Goal: Task Accomplishment & Management: Manage account settings

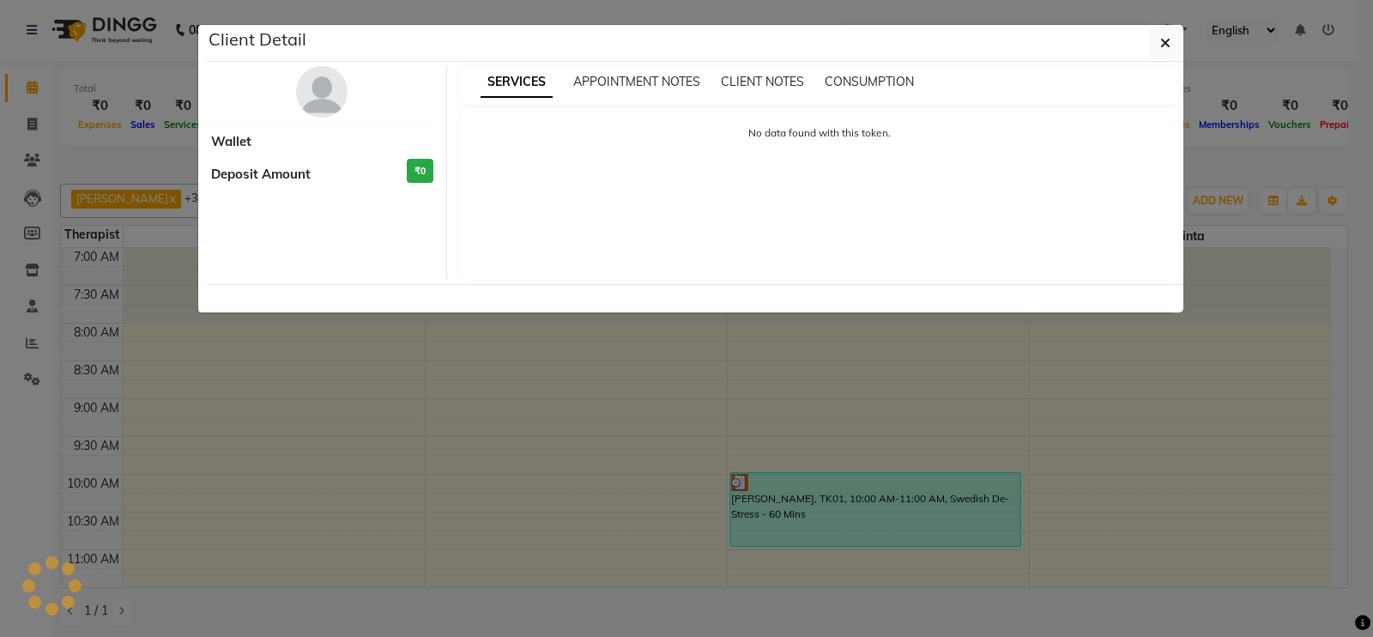
click at [796, 491] on ngb-modal-window "Client Detail Wallet Deposit Amount ₹0 SERVICES APPOINTMENT NOTES CLIENT NOTES …" at bounding box center [686, 318] width 1373 height 637
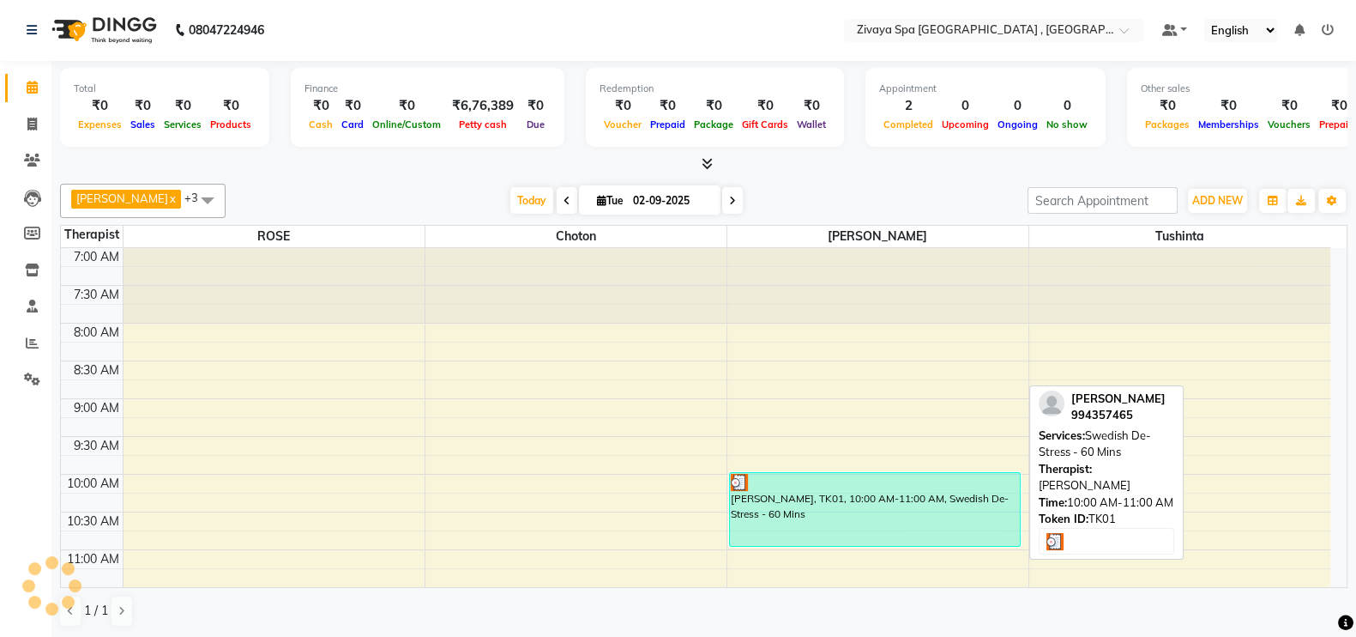
drag, startPoint x: 0, startPoint y: 0, endPoint x: 796, endPoint y: 491, distance: 935.1
click at [796, 491] on div "[PERSON_NAME], TK01, 10:00 AM-11:00 AM, Swedish De-Stress - 60 Mins" at bounding box center [875, 509] width 290 height 73
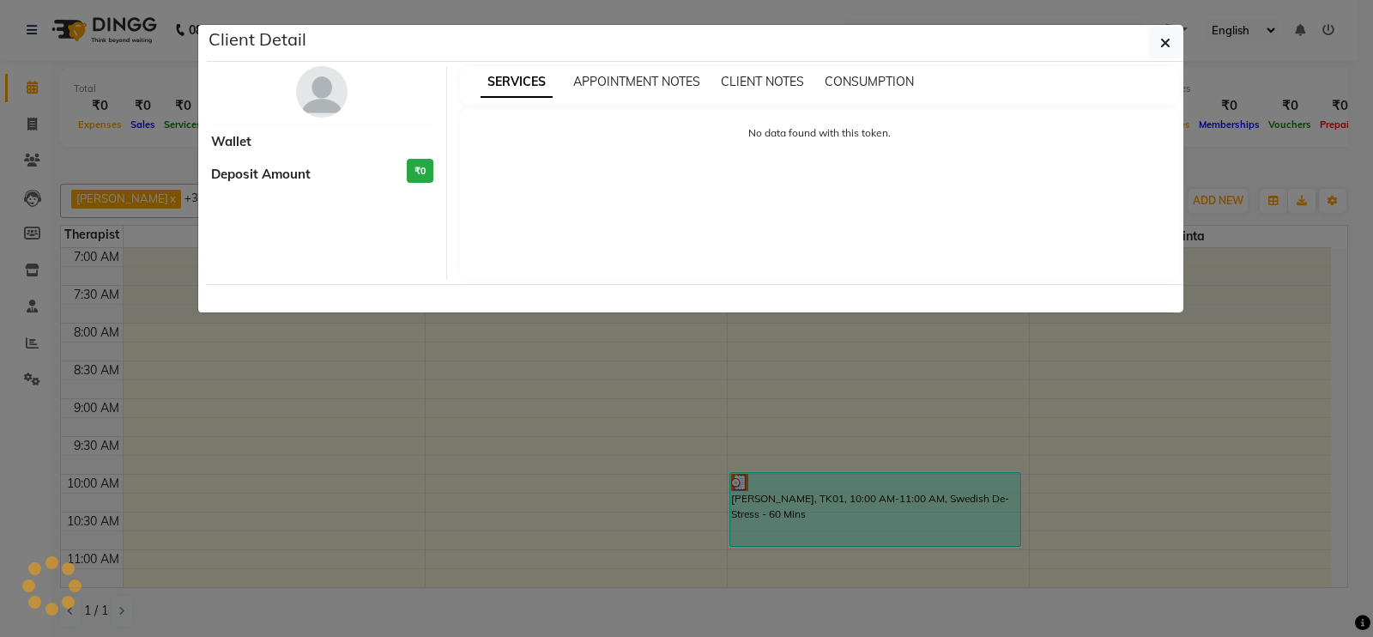
select select "3"
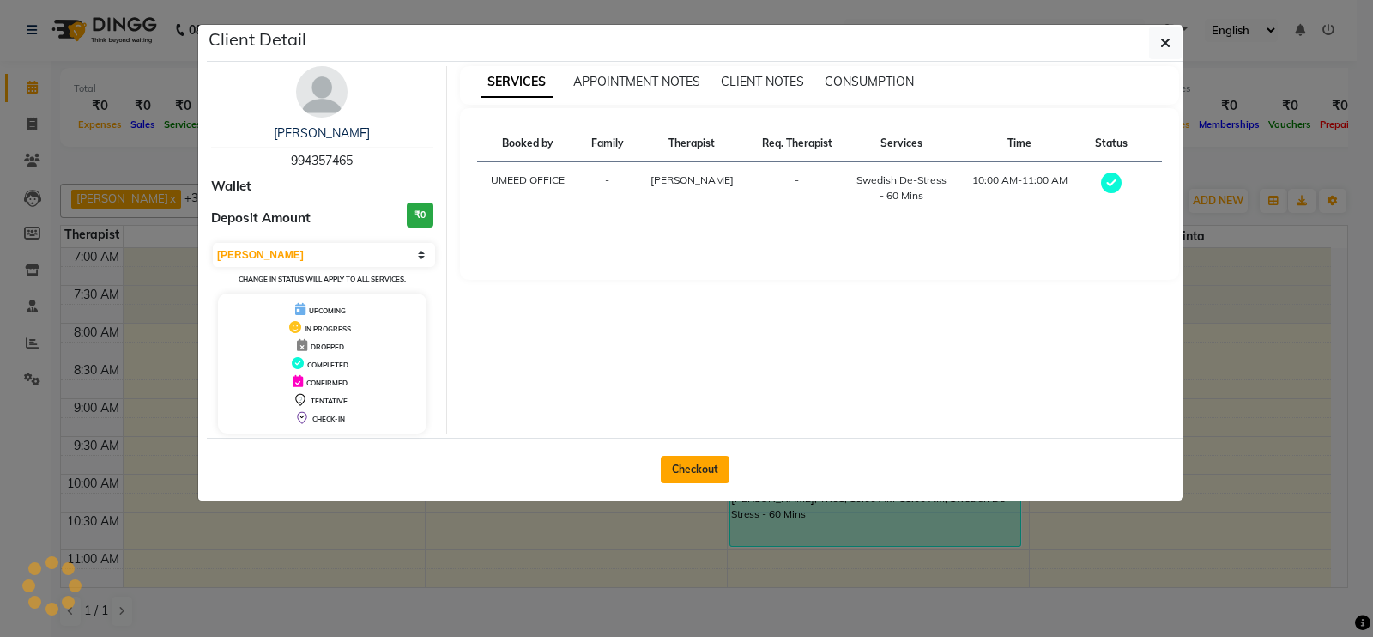
click at [690, 469] on button "Checkout" at bounding box center [695, 469] width 69 height 27
select select "service"
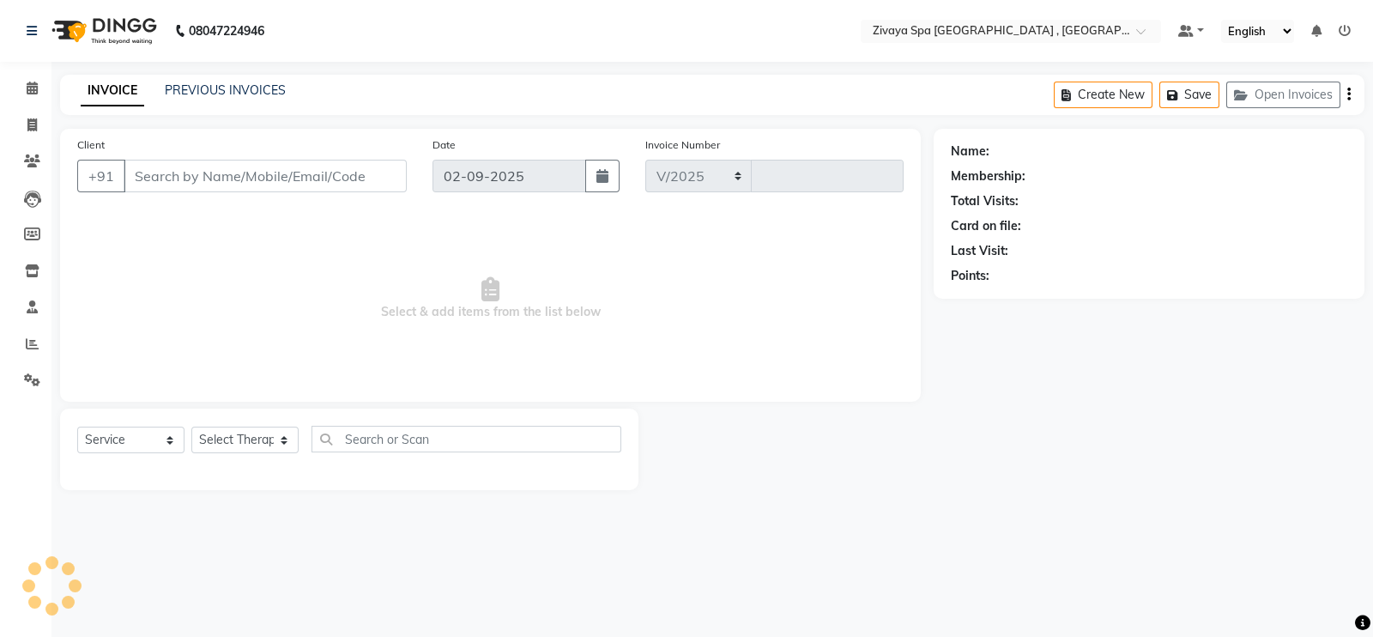
select select "6505"
type input "0272"
type input "994357465"
select select "74833"
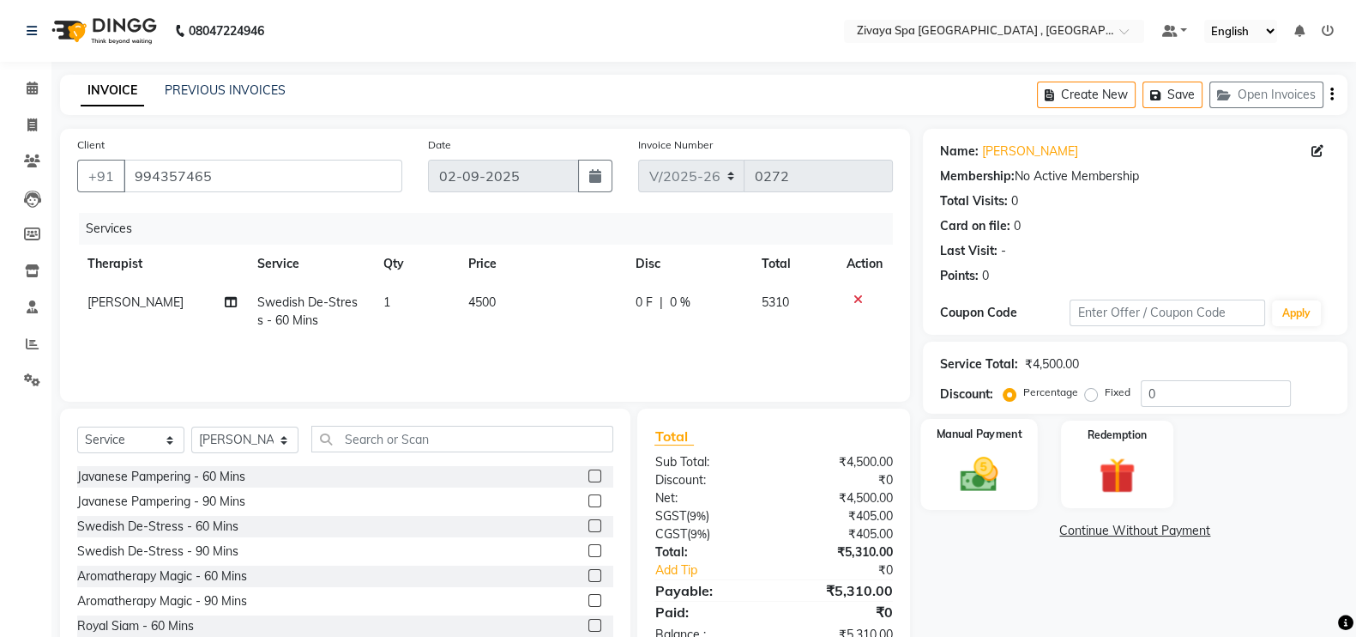
click at [987, 454] on img at bounding box center [979, 473] width 61 height 43
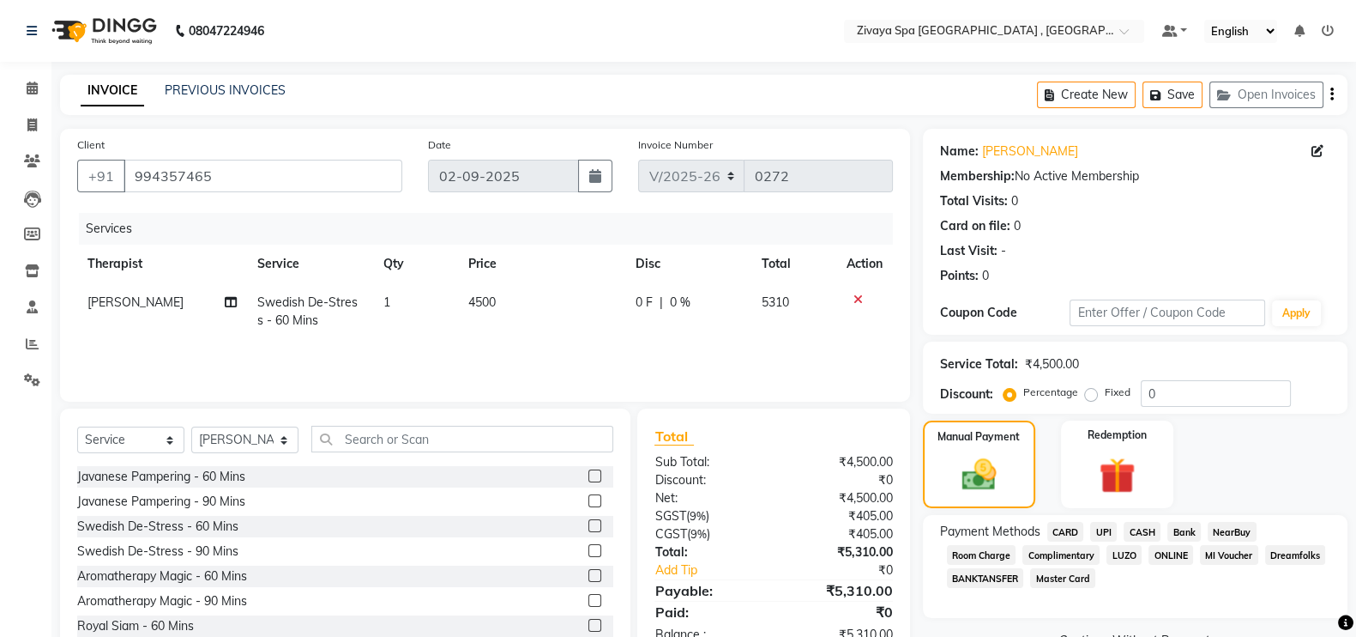
click at [1107, 530] on span "UPI" at bounding box center [1103, 532] width 27 height 20
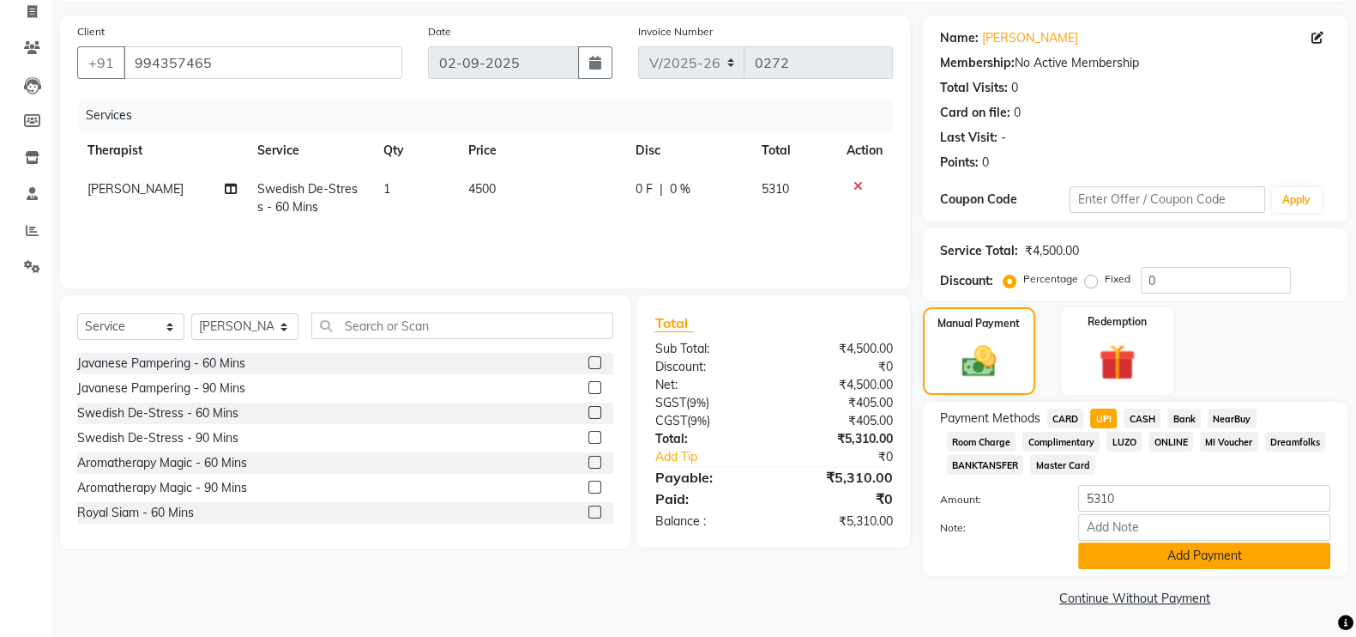
click at [1236, 563] on button "Add Payment" at bounding box center [1204, 555] width 252 height 27
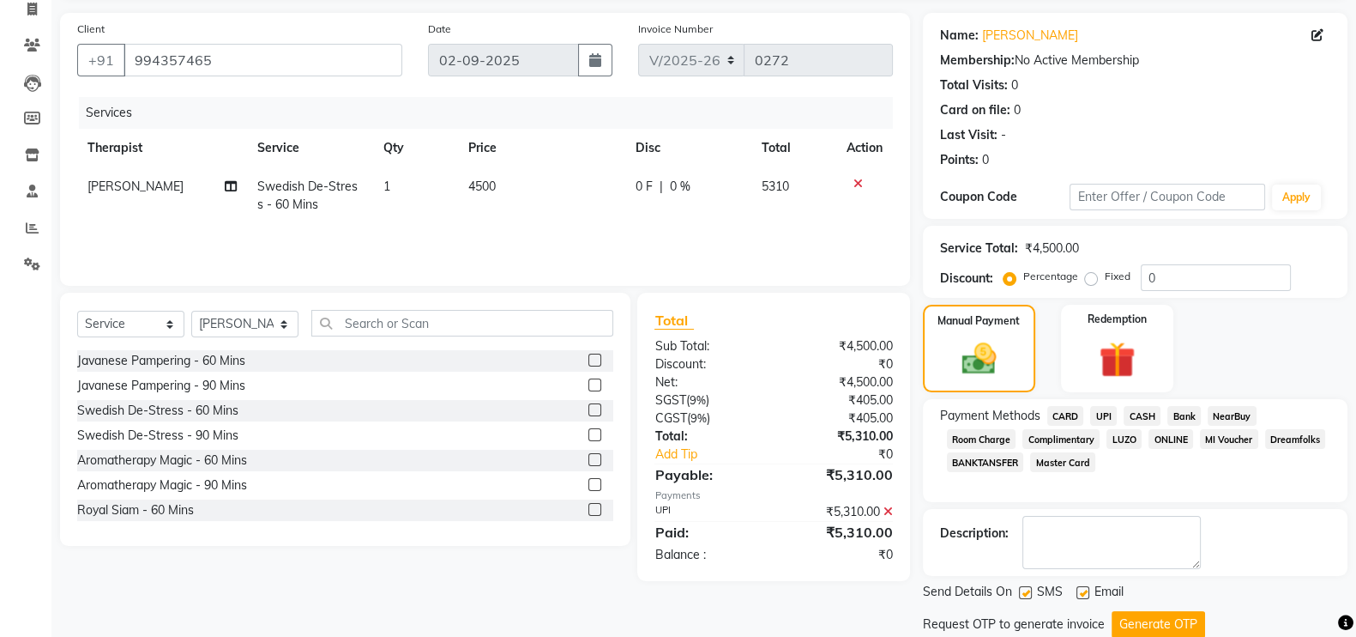
scroll to position [171, 0]
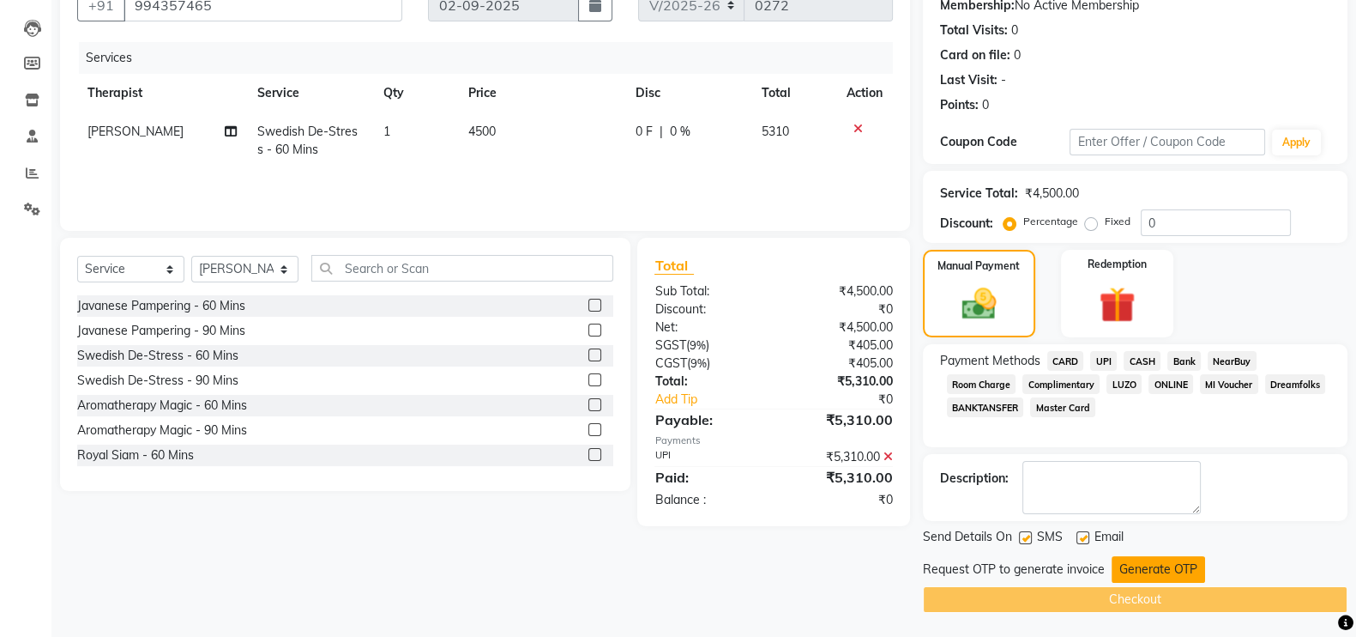
click at [1161, 561] on button "Generate OTP" at bounding box center [1159, 569] width 94 height 27
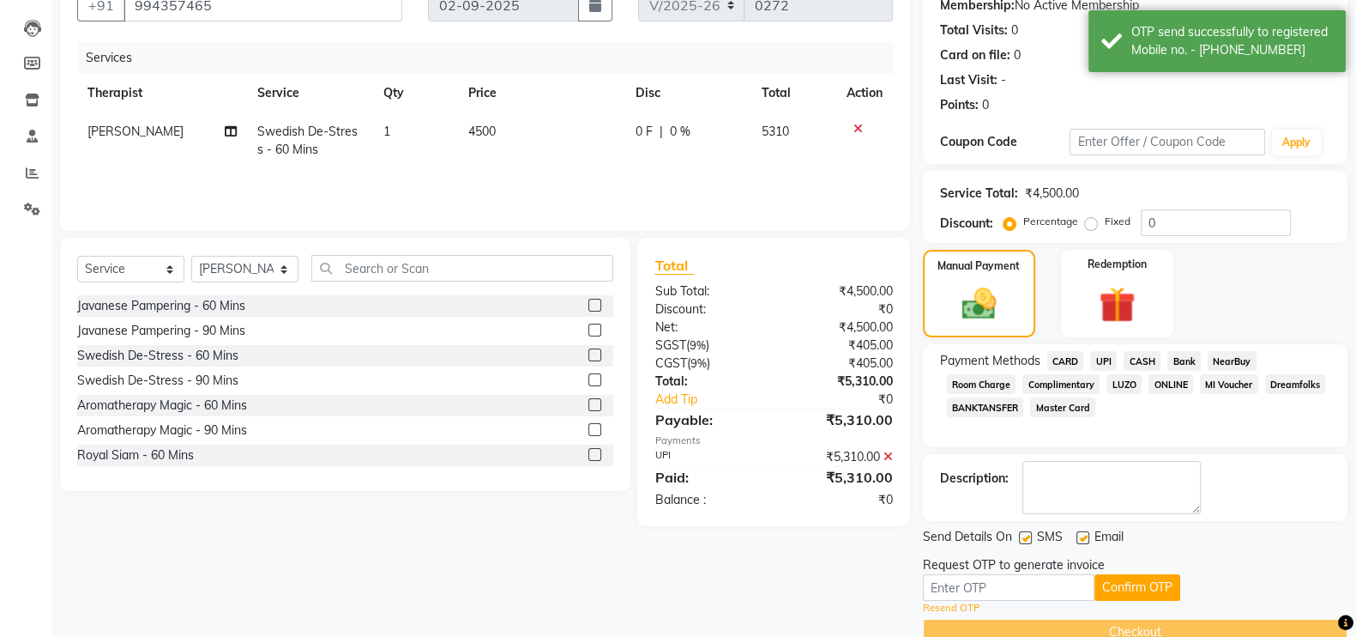
scroll to position [204, 0]
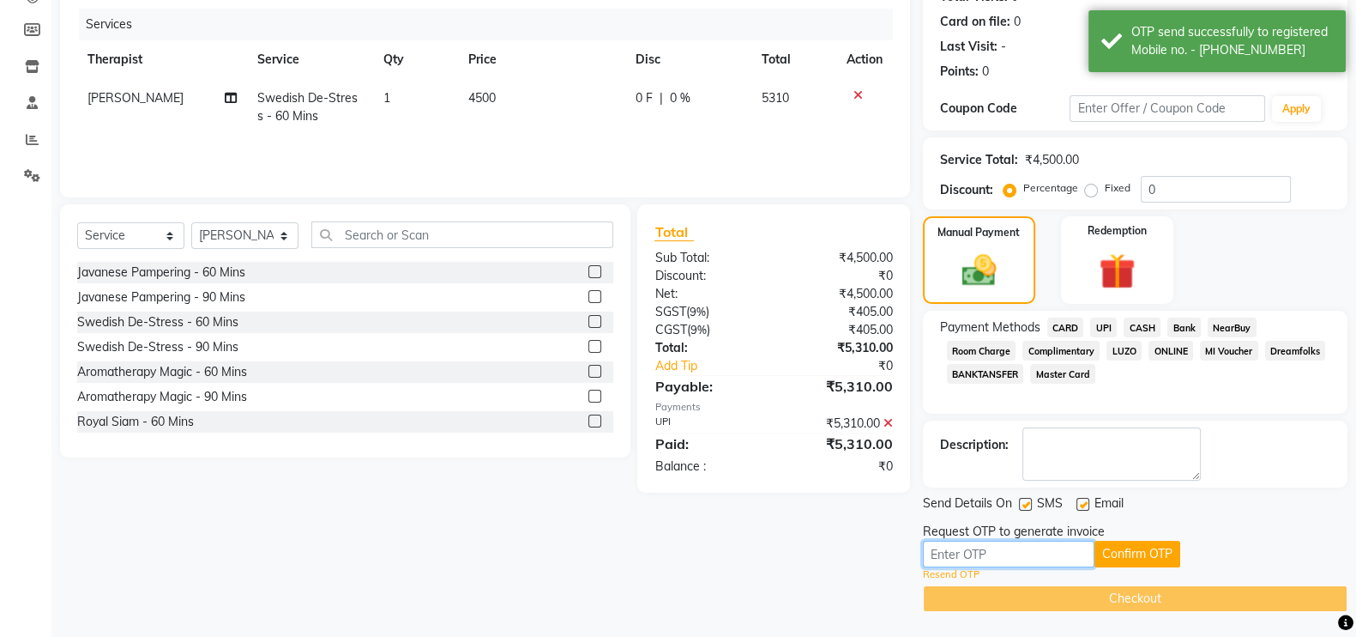
click at [1009, 555] on input "text" at bounding box center [1009, 553] width 172 height 27
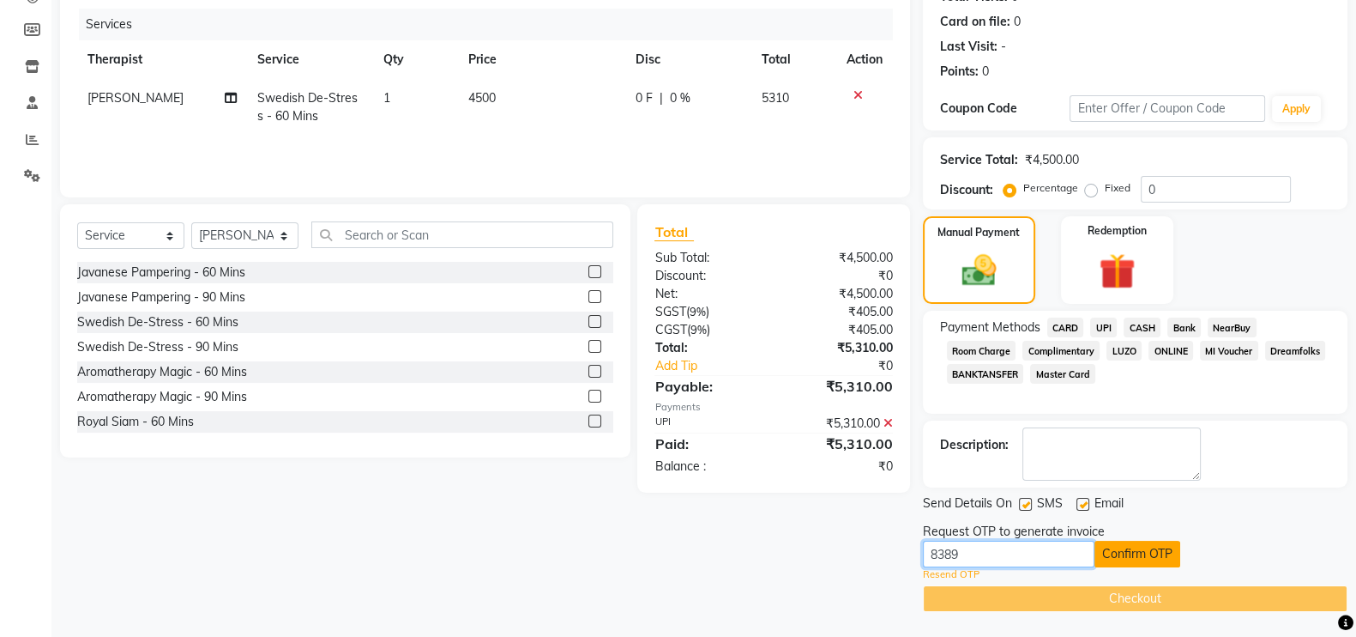
type input "8389"
click at [1132, 546] on button "Confirm OTP" at bounding box center [1138, 553] width 86 height 27
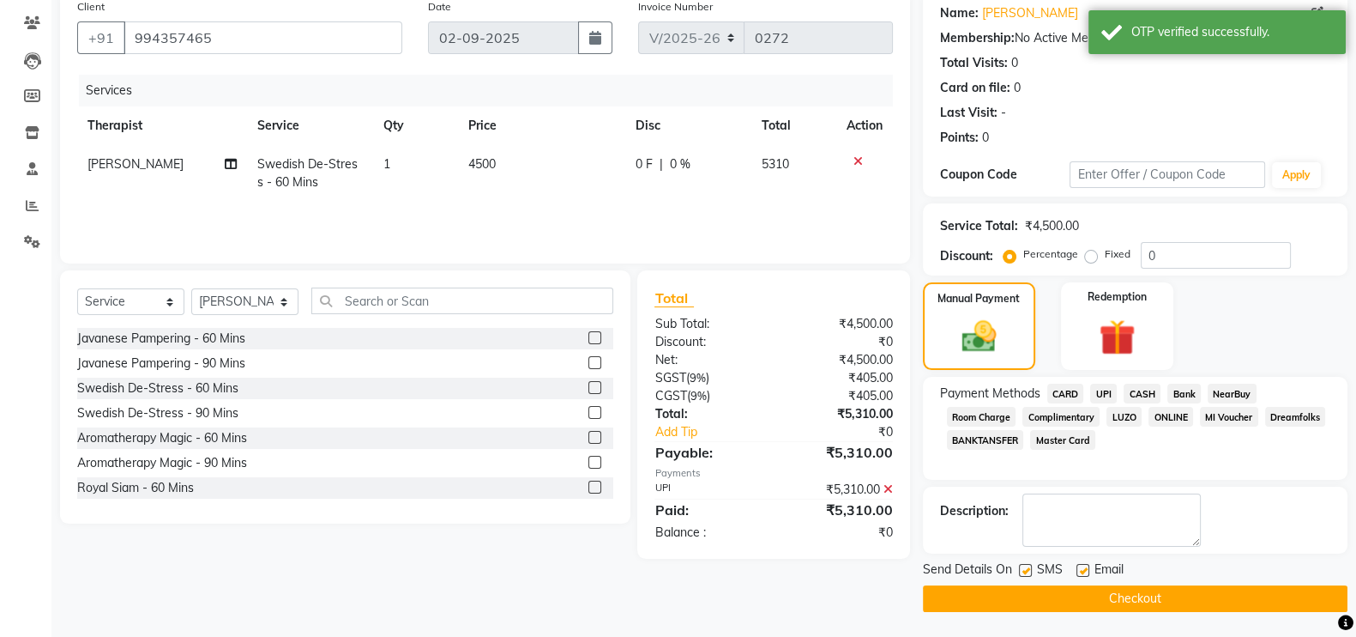
click at [1131, 593] on button "Checkout" at bounding box center [1135, 598] width 425 height 27
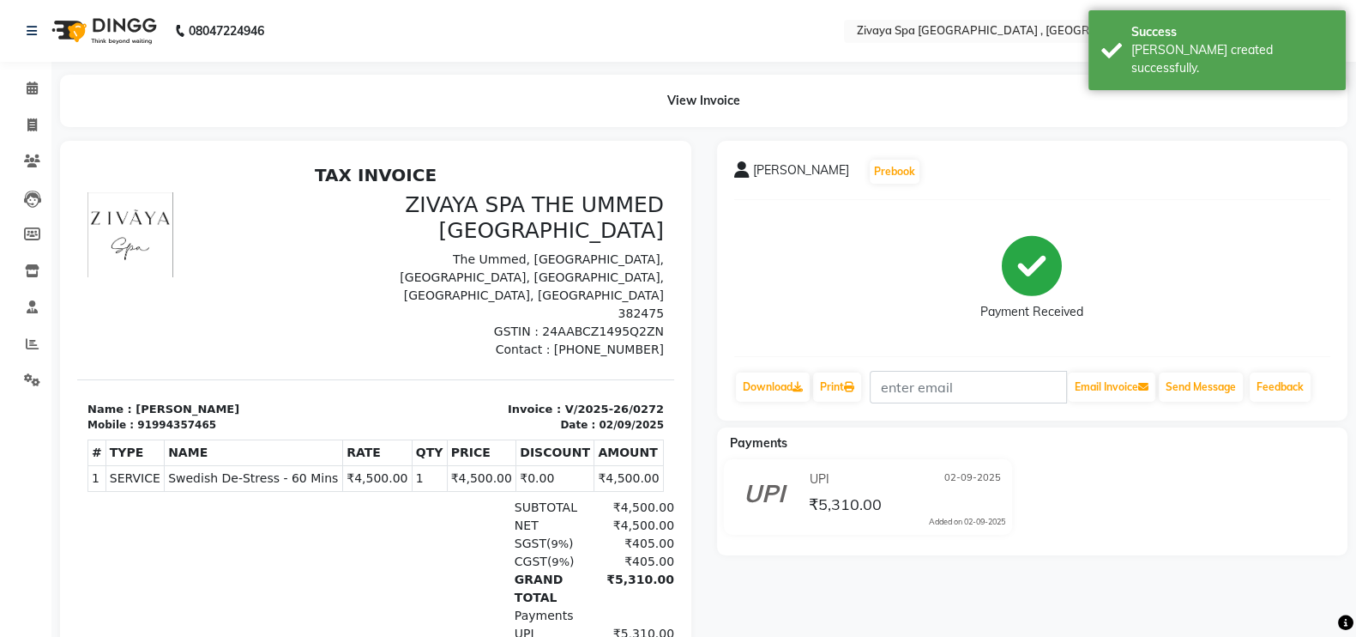
select select "service"
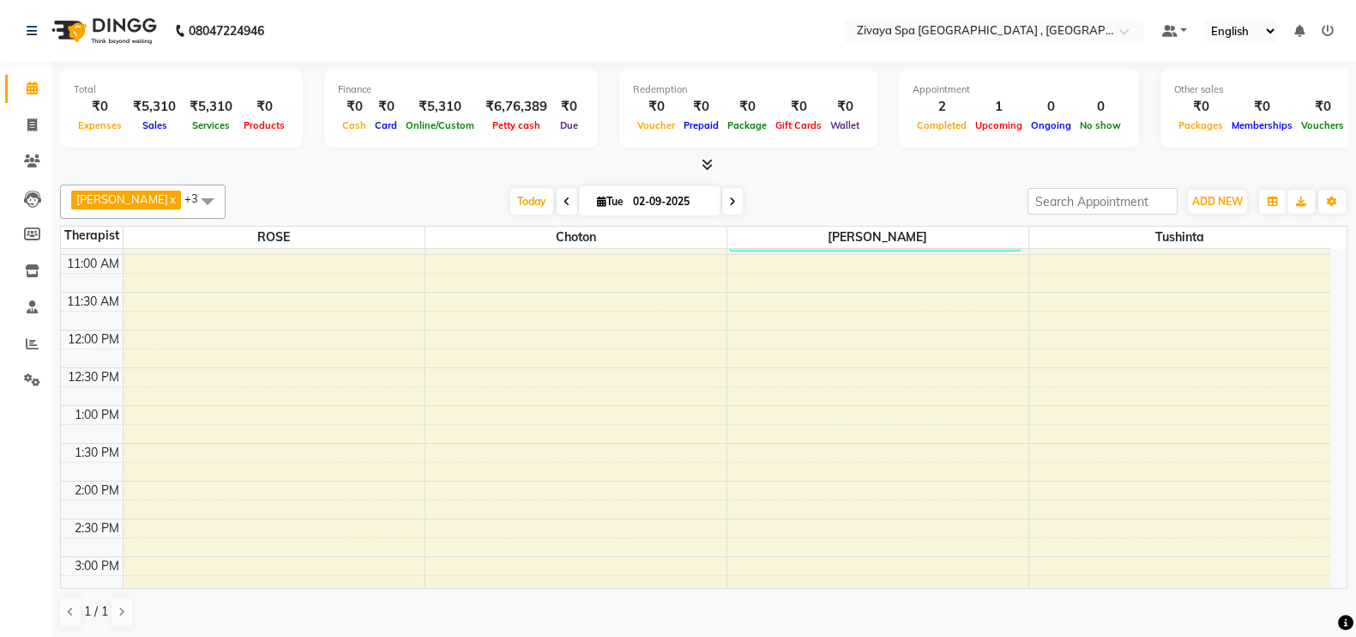
scroll to position [593, 0]
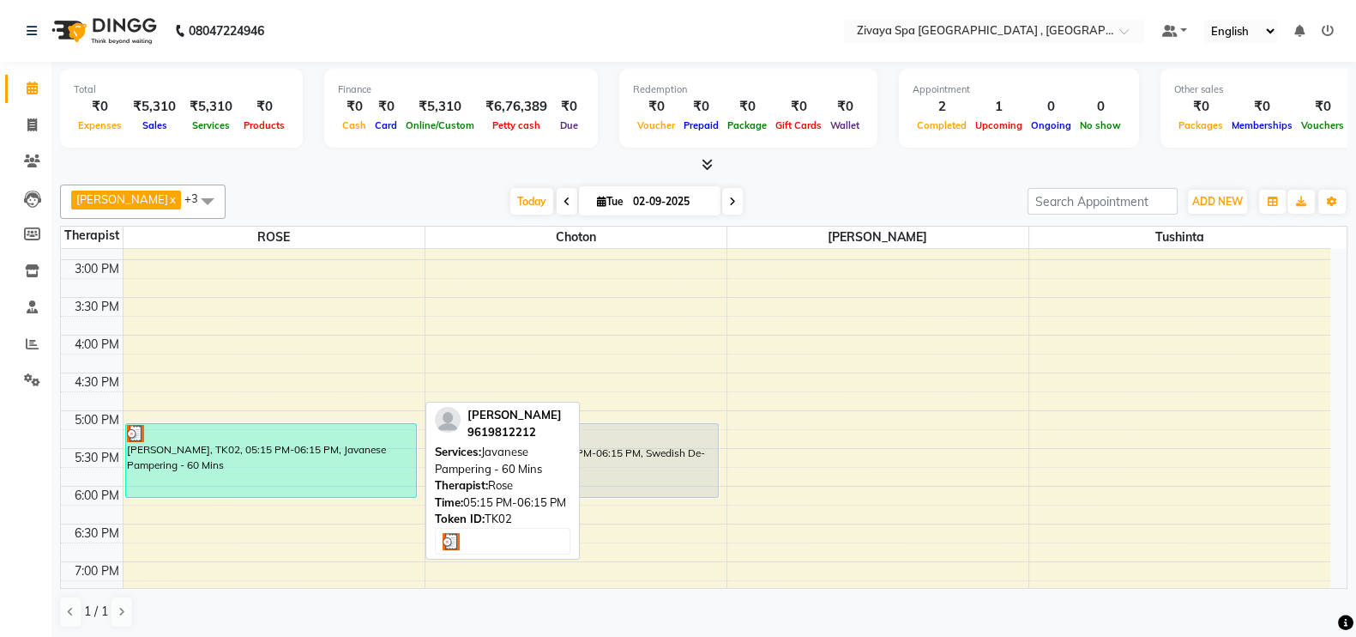
click at [280, 453] on div "[PERSON_NAME], TK02, 05:15 PM-06:15 PM, Javanese Pampering - 60 Mins" at bounding box center [271, 460] width 290 height 73
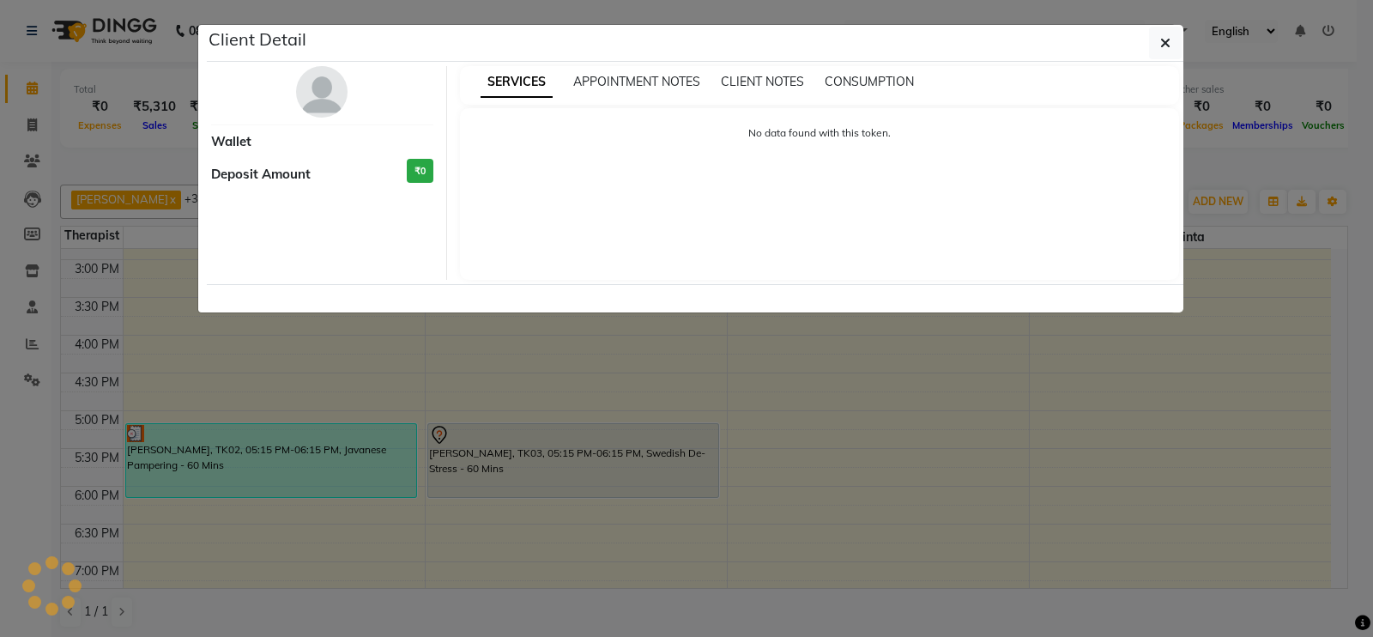
select select "3"
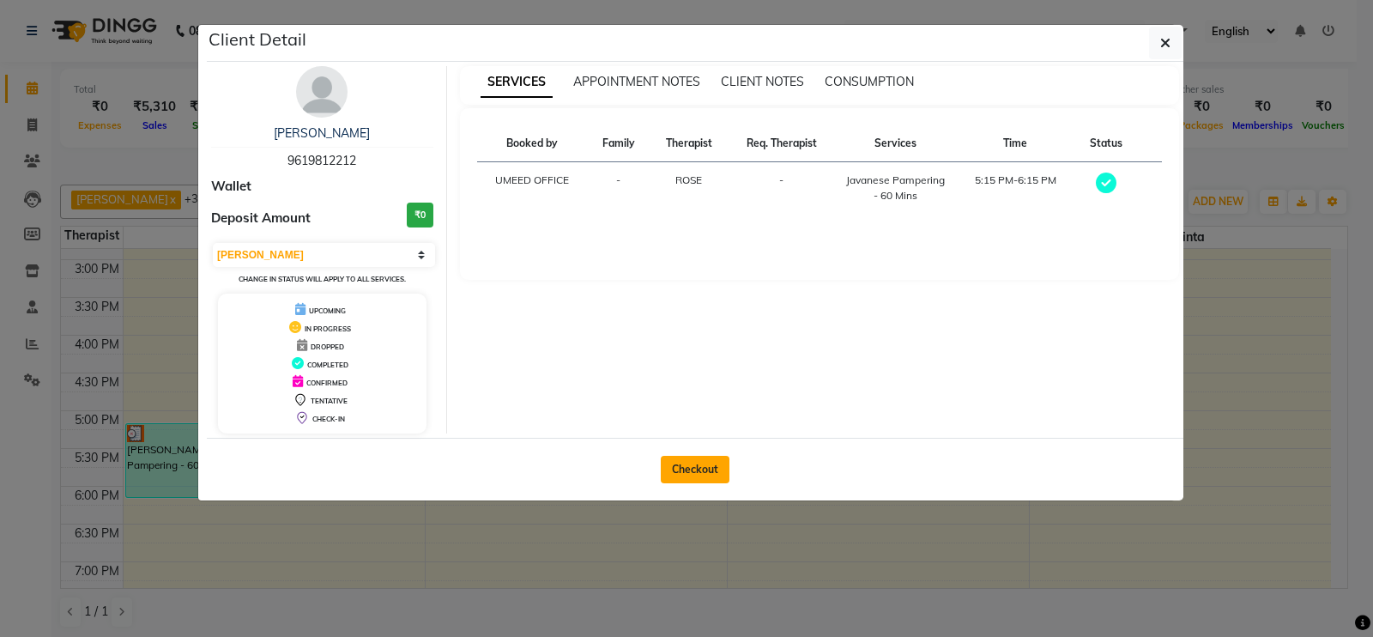
click at [706, 469] on button "Checkout" at bounding box center [695, 469] width 69 height 27
select select "service"
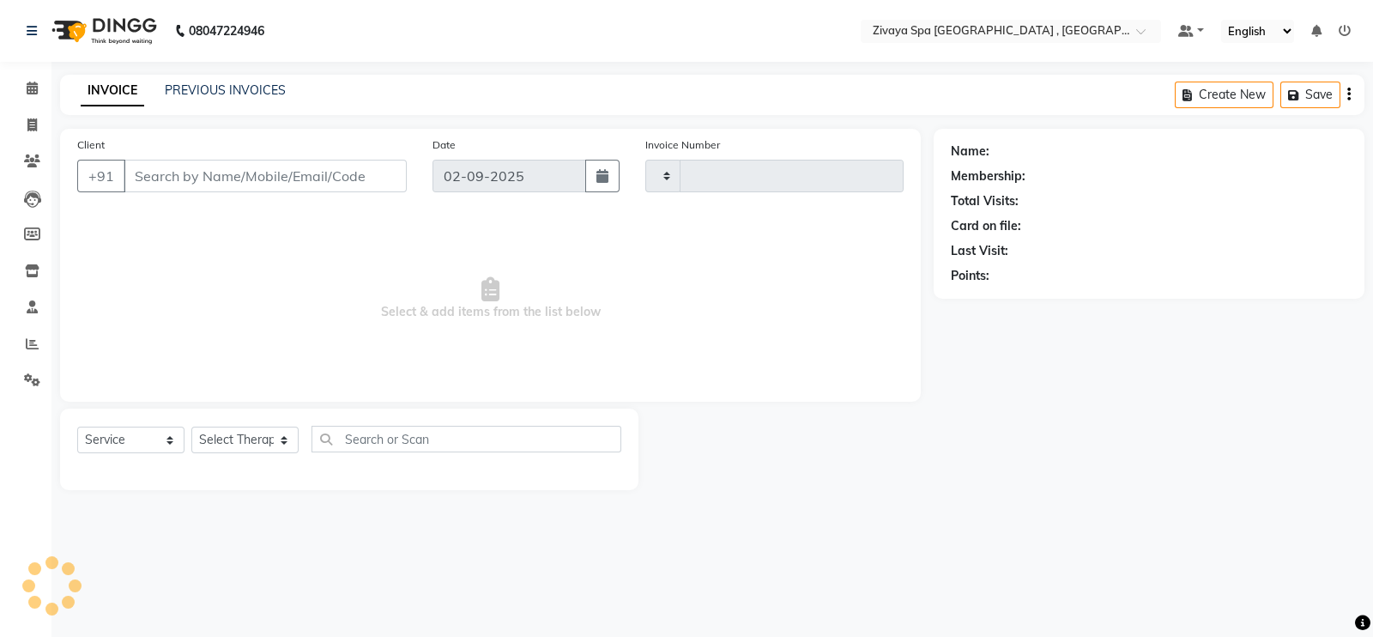
type input "0273"
select select "6505"
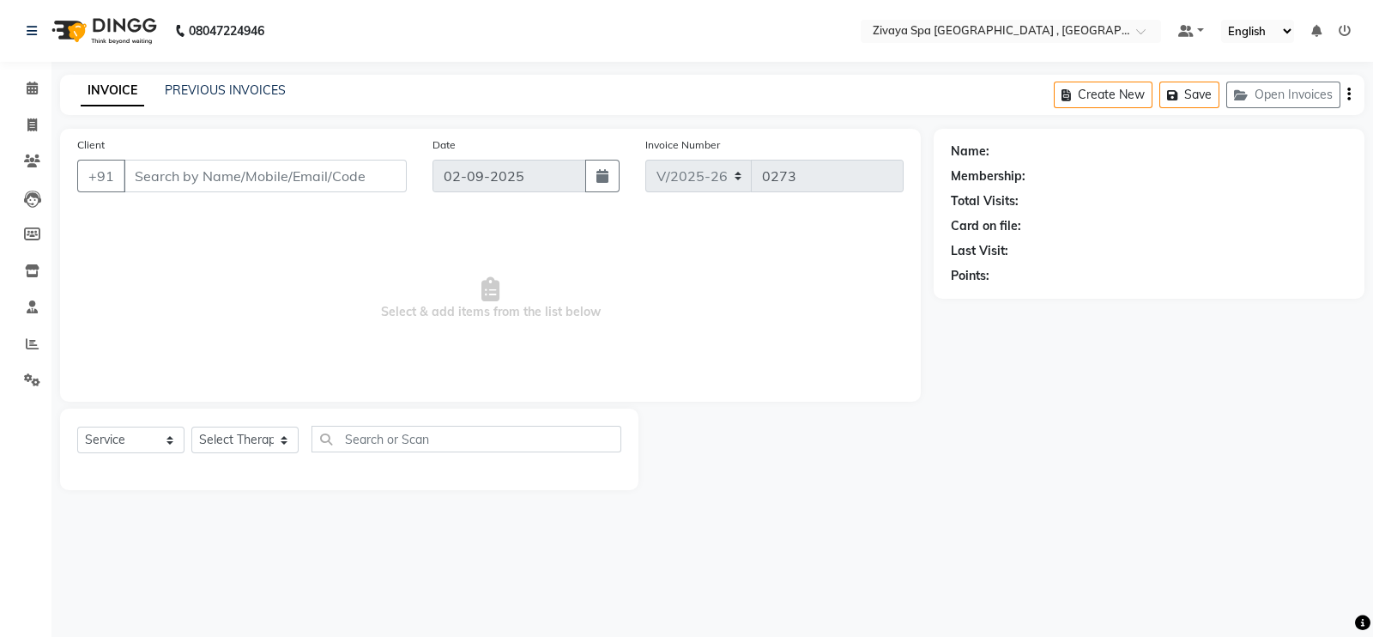
type input "9619812212"
select select "66745"
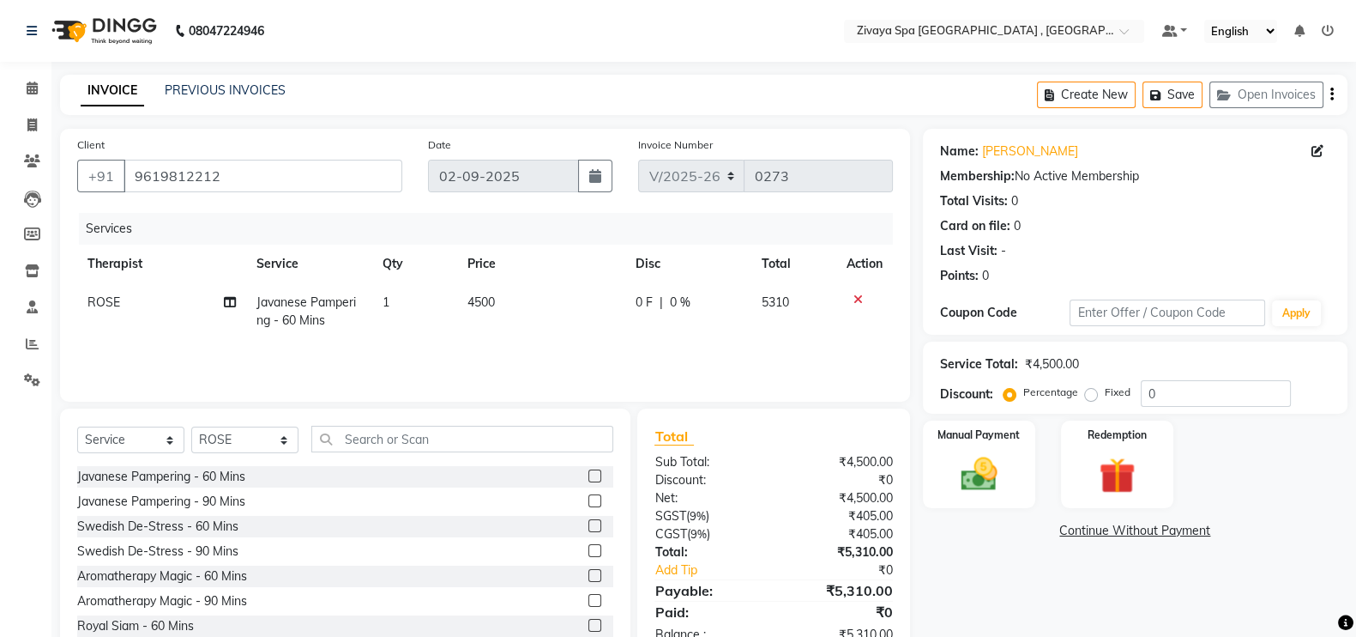
click at [1105, 398] on label "Fixed" at bounding box center [1118, 391] width 26 height 15
click at [1092, 398] on input "Fixed" at bounding box center [1095, 392] width 12 height 12
radio input "true"
click at [1159, 400] on input "0" at bounding box center [1216, 393] width 150 height 27
type input "2"
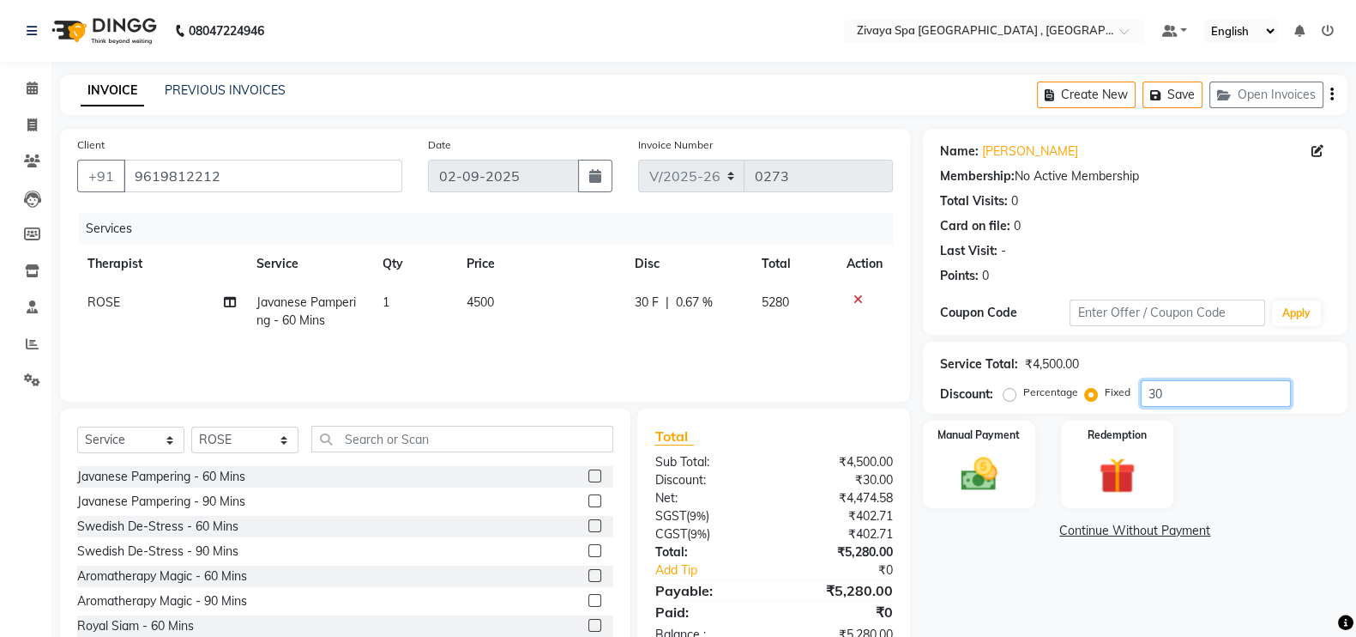
type input "3"
type input "2214"
click at [973, 456] on img at bounding box center [979, 473] width 61 height 43
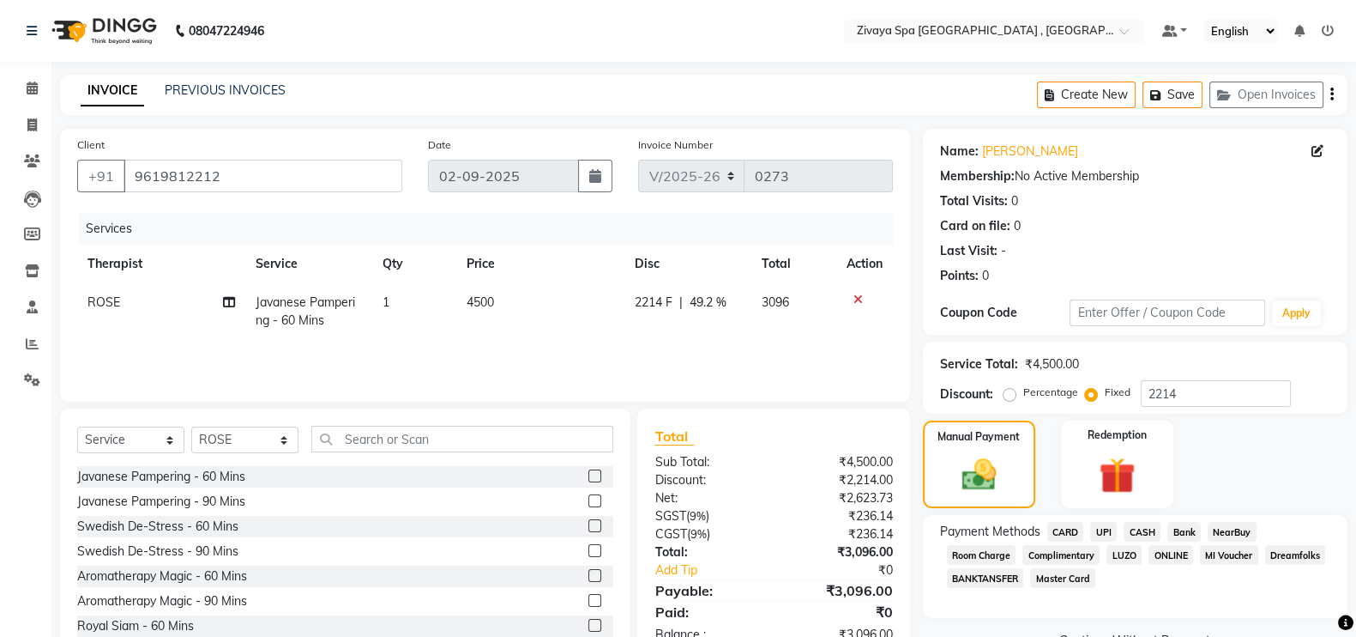
click at [1073, 529] on span "CARD" at bounding box center [1065, 532] width 37 height 20
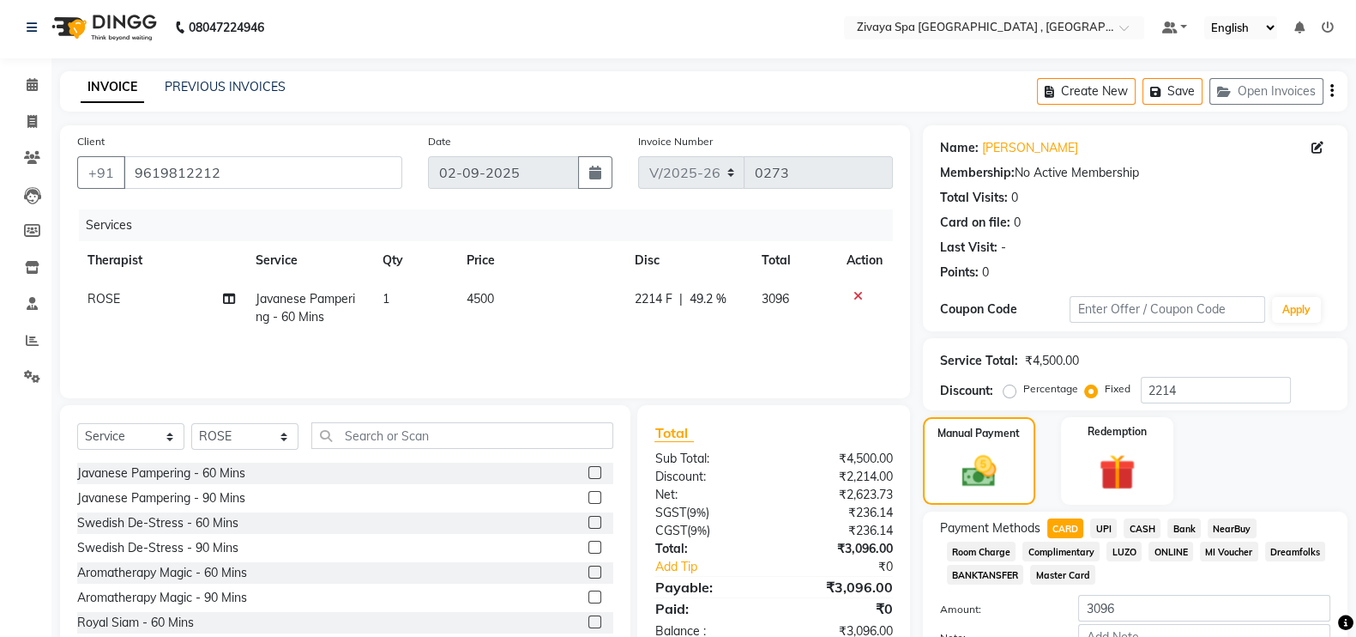
scroll to position [116, 0]
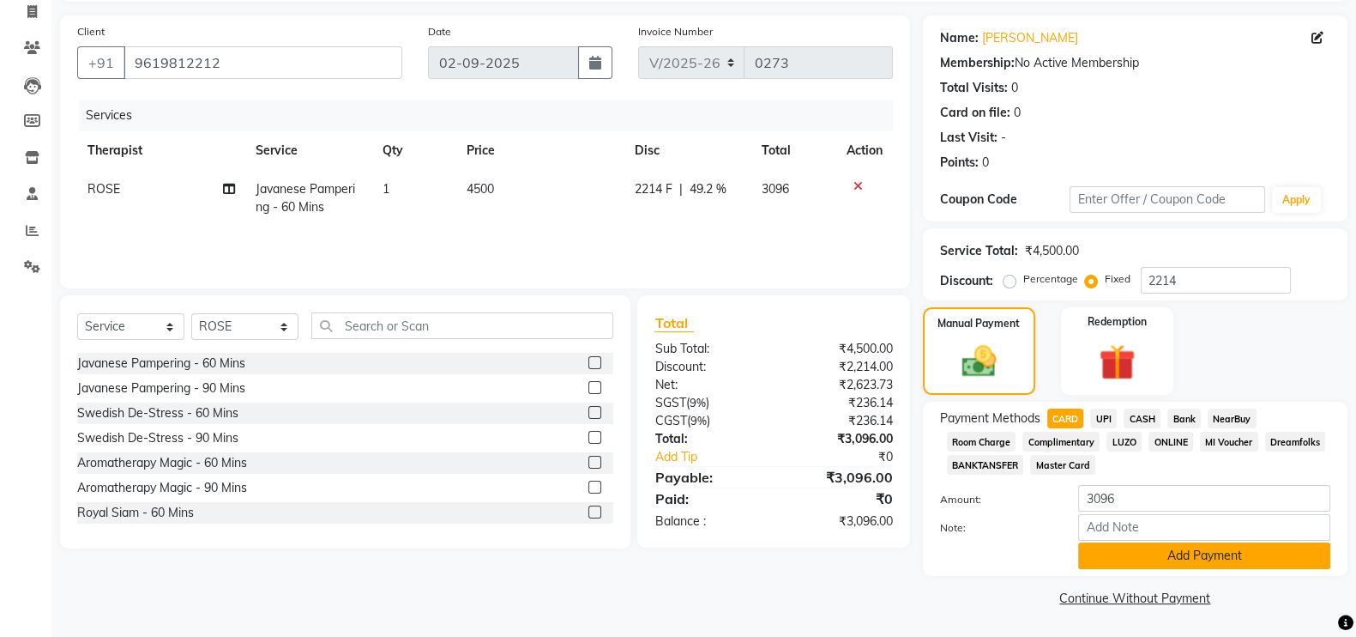
click at [1254, 546] on button "Add Payment" at bounding box center [1204, 555] width 252 height 27
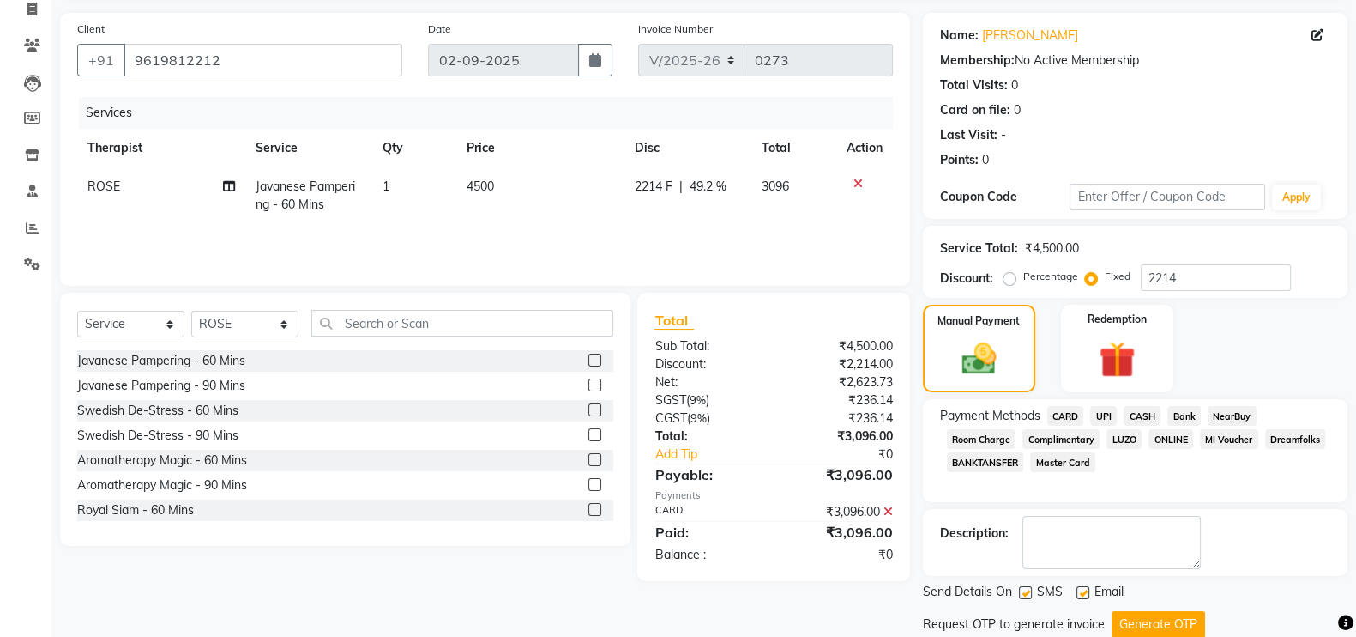
scroll to position [171, 0]
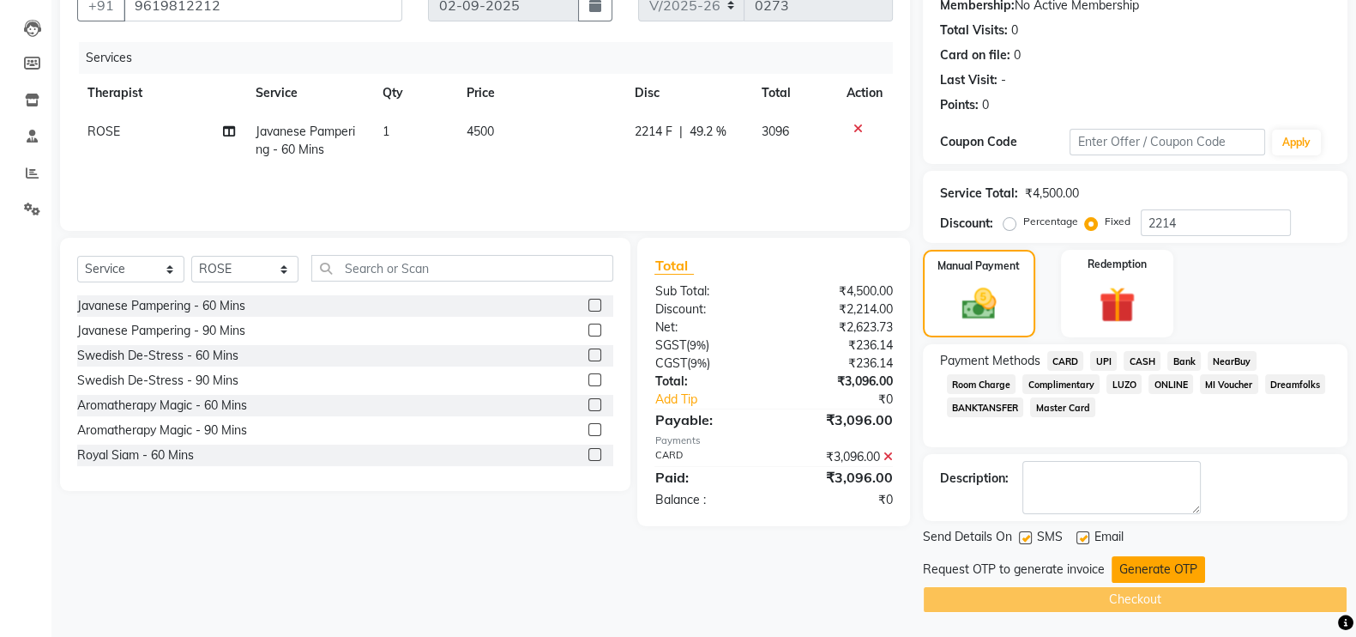
click at [1182, 556] on button "Generate OTP" at bounding box center [1159, 569] width 94 height 27
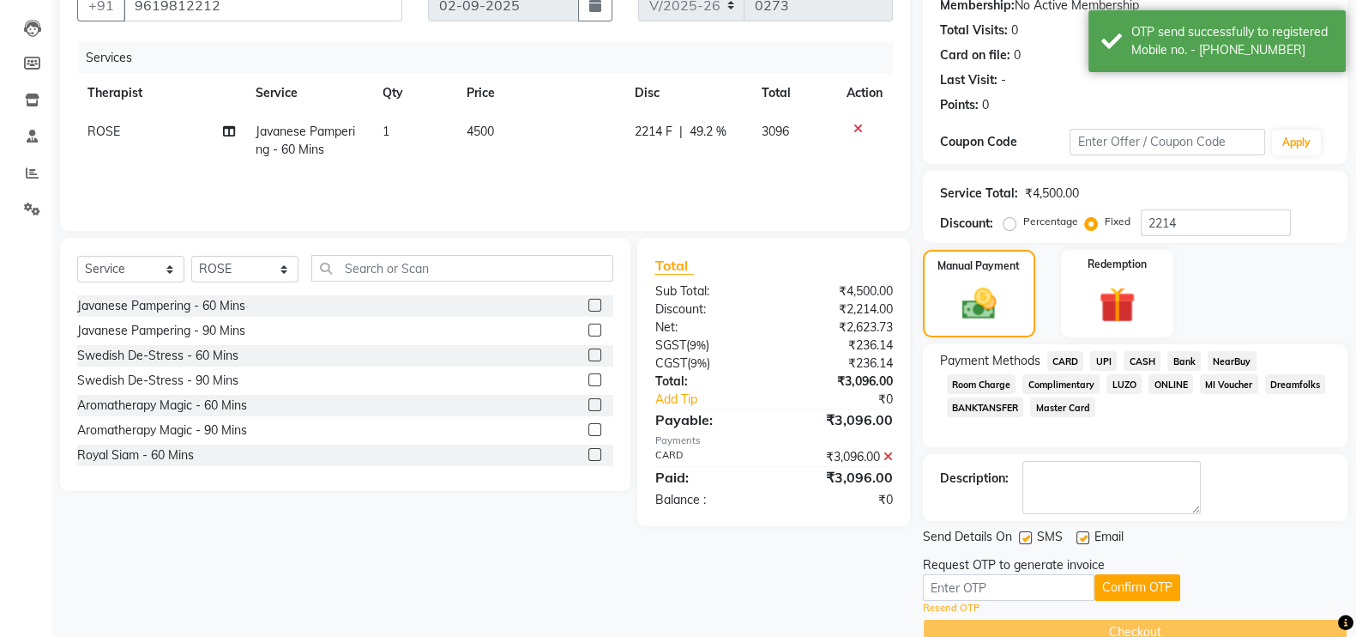
scroll to position [204, 0]
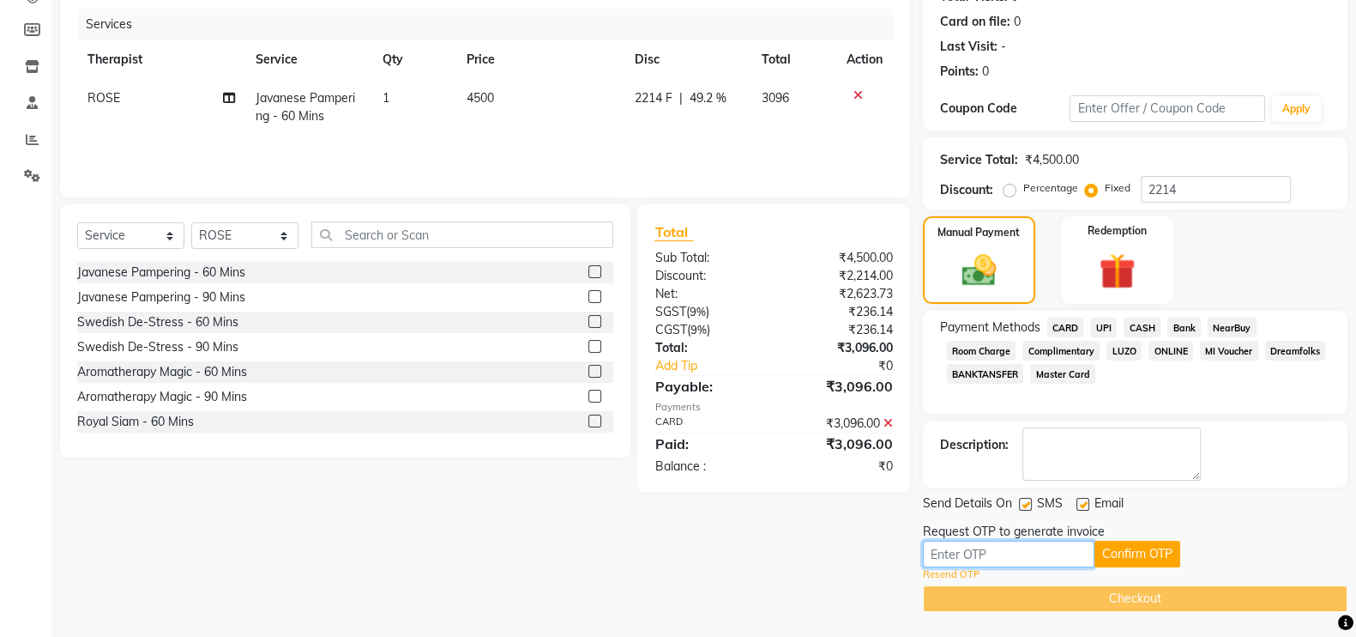
click at [1048, 546] on input "text" at bounding box center [1009, 553] width 172 height 27
type input "8389"
click at [1158, 546] on button "Confirm OTP" at bounding box center [1138, 553] width 86 height 27
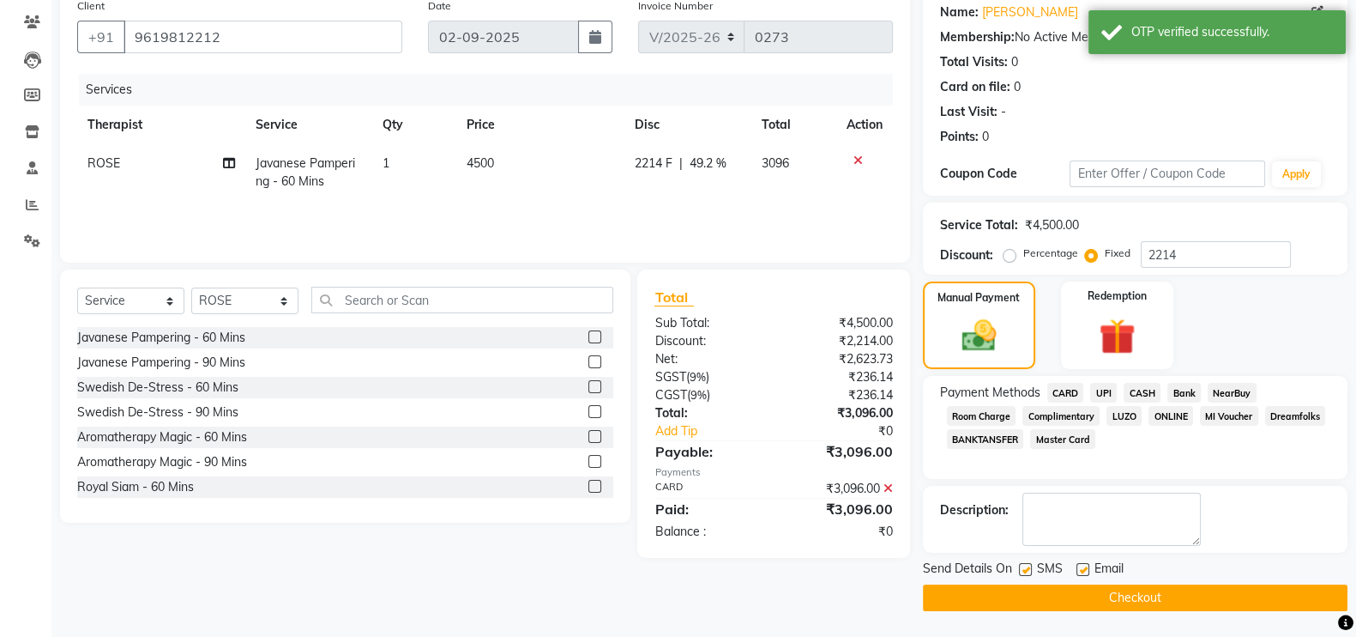
scroll to position [138, 0]
click at [1149, 592] on button "Checkout" at bounding box center [1135, 598] width 425 height 27
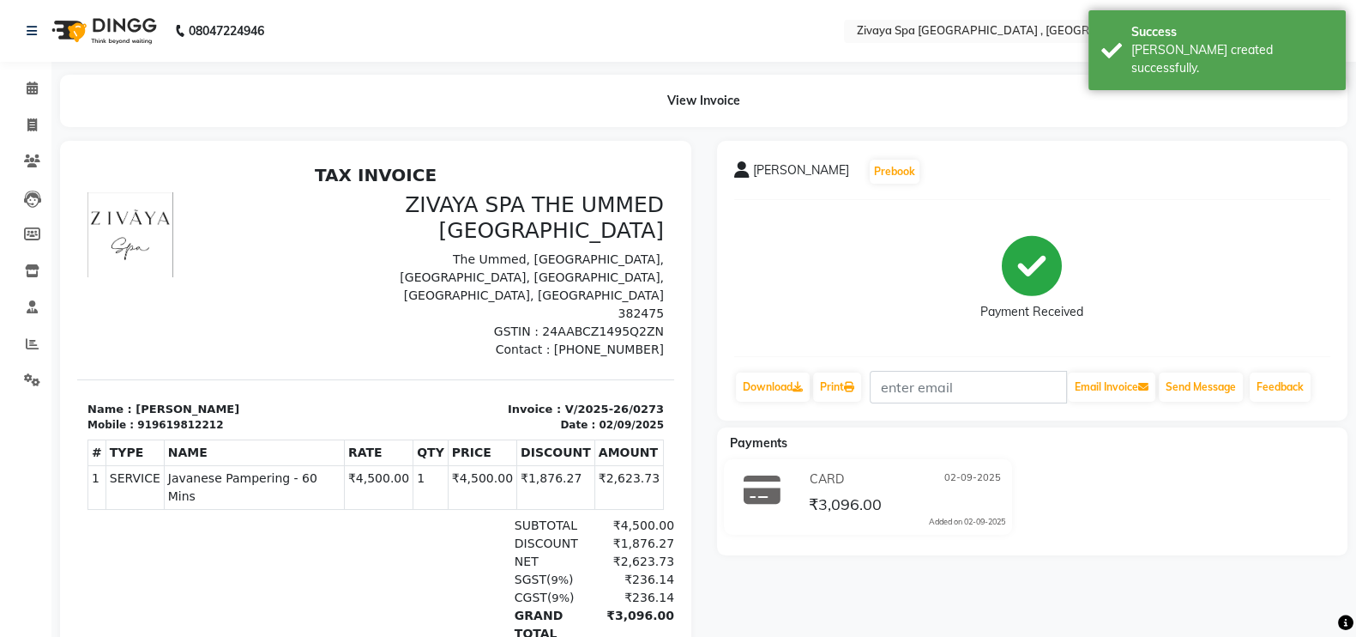
select select "service"
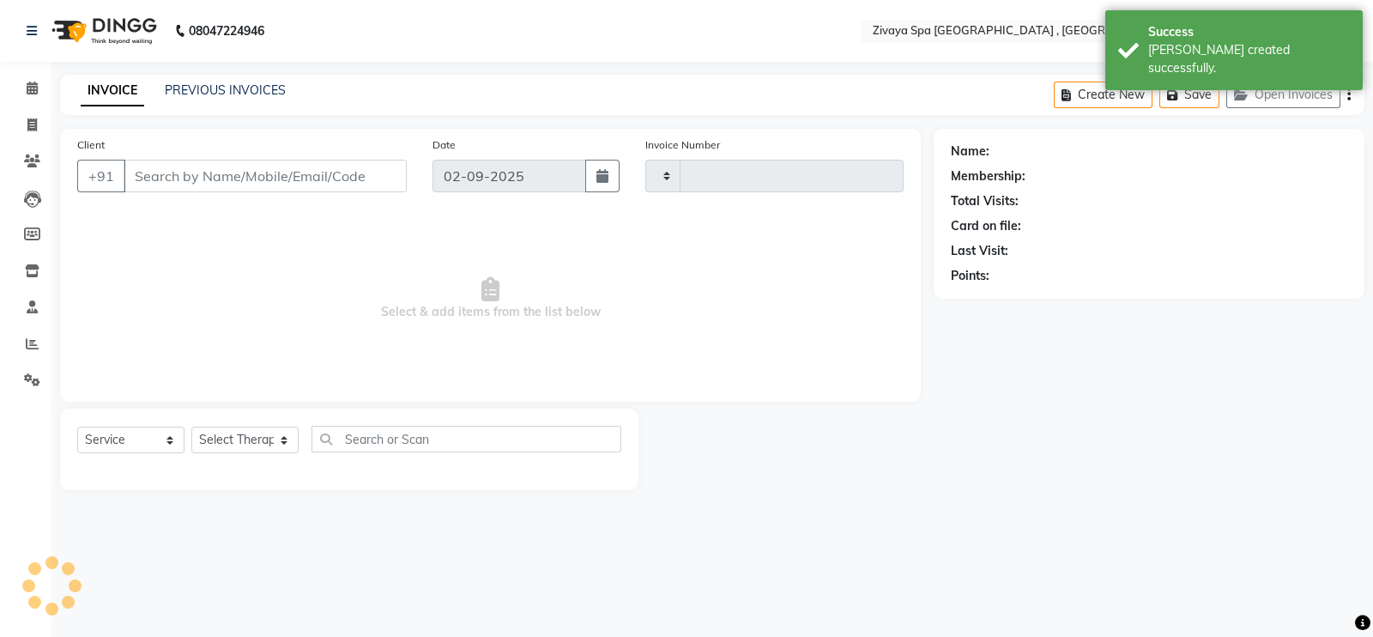
type input "0274"
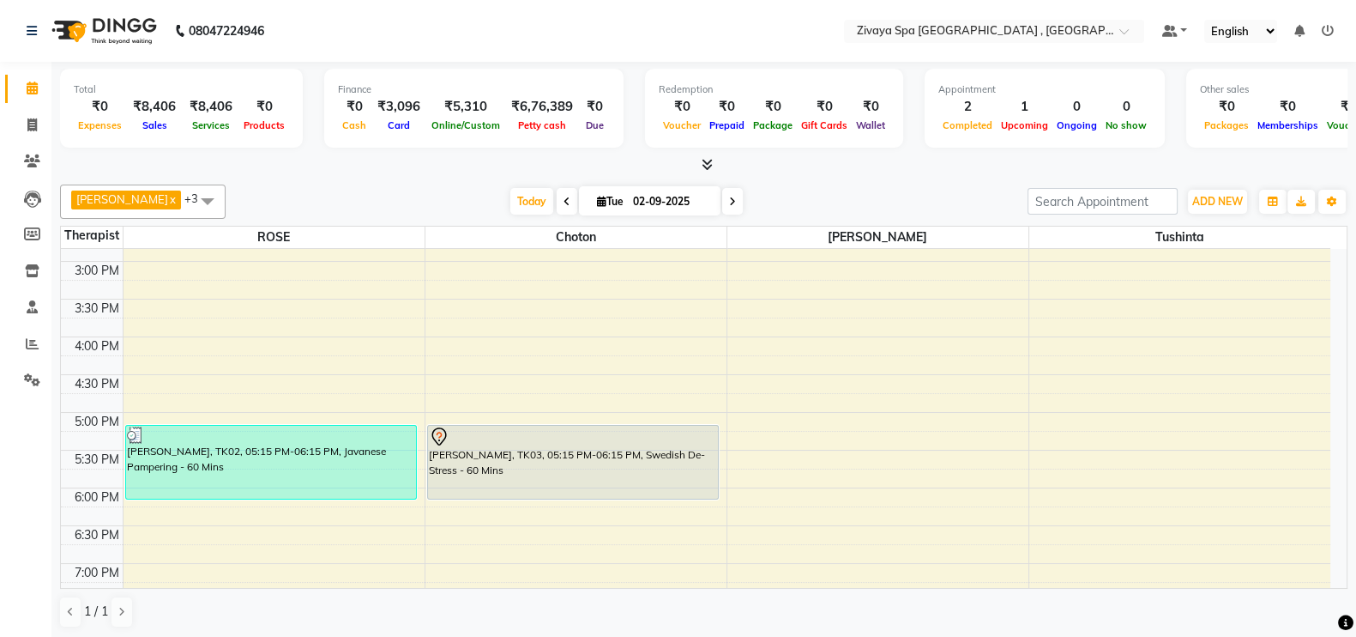
scroll to position [593, 0]
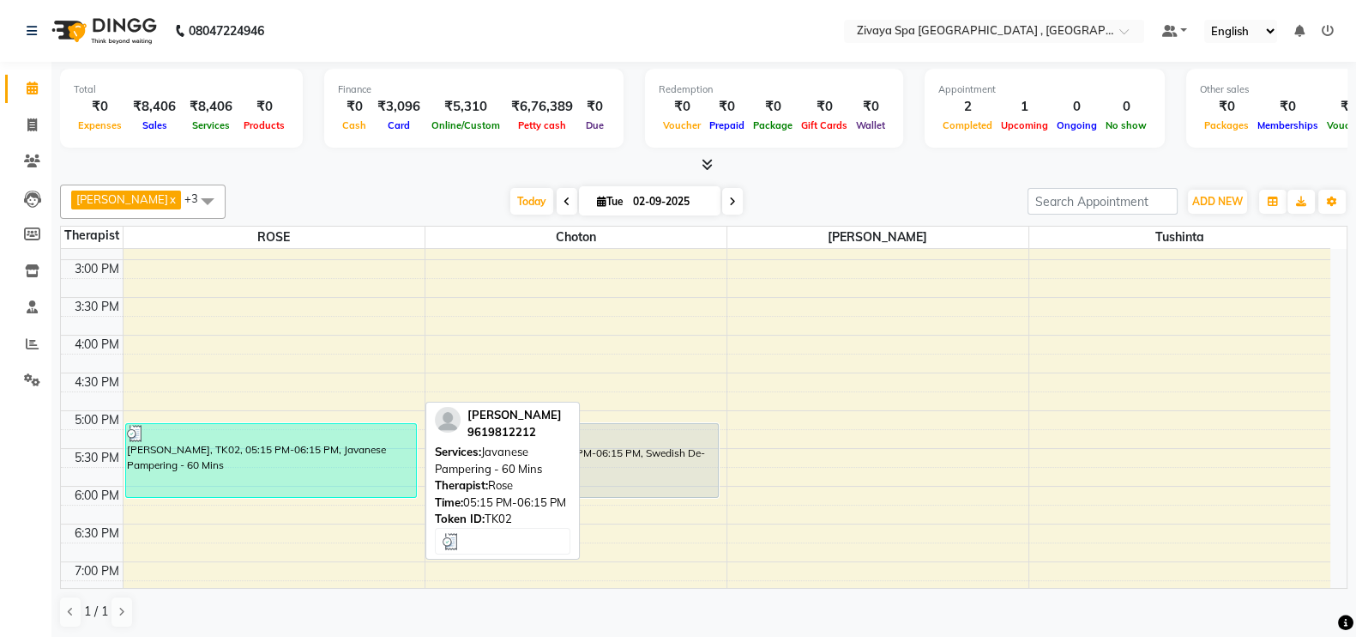
click at [372, 425] on div at bounding box center [271, 433] width 288 height 17
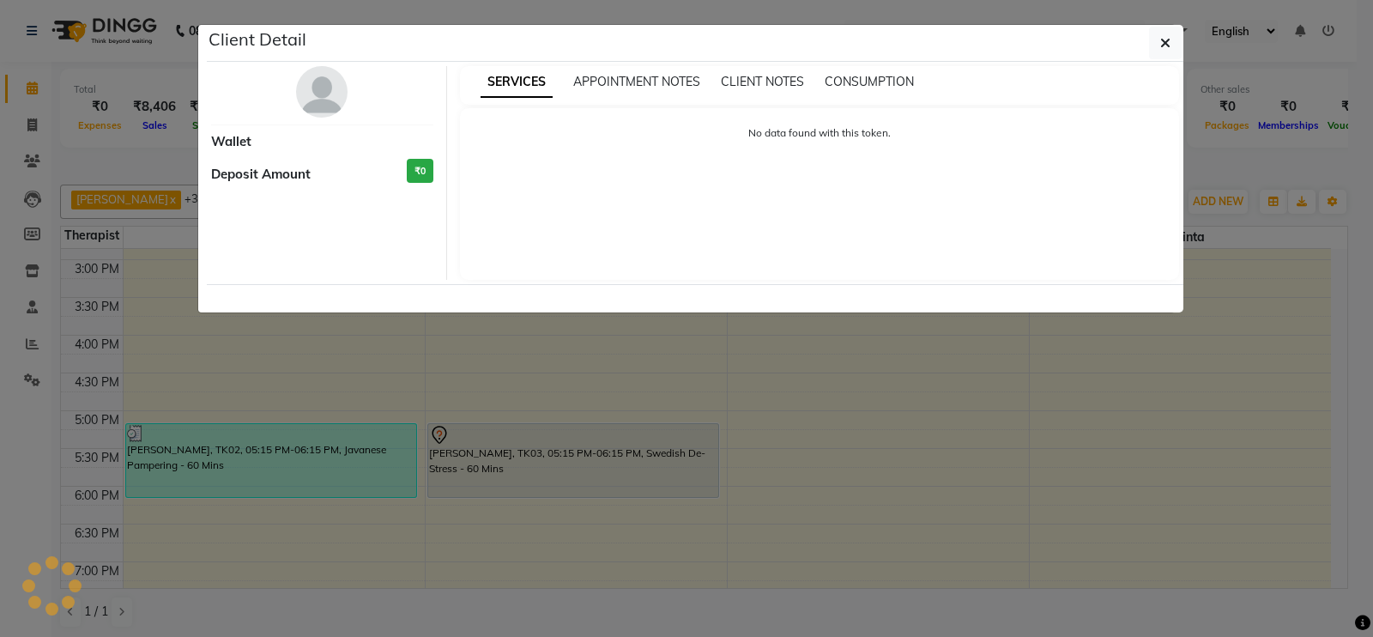
select select "3"
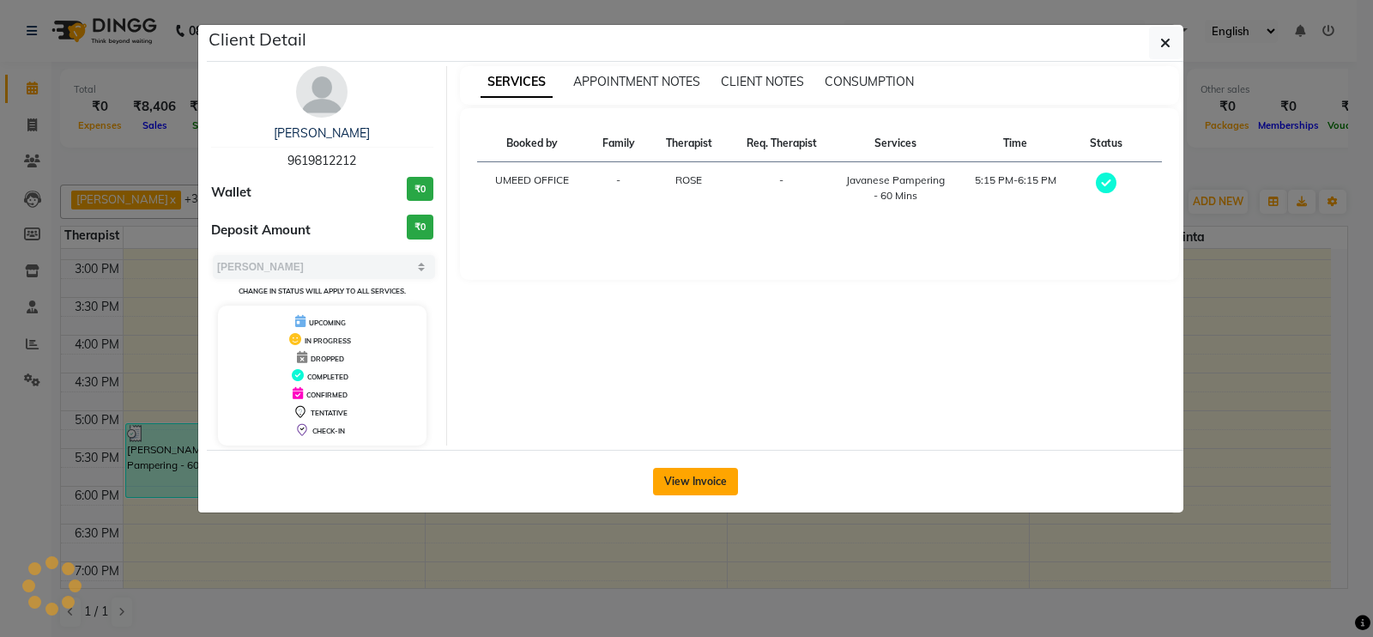
click at [687, 470] on button "View Invoice" at bounding box center [695, 481] width 85 height 27
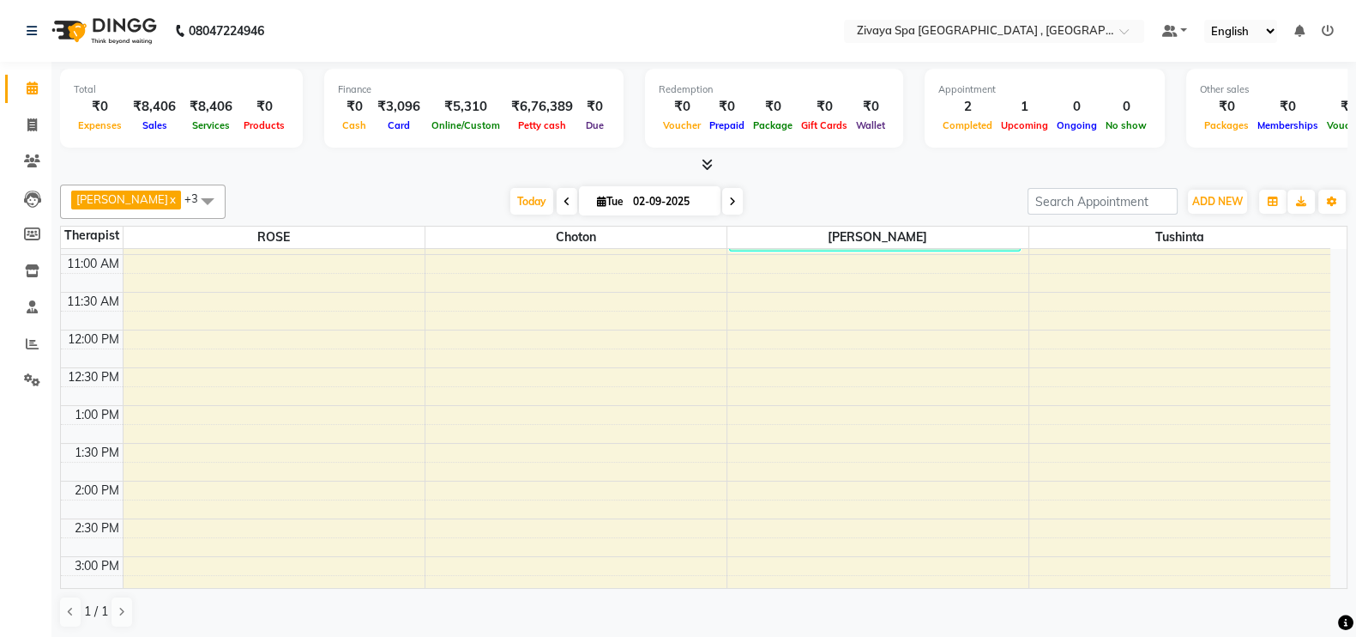
scroll to position [593, 0]
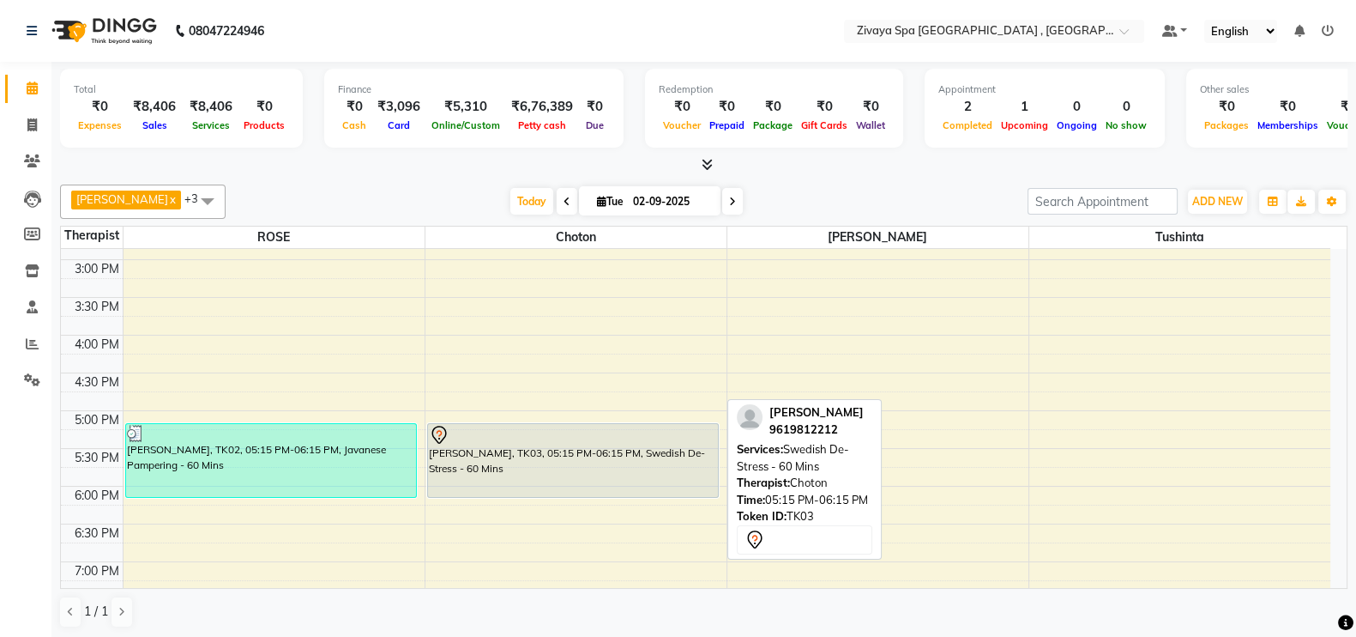
click at [516, 468] on div "[PERSON_NAME], TK03, 05:15 PM-06:15 PM, Swedish De-Stress - 60 Mins" at bounding box center [573, 460] width 290 height 73
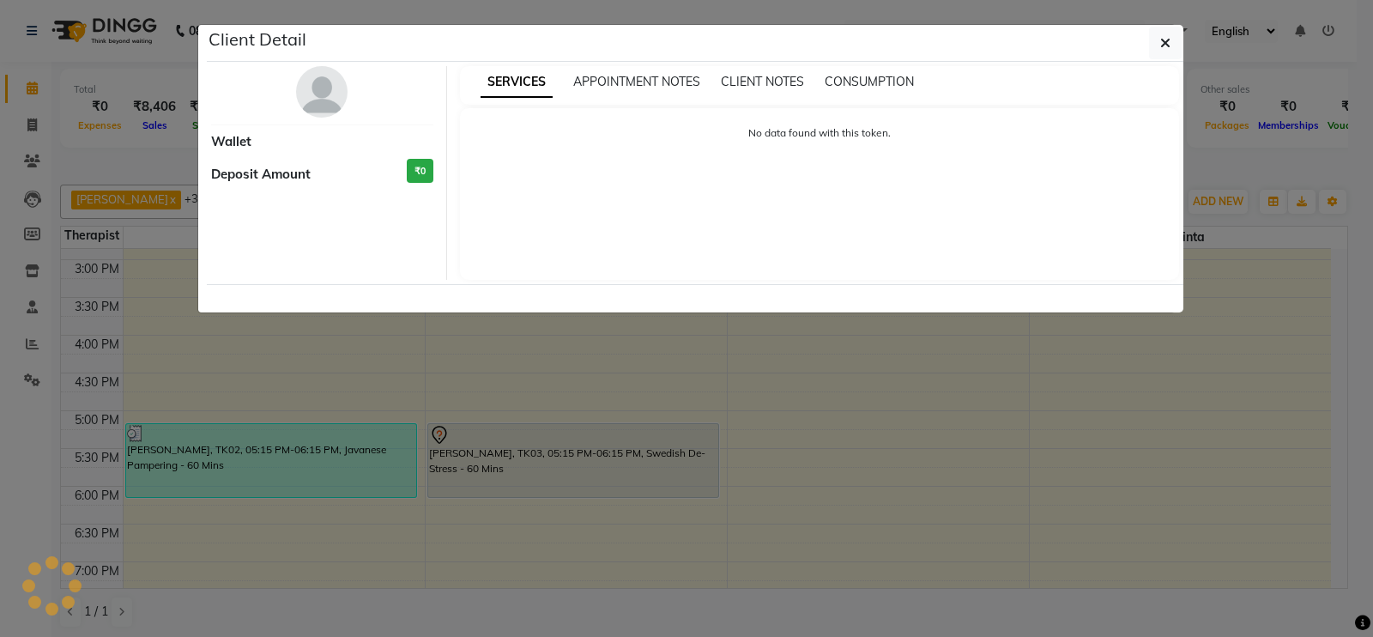
select select "7"
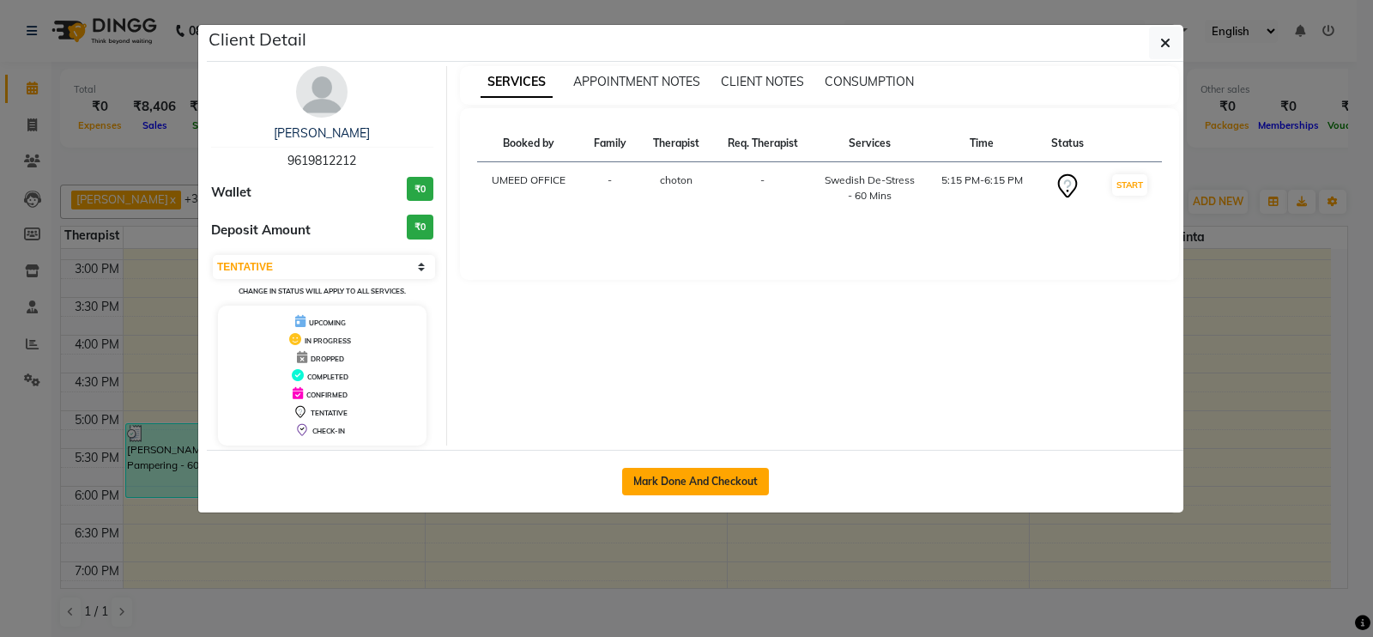
click at [664, 474] on button "Mark Done And Checkout" at bounding box center [695, 481] width 147 height 27
select select "service"
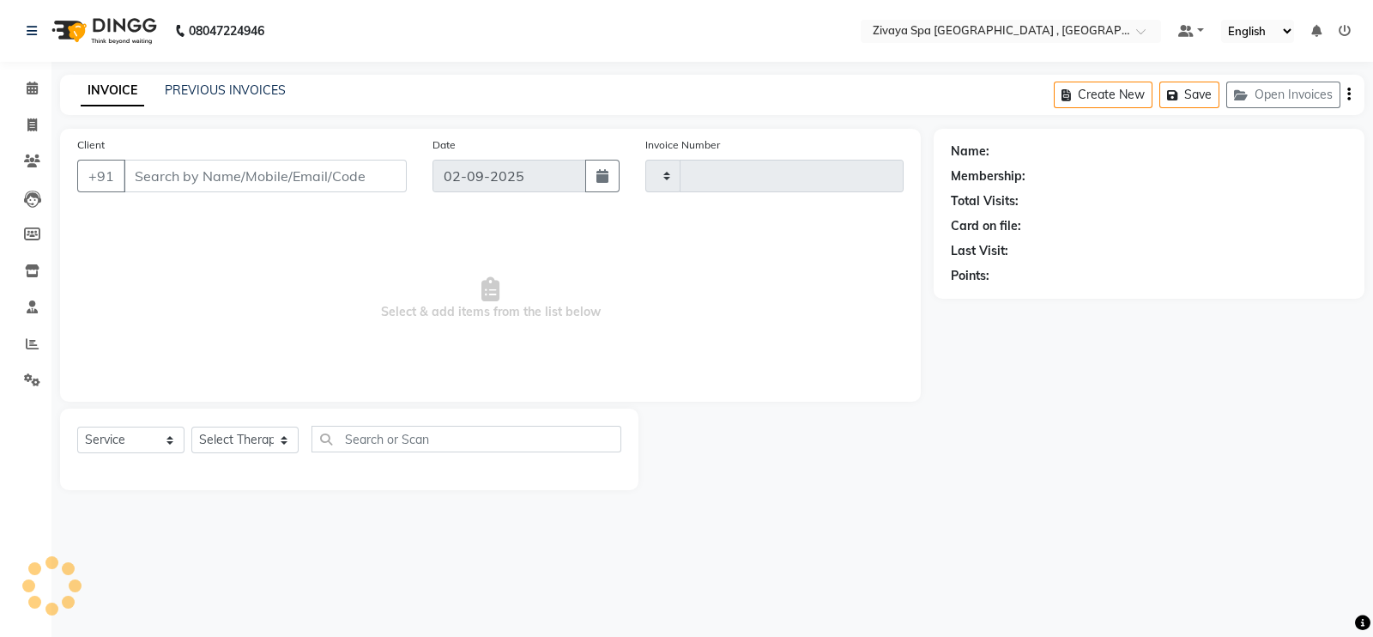
type input "0274"
select select "6505"
type input "9619812212"
select select "70811"
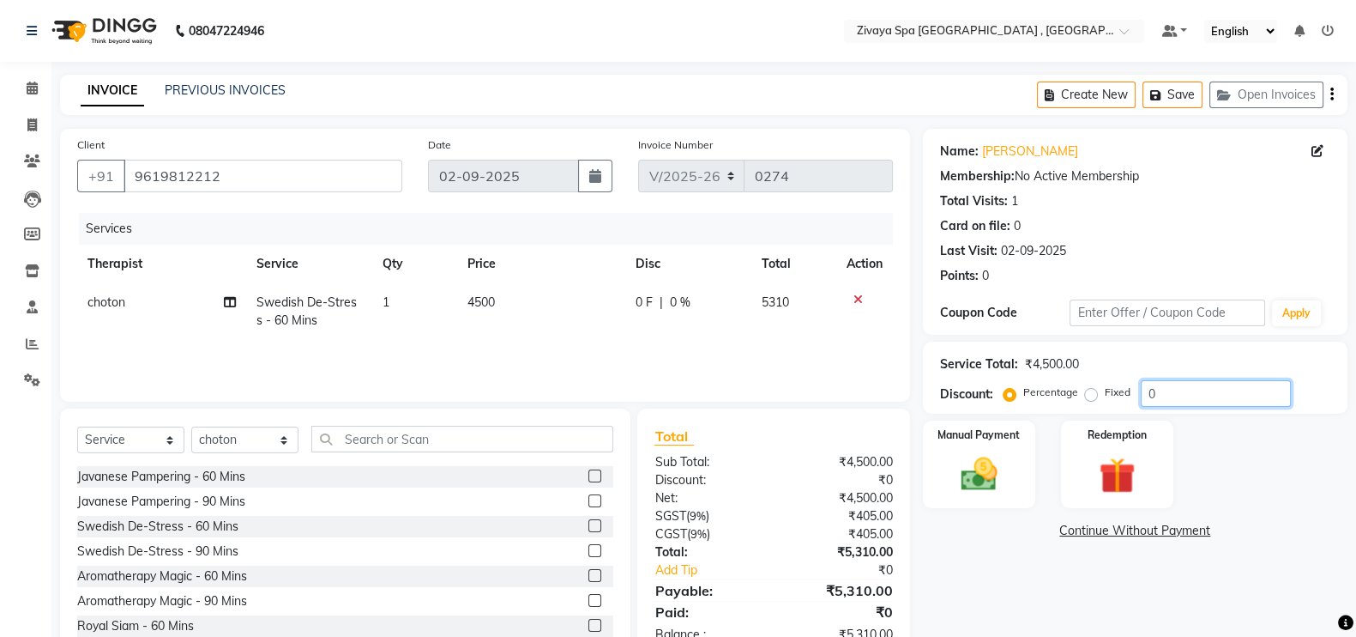
click at [1174, 396] on input "0" at bounding box center [1216, 393] width 150 height 27
click at [1099, 393] on div "Fixed" at bounding box center [1110, 392] width 42 height 21
click at [1105, 392] on label "Fixed" at bounding box center [1118, 391] width 26 height 15
click at [1089, 392] on input "Fixed" at bounding box center [1095, 392] width 12 height 12
radio input "true"
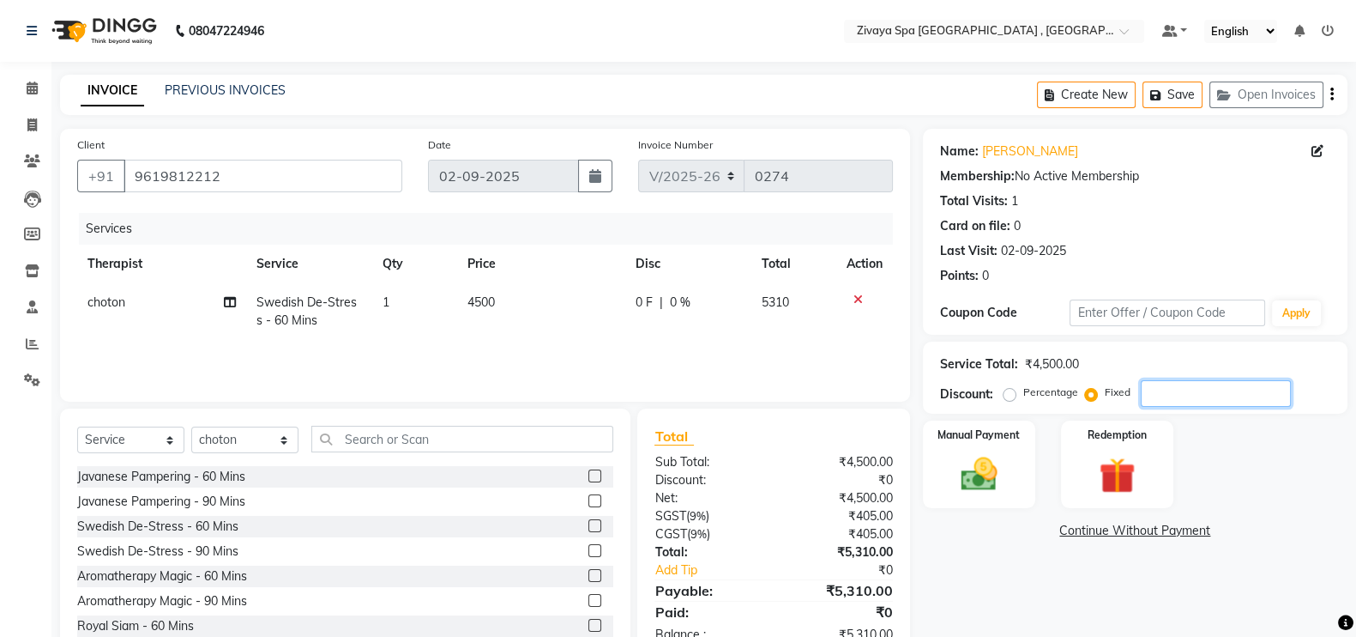
click at [1165, 401] on input "number" at bounding box center [1216, 393] width 150 height 27
type input "2214"
click at [1008, 486] on img at bounding box center [979, 473] width 61 height 43
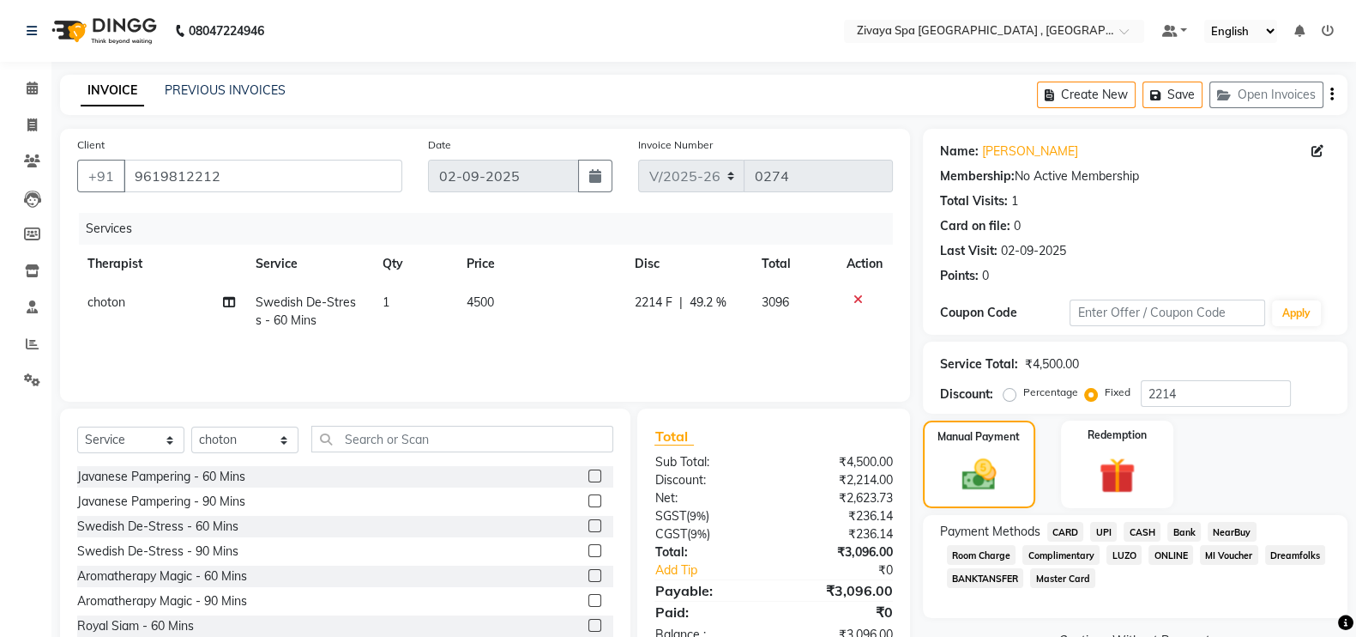
click at [1071, 535] on span "CARD" at bounding box center [1065, 532] width 37 height 20
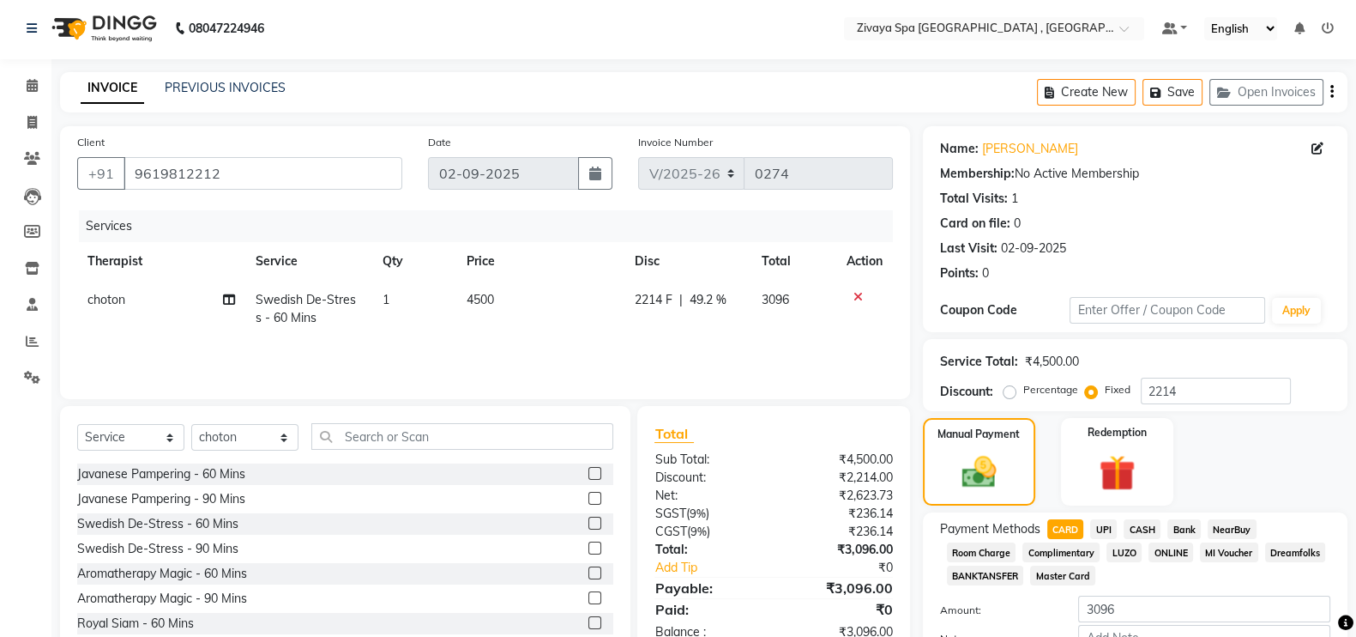
scroll to position [116, 0]
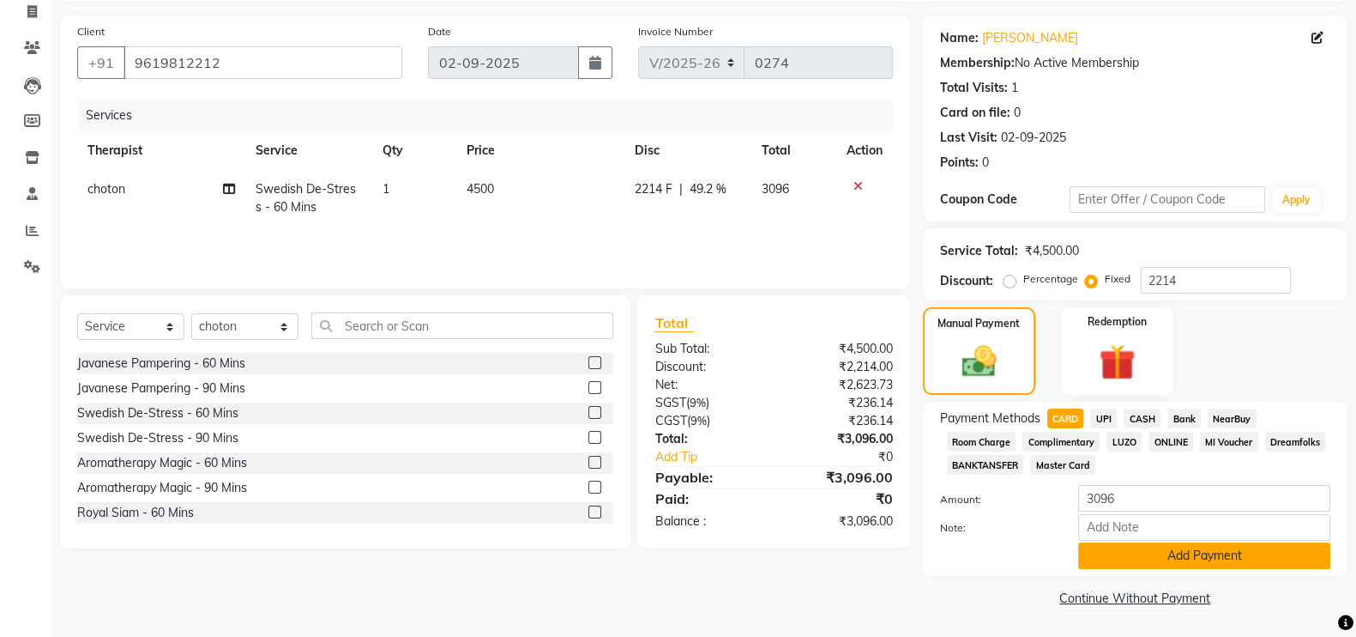
click at [1240, 550] on button "Add Payment" at bounding box center [1204, 555] width 252 height 27
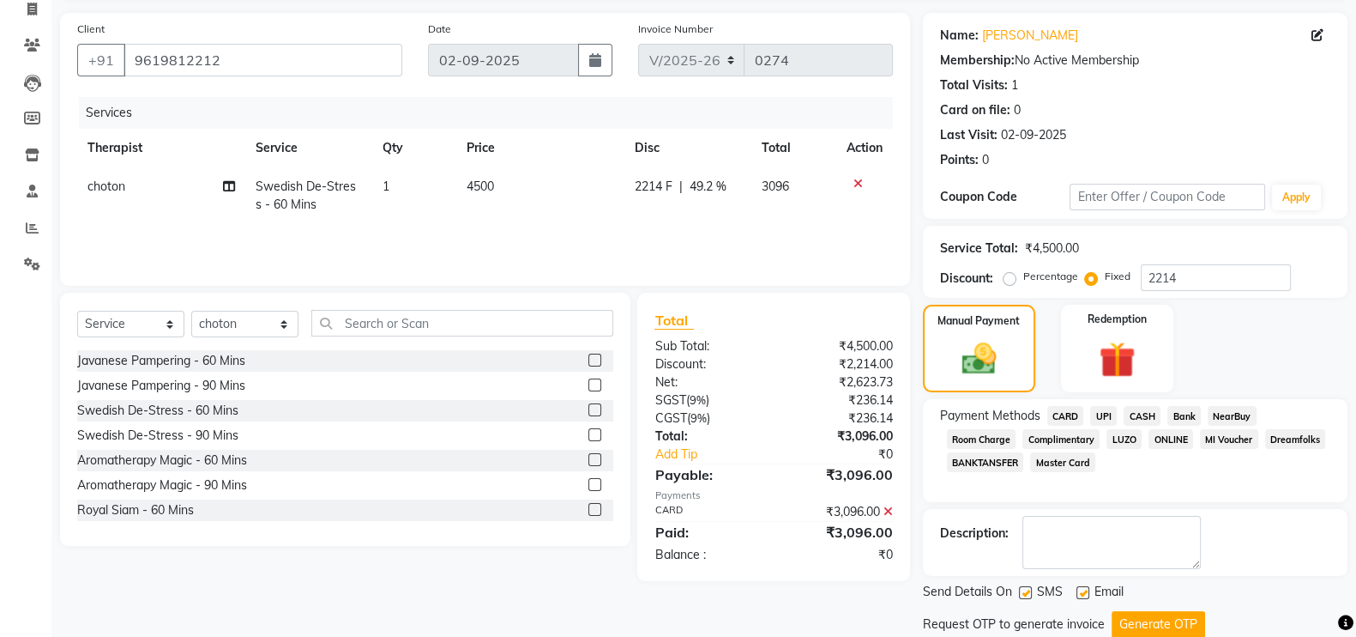
scroll to position [171, 0]
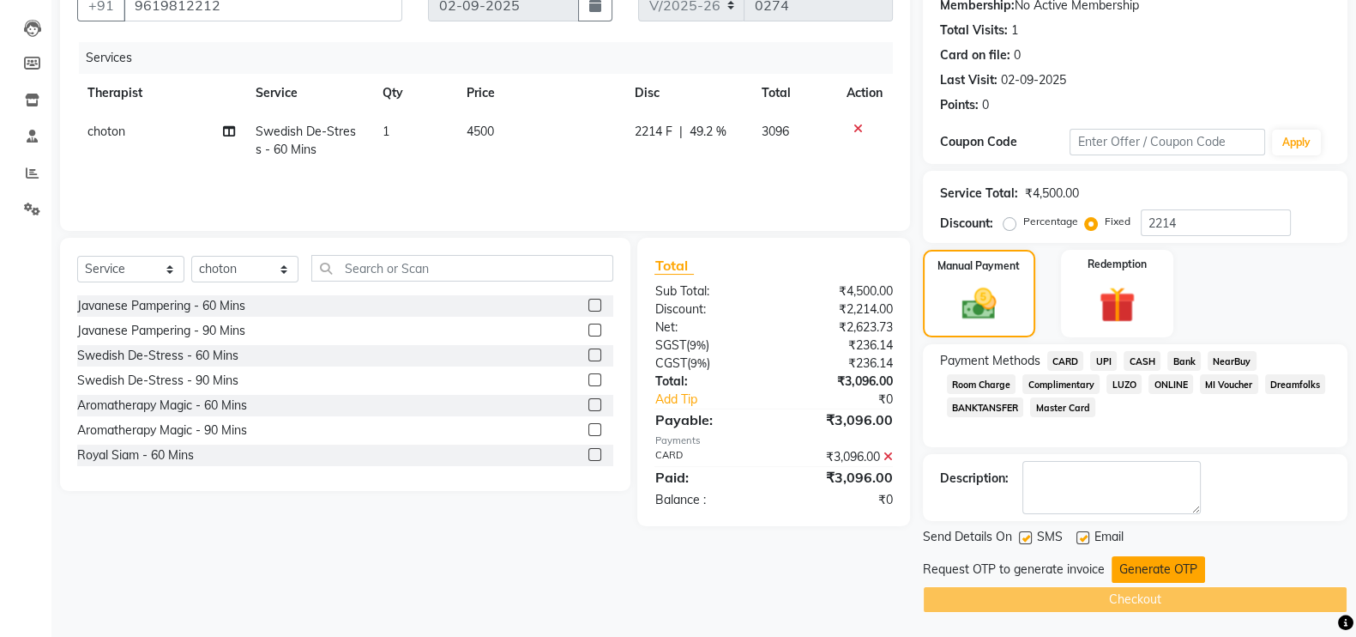
click at [1187, 568] on button "Generate OTP" at bounding box center [1159, 569] width 94 height 27
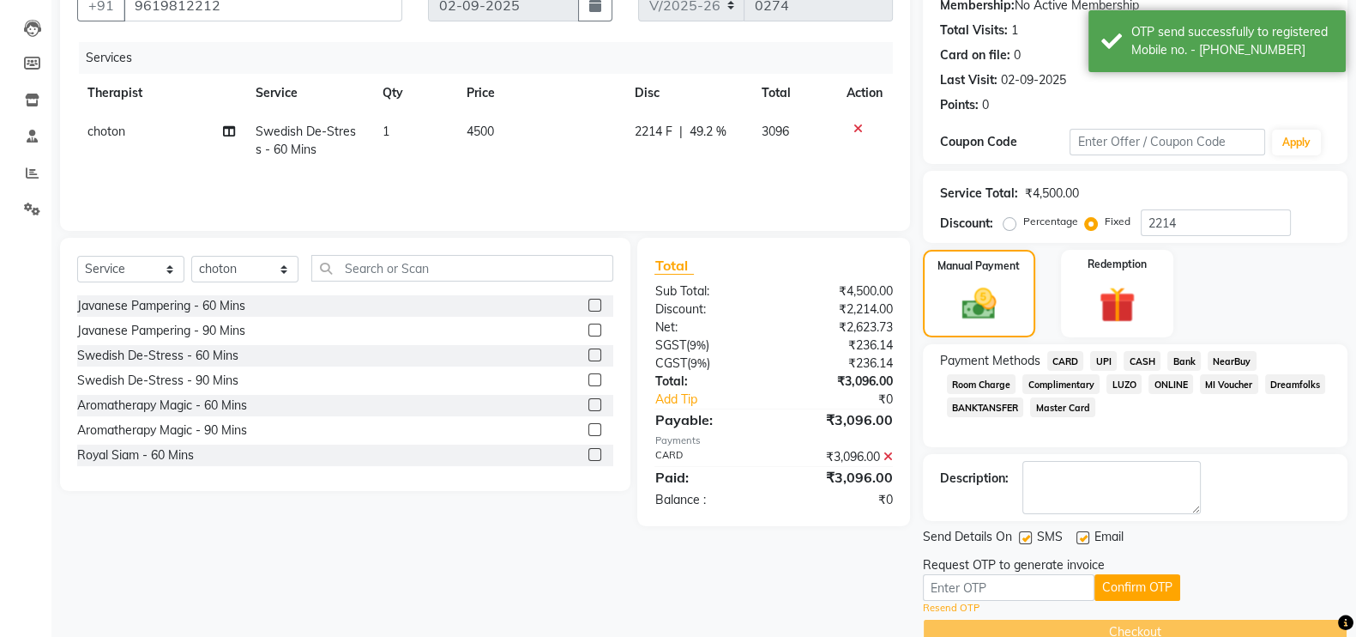
scroll to position [204, 0]
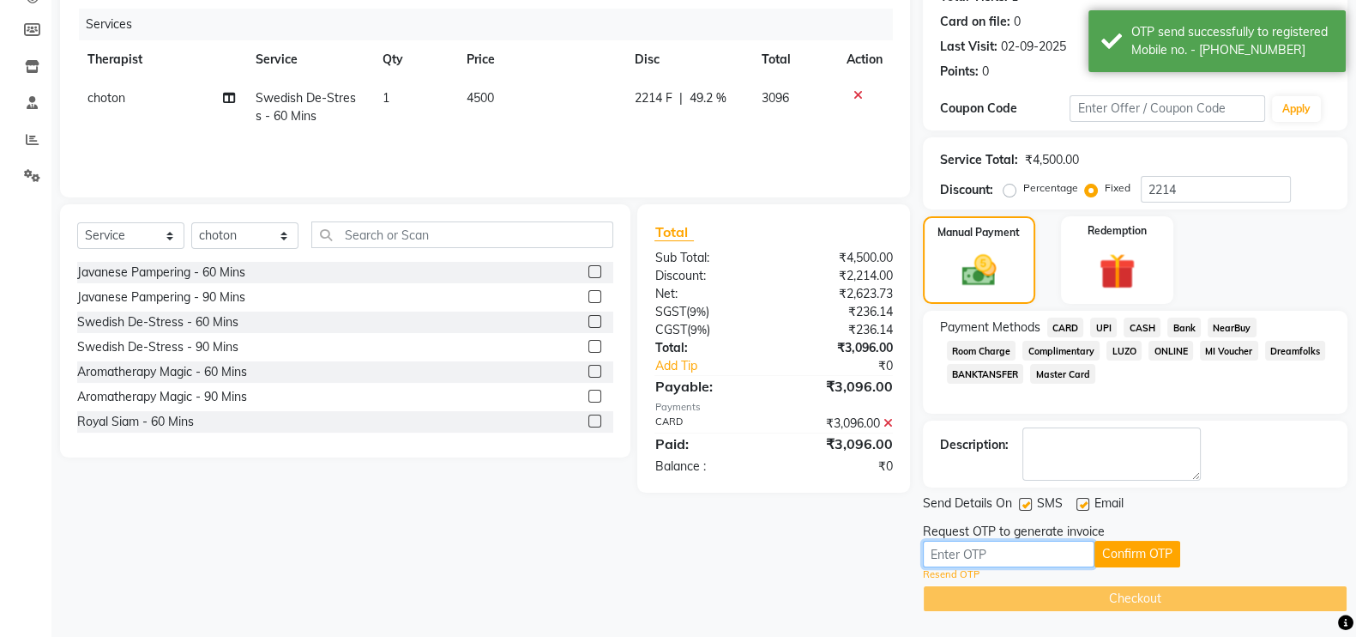
click at [1037, 557] on input "text" at bounding box center [1009, 553] width 172 height 27
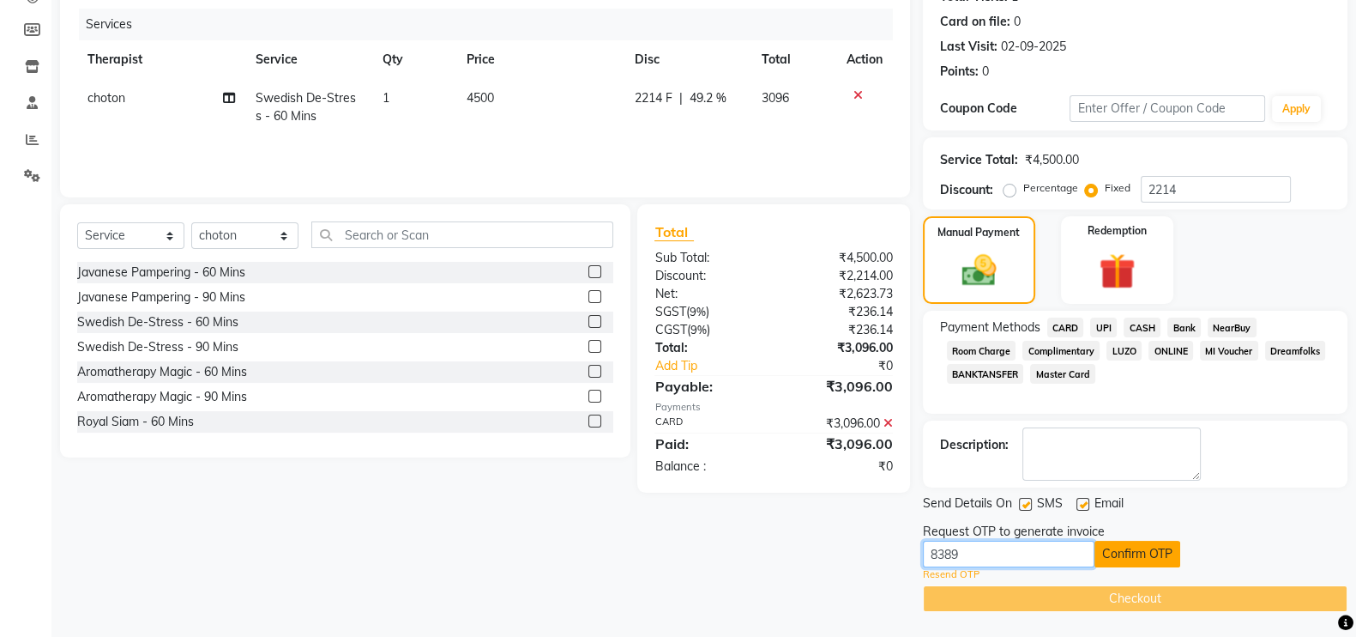
type input "8389"
click at [1152, 555] on button "Confirm OTP" at bounding box center [1138, 553] width 86 height 27
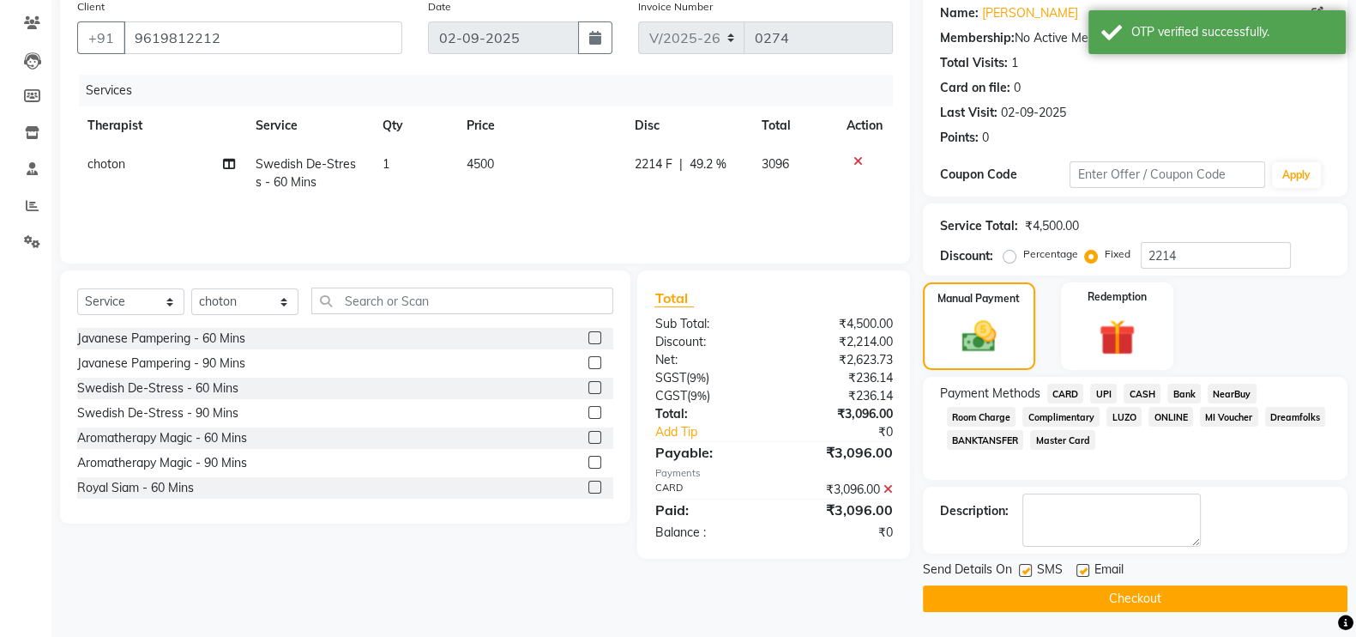
click at [1128, 594] on button "Checkout" at bounding box center [1135, 598] width 425 height 27
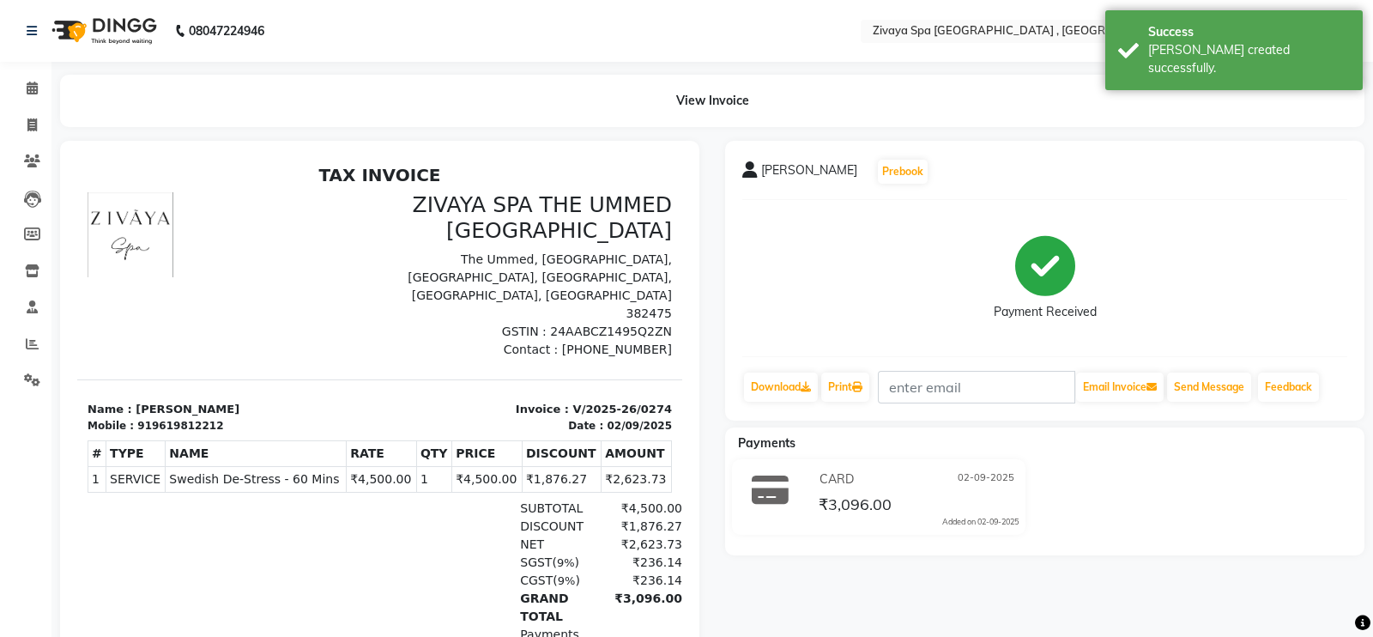
select select "service"
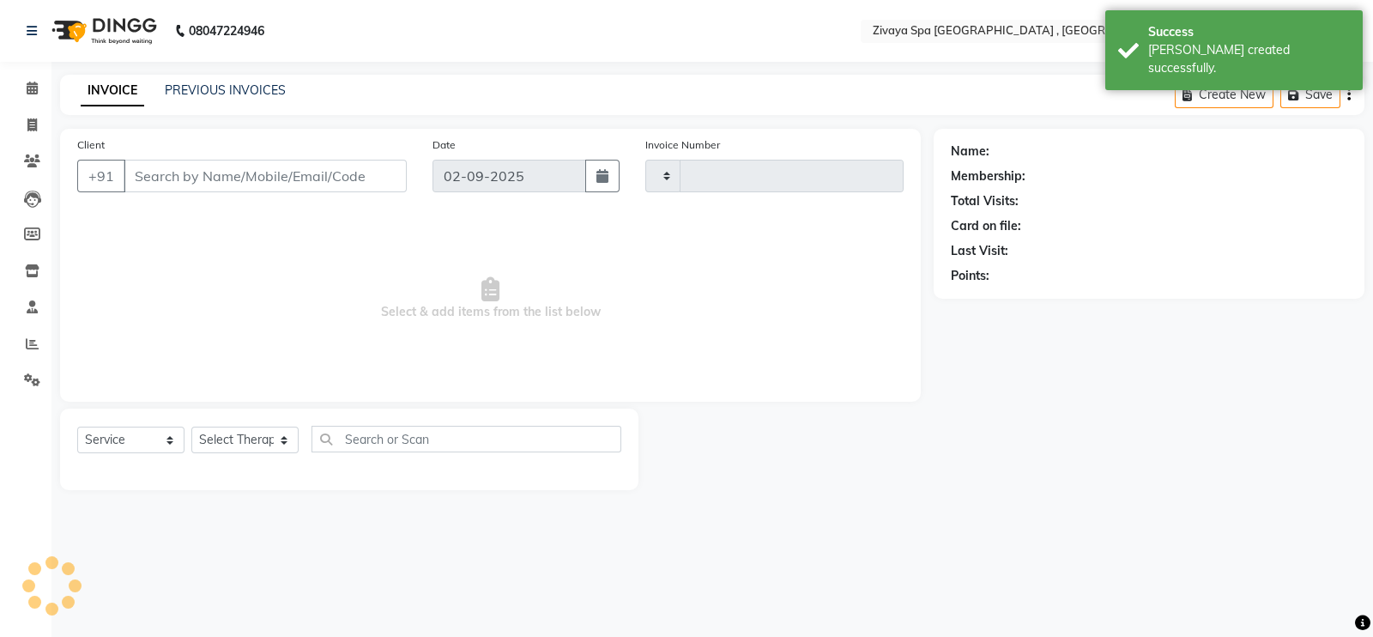
type input "0275"
select select "6505"
type input "9619812212"
select select "70811"
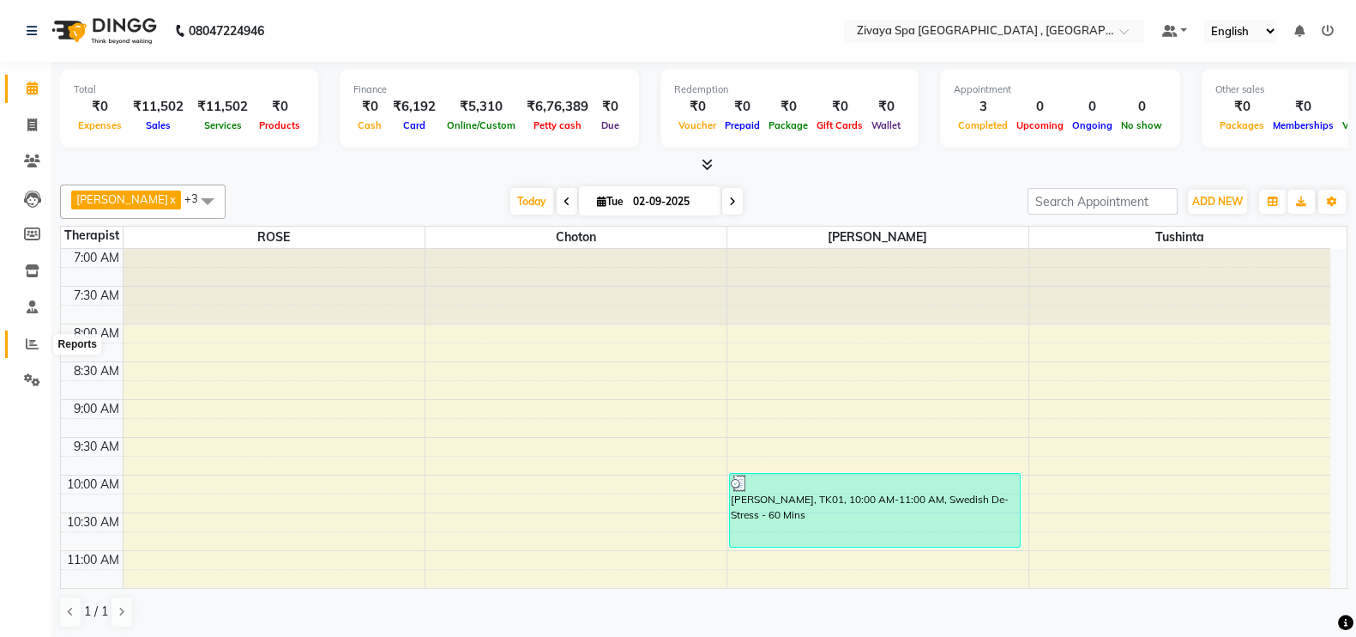
click at [33, 348] on icon at bounding box center [32, 343] width 13 height 13
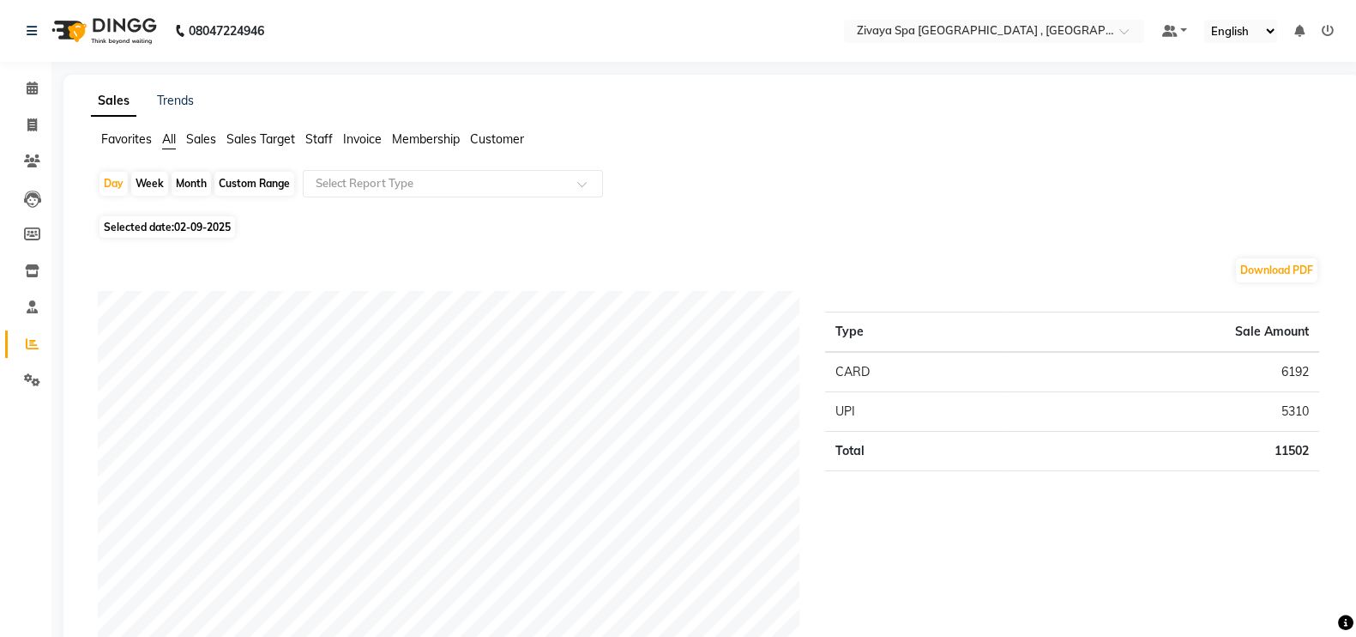
click at [197, 188] on div "Month" at bounding box center [191, 184] width 39 height 24
select select "9"
select select "2025"
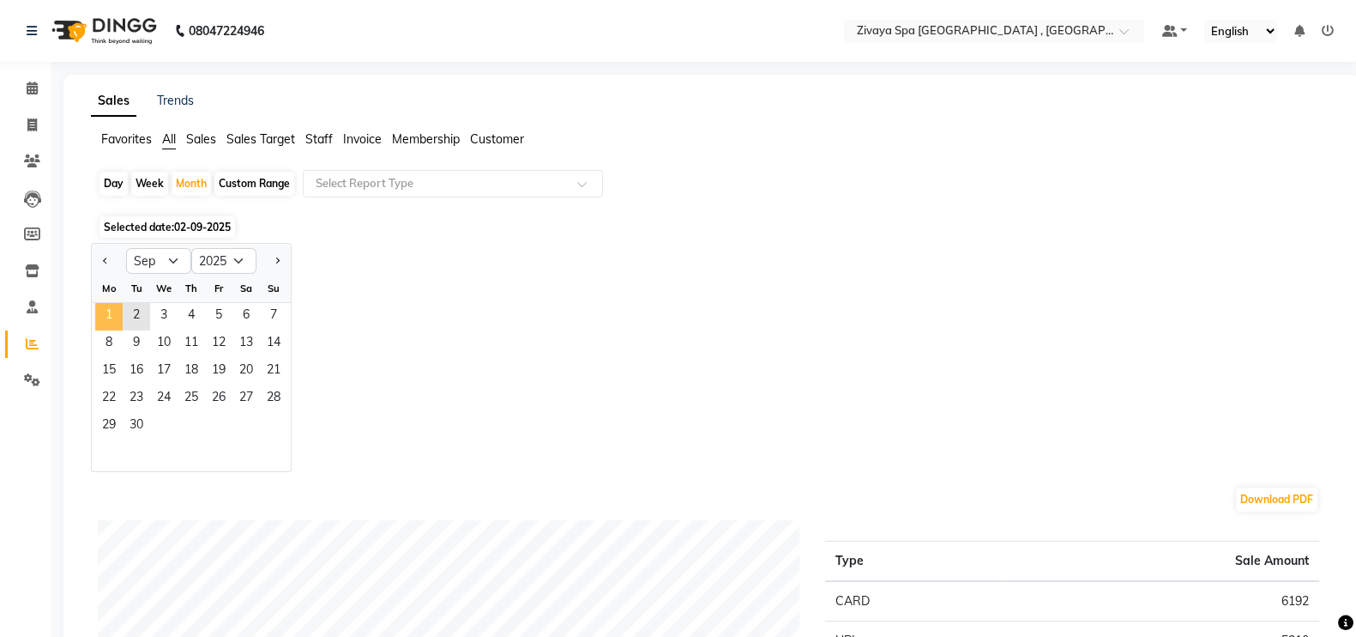
click at [119, 318] on span "1" at bounding box center [108, 316] width 27 height 27
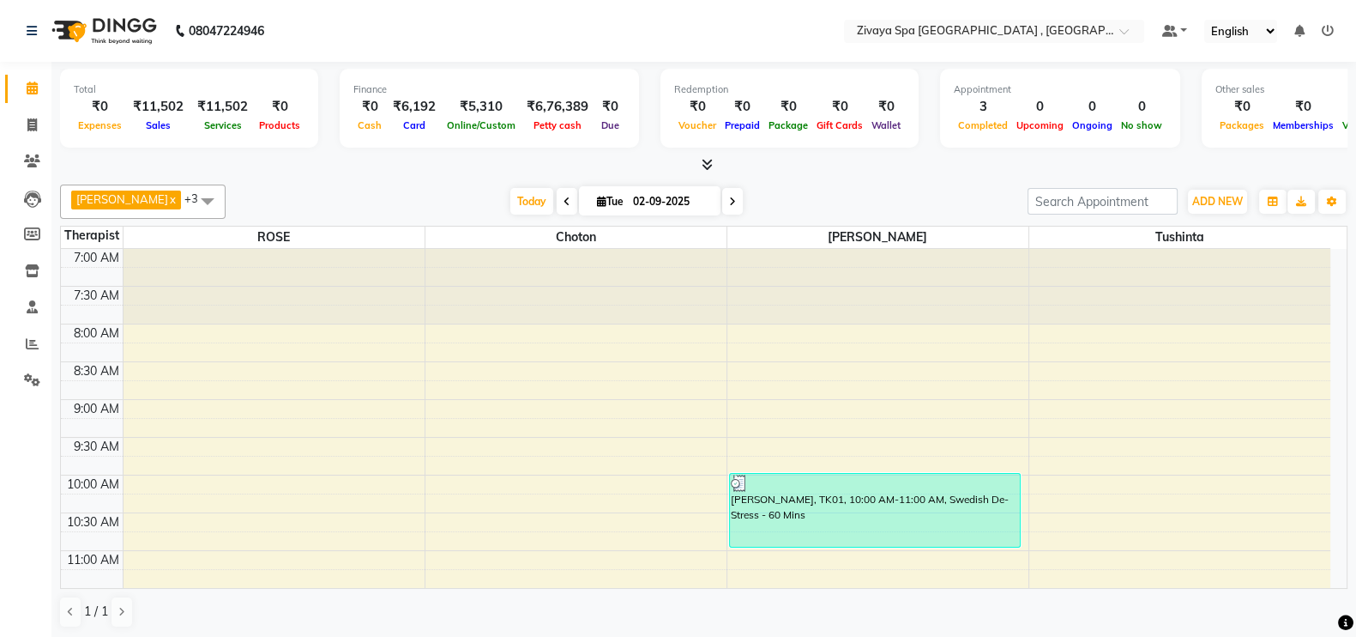
scroll to position [296, 0]
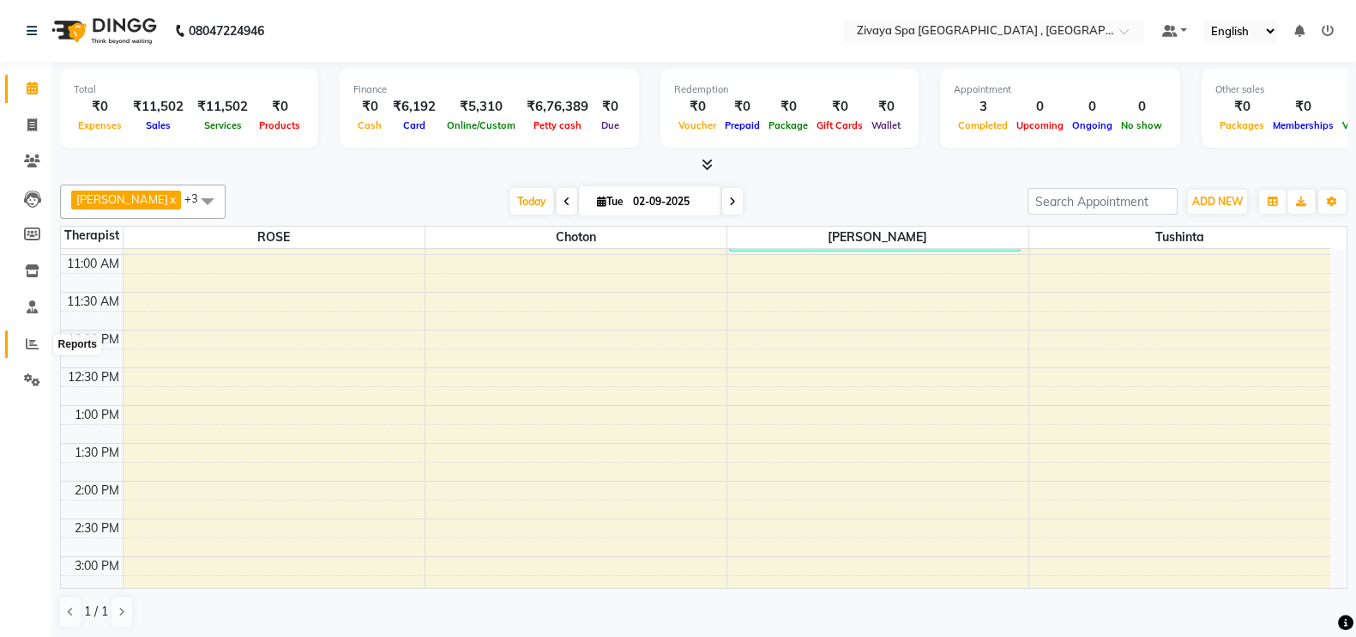
click at [32, 348] on icon at bounding box center [32, 343] width 13 height 13
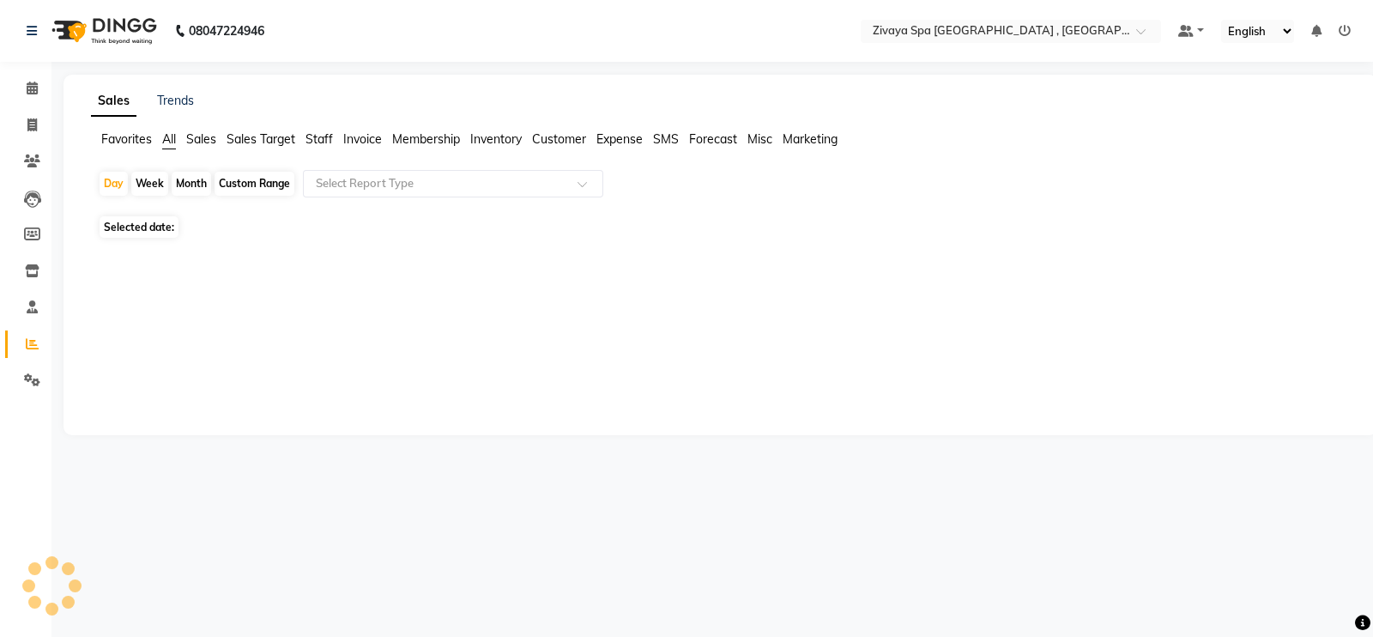
click at [156, 178] on div "Week" at bounding box center [149, 184] width 37 height 24
select select "9"
select select "2025"
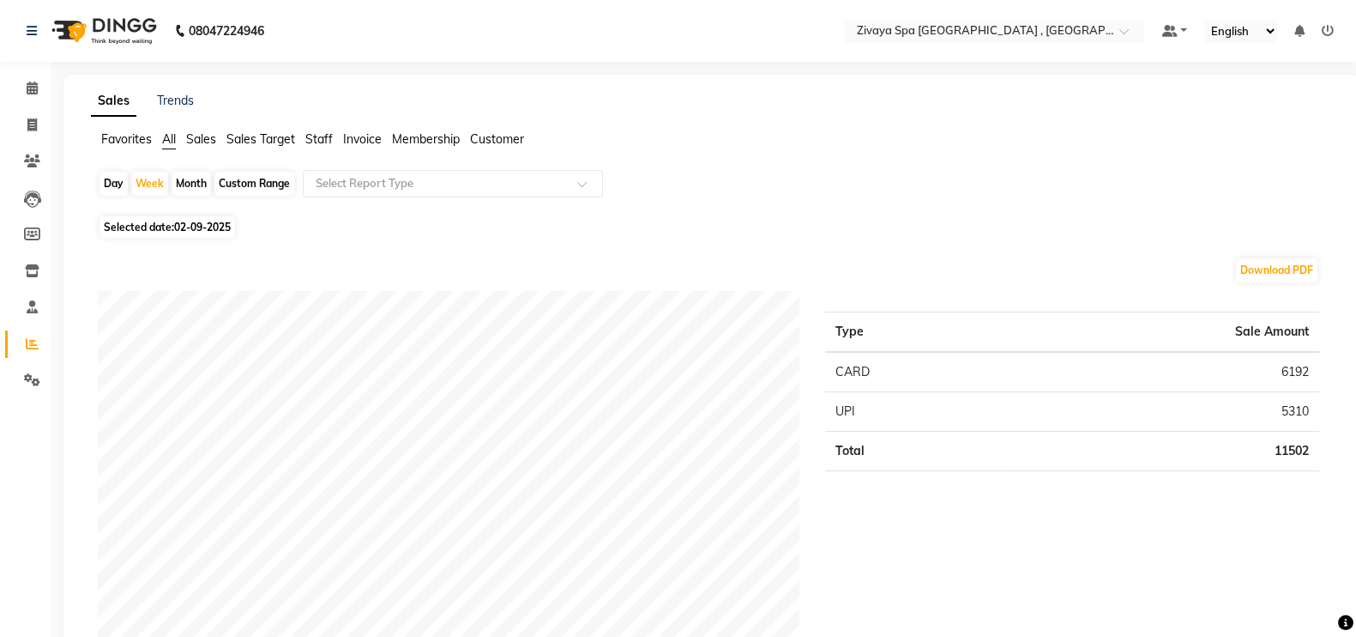
scroll to position [556, 0]
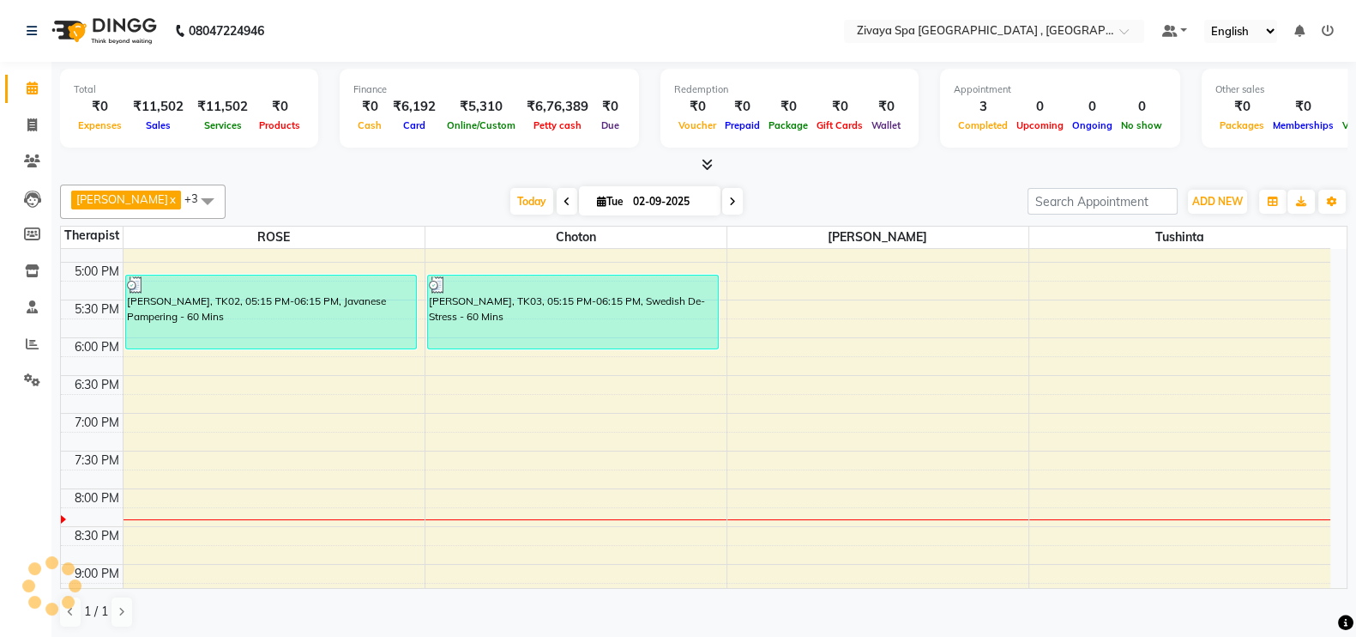
scroll to position [746, 0]
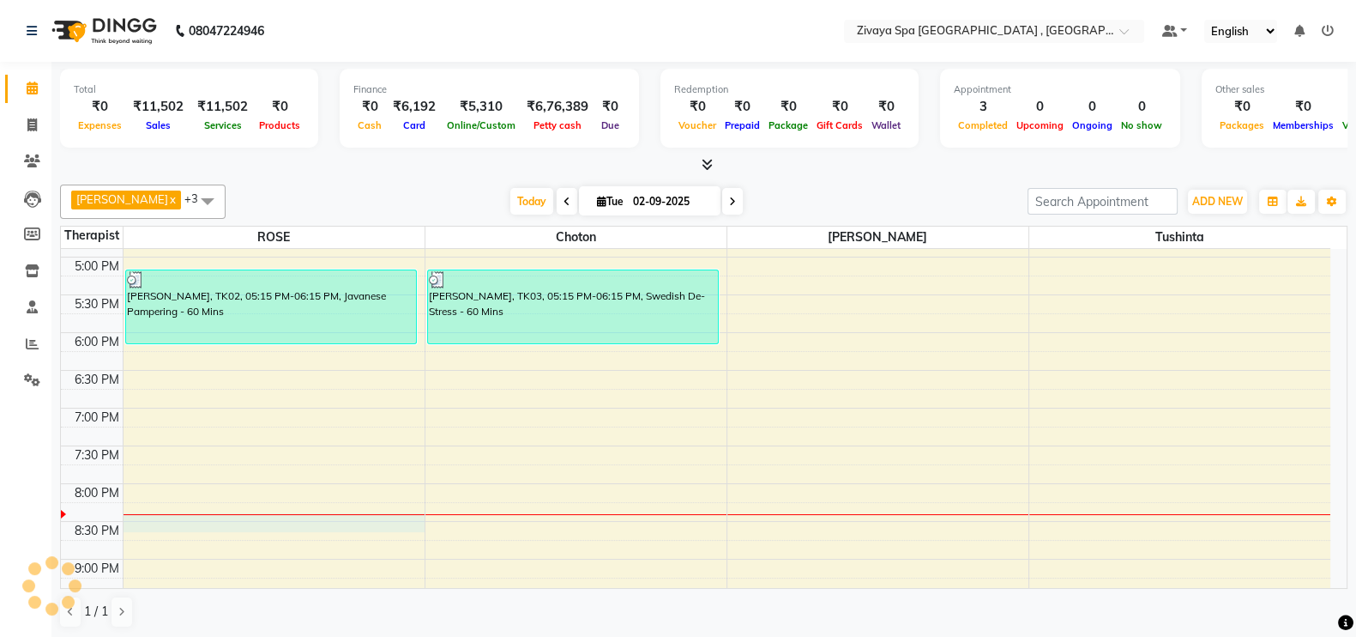
click at [165, 524] on div "7:00 AM 7:30 AM 8:00 AM 8:30 AM 9:00 AM 9:30 AM 10:00 AM 10:30 AM 11:00 AM 11:3…" at bounding box center [696, 105] width 1270 height 1207
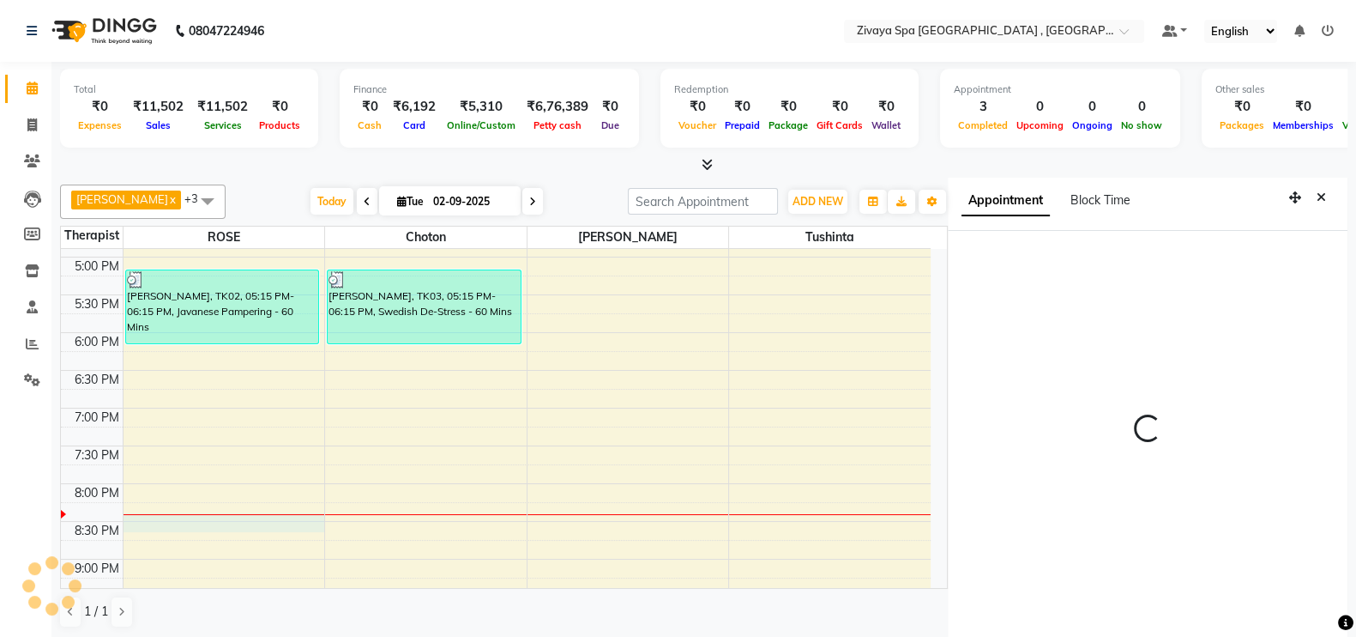
scroll to position [8, 0]
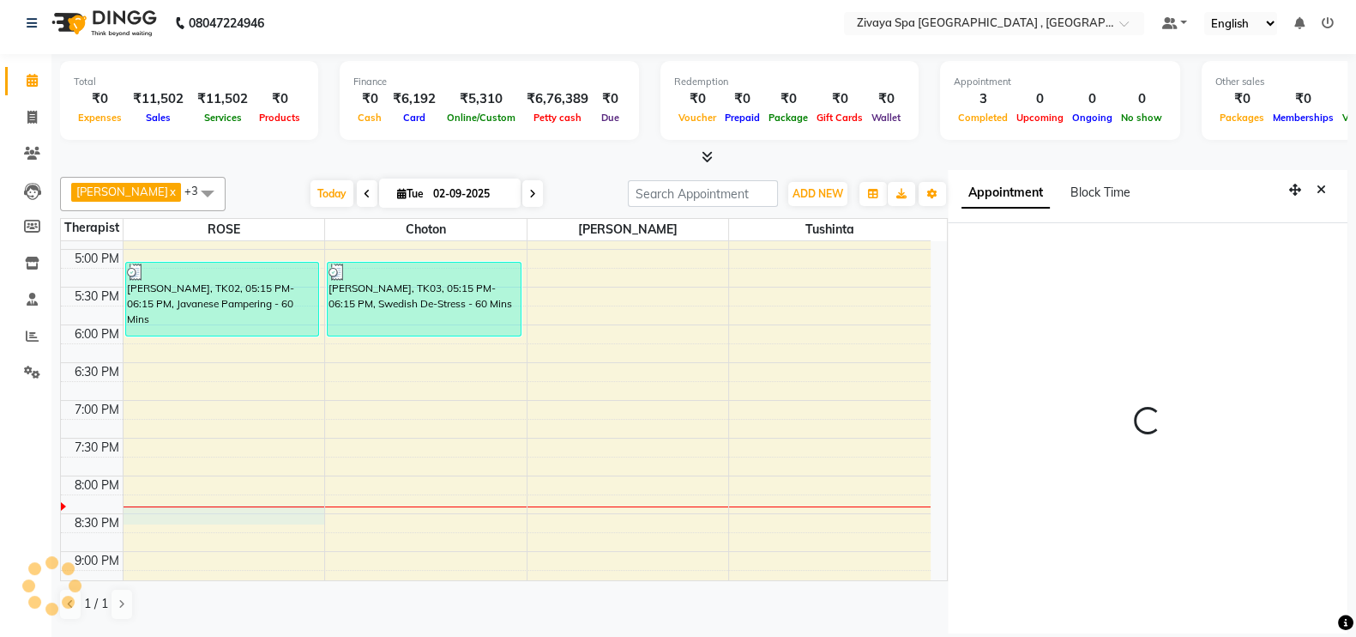
select select "1230"
select select "66745"
select select "tentative"
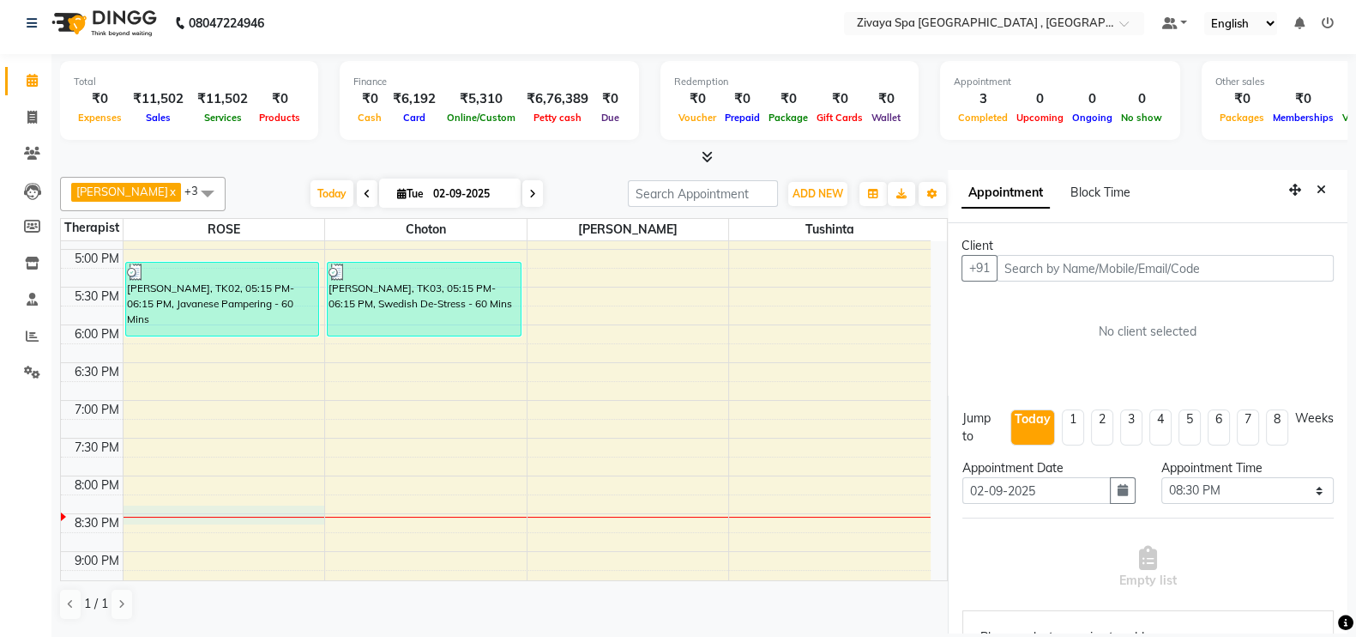
click at [1153, 271] on input "text" at bounding box center [1165, 268] width 337 height 27
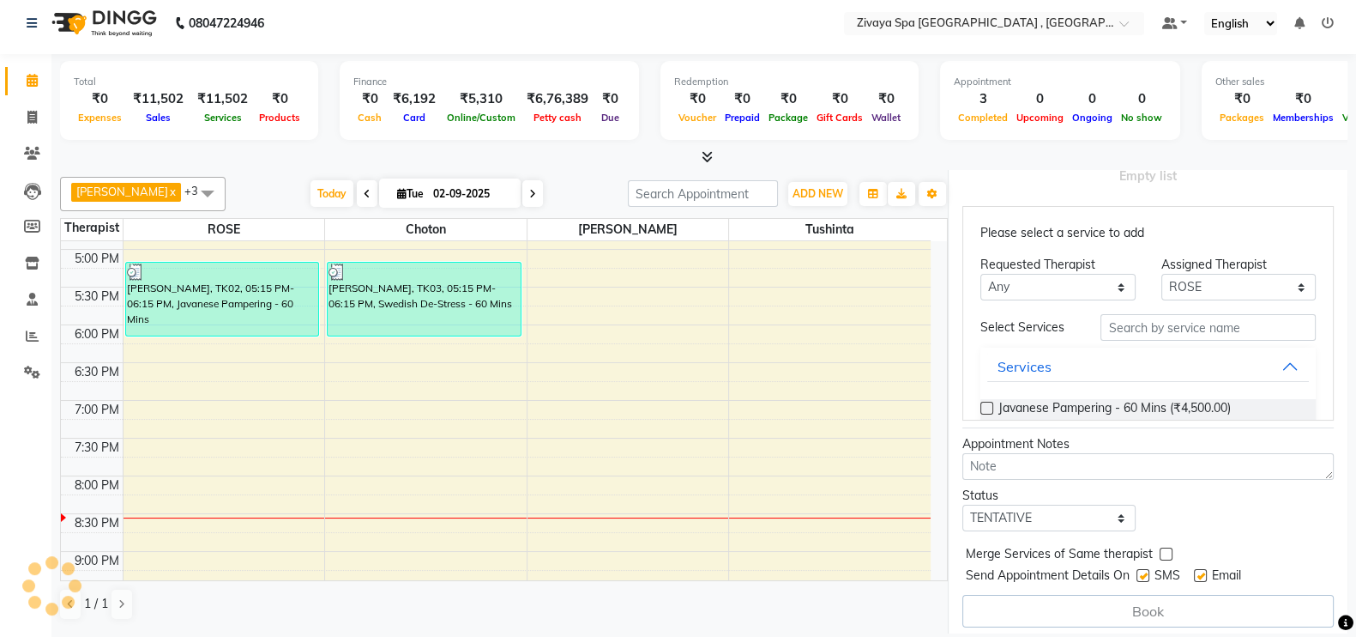
scroll to position [403, 0]
type input "9849996483"
click at [1247, 401] on div "Javanese Pampering - 60 Mins (₹4,500.00)" at bounding box center [1148, 410] width 335 height 21
click at [1246, 362] on button "Services" at bounding box center [1148, 367] width 322 height 31
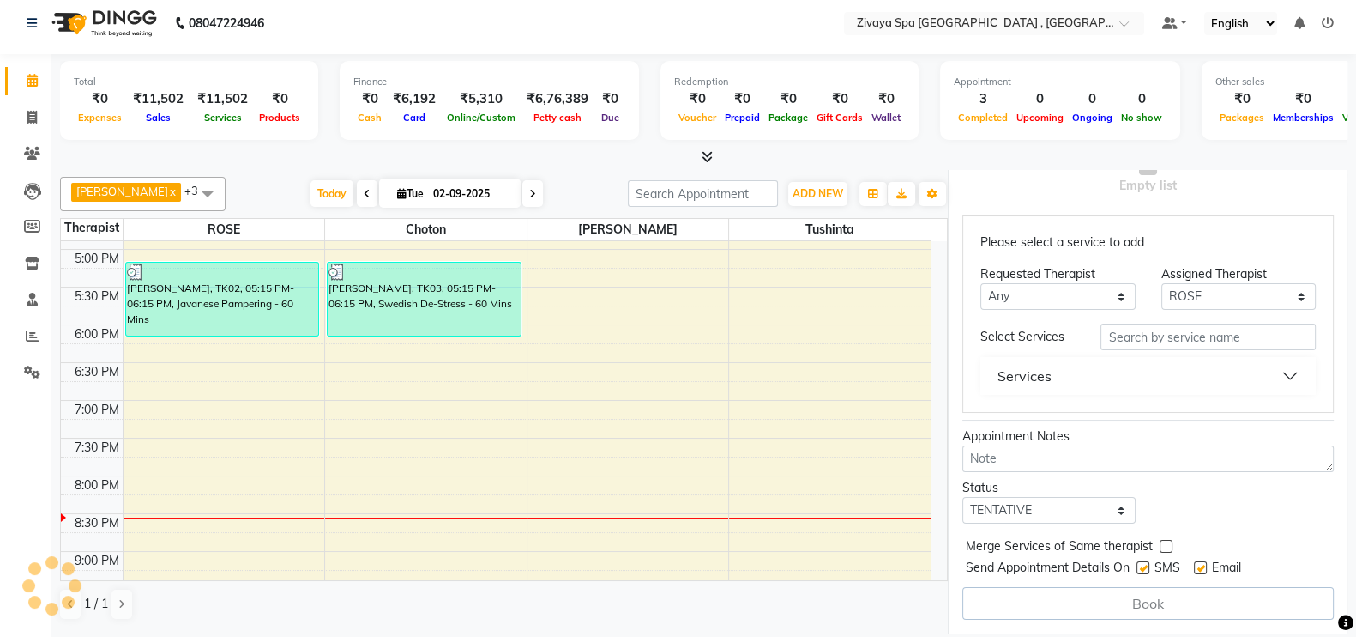
scroll to position [392, 0]
click at [1246, 363] on button "Services" at bounding box center [1148, 378] width 322 height 31
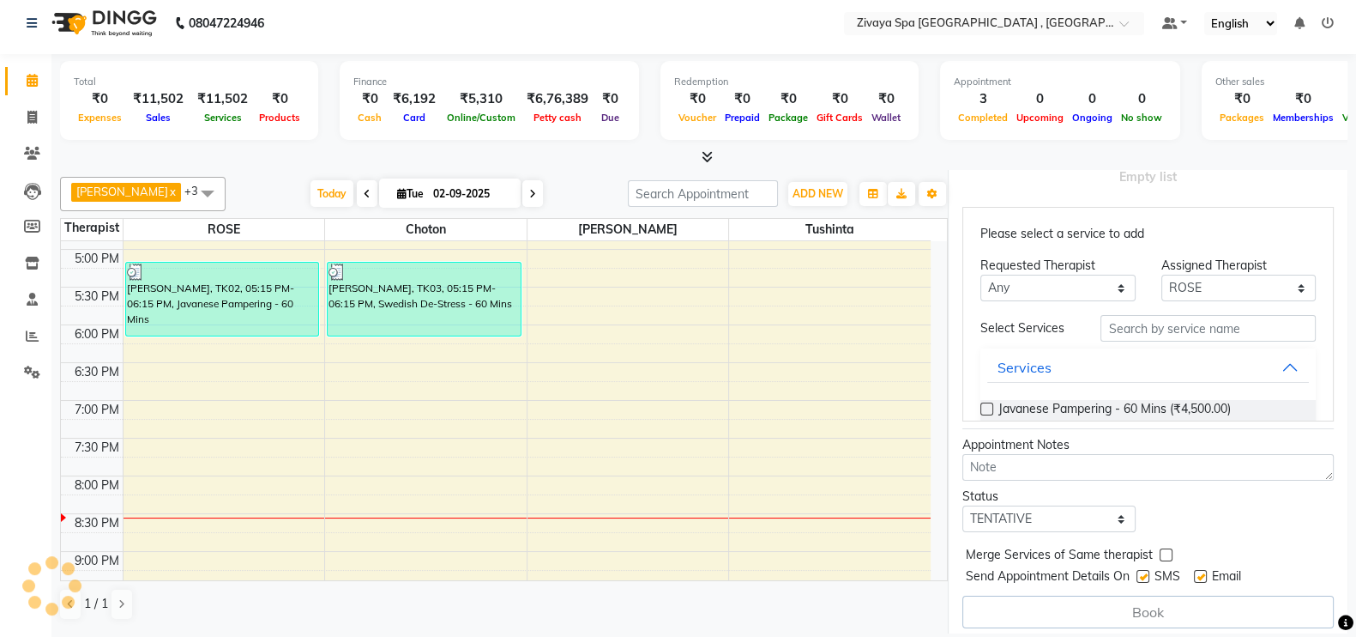
click at [984, 407] on label at bounding box center [987, 408] width 13 height 13
click at [984, 407] on input "checkbox" at bounding box center [986, 410] width 11 height 11
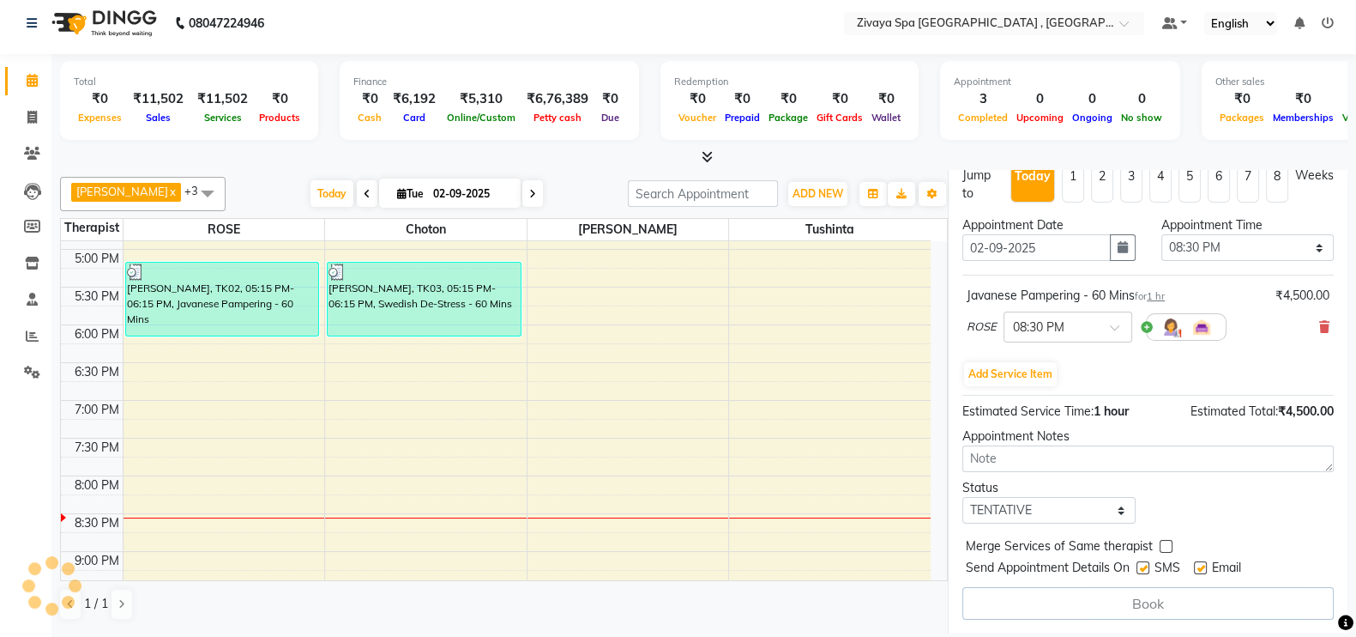
scroll to position [241, 0]
click at [1116, 599] on div "Book" at bounding box center [1147, 604] width 371 height 33
click at [1120, 455] on textarea at bounding box center [1147, 460] width 371 height 27
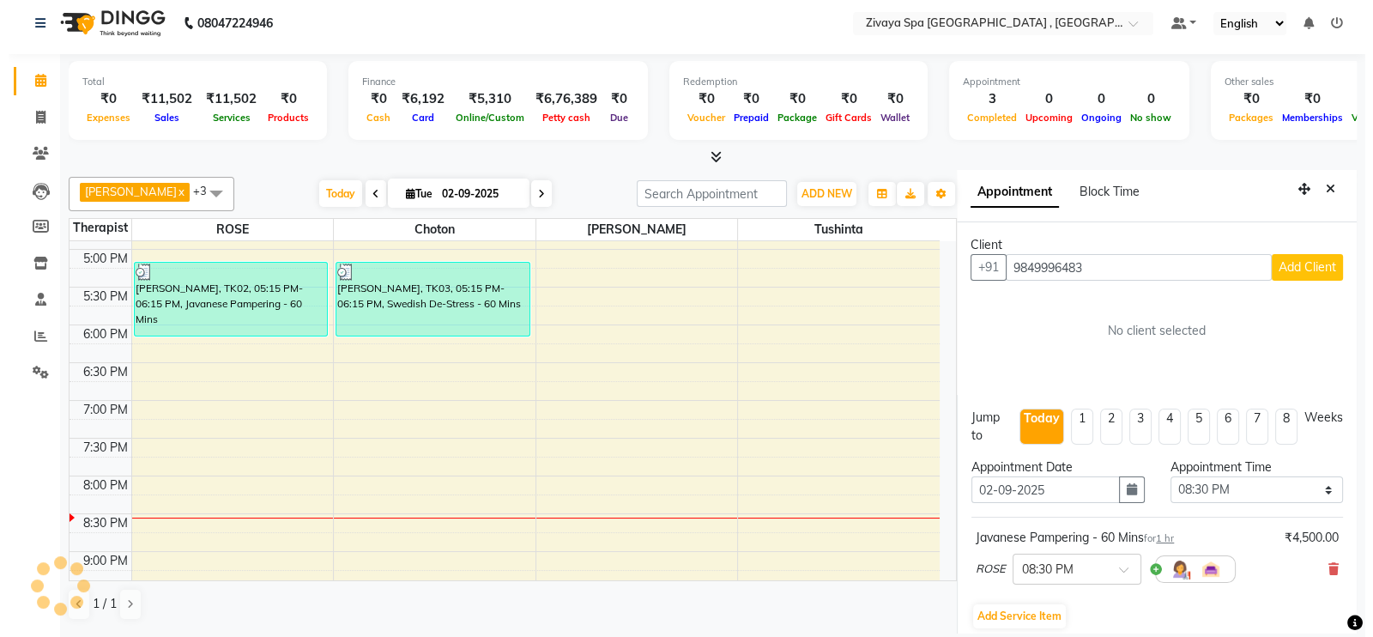
scroll to position [0, 0]
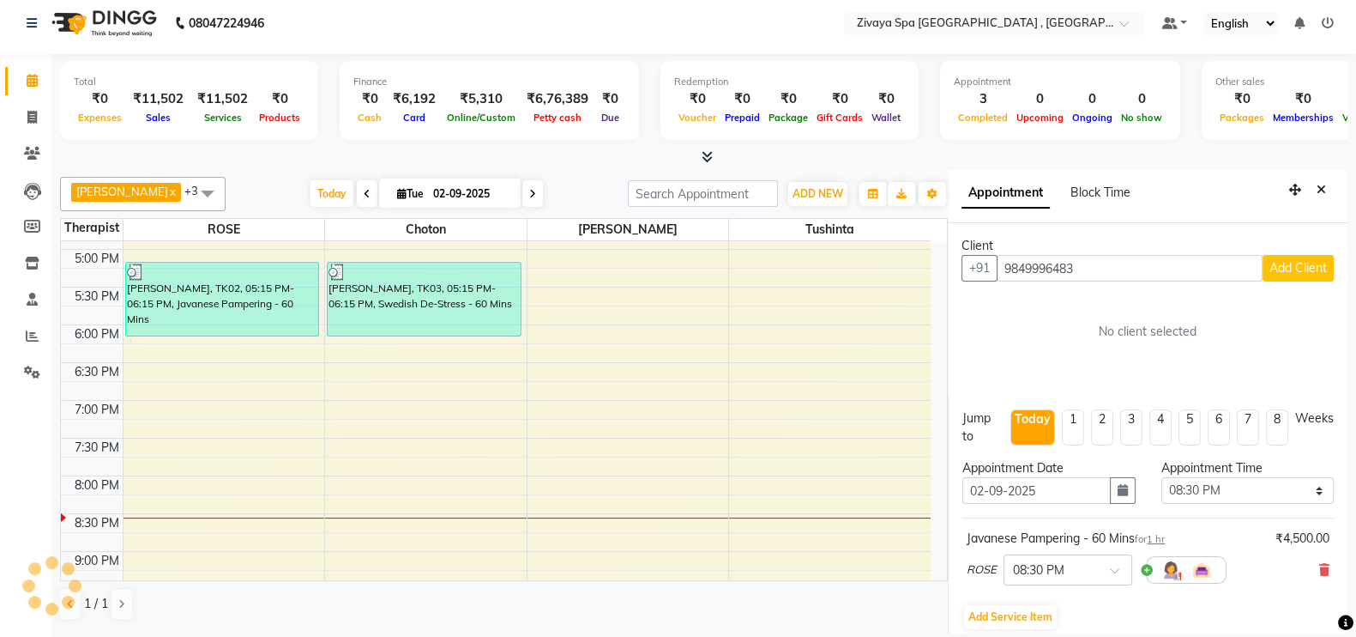
click at [1274, 262] on span "Add Client" at bounding box center [1298, 267] width 57 height 15
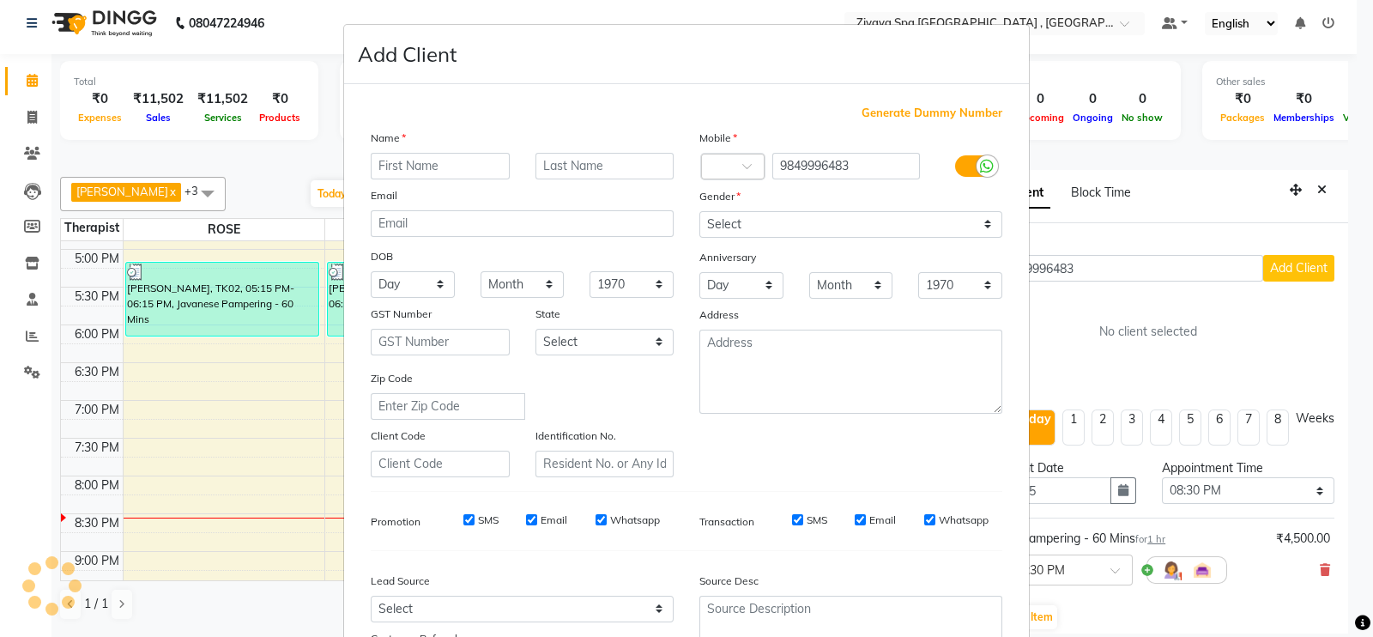
click at [442, 168] on input "text" at bounding box center [440, 166] width 139 height 27
type input "[PERSON_NAME]"
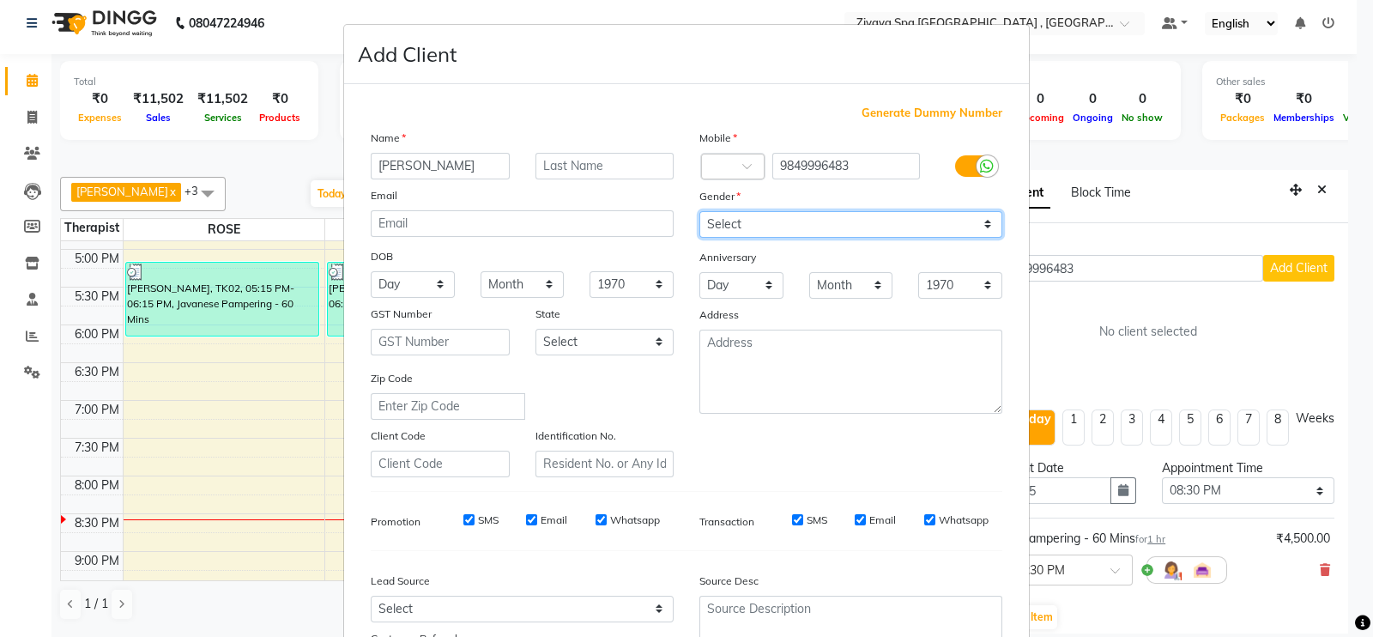
click at [774, 229] on select "Select [DEMOGRAPHIC_DATA] [DEMOGRAPHIC_DATA] Other Prefer Not To Say" at bounding box center [850, 224] width 303 height 27
select select "[DEMOGRAPHIC_DATA]"
click at [699, 212] on select "Select [DEMOGRAPHIC_DATA] [DEMOGRAPHIC_DATA] Other Prefer Not To Say" at bounding box center [850, 224] width 303 height 27
click at [1342, 619] on ngb-modal-window "Add Client Generate Dummy Number Name [PERSON_NAME] Email DOB Day 01 02 03 04 0…" at bounding box center [686, 318] width 1373 height 637
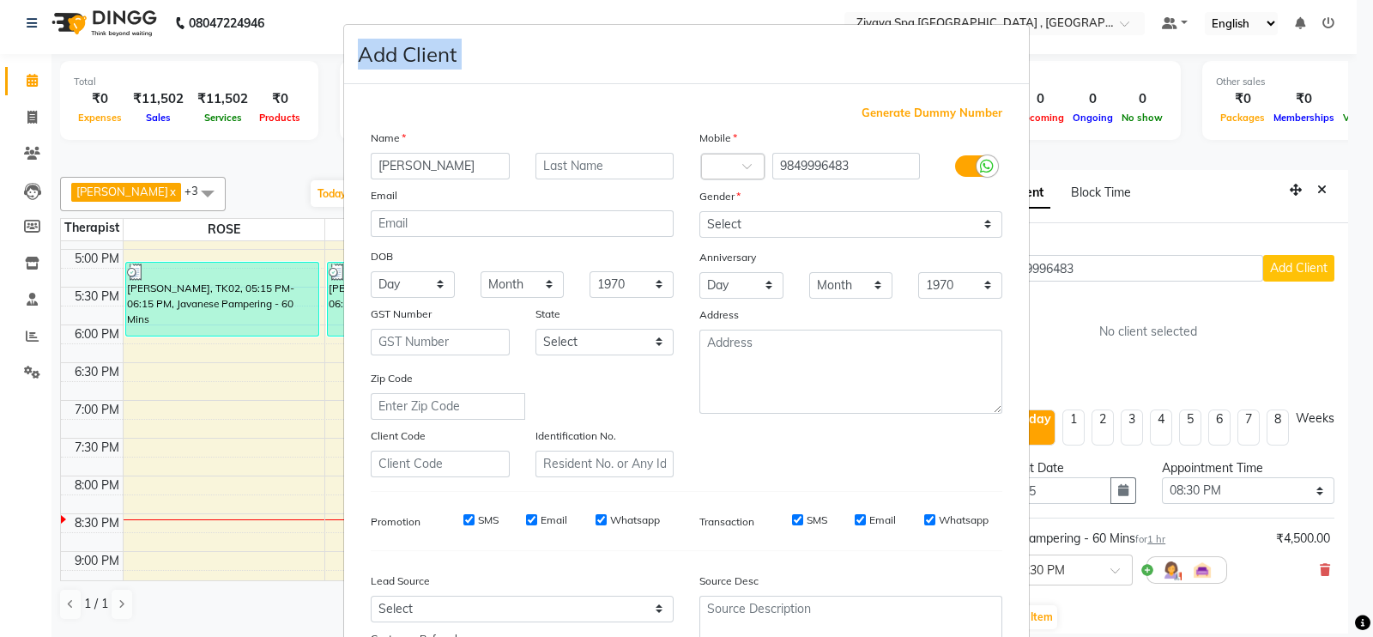
click at [1342, 619] on ngb-modal-window "Add Client Generate Dummy Number Name [PERSON_NAME] Email DOB Day 01 02 03 04 0…" at bounding box center [686, 318] width 1373 height 637
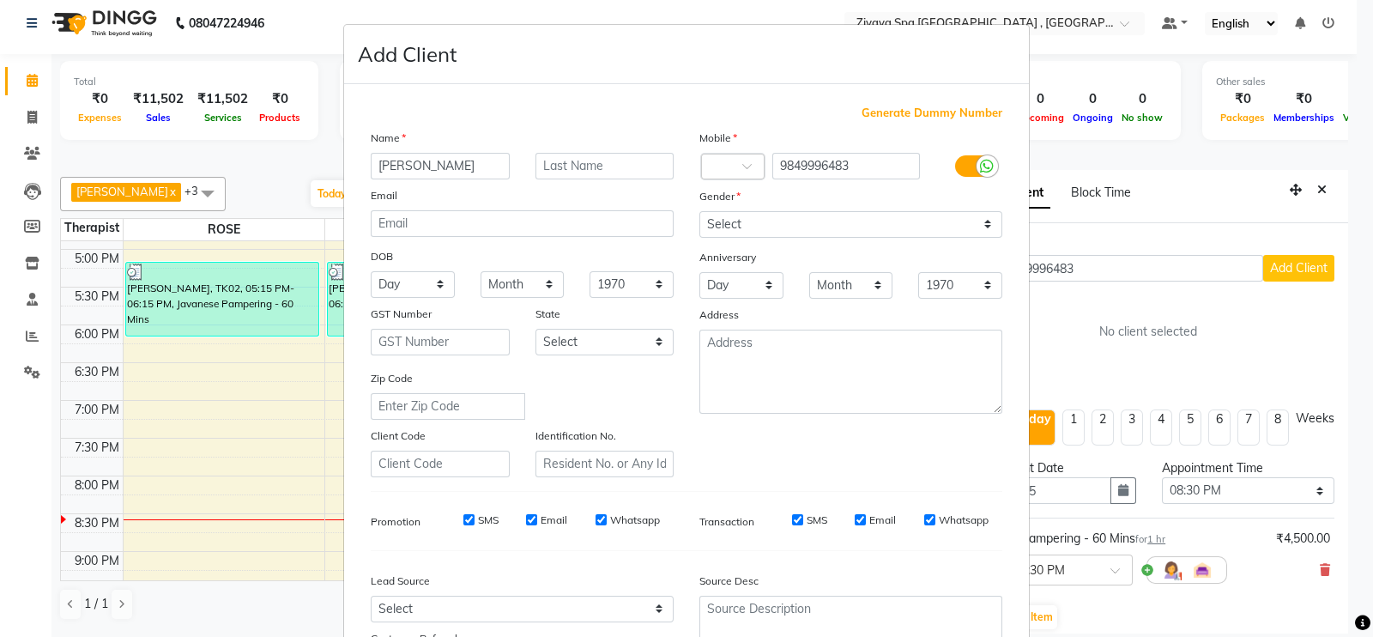
click at [1338, 591] on ngb-modal-window "Add Client Generate Dummy Number Name [PERSON_NAME] Email DOB Day 01 02 03 04 0…" at bounding box center [686, 318] width 1373 height 637
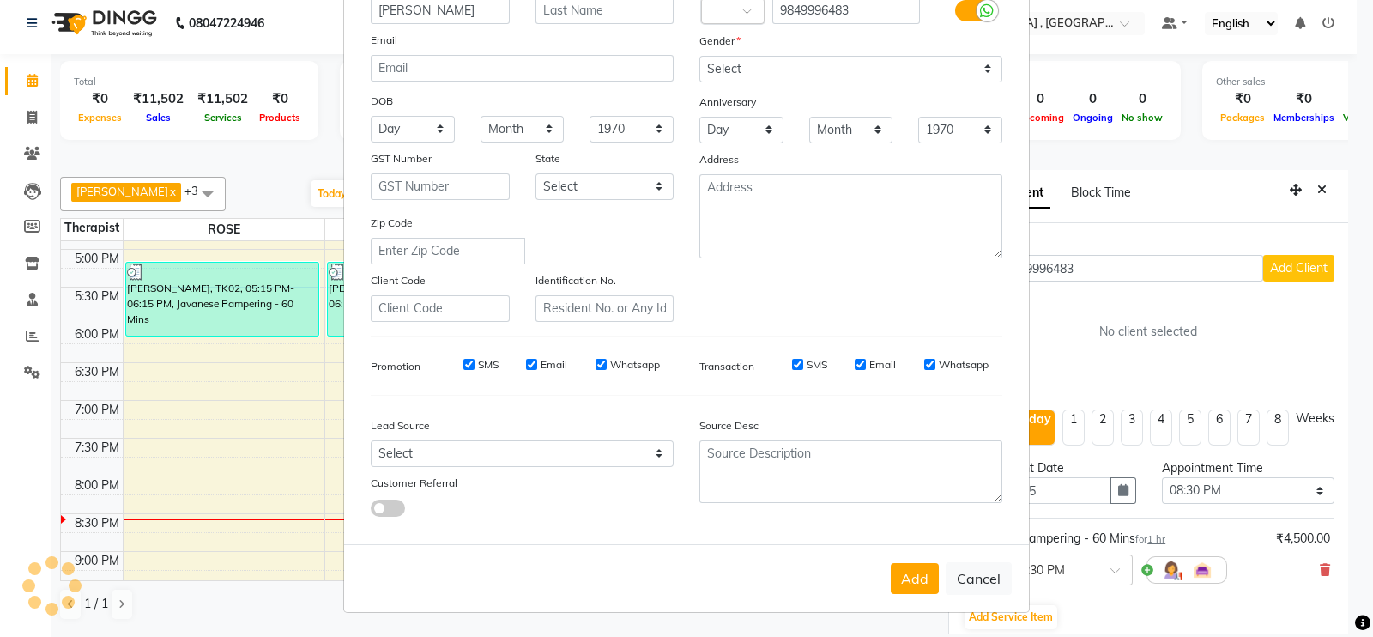
scroll to position [165, 0]
click at [911, 581] on button "Add" at bounding box center [914, 578] width 48 height 31
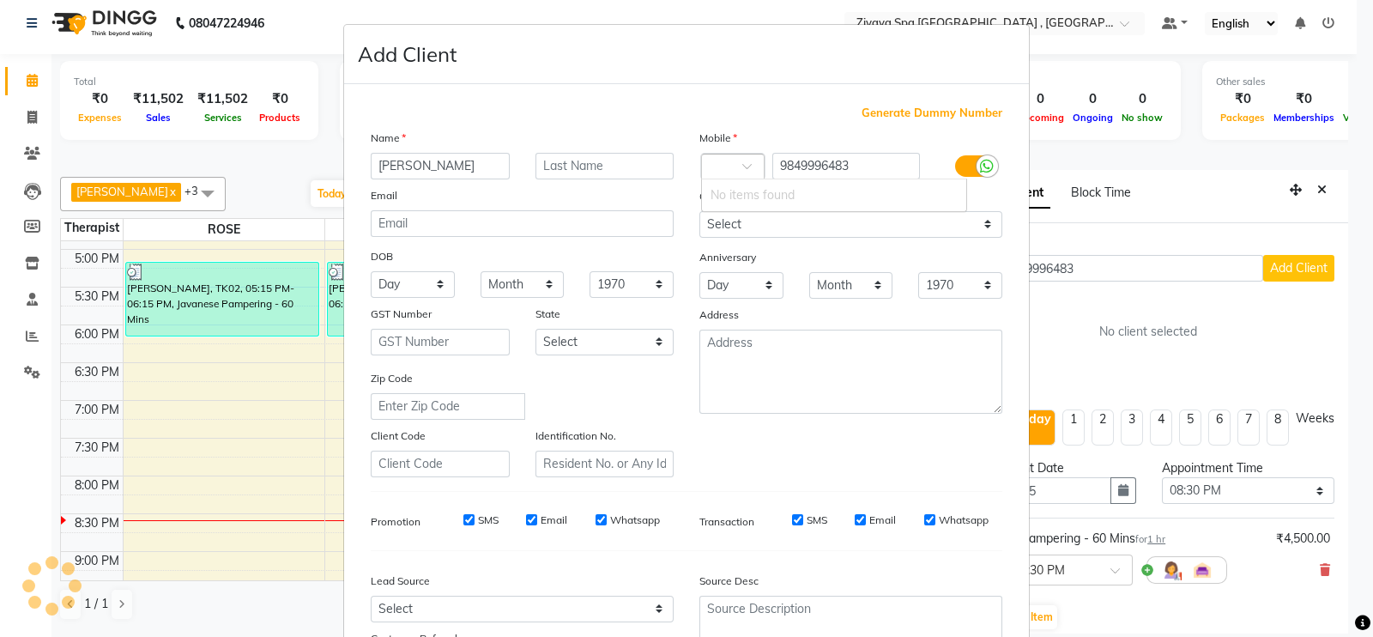
click at [736, 154] on div "Country Code ×" at bounding box center [732, 167] width 63 height 26
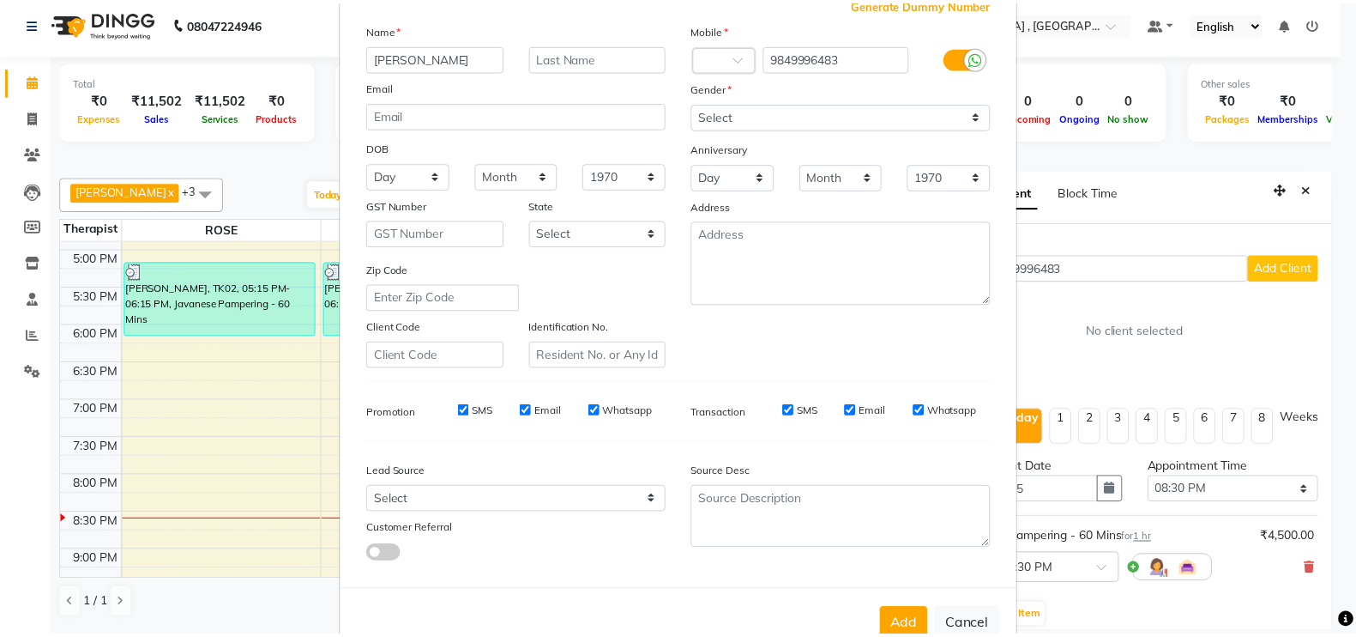
scroll to position [129, 0]
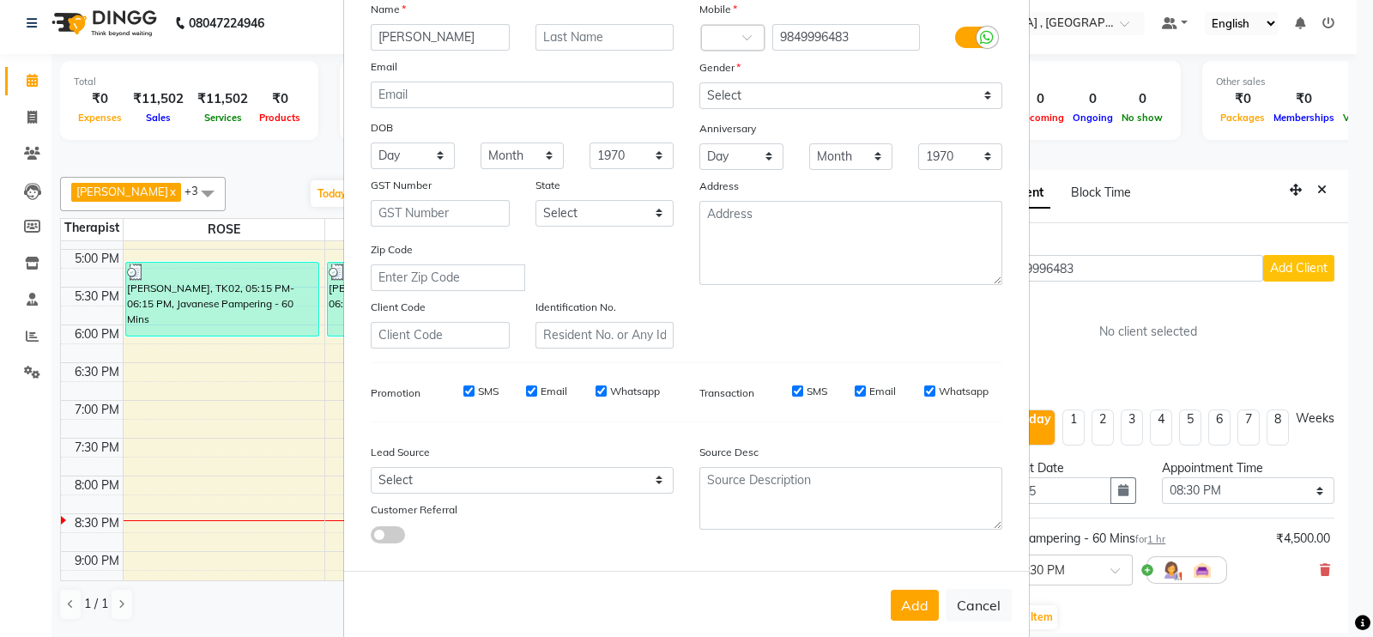
click at [372, 542] on span at bounding box center [388, 534] width 34 height 17
click at [371, 537] on input "checkbox" at bounding box center [371, 537] width 0 height 0
click at [377, 543] on span at bounding box center [388, 534] width 34 height 17
click at [371, 537] on input "checkbox" at bounding box center [371, 537] width 0 height 0
select select "null"
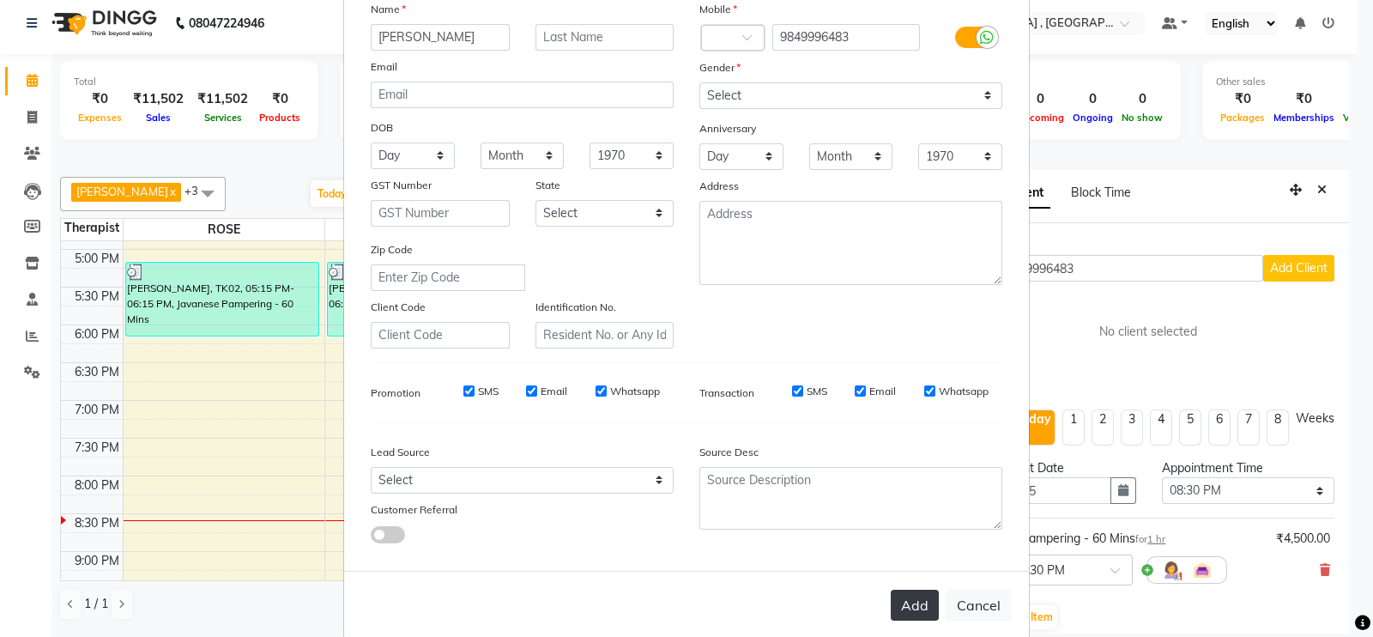
click at [898, 615] on button "Add" at bounding box center [914, 604] width 48 height 31
click at [1111, 253] on ngb-modal-window "Add Client Generate Dummy Number Name [PERSON_NAME] Email DOB Day 01 02 03 04 0…" at bounding box center [686, 318] width 1373 height 637
click at [983, 609] on button "Cancel" at bounding box center [978, 604] width 66 height 33
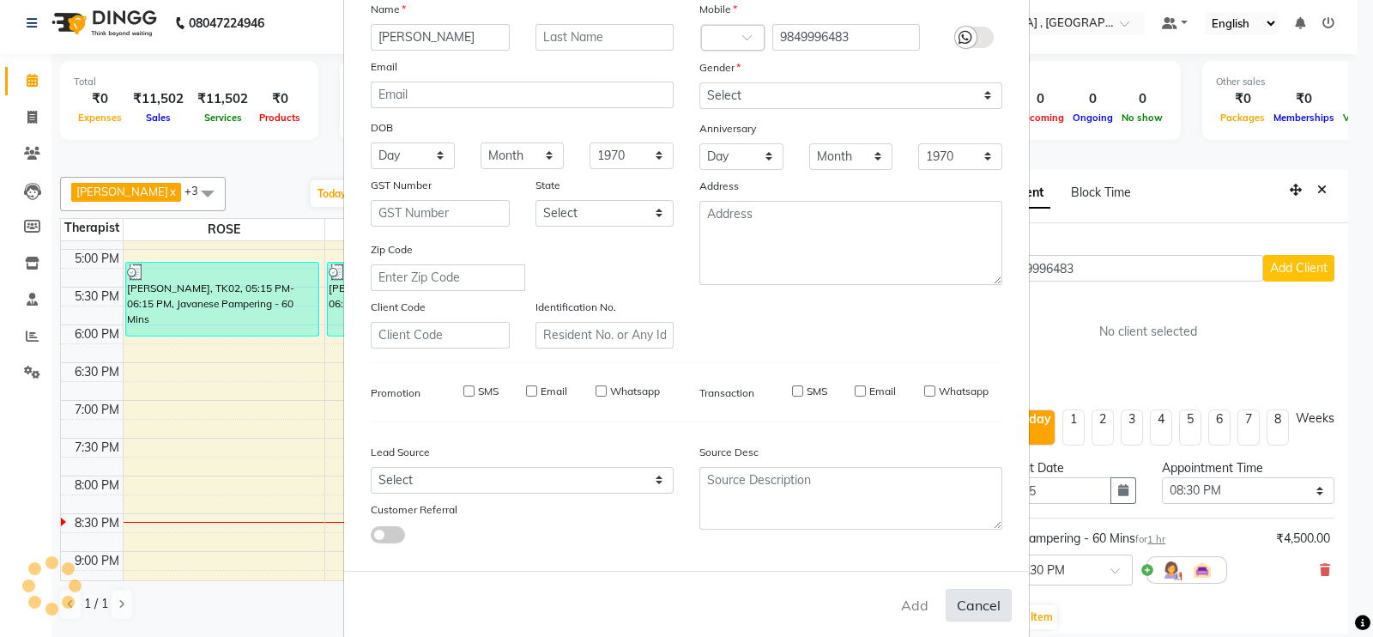
select select
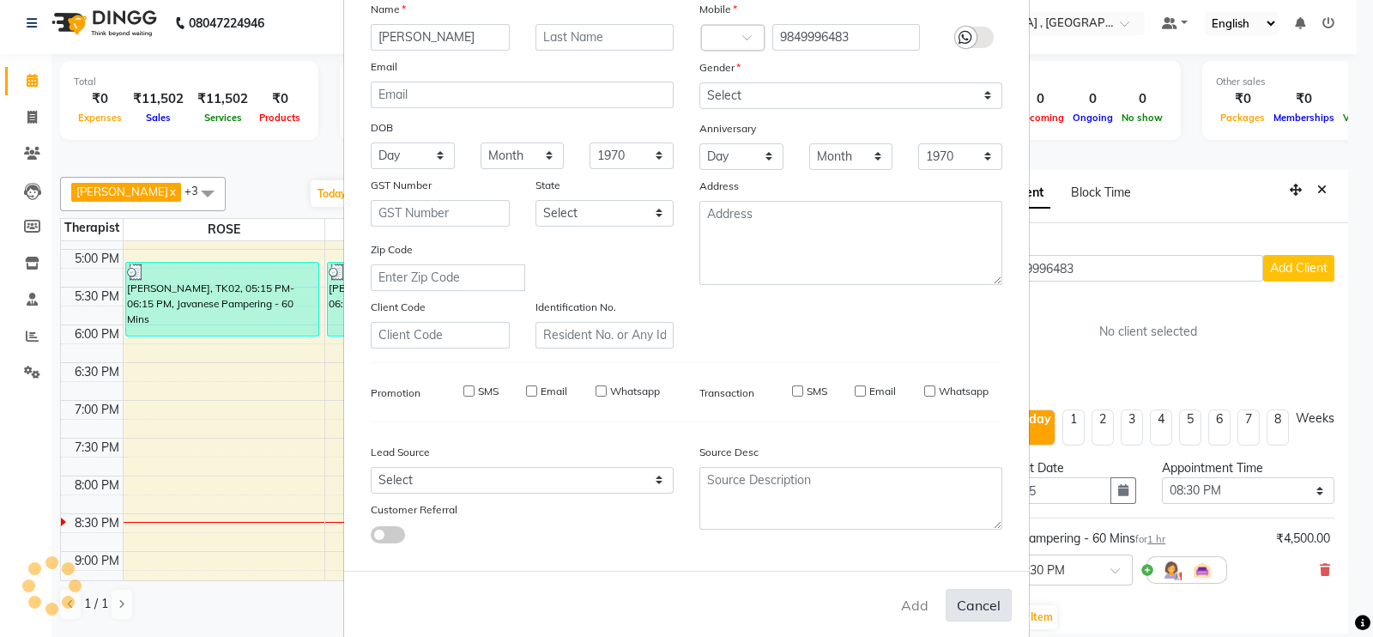
select select
checkbox input "false"
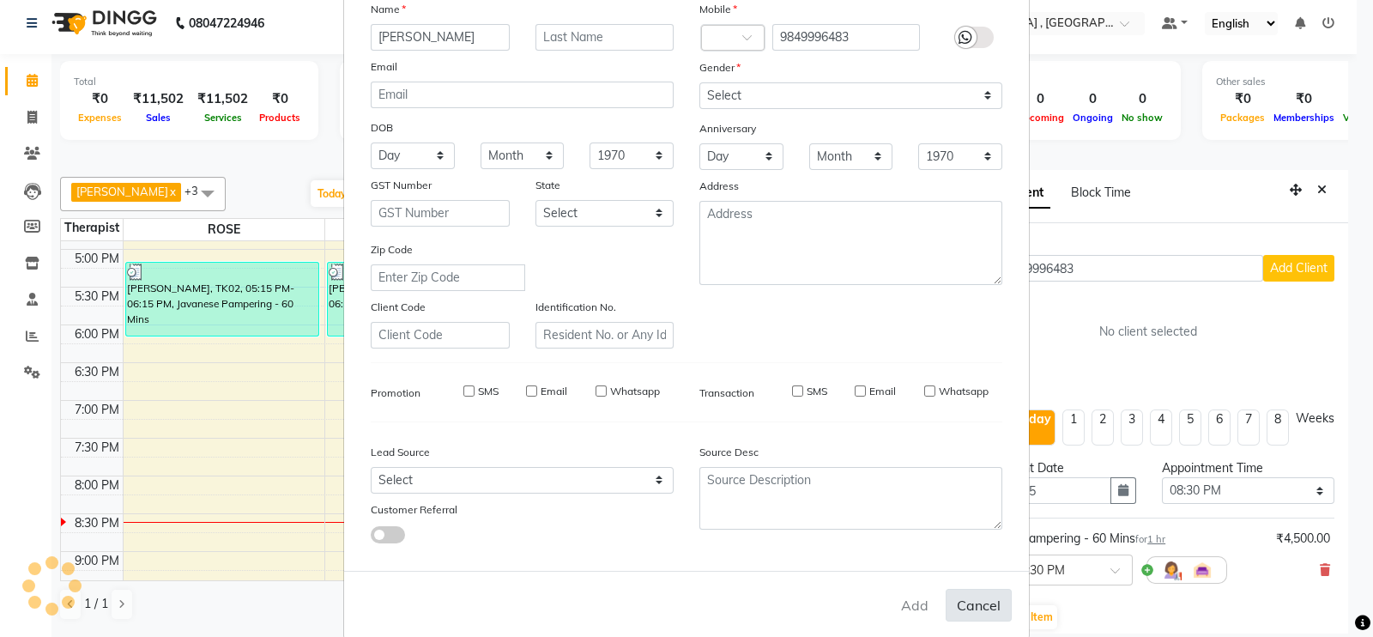
checkbox input "false"
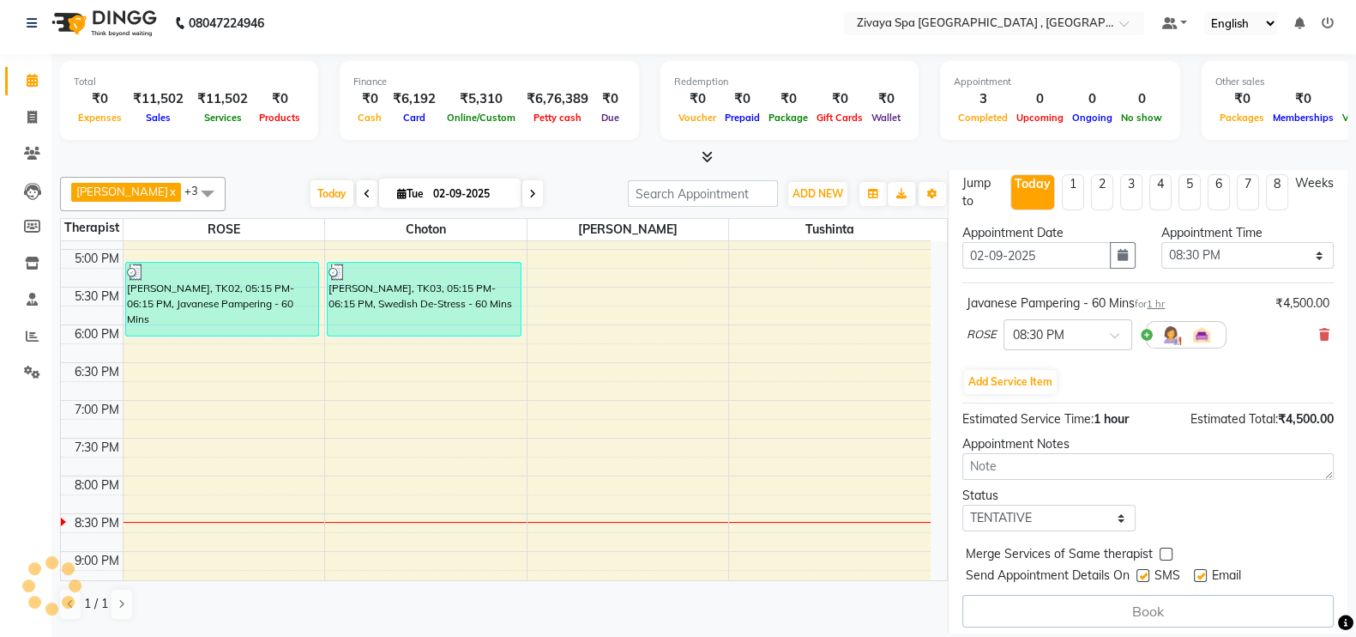
scroll to position [241, 0]
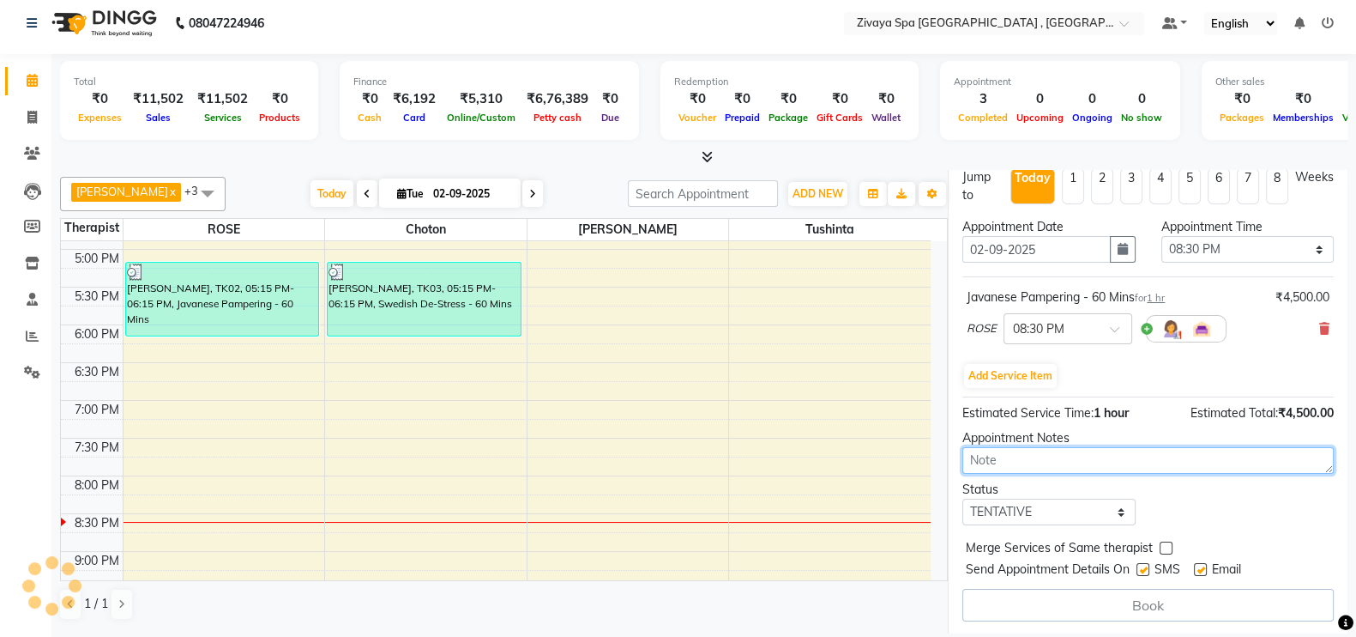
click at [1199, 468] on textarea at bounding box center [1147, 460] width 371 height 27
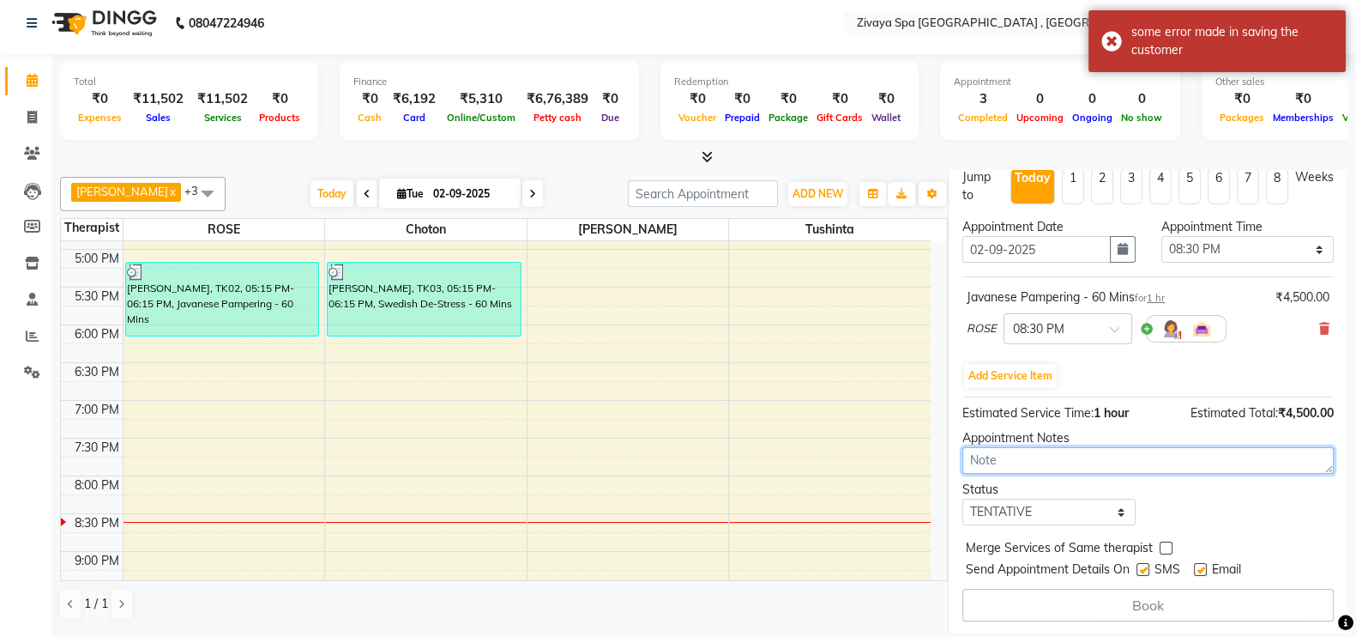
click at [1311, 465] on textarea at bounding box center [1147, 460] width 371 height 27
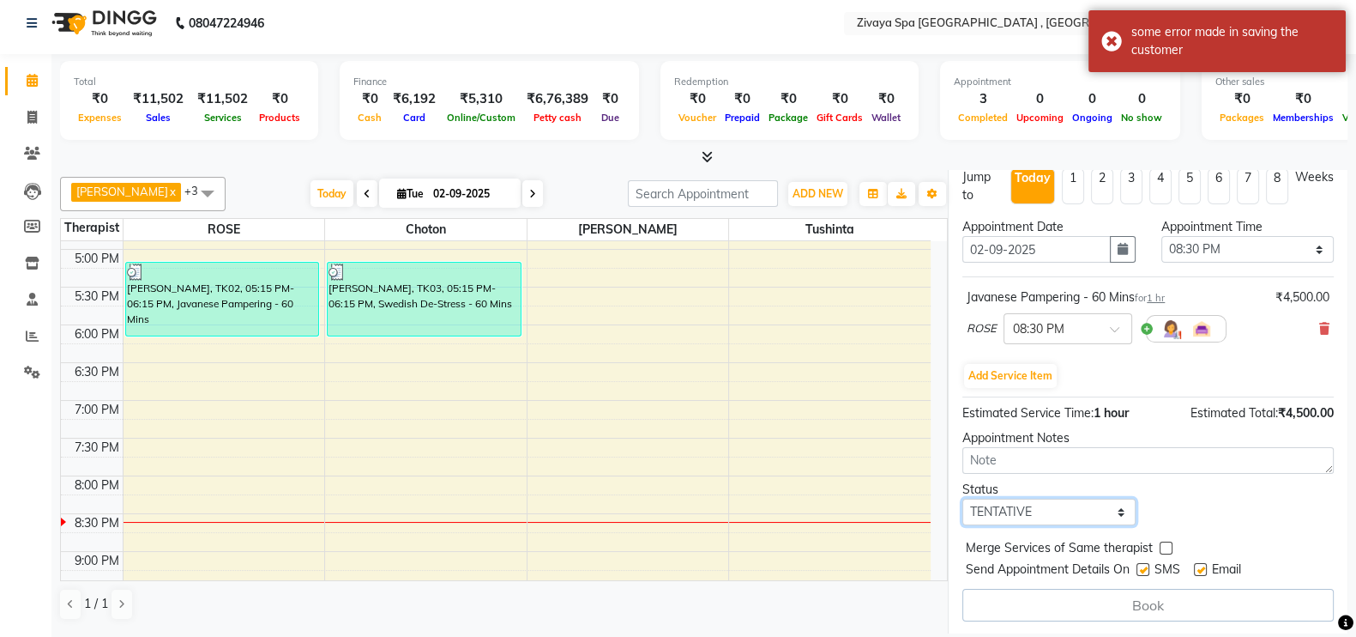
click at [1117, 503] on select "Select TENTATIVE CONFIRM CHECK-IN UPCOMING" at bounding box center [1048, 511] width 172 height 27
select select "check-in"
click at [962, 498] on select "Select TENTATIVE CONFIRM CHECK-IN UPCOMING" at bounding box center [1048, 511] width 172 height 27
click at [1131, 597] on div "Book" at bounding box center [1147, 604] width 371 height 33
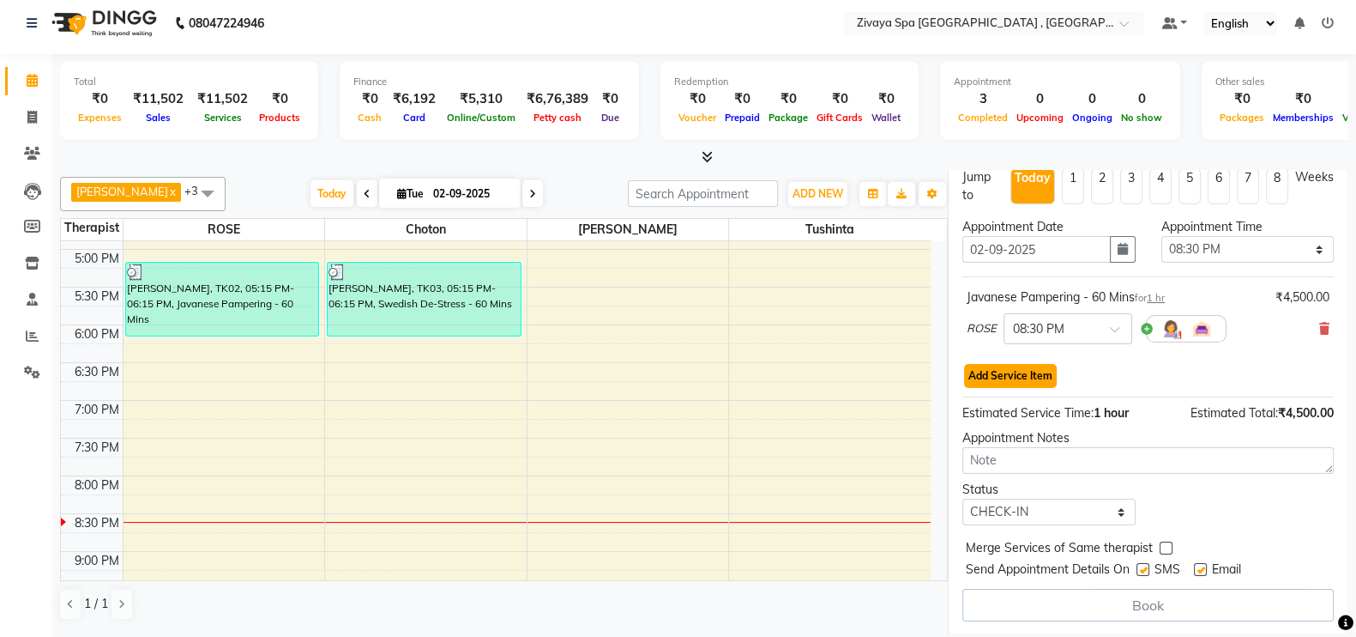
click at [1012, 375] on button "Add Service Item" at bounding box center [1010, 376] width 93 height 24
select select "66745"
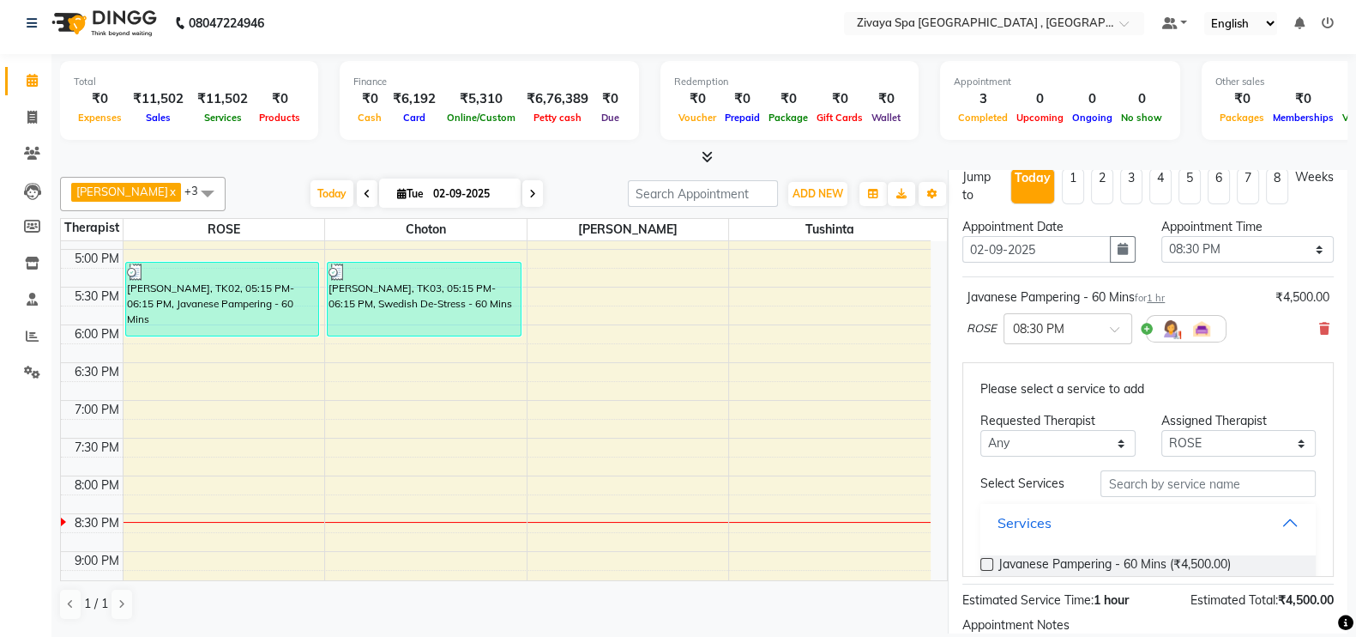
click at [1255, 521] on button "Services" at bounding box center [1148, 522] width 322 height 31
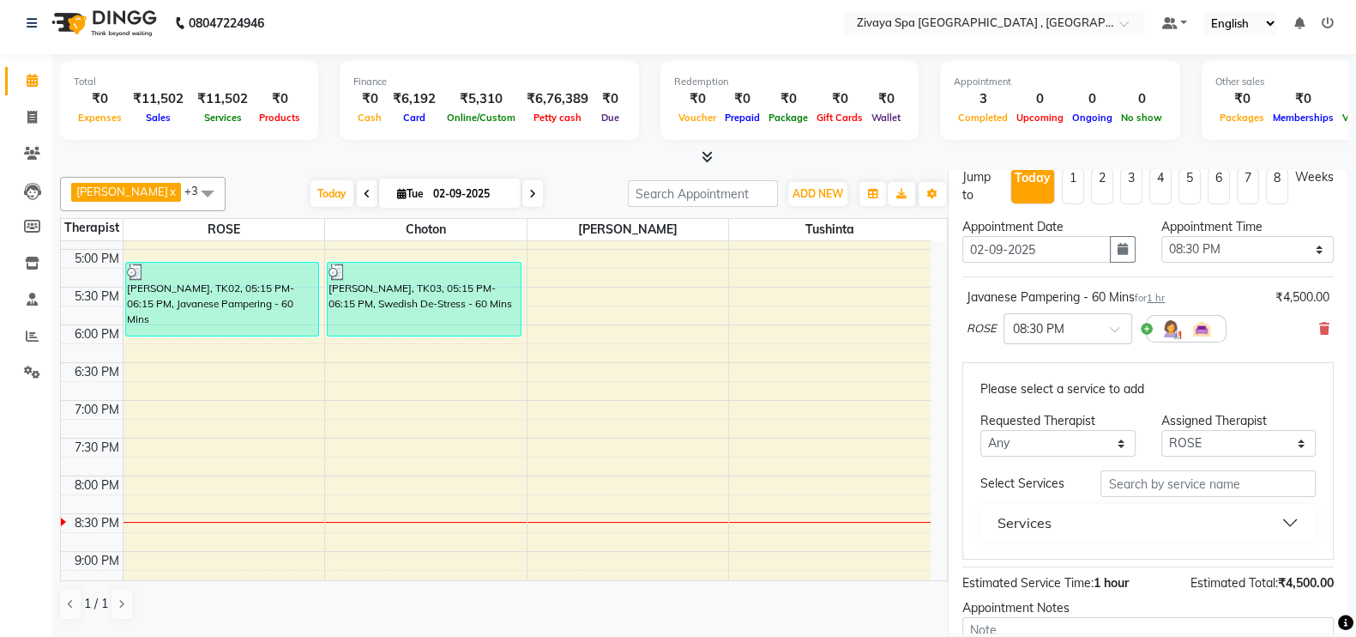
click at [1280, 516] on button "Services" at bounding box center [1148, 522] width 322 height 31
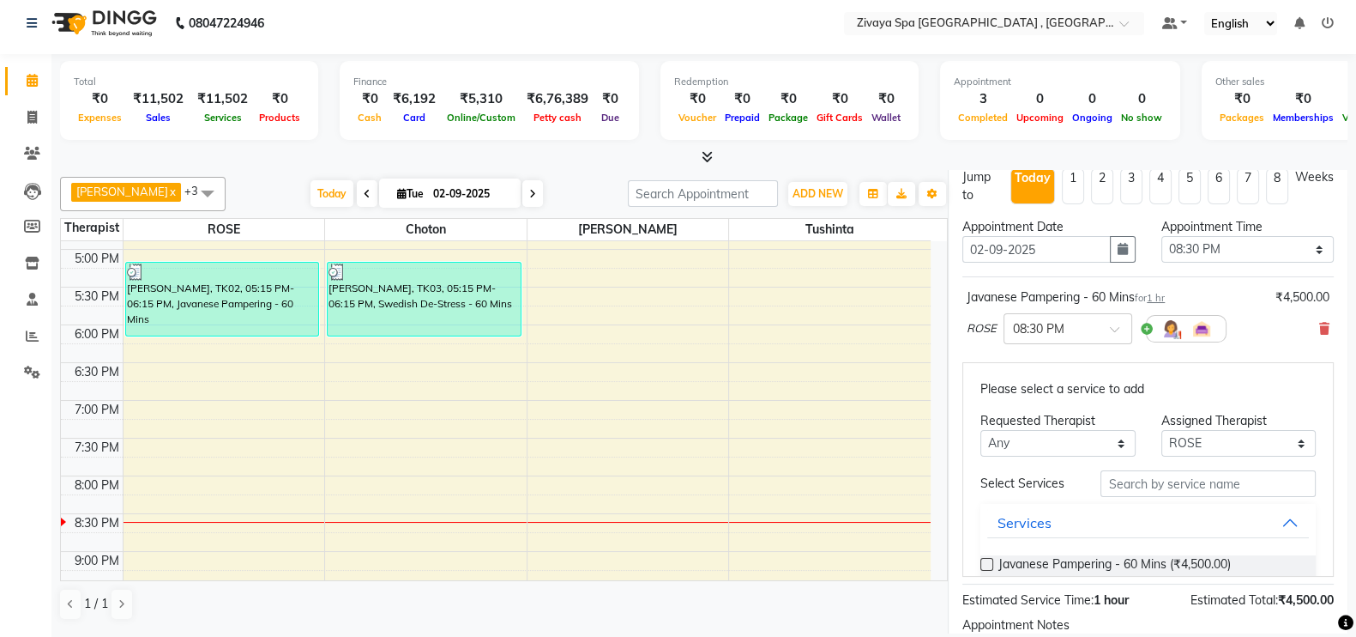
click at [987, 564] on label at bounding box center [987, 564] width 13 height 13
click at [987, 564] on input "checkbox" at bounding box center [986, 565] width 11 height 11
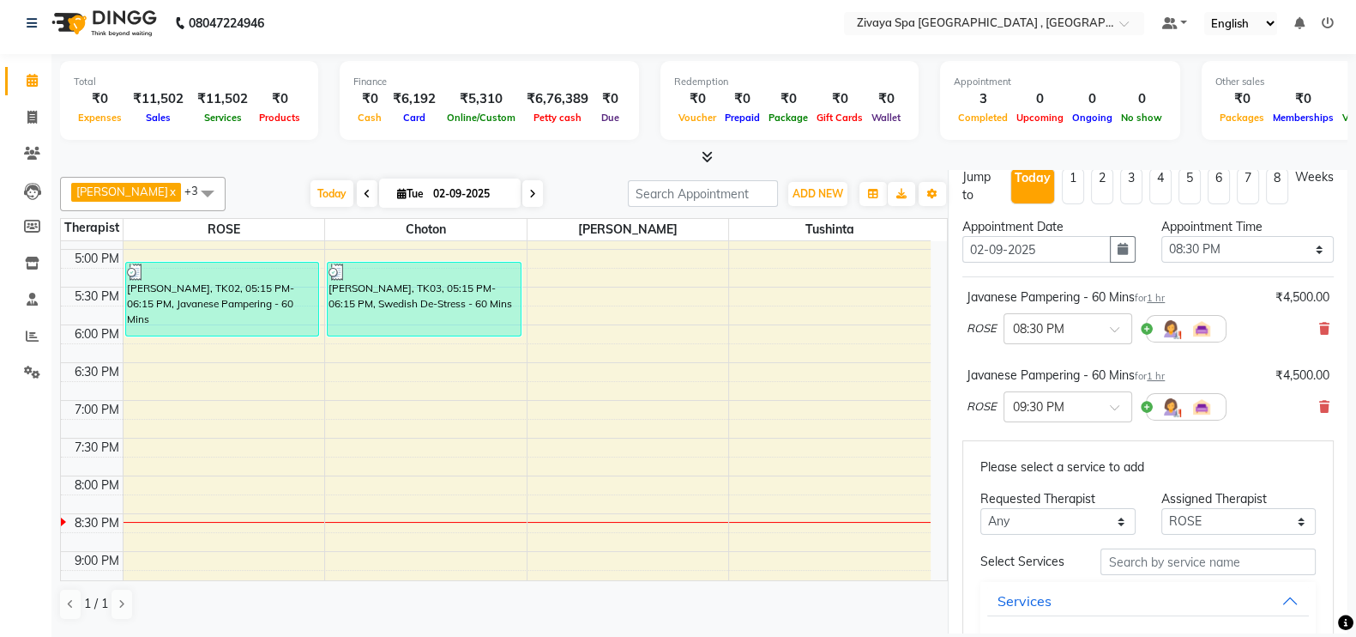
checkbox input "false"
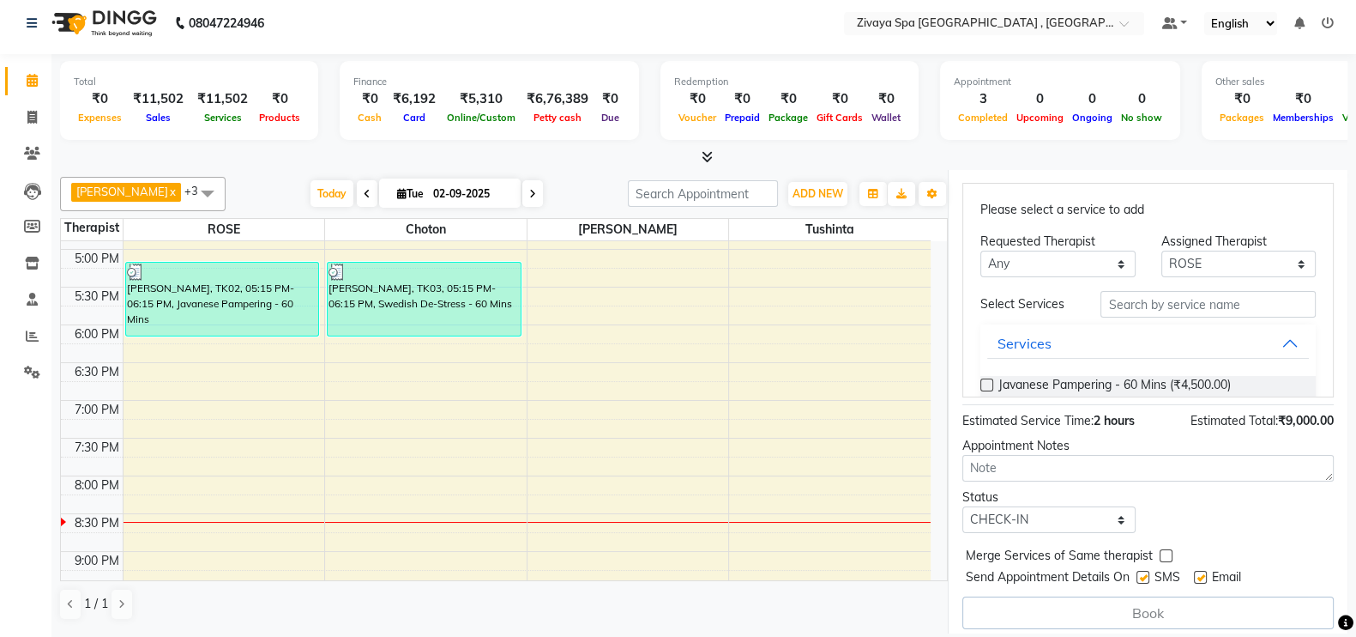
scroll to position [506, 0]
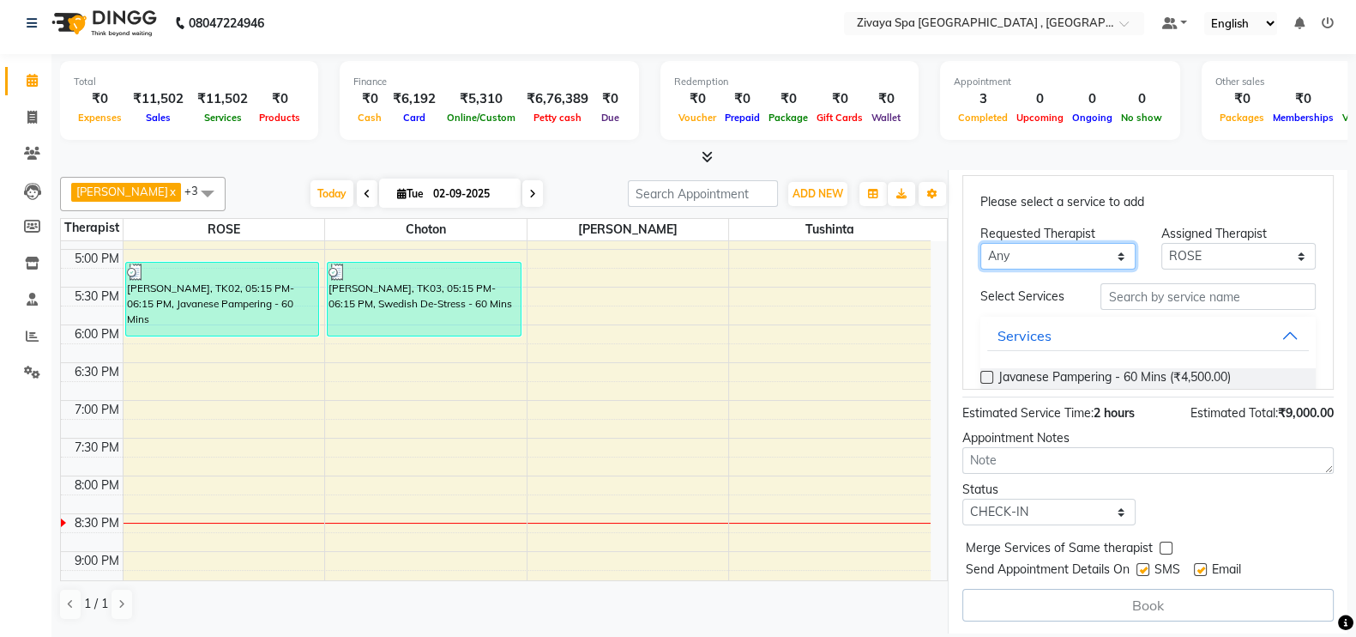
click at [1104, 252] on select "Any choton Choton Deimo HENNA [PERSON_NAME] [PERSON_NAME] [PERSON_NAME] tushinta" at bounding box center [1058, 256] width 154 height 27
select select "66745"
click at [981, 269] on select "Any choton Choton Deimo HENNA [PERSON_NAME] [PERSON_NAME] [PERSON_NAME] tushinta" at bounding box center [1058, 256] width 154 height 27
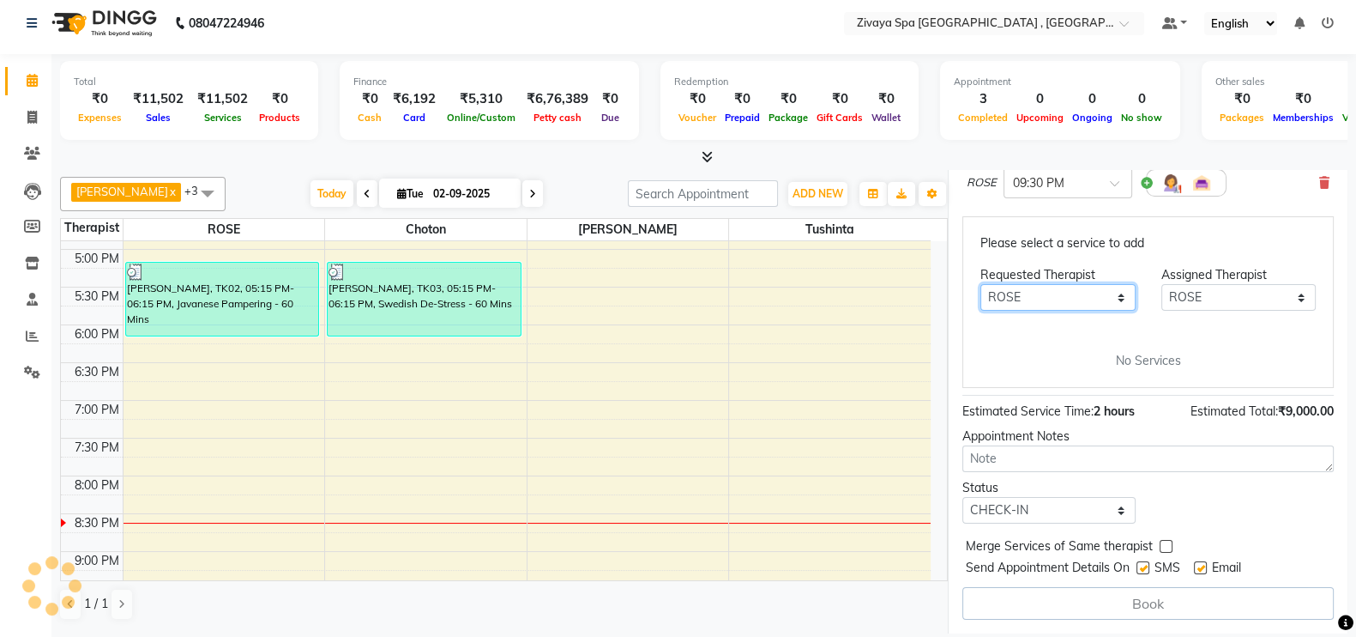
scroll to position [463, 0]
click at [836, 358] on div "7:00 AM 7:30 AM 8:00 AM 8:30 AM 9:00 AM 9:30 AM 10:00 AM 10:30 AM 11:00 AM 11:3…" at bounding box center [496, 98] width 870 height 1207
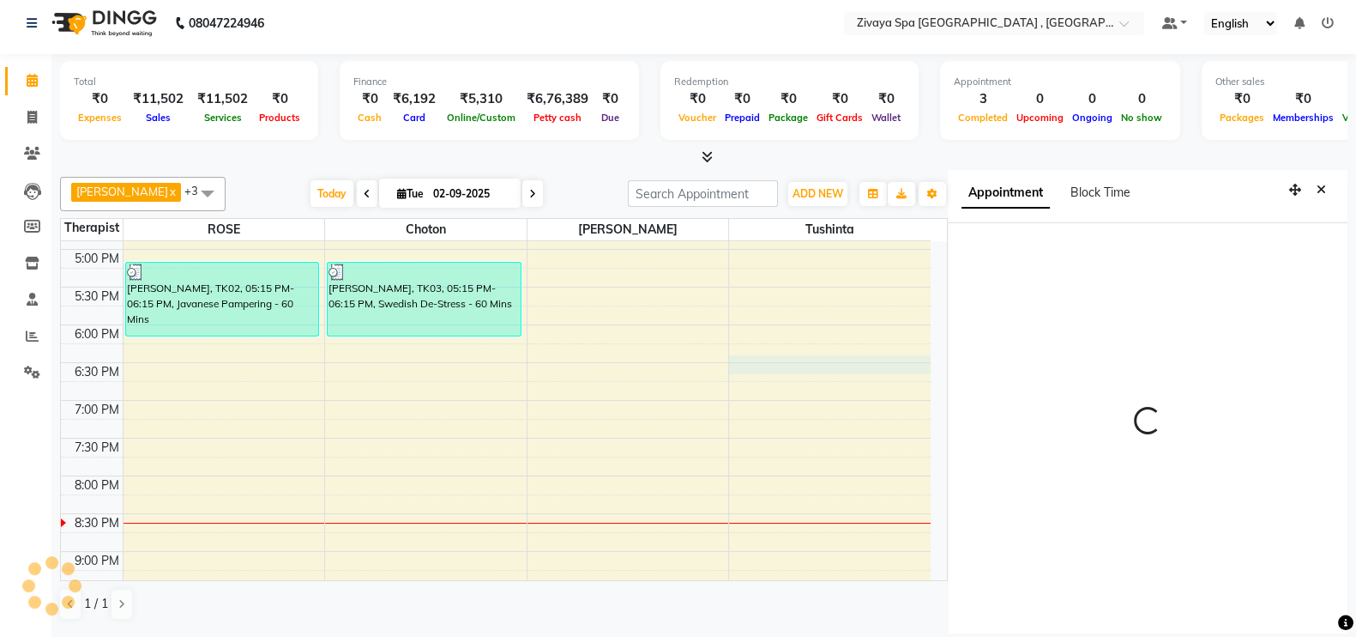
scroll to position [0, 0]
select select "88770"
select select "tentative"
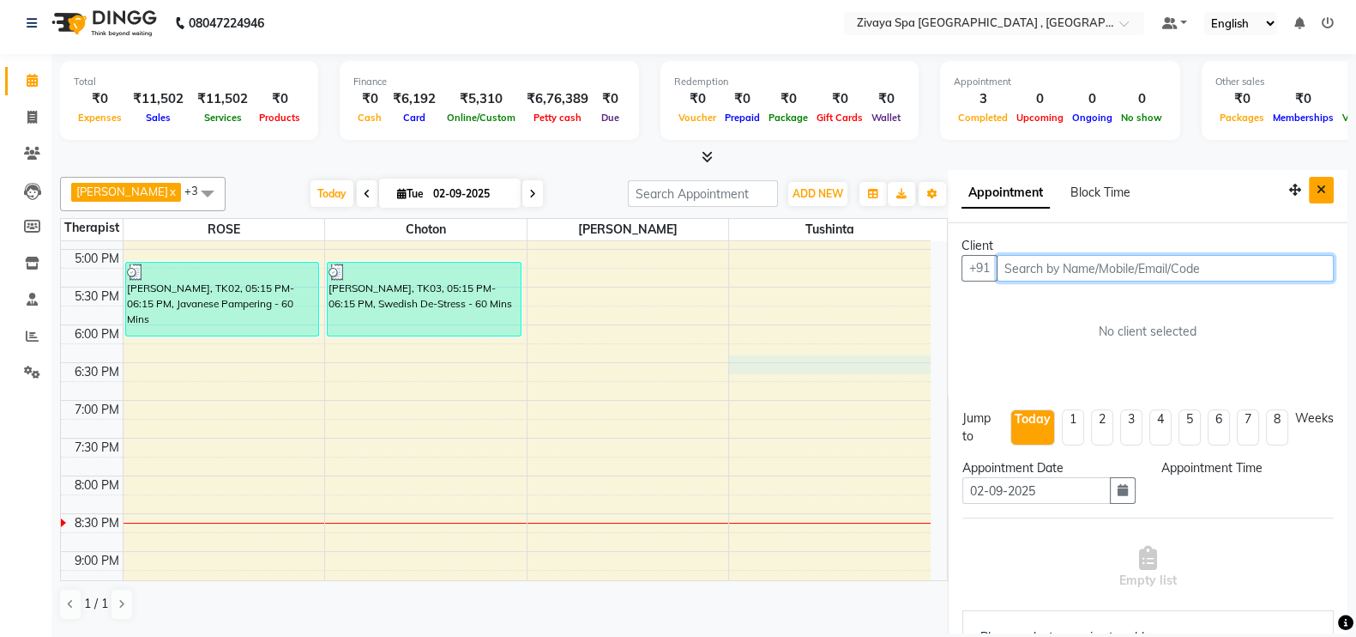
select select "1110"
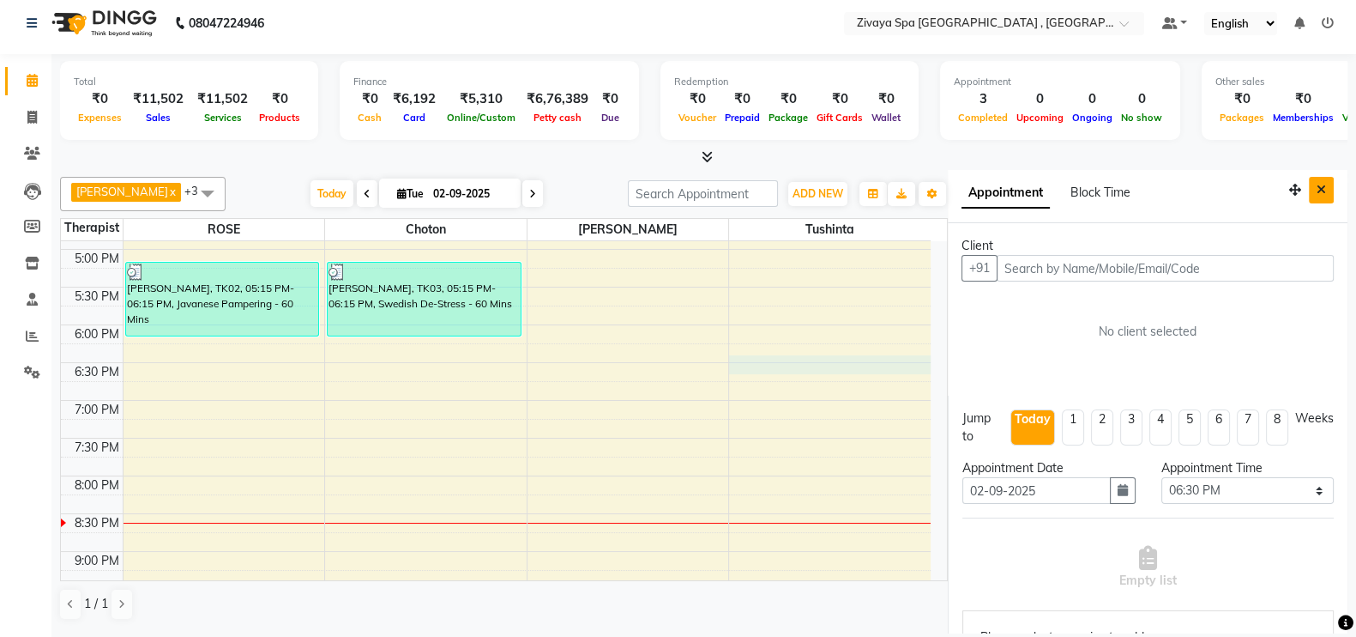
click at [1312, 186] on button "Close" at bounding box center [1321, 190] width 25 height 27
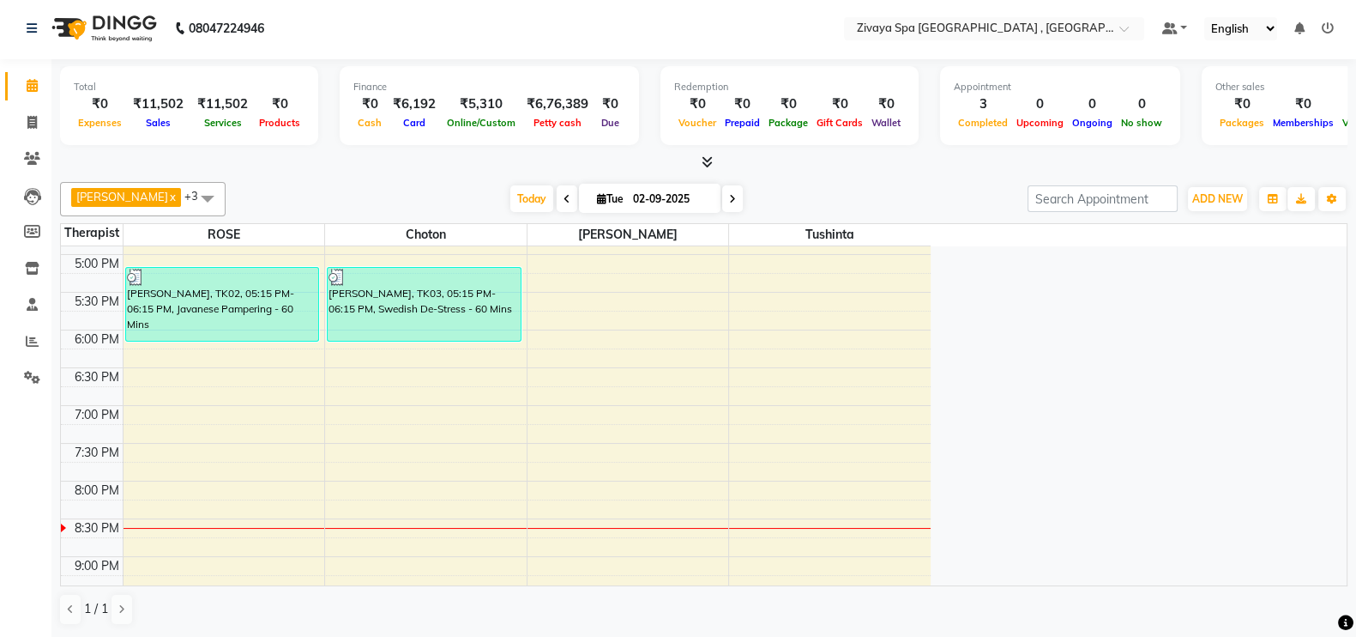
scroll to position [1, 0]
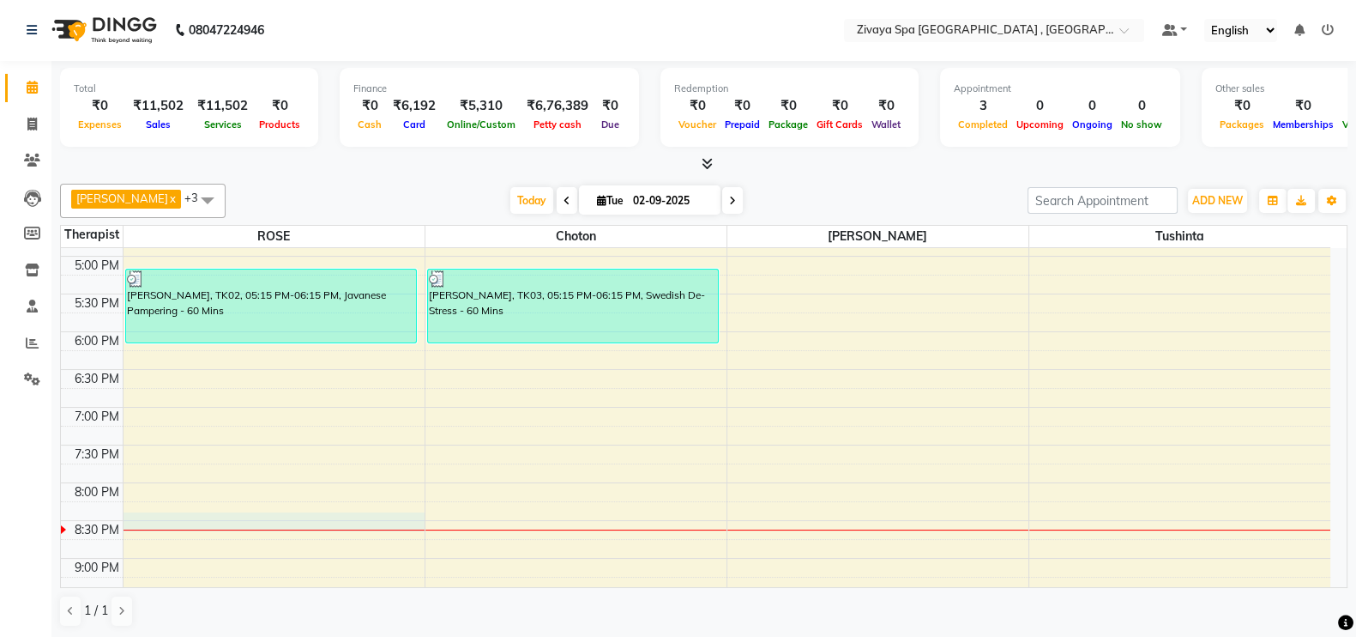
click at [144, 522] on div "7:00 AM 7:30 AM 8:00 AM 8:30 AM 9:00 AM 9:30 AM 10:00 AM 10:30 AM 11:00 AM 11:3…" at bounding box center [696, 105] width 1270 height 1207
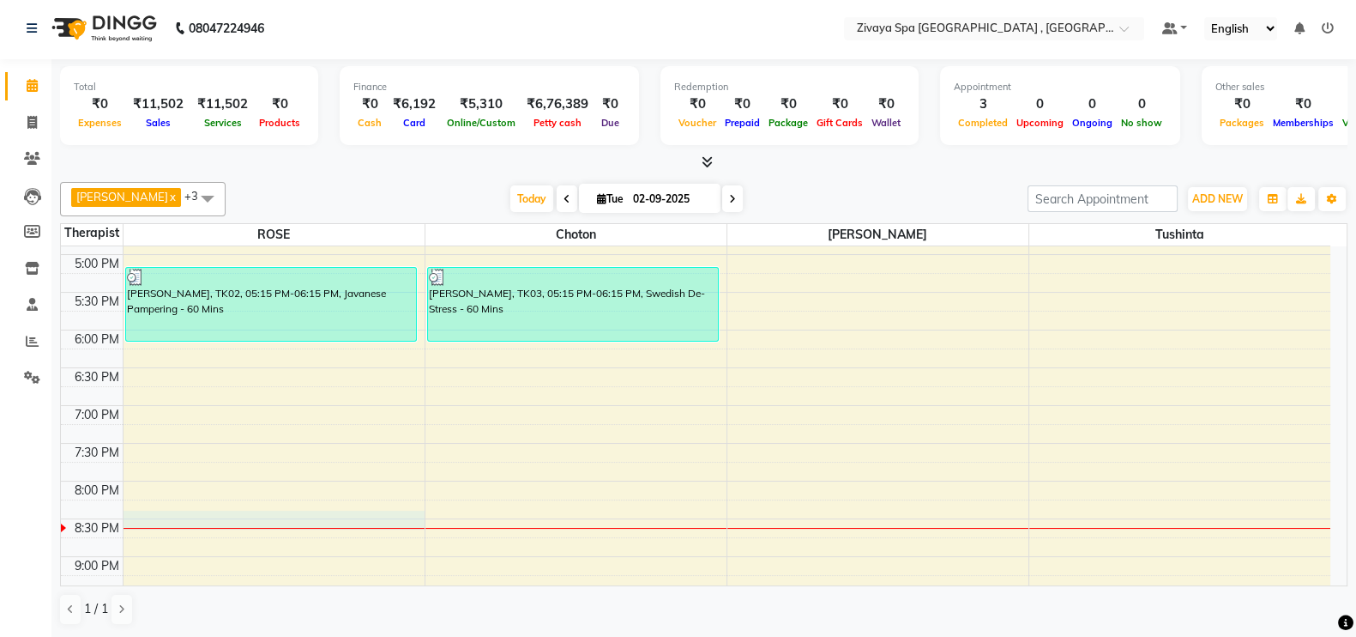
select select "tentative"
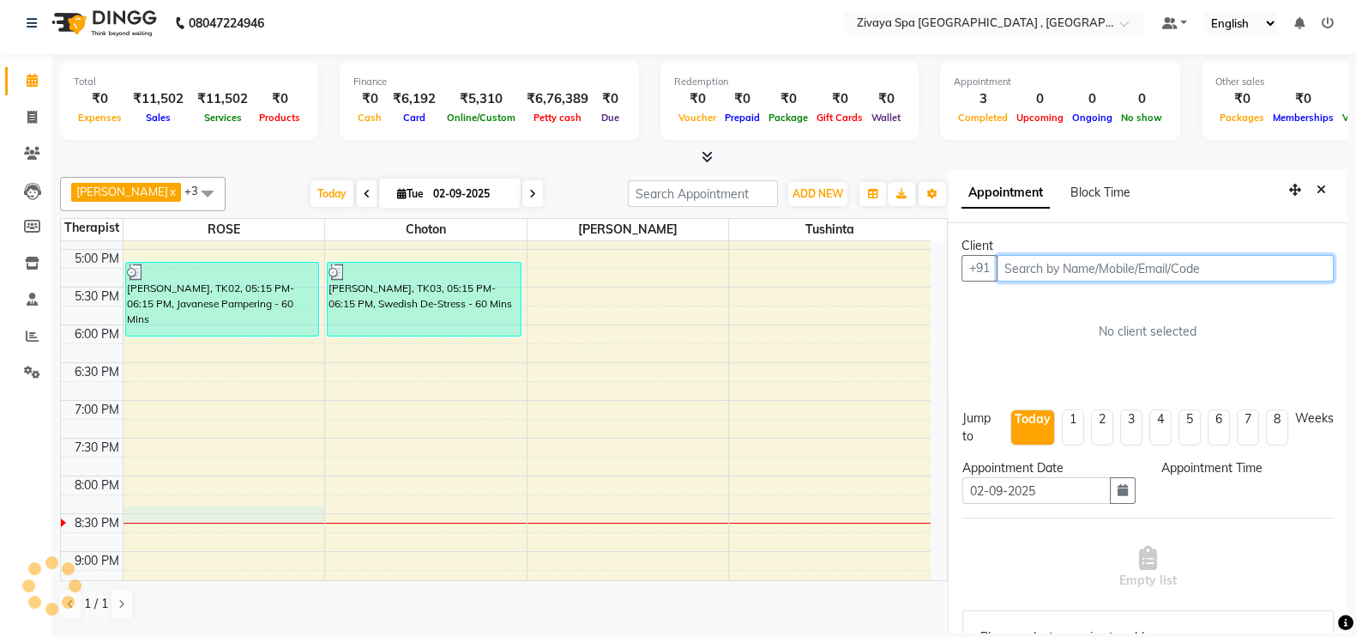
select select "1230"
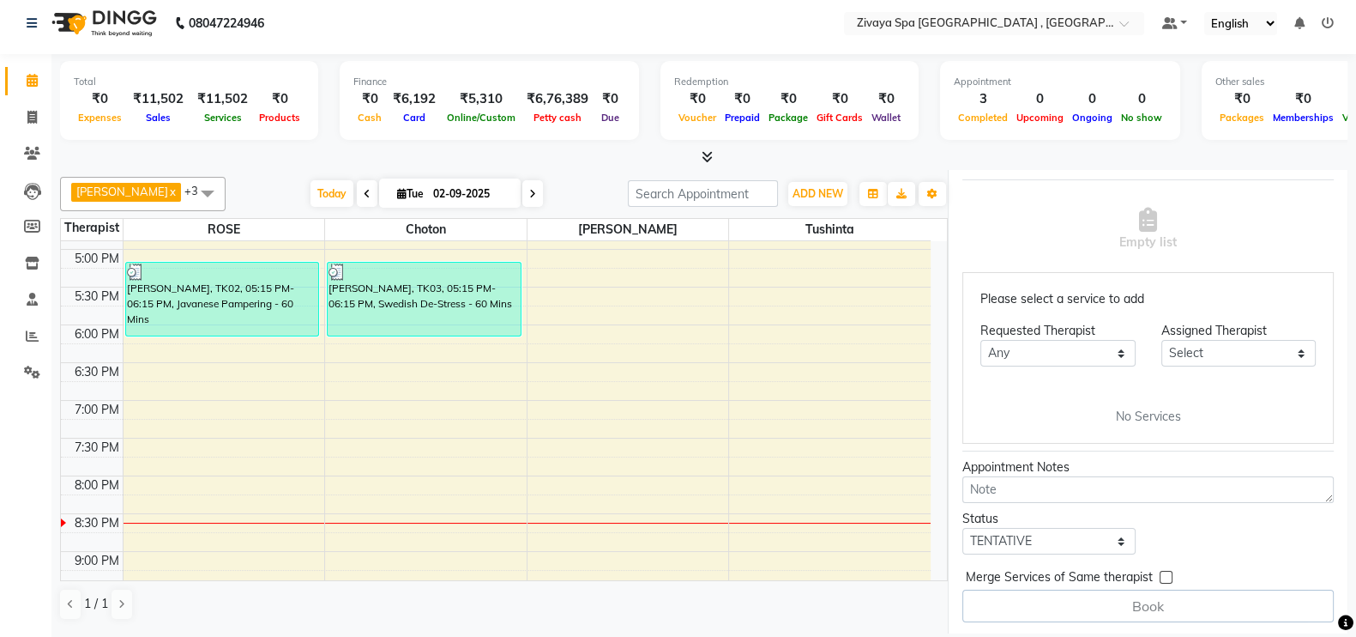
scroll to position [337, 0]
click at [1166, 576] on label at bounding box center [1166, 577] width 13 height 13
click at [1166, 576] on input "checkbox" at bounding box center [1165, 579] width 11 height 11
checkbox input "true"
click at [1246, 346] on select "Select" at bounding box center [1239, 354] width 154 height 27
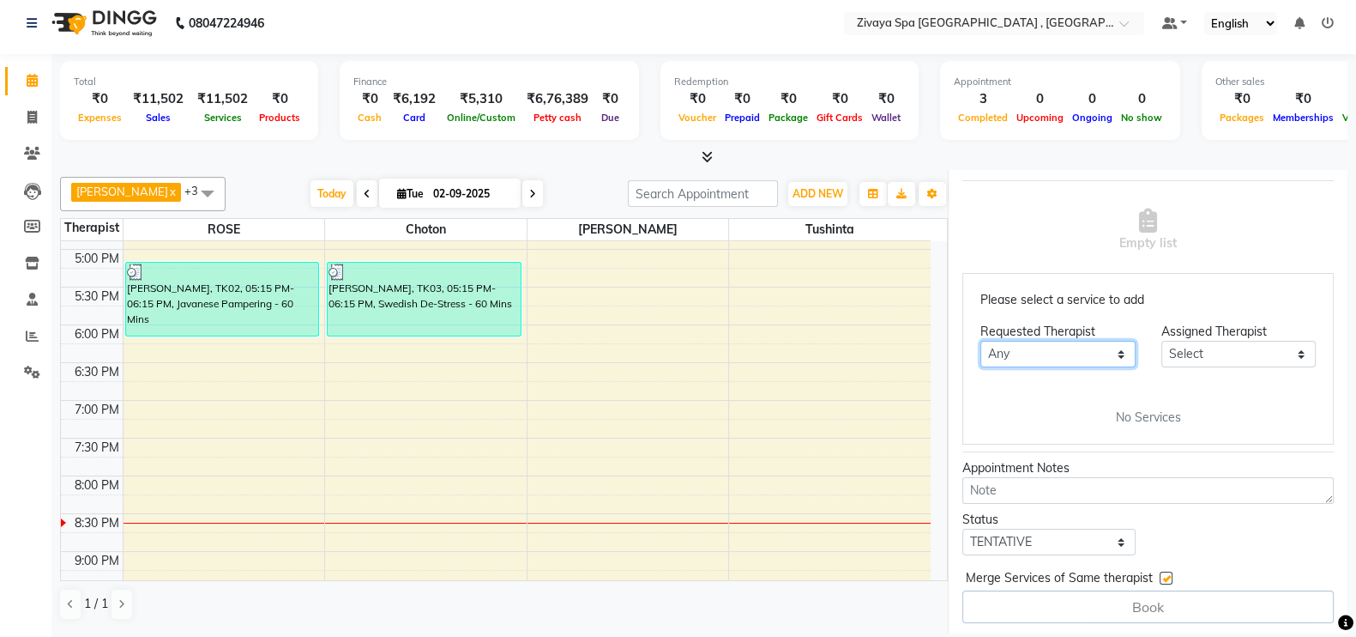
click at [1114, 353] on select "Any" at bounding box center [1058, 354] width 154 height 27
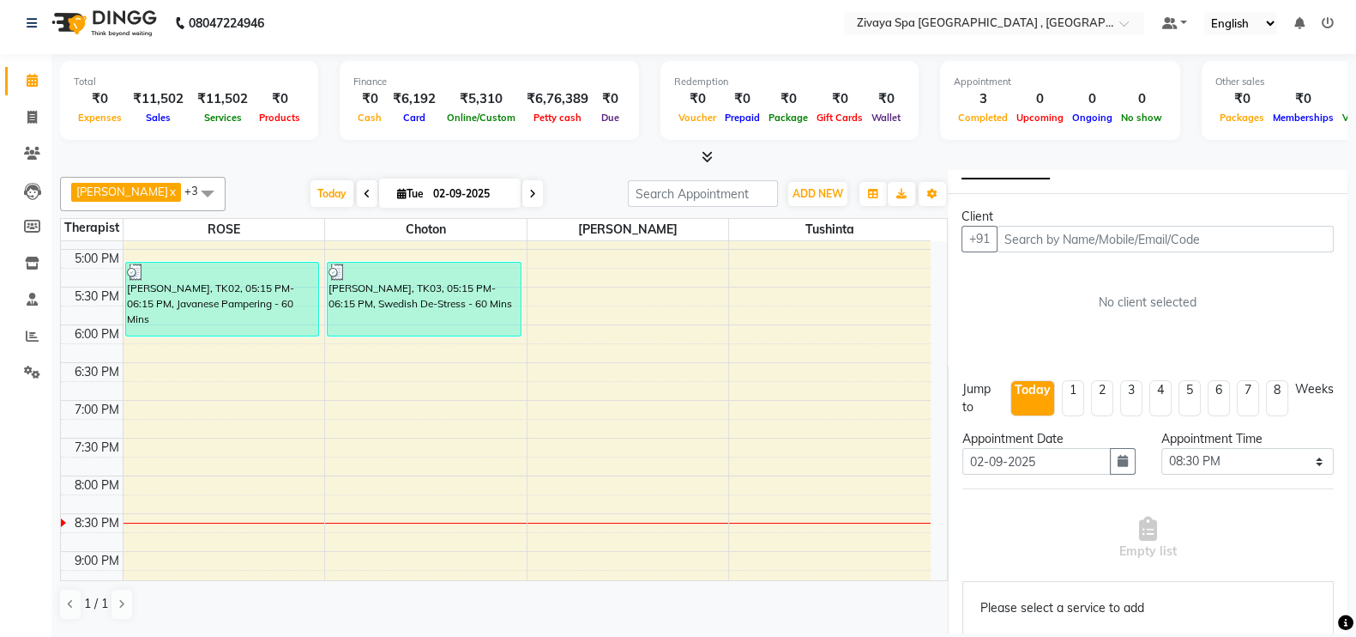
scroll to position [0, 0]
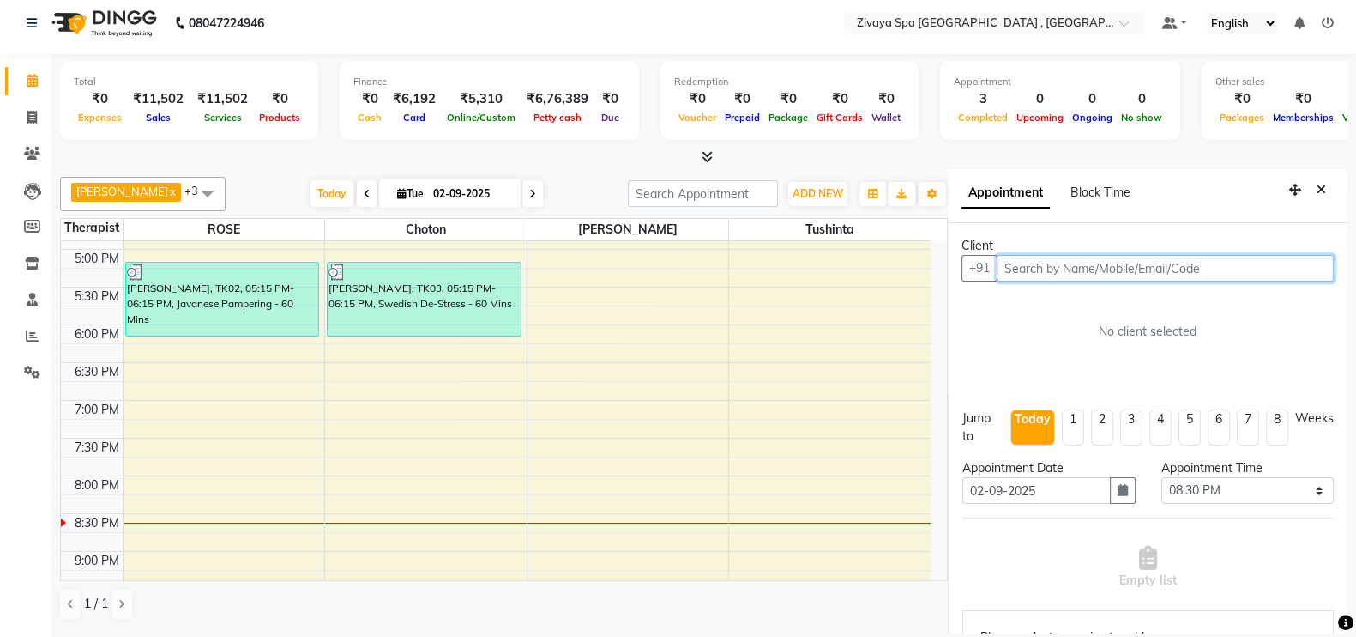
click at [1227, 263] on input "text" at bounding box center [1165, 268] width 337 height 27
type input "9849996483"
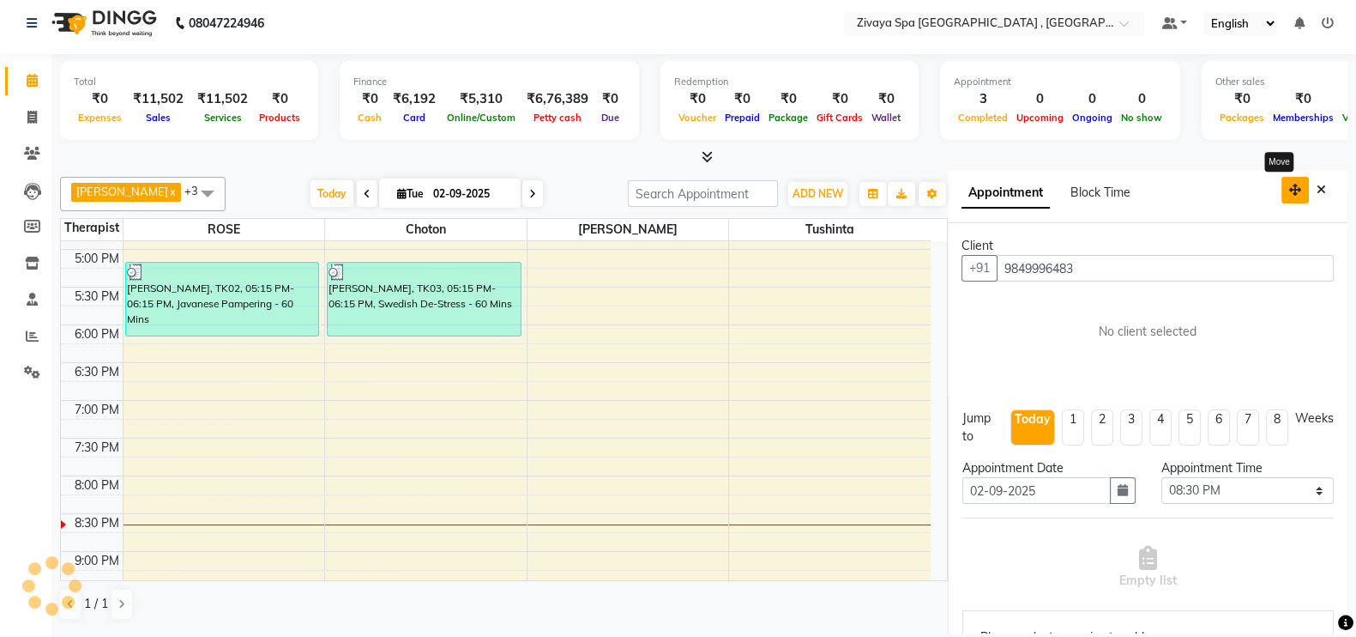
click at [1289, 187] on icon "button" at bounding box center [1295, 190] width 12 height 12
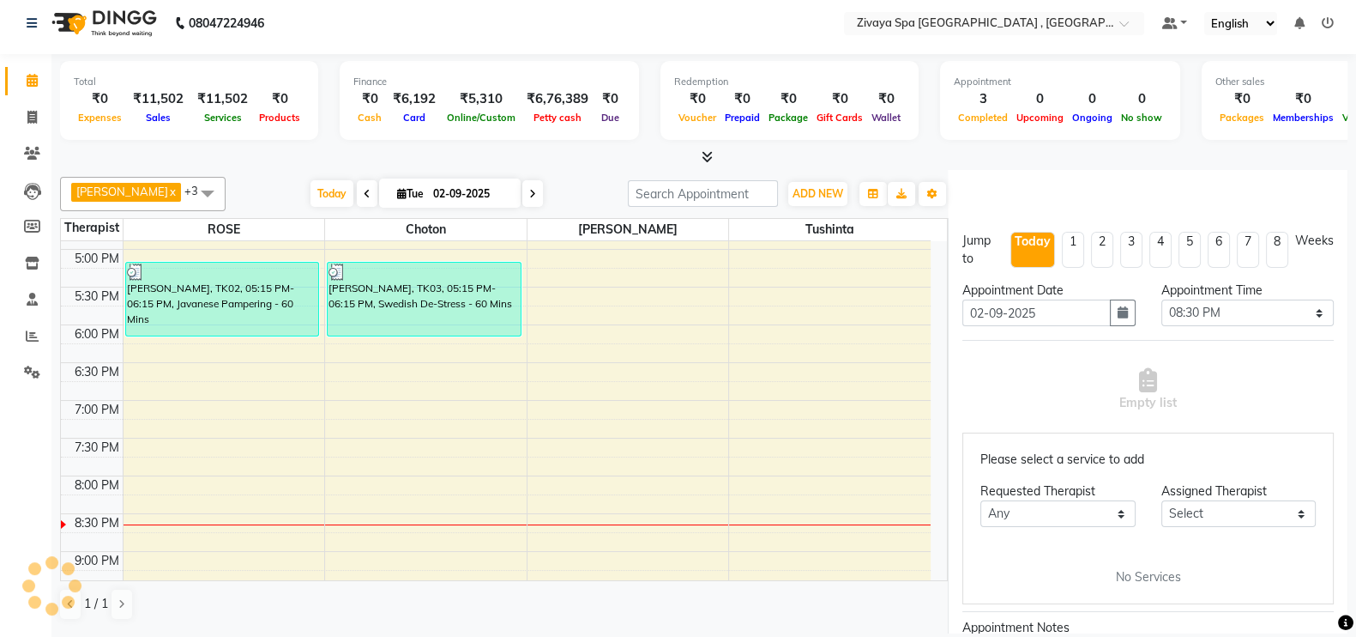
scroll to position [166, 0]
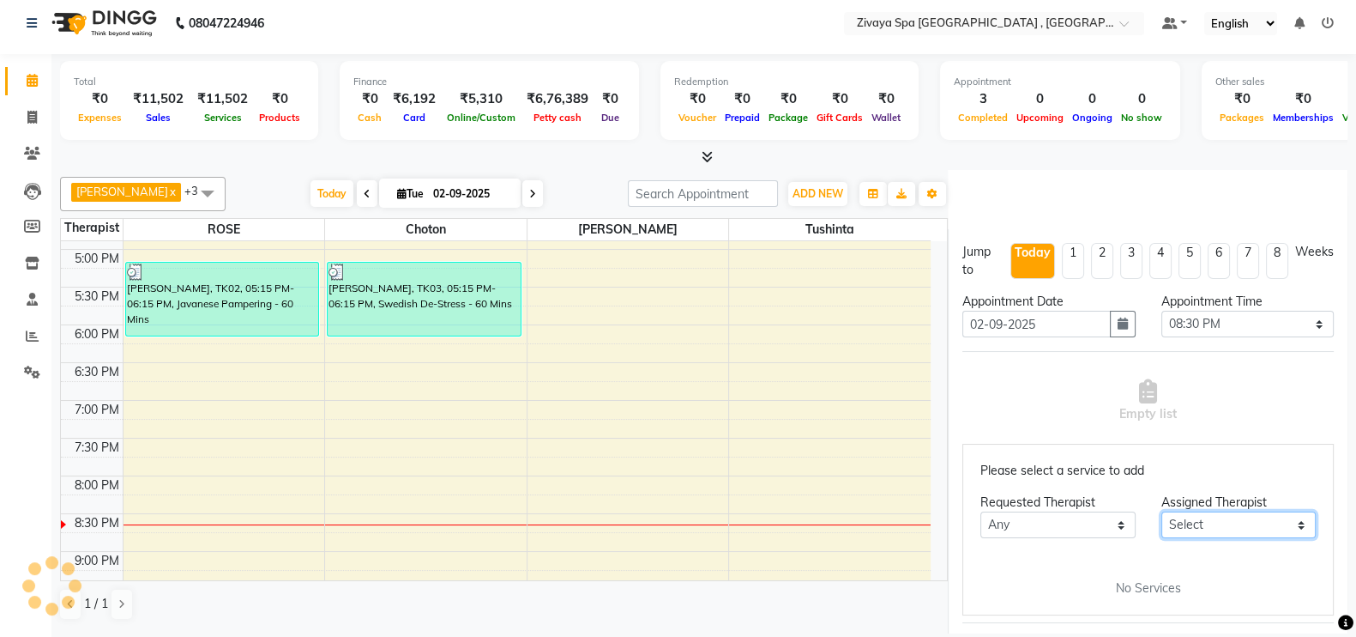
click at [1285, 514] on select "Select" at bounding box center [1239, 524] width 154 height 27
click at [1325, 598] on div "Jump to [DATE] 1 2 3 4 5 6 7 8 Weeks Appointment Date [DATE] Appointment Time S…" at bounding box center [1148, 518] width 400 height 578
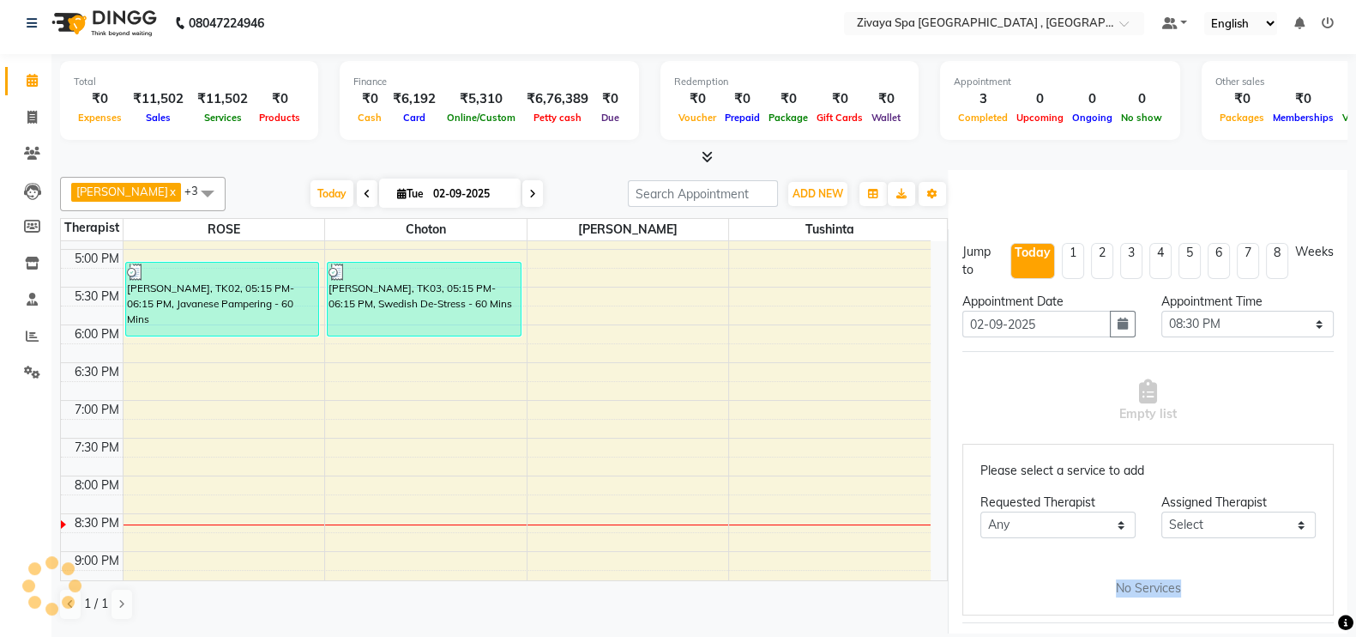
drag, startPoint x: 1325, startPoint y: 598, endPoint x: 1334, endPoint y: 611, distance: 15.5
click at [1334, 611] on app-booking "Appointment Block Time Client [PHONE_NUMBER] No client selected Jump to [DATE] …" at bounding box center [1148, 401] width 400 height 463
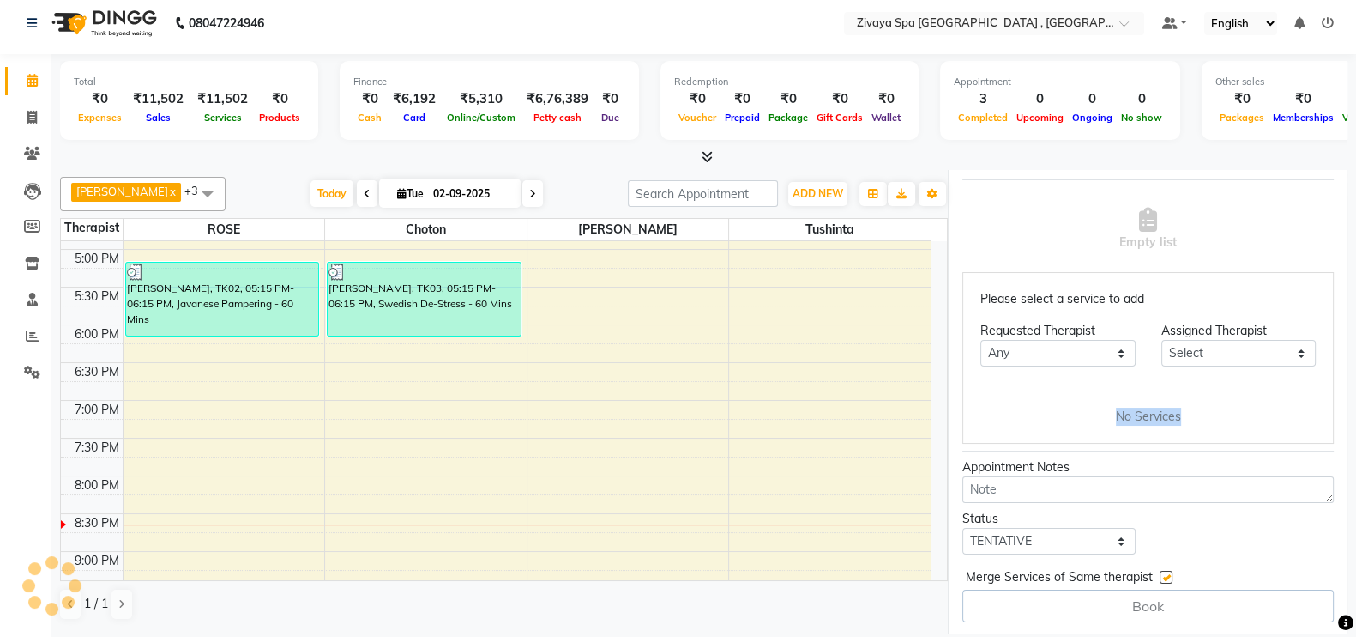
scroll to position [337, 0]
click at [1168, 601] on div "Book" at bounding box center [1147, 606] width 371 height 33
click at [1215, 328] on div "Assigned Therapist" at bounding box center [1239, 332] width 154 height 18
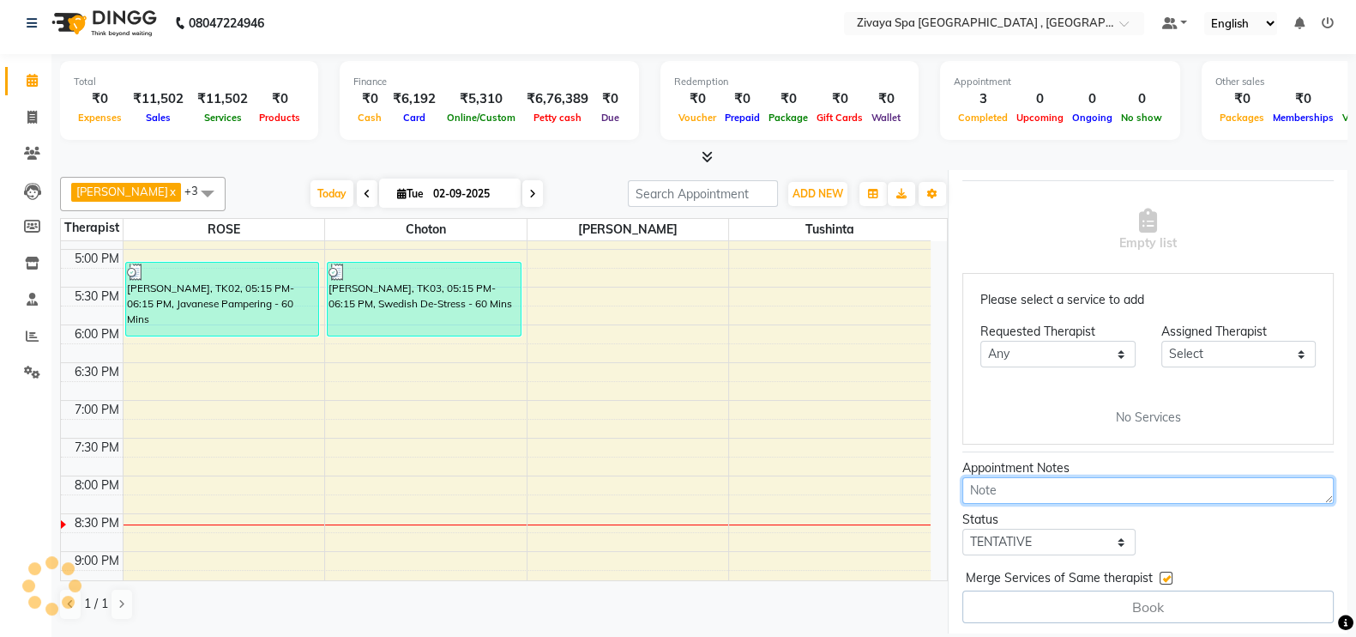
click at [1085, 481] on textarea at bounding box center [1147, 490] width 371 height 27
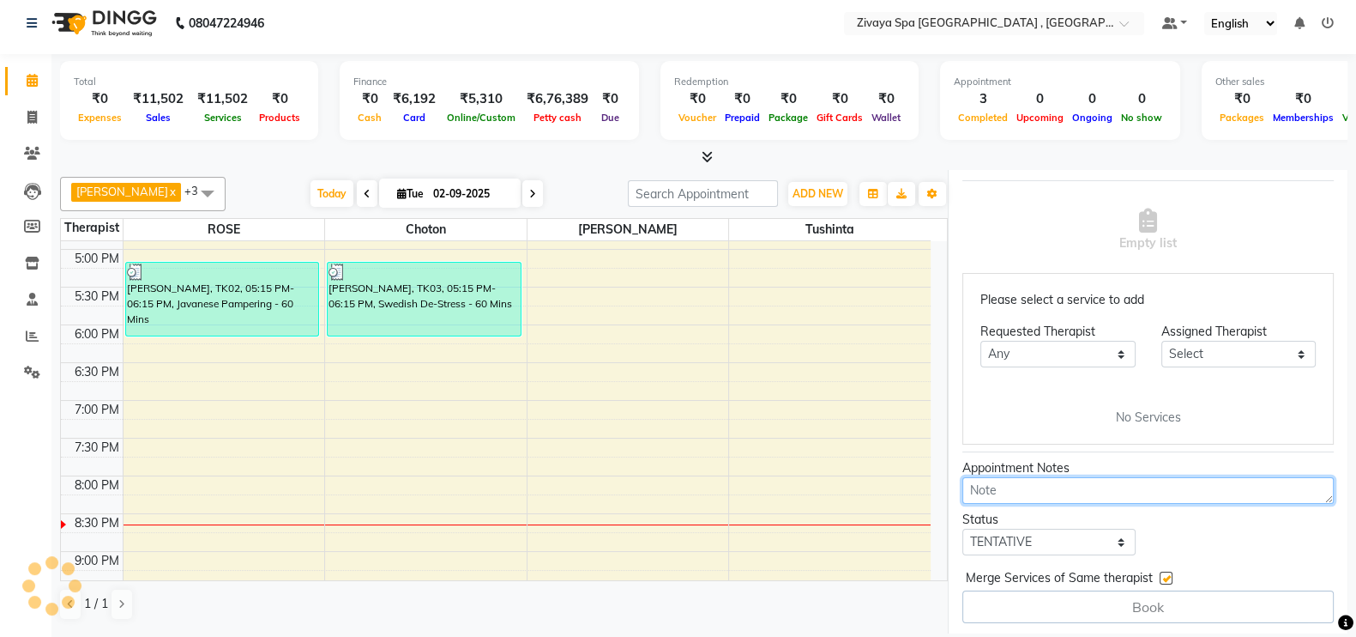
click at [1085, 481] on textarea at bounding box center [1147, 490] width 371 height 27
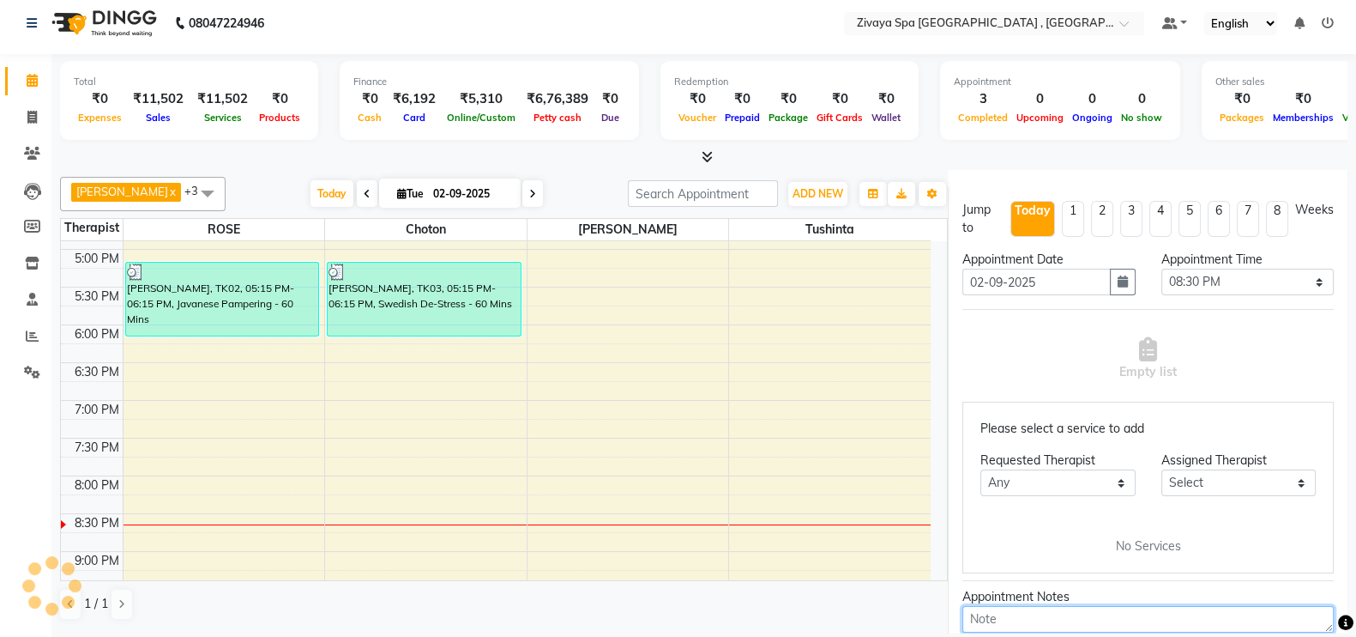
scroll to position [166, 0]
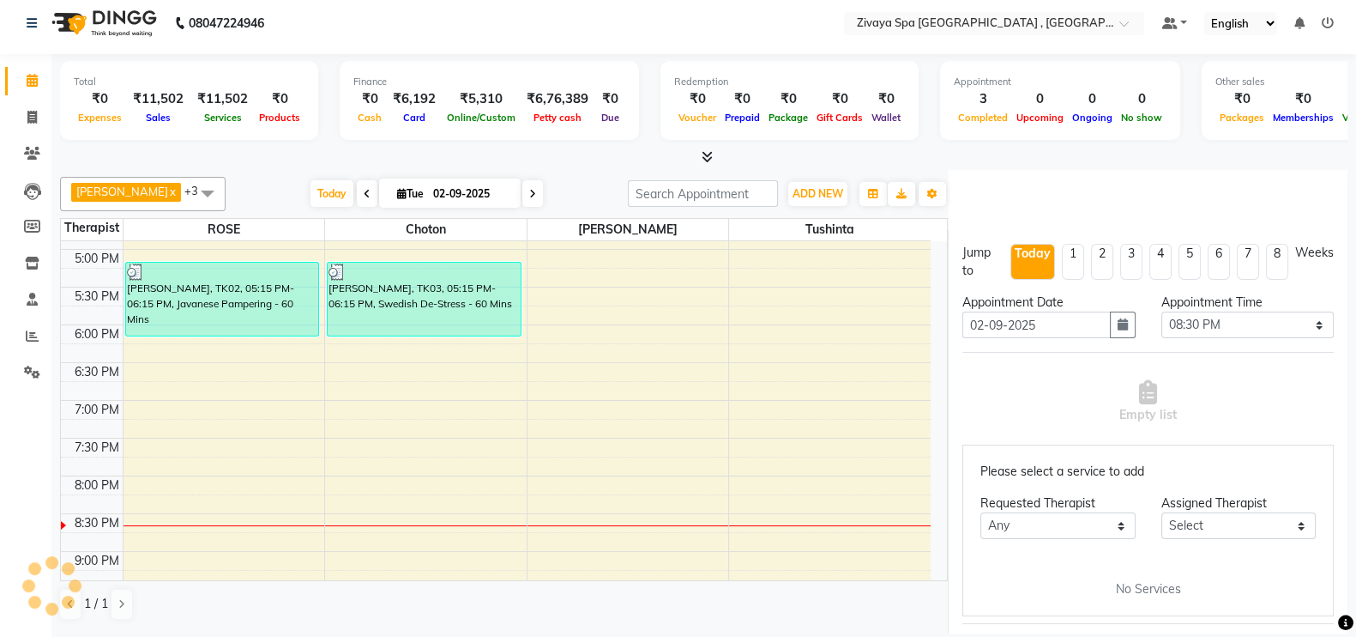
click at [1120, 409] on span "Empty list" at bounding box center [1147, 402] width 57 height 44
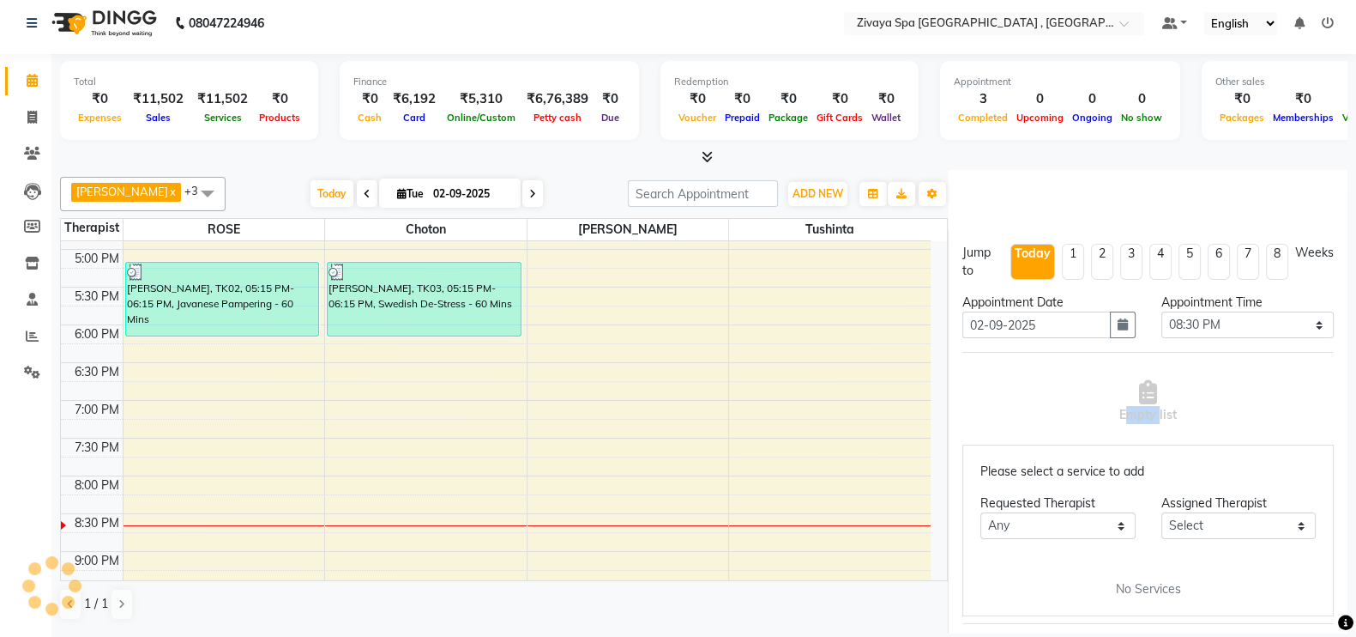
click at [1120, 409] on span "Empty list" at bounding box center [1147, 402] width 57 height 44
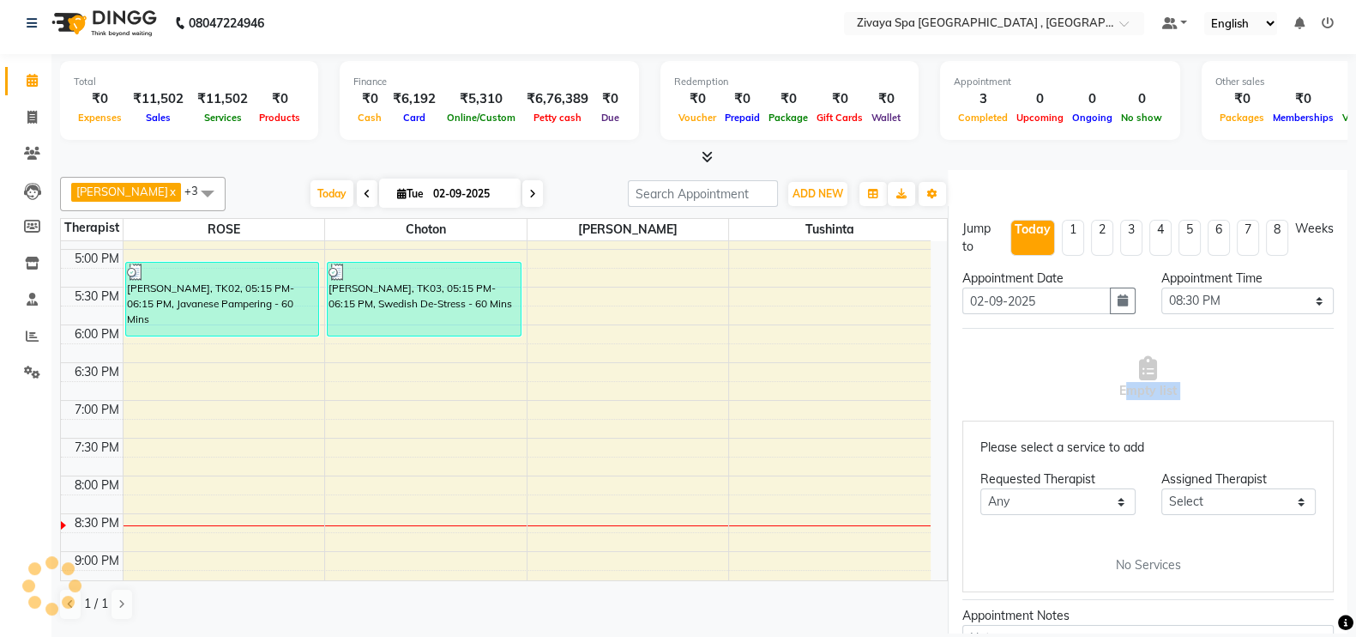
scroll to position [208, 0]
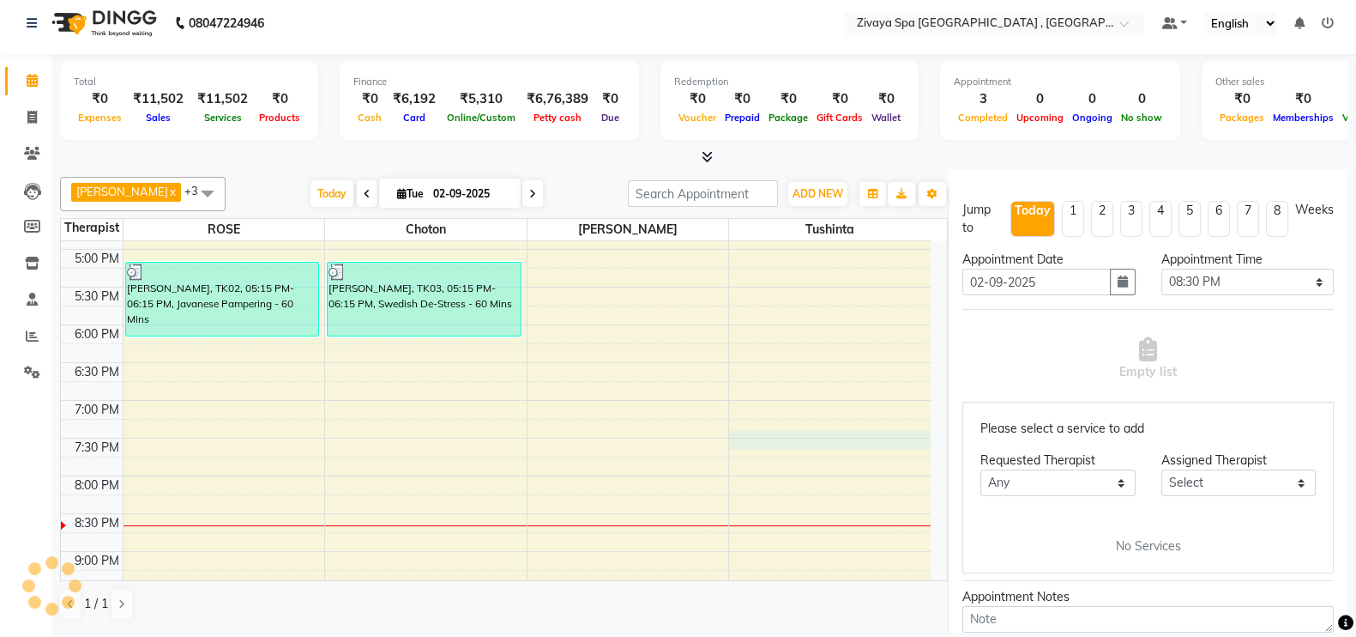
click at [804, 438] on div "7:00 AM 7:30 AM 8:00 AM 8:30 AM 9:00 AM 9:30 AM 10:00 AM 10:30 AM 11:00 AM 11:3…" at bounding box center [496, 98] width 870 height 1207
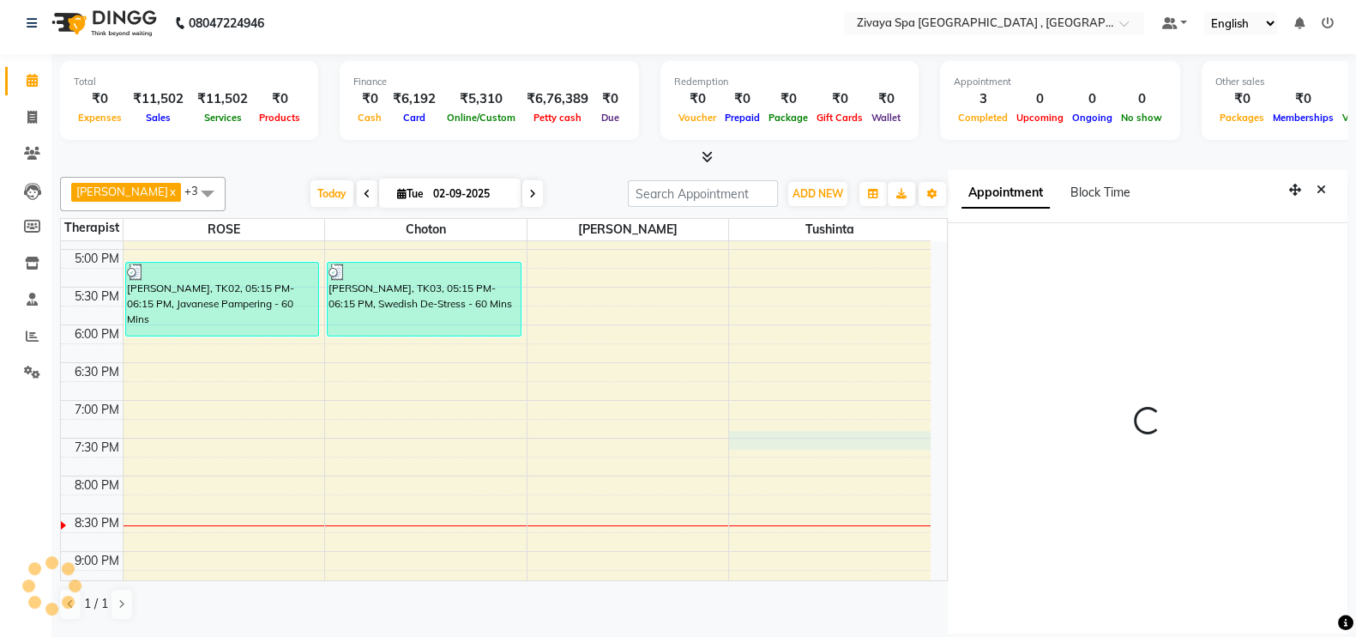
scroll to position [0, 0]
click at [1322, 186] on icon "Close" at bounding box center [1321, 190] width 9 height 12
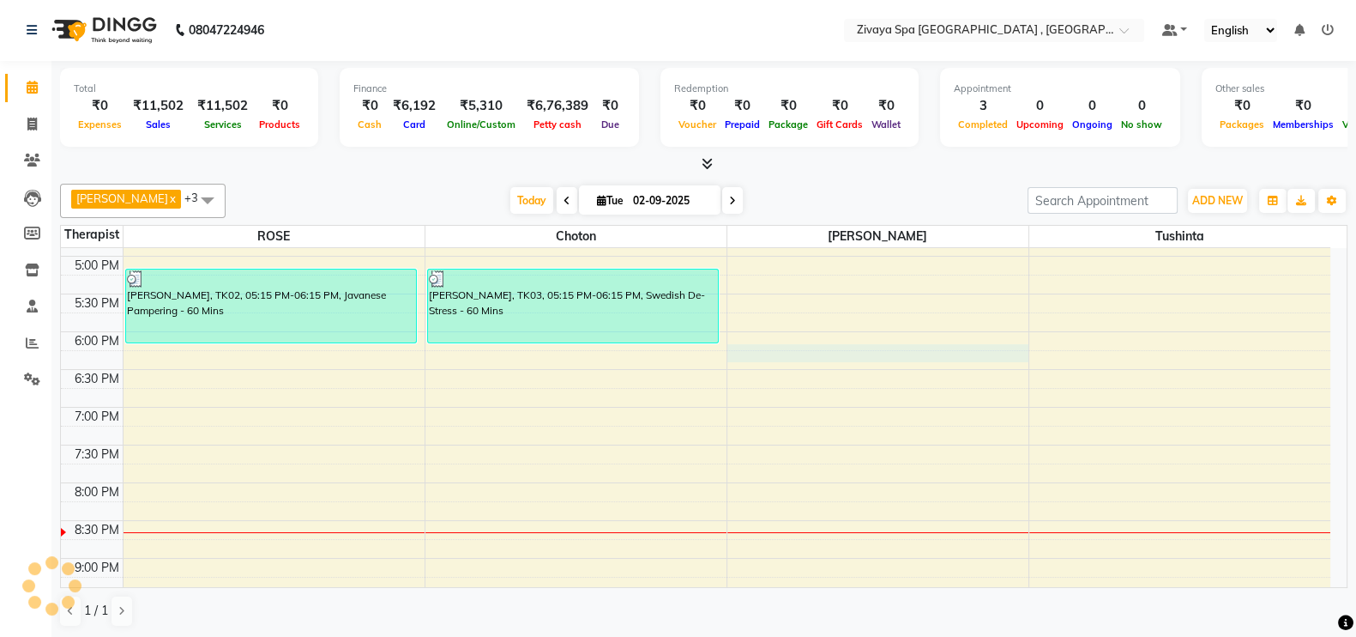
click at [862, 342] on div "7:00 AM 7:30 AM 8:00 AM 8:30 AM 9:00 AM 9:30 AM 10:00 AM 10:30 AM 11:00 AM 11:3…" at bounding box center [696, 105] width 1270 height 1207
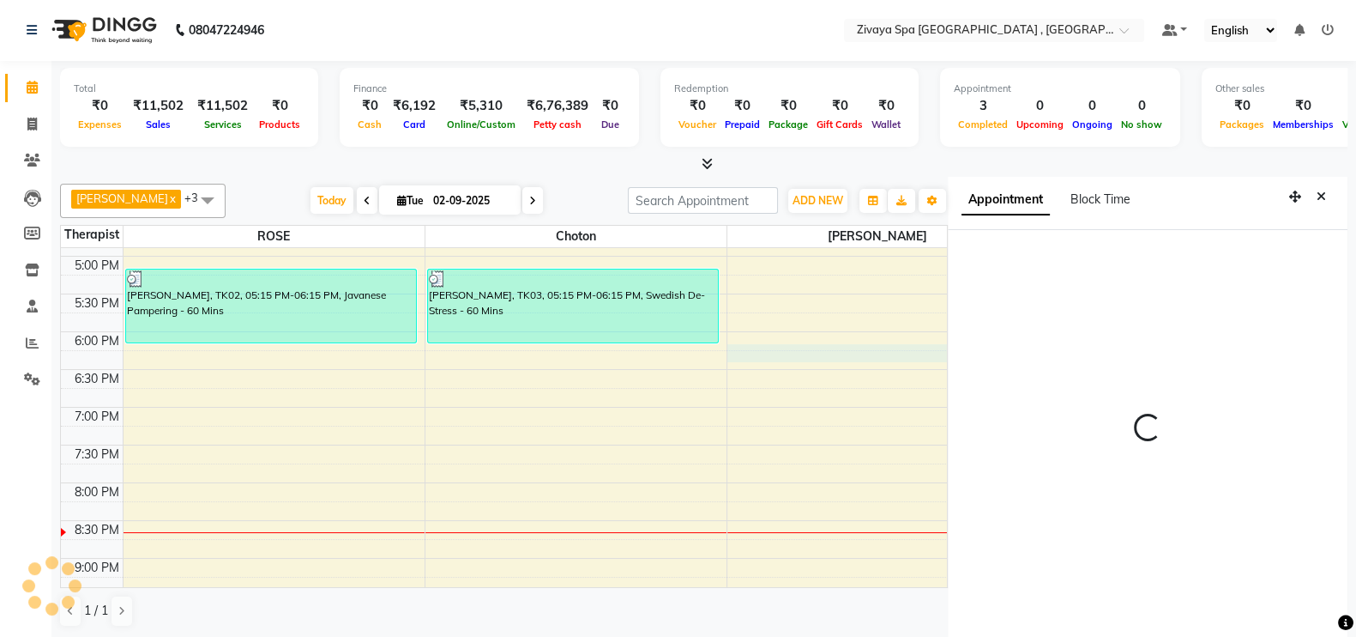
scroll to position [8, 0]
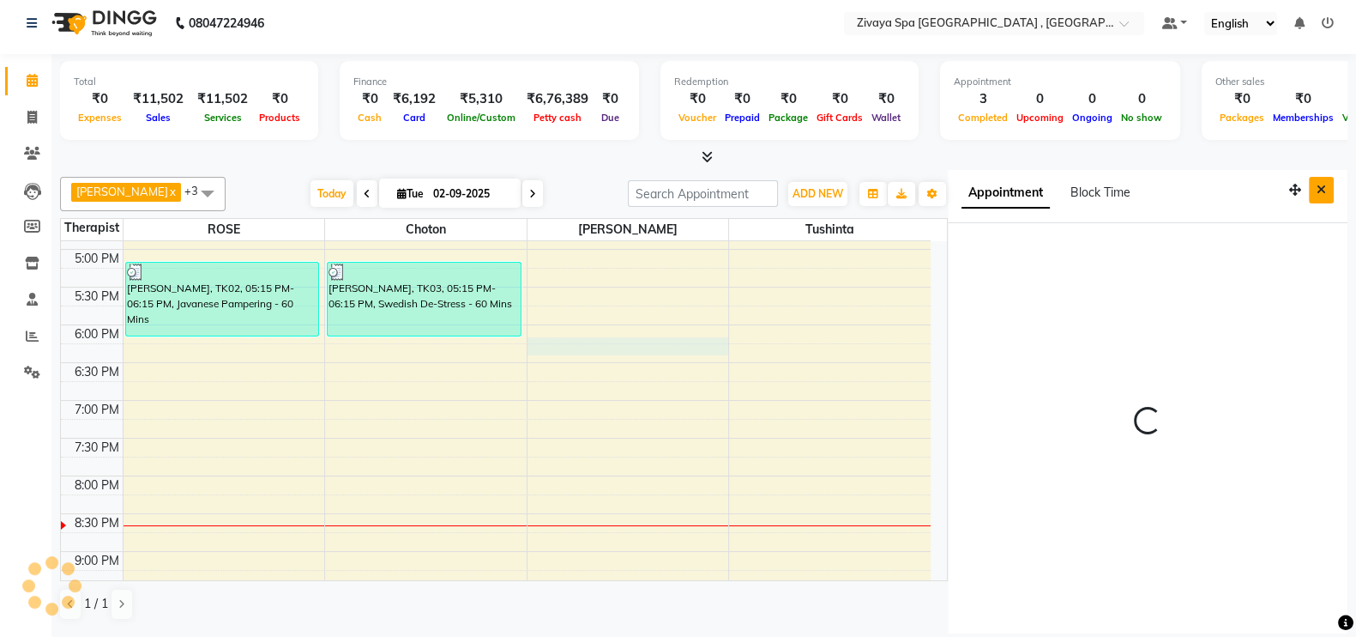
click at [1321, 186] on icon "Close" at bounding box center [1321, 190] width 9 height 12
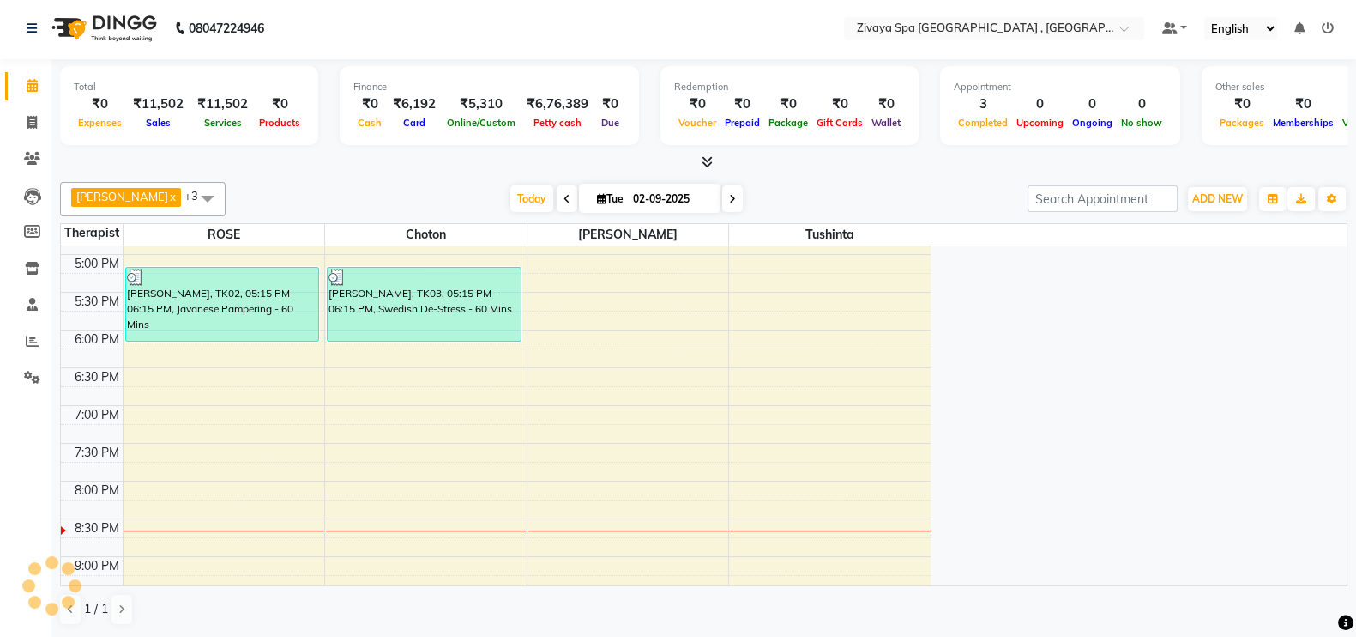
scroll to position [1, 0]
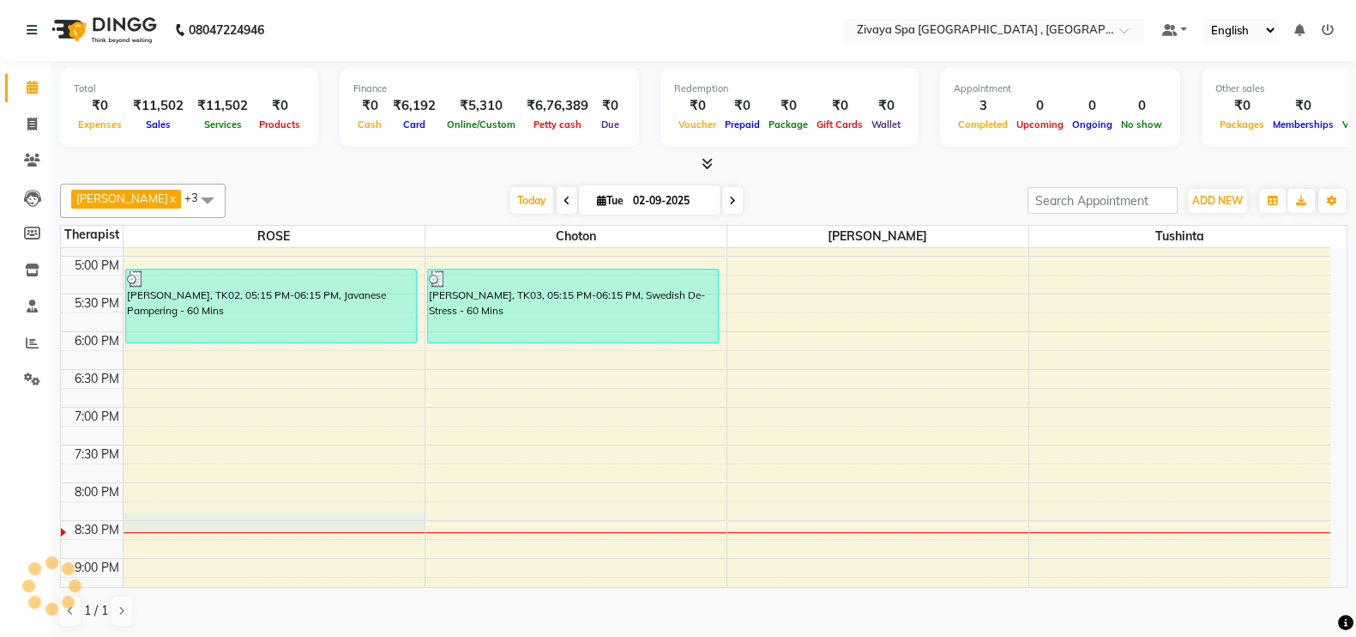
click at [154, 518] on div "7:00 AM 7:30 AM 8:00 AM 8:30 AM 9:00 AM 9:30 AM 10:00 AM 10:30 AM 11:00 AM 11:3…" at bounding box center [696, 105] width 1270 height 1207
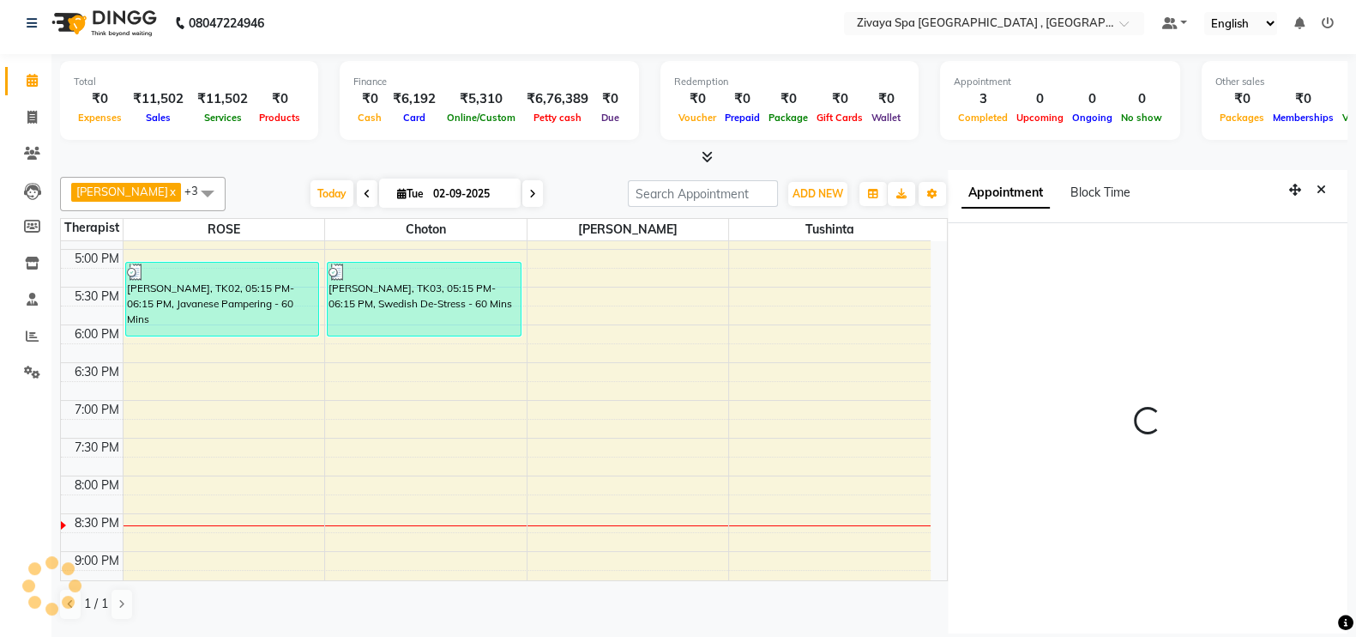
scroll to position [0, 0]
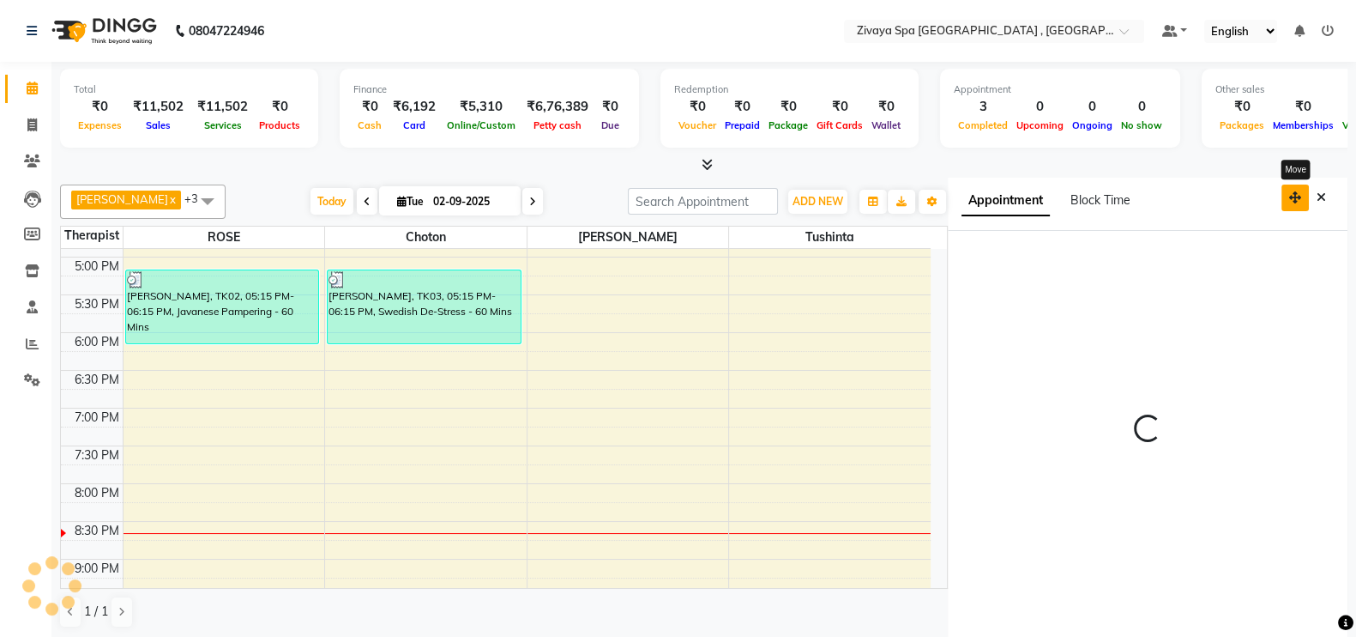
click at [1297, 190] on button "button" at bounding box center [1295, 197] width 27 height 27
click at [1295, 191] on icon "button" at bounding box center [1295, 197] width 12 height 12
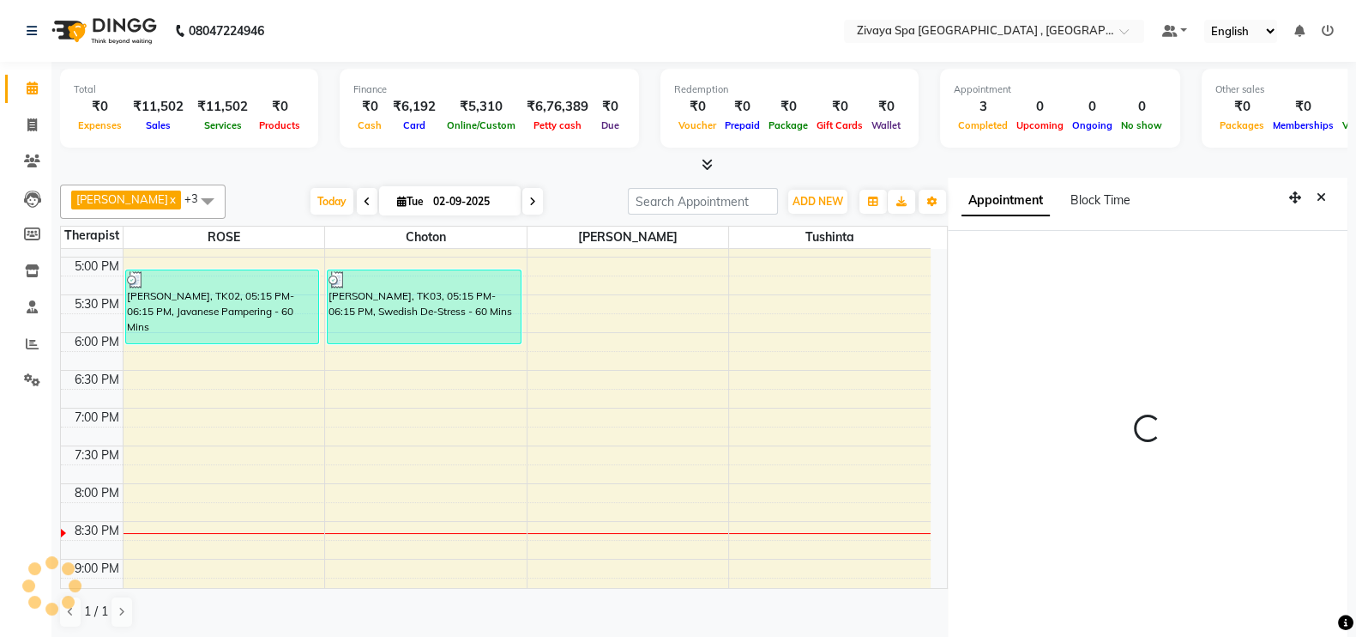
select select "1230"
select select "tentative"
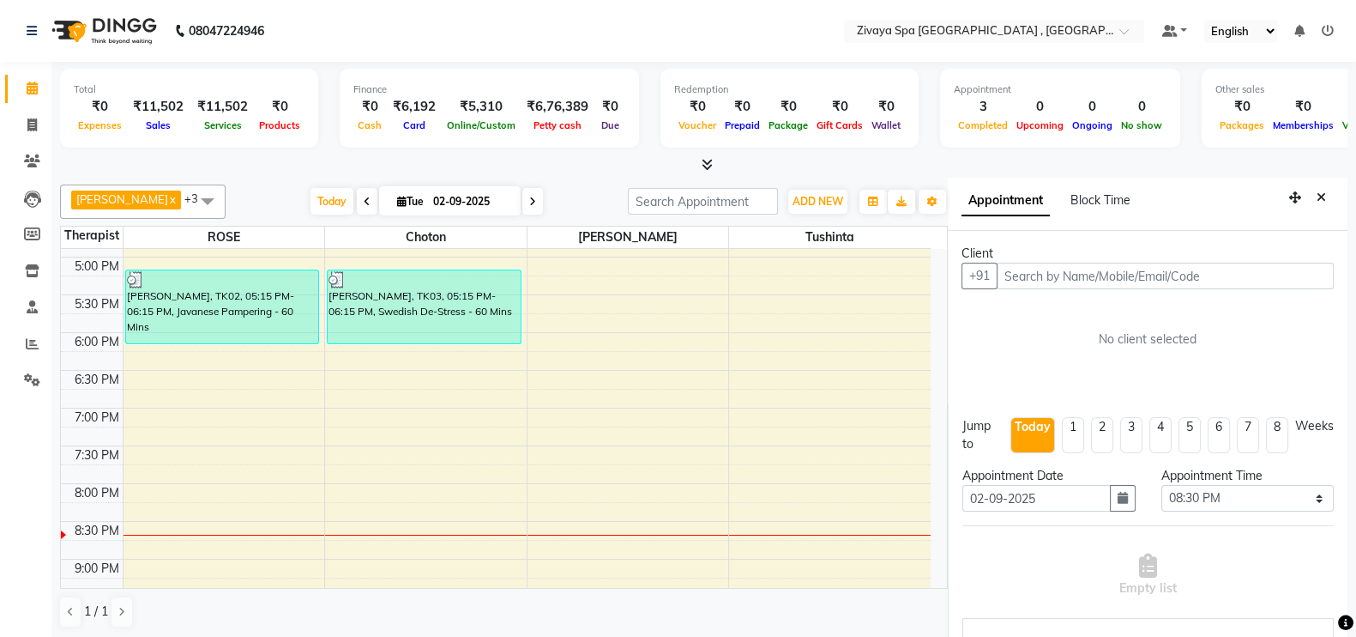
click at [1230, 276] on input "text" at bounding box center [1165, 275] width 337 height 27
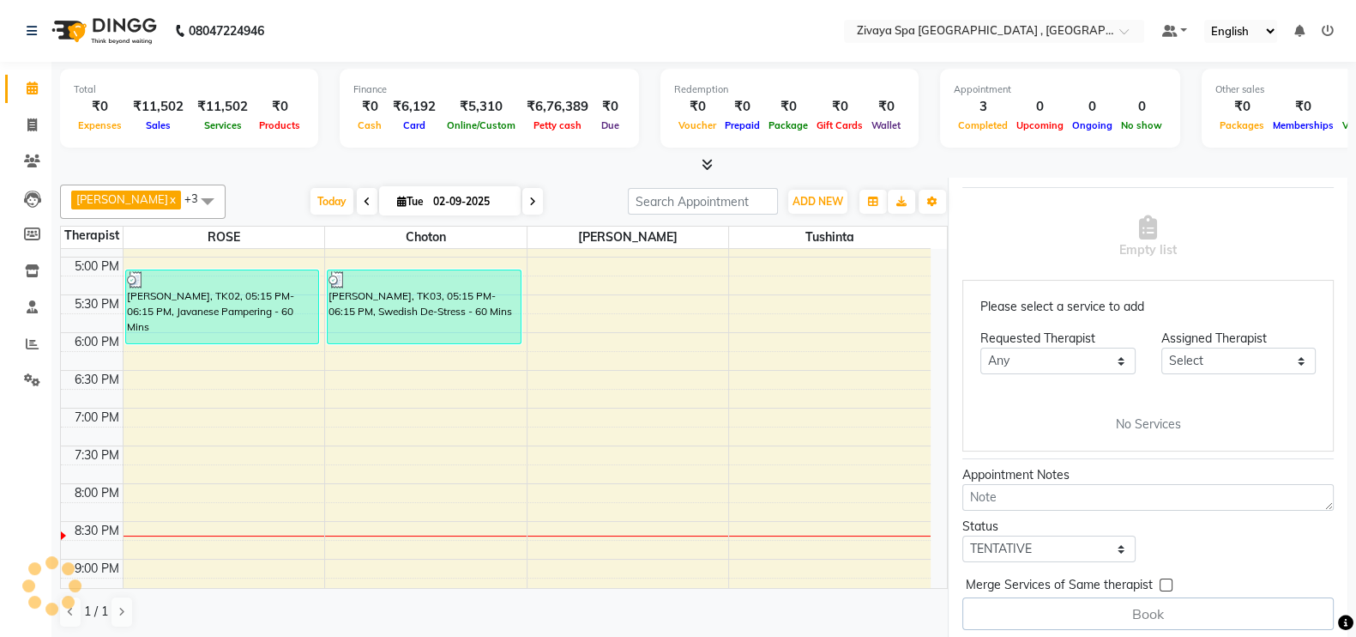
scroll to position [337, 0]
type input "9849996483"
click at [1098, 551] on select "Select TENTATIVE CONFIRM CHECK-IN UPCOMING" at bounding box center [1048, 549] width 172 height 27
select select "check-in"
click at [962, 536] on select "Select TENTATIVE CONFIRM CHECK-IN UPCOMING" at bounding box center [1048, 549] width 172 height 27
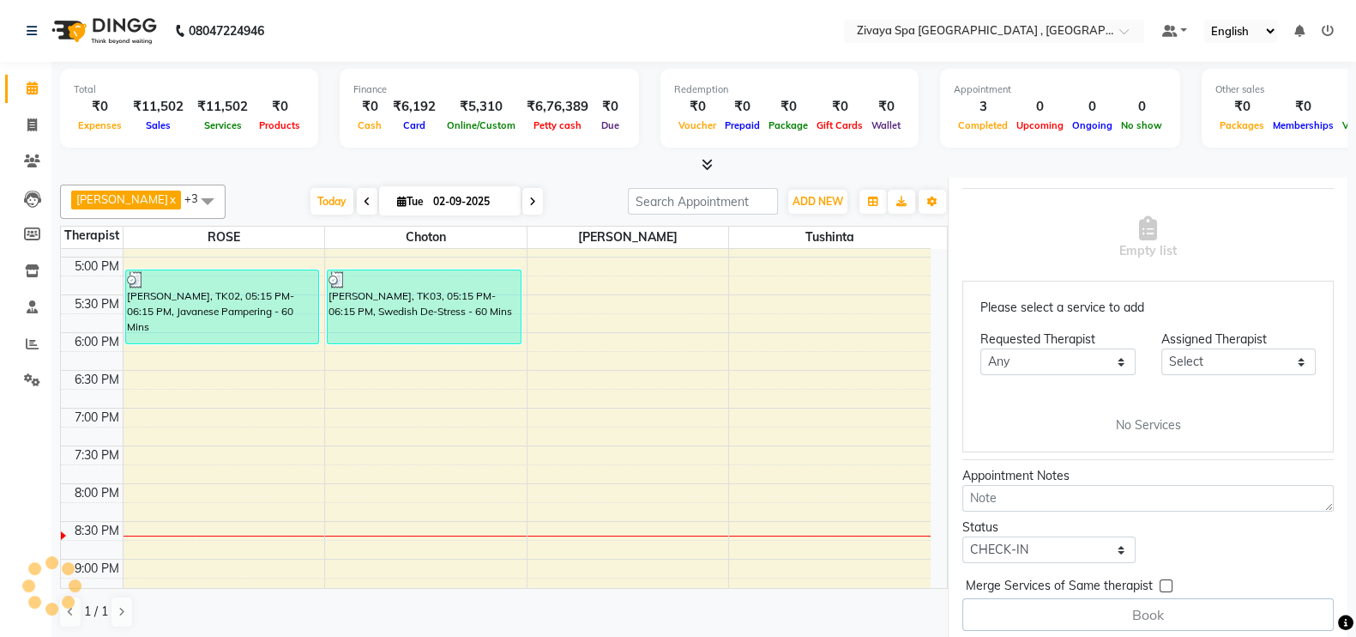
click at [1165, 587] on label at bounding box center [1166, 585] width 13 height 13
click at [1165, 587] on input "checkbox" at bounding box center [1165, 587] width 11 height 11
checkbox input "true"
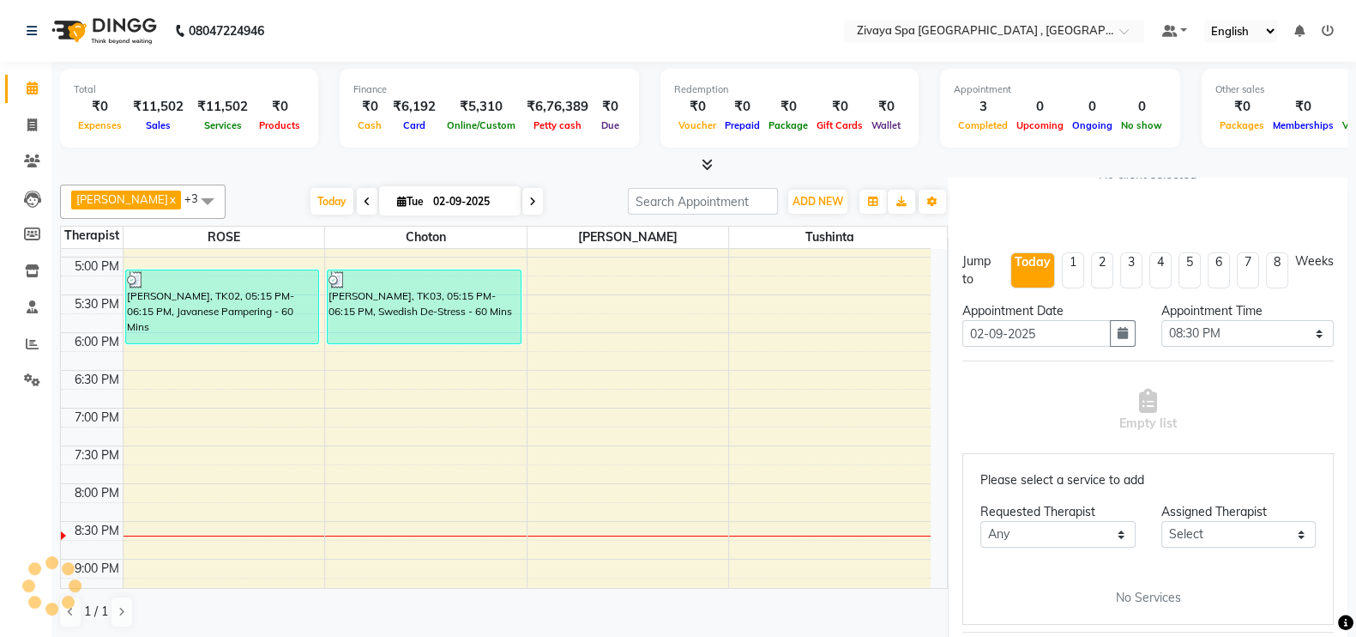
scroll to position [123, 0]
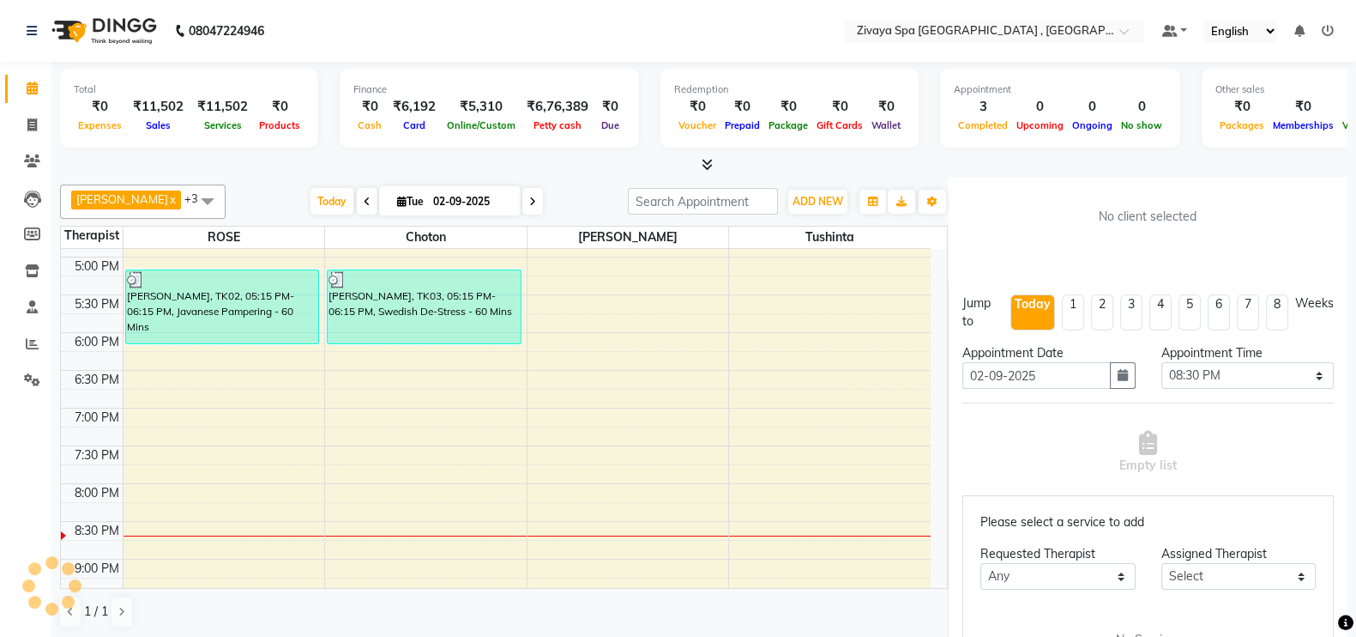
click at [1110, 518] on p "Please select a service to add" at bounding box center [1148, 522] width 335 height 18
click at [1192, 426] on div "Empty list" at bounding box center [1147, 452] width 371 height 85
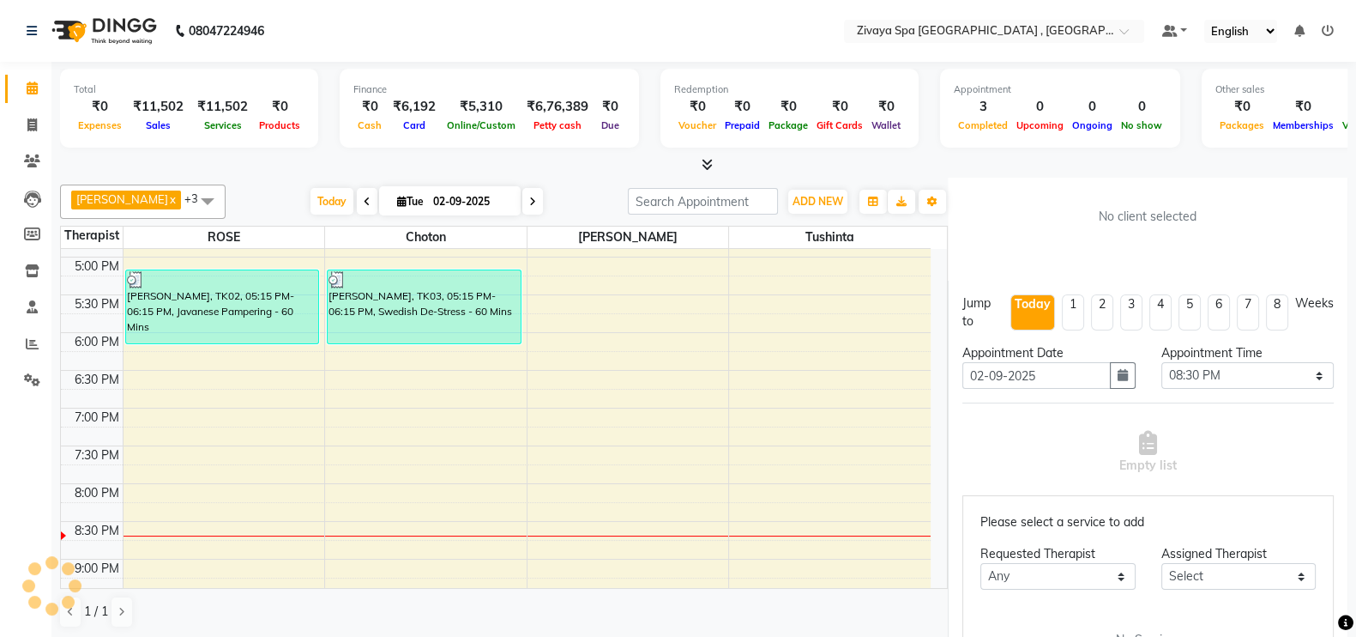
click at [1192, 426] on div "Empty list" at bounding box center [1147, 452] width 371 height 85
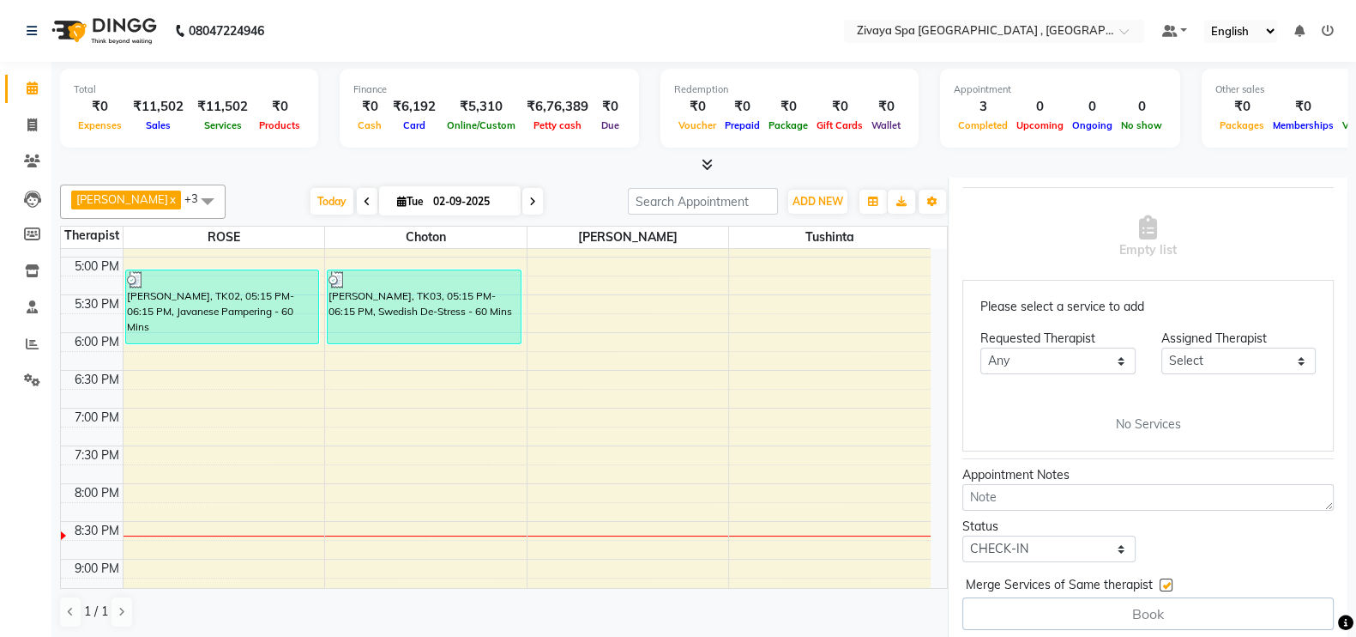
scroll to position [337, 0]
click at [1288, 358] on select "Select" at bounding box center [1239, 361] width 154 height 27
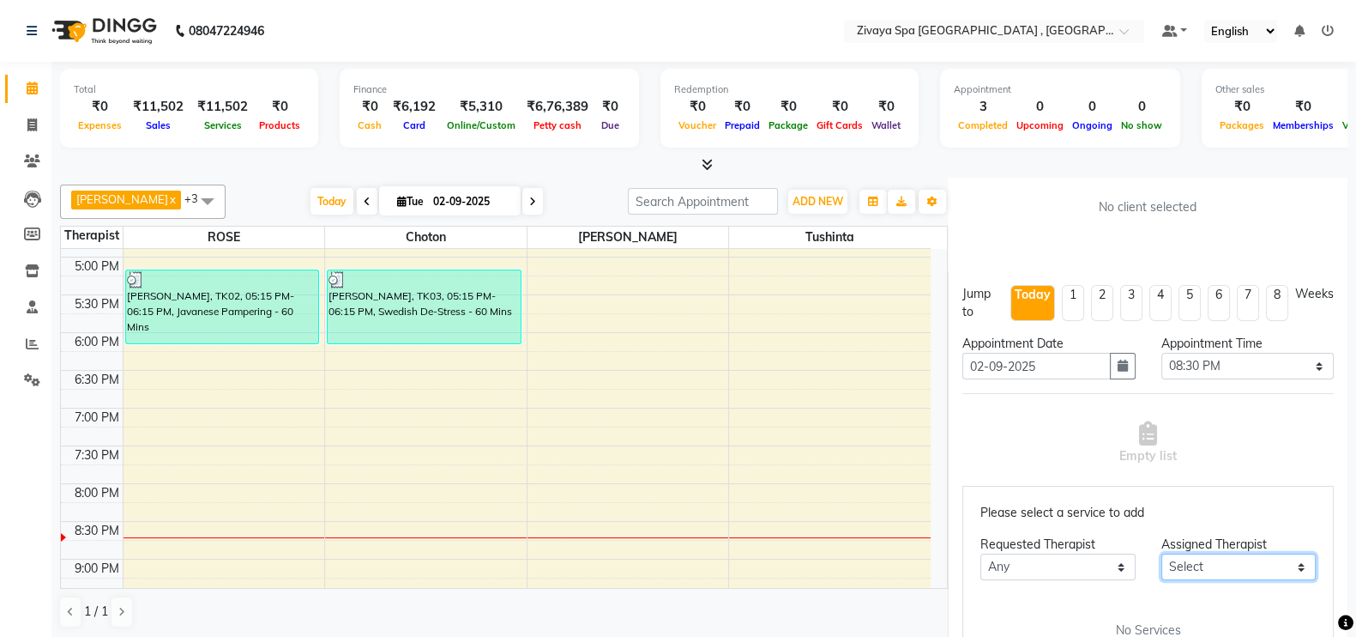
scroll to position [123, 0]
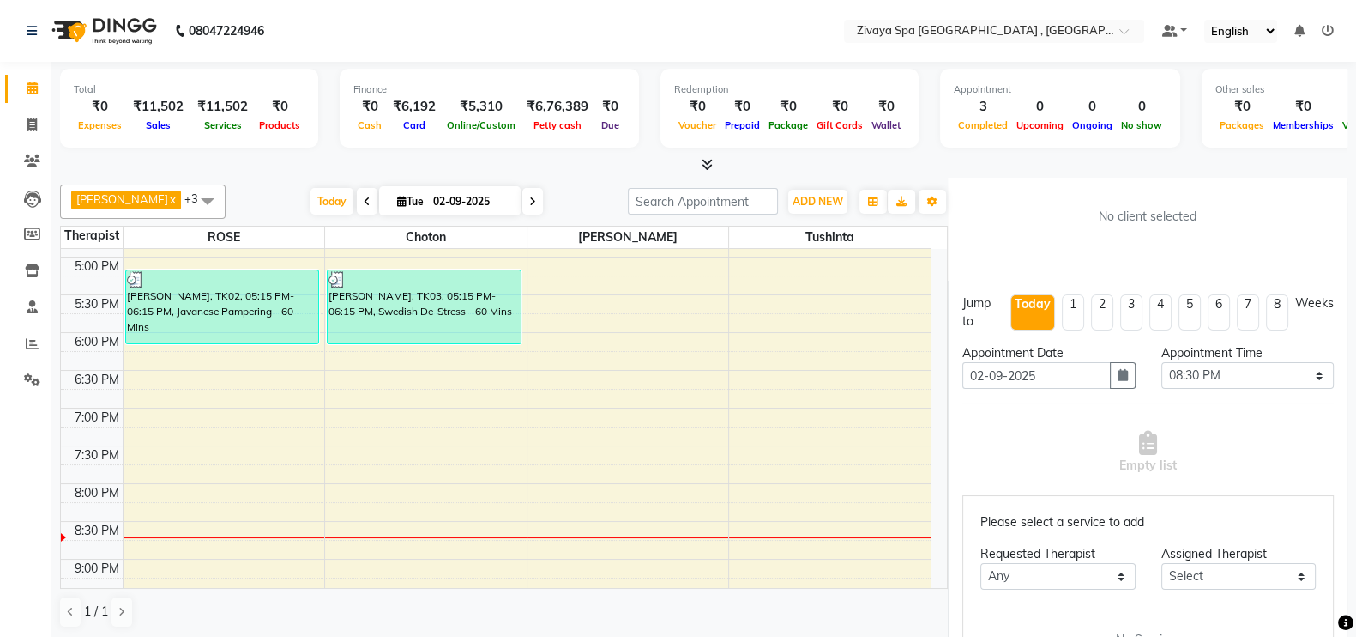
click at [1295, 300] on div "Weeks" at bounding box center [1314, 303] width 39 height 18
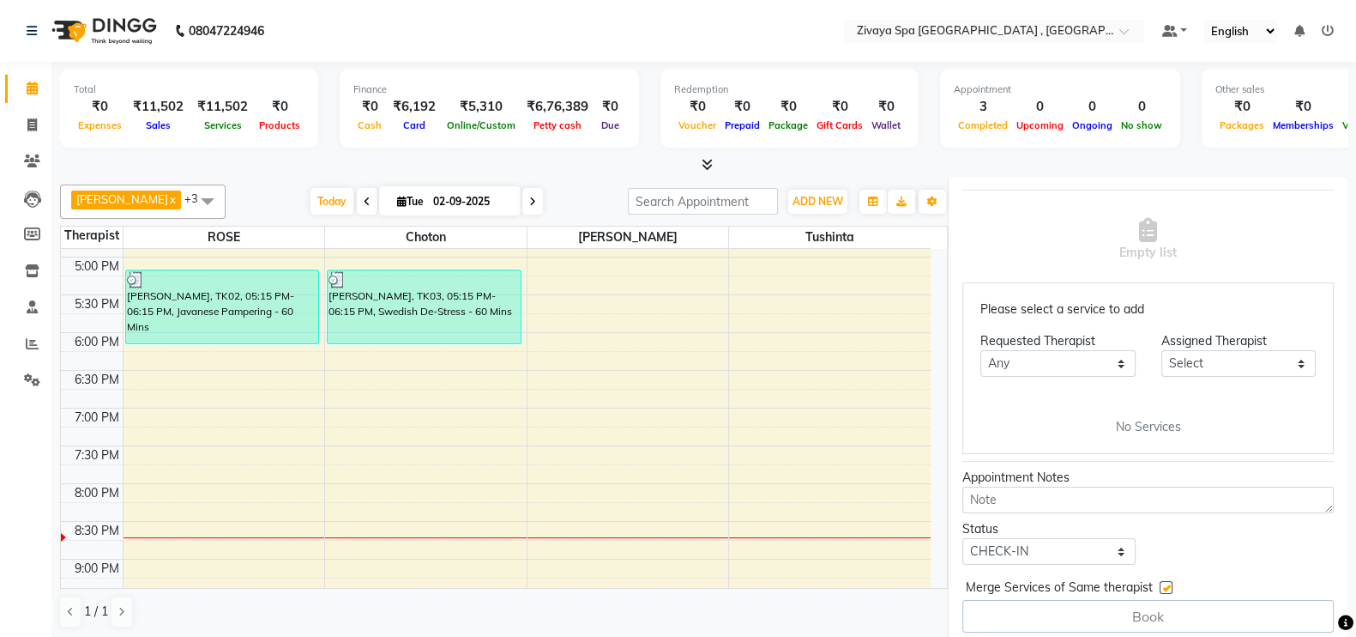
scroll to position [338, 0]
click at [1245, 499] on textarea at bounding box center [1147, 497] width 371 height 27
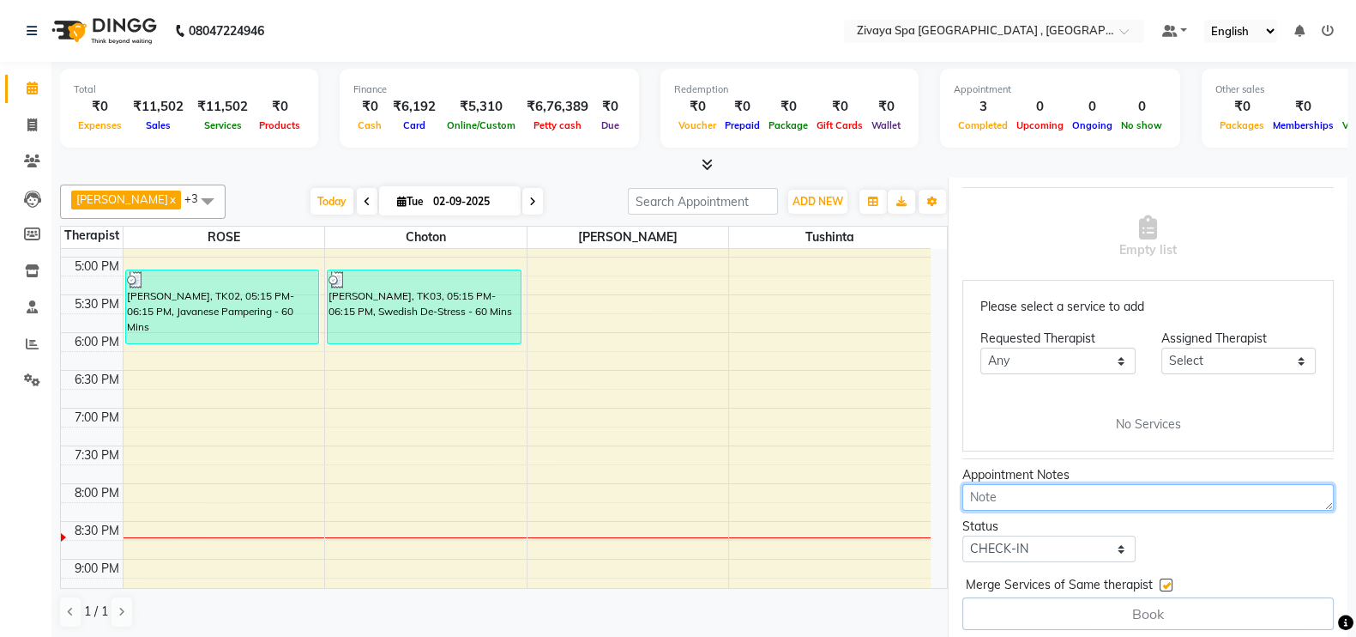
click at [1111, 501] on textarea at bounding box center [1147, 497] width 371 height 27
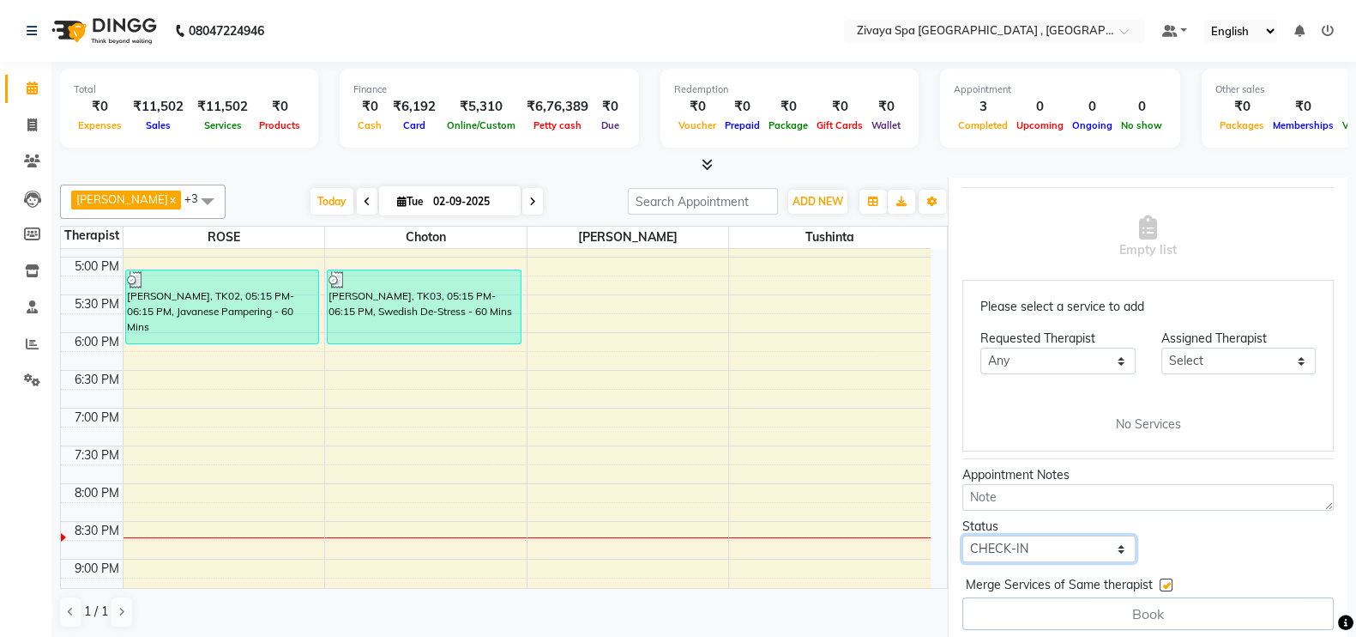
click at [1107, 542] on select "Select TENTATIVE CONFIRM CHECK-IN UPCOMING" at bounding box center [1048, 548] width 172 height 27
click at [1085, 552] on select "Select TENTATIVE CONFIRM CHECK-IN UPCOMING" at bounding box center [1048, 548] width 172 height 27
click at [785, 484] on div "7:00 AM 7:30 AM 8:00 AM 8:30 AM 9:00 AM 9:30 AM 10:00 AM 10:30 AM 11:00 AM 11:3…" at bounding box center [496, 105] width 870 height 1207
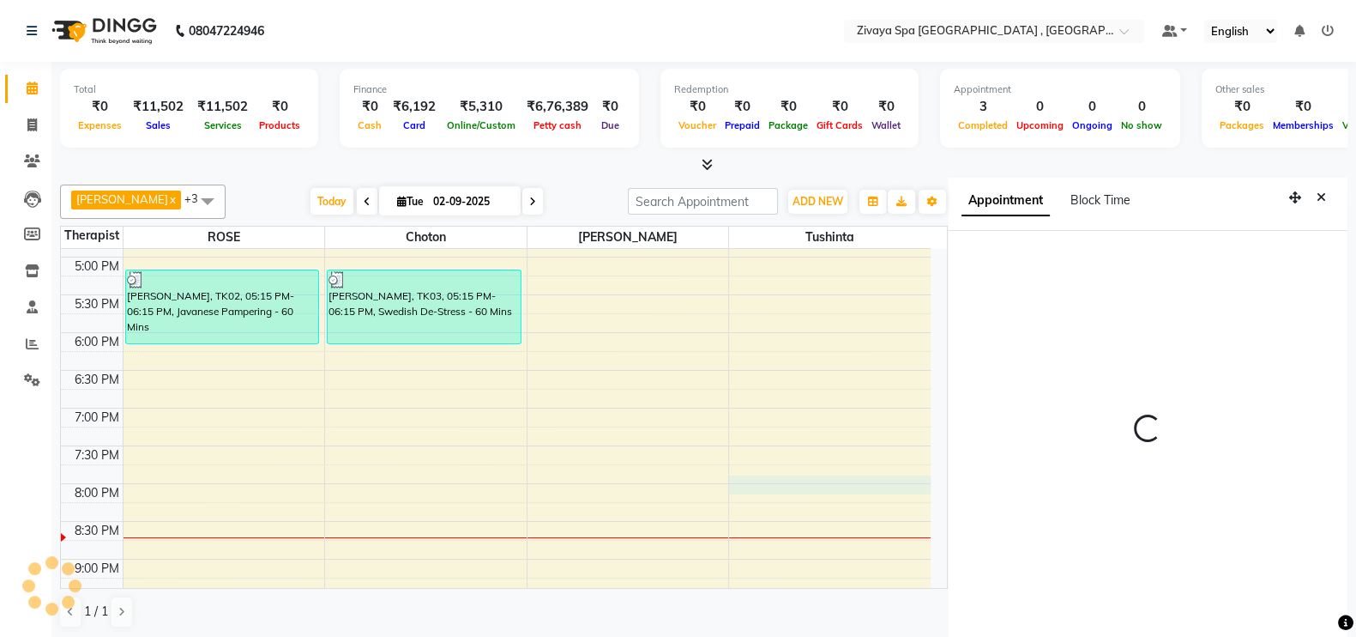
scroll to position [8, 0]
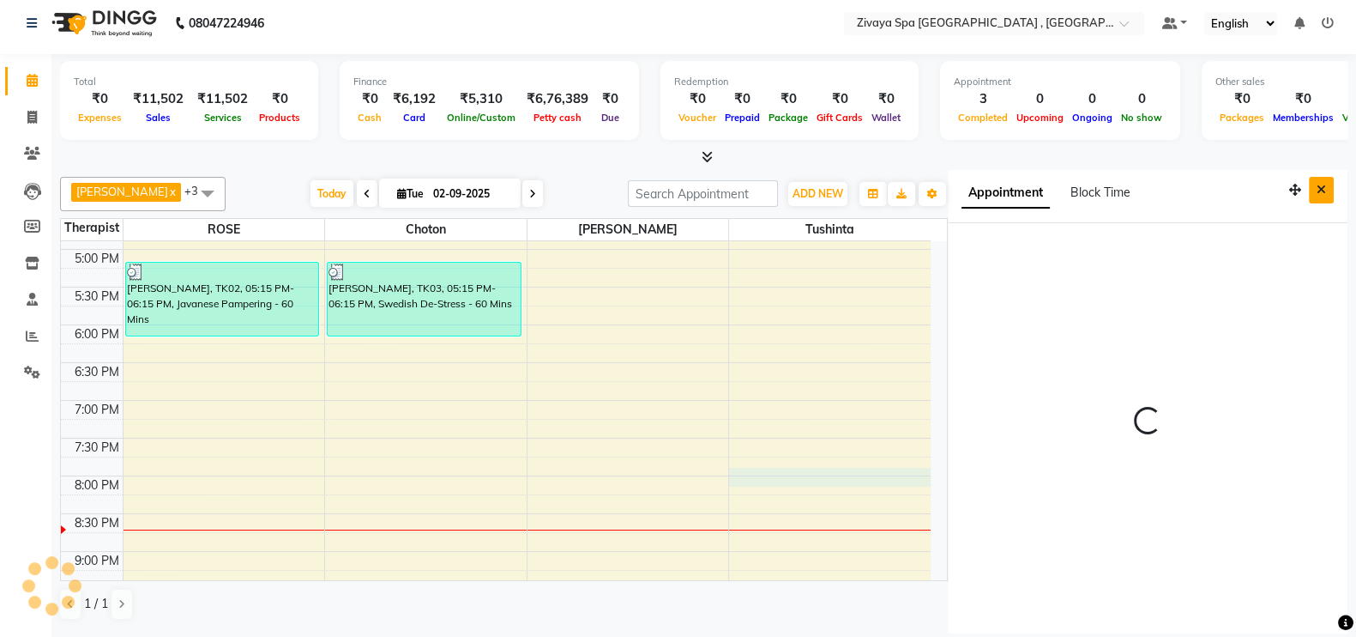
select select "1200"
select select "88770"
select select "tentative"
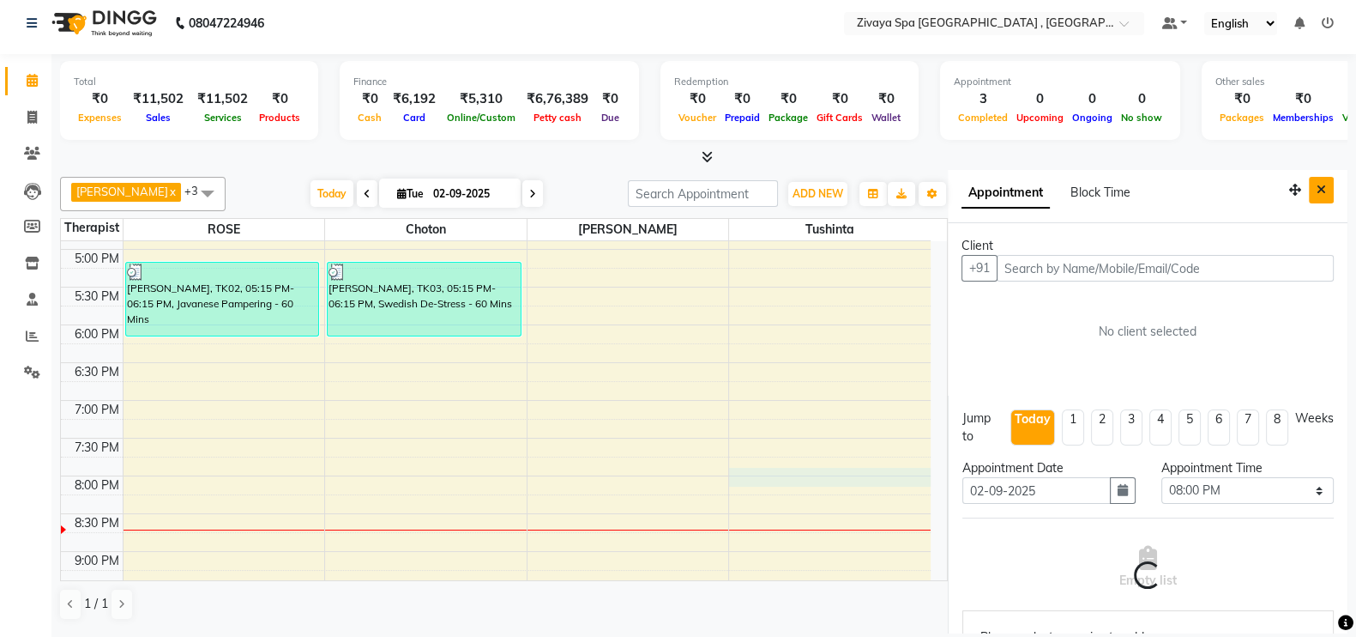
click at [1324, 189] on div "Appointment Block Time" at bounding box center [1148, 196] width 400 height 53
click at [1309, 180] on button "Close" at bounding box center [1321, 190] width 25 height 27
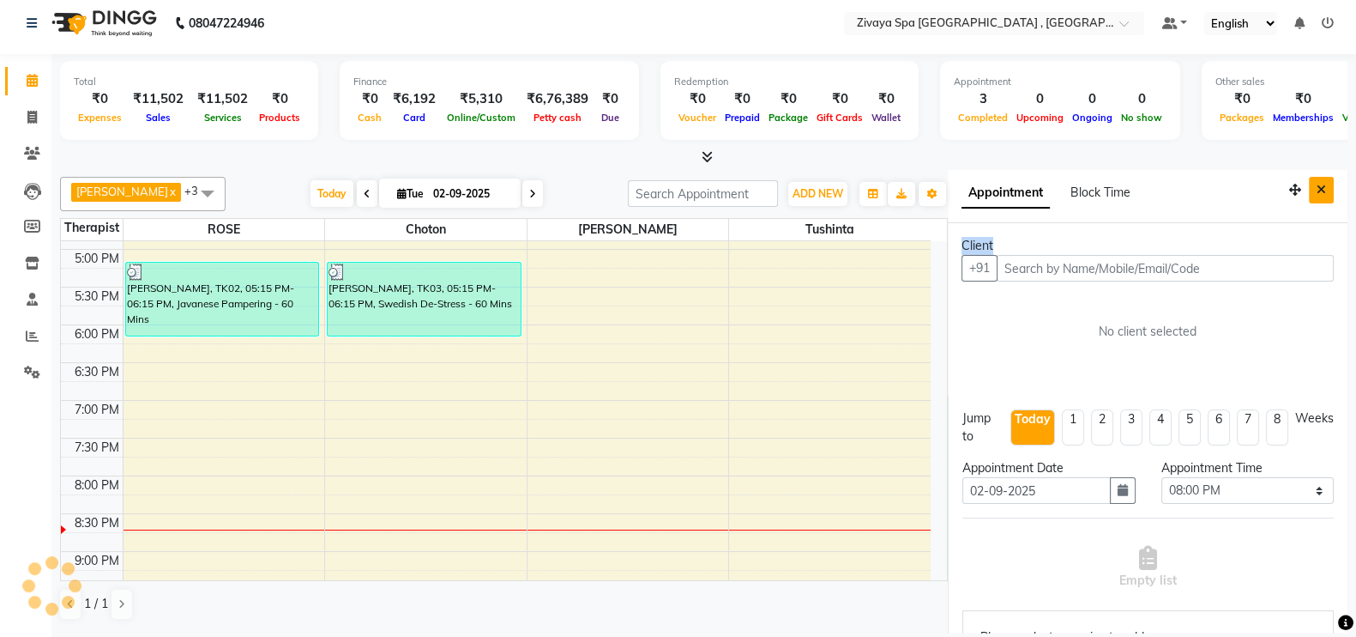
scroll to position [1, 0]
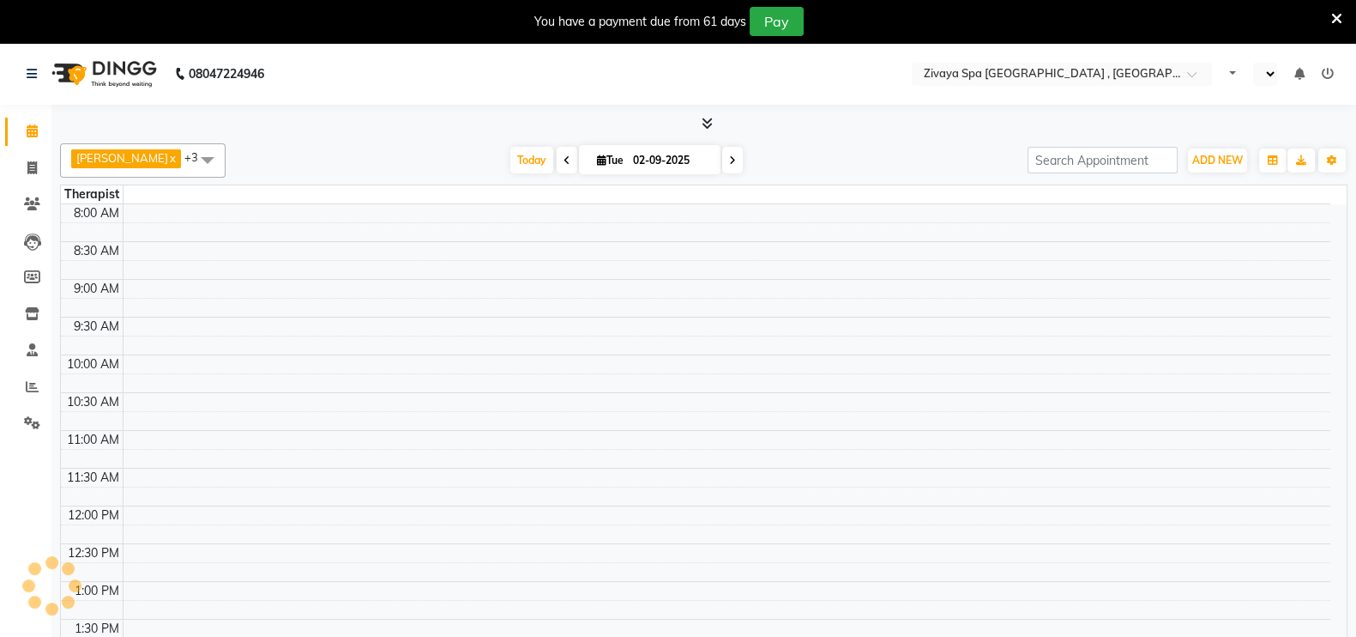
select select "en"
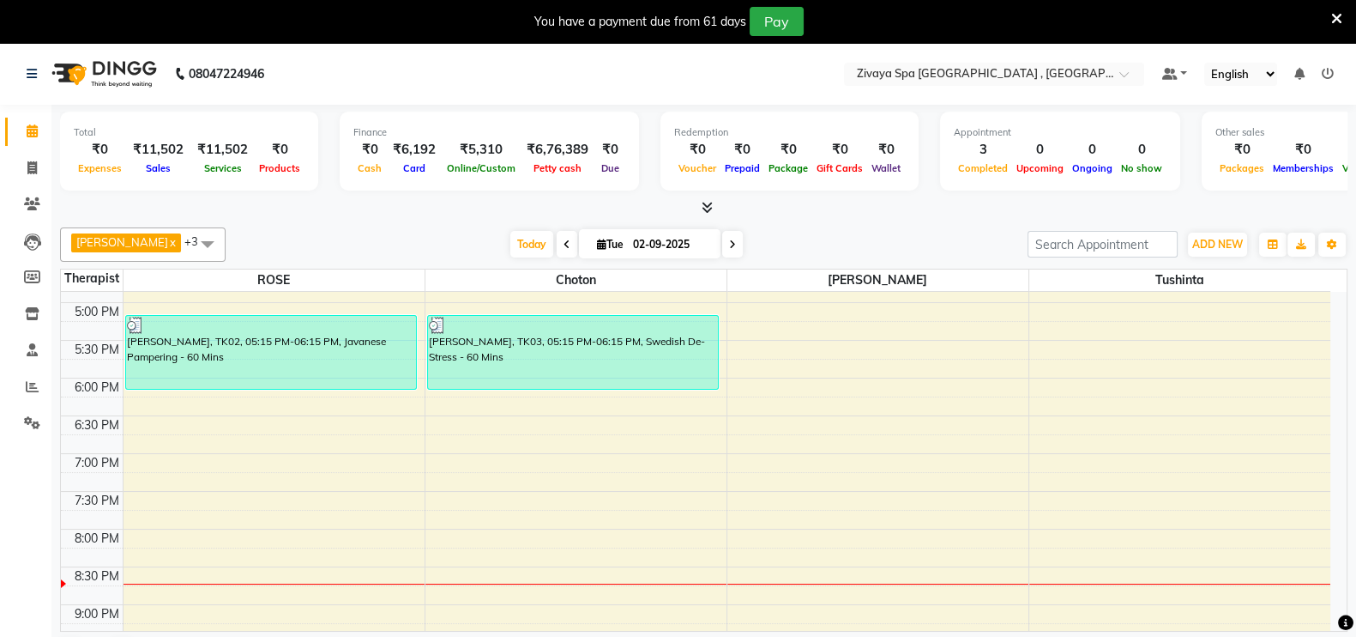
scroll to position [786, 0]
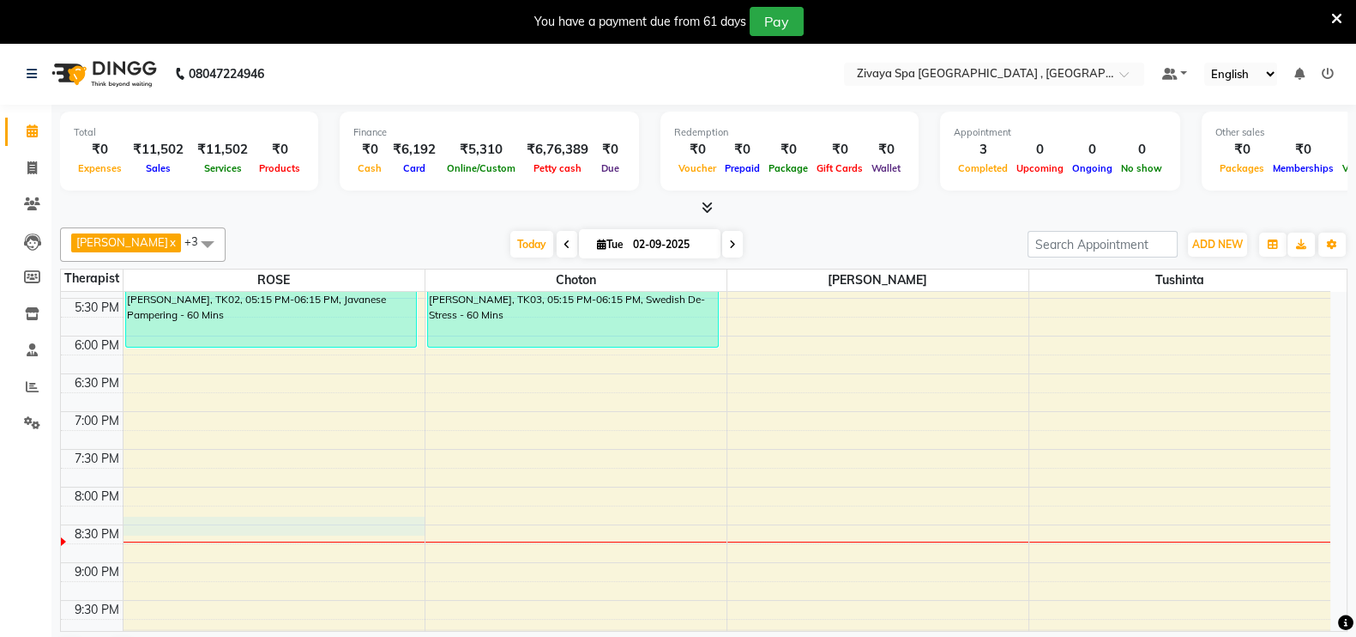
click at [199, 525] on div "7:00 AM 7:30 AM 8:00 AM 8:30 AM 9:00 AM 9:30 AM 10:00 AM 10:30 AM 11:00 AM 11:3…" at bounding box center [696, 109] width 1270 height 1207
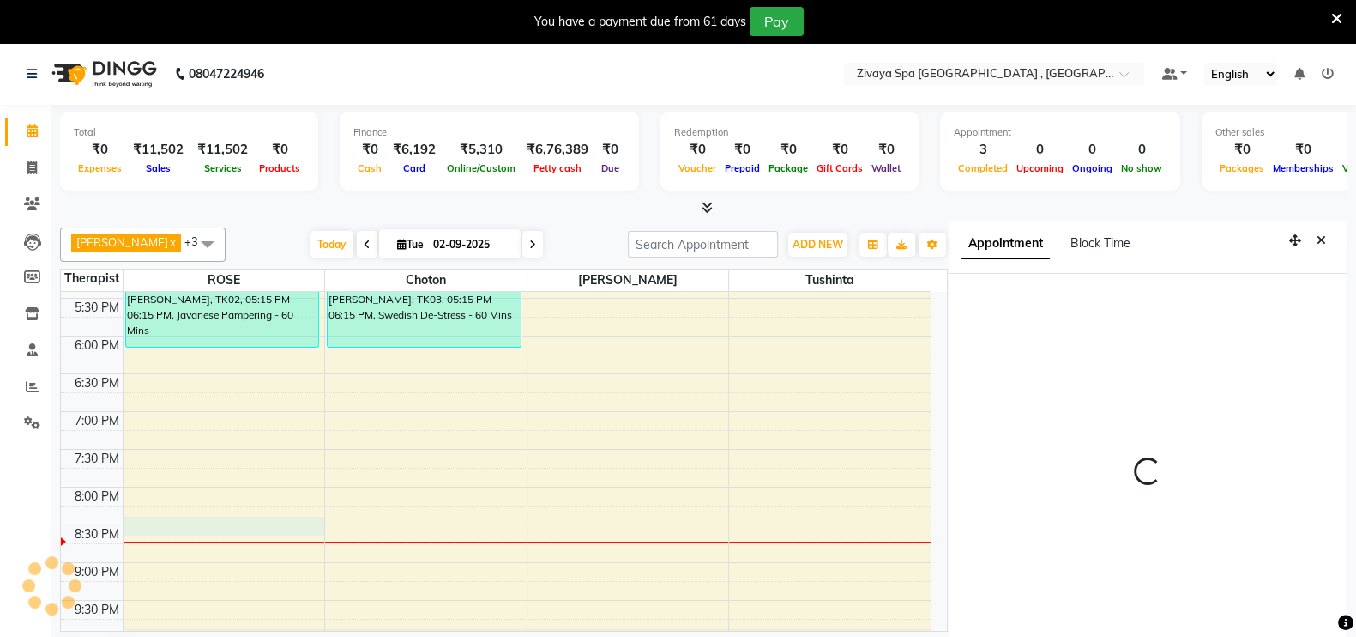
scroll to position [51, 0]
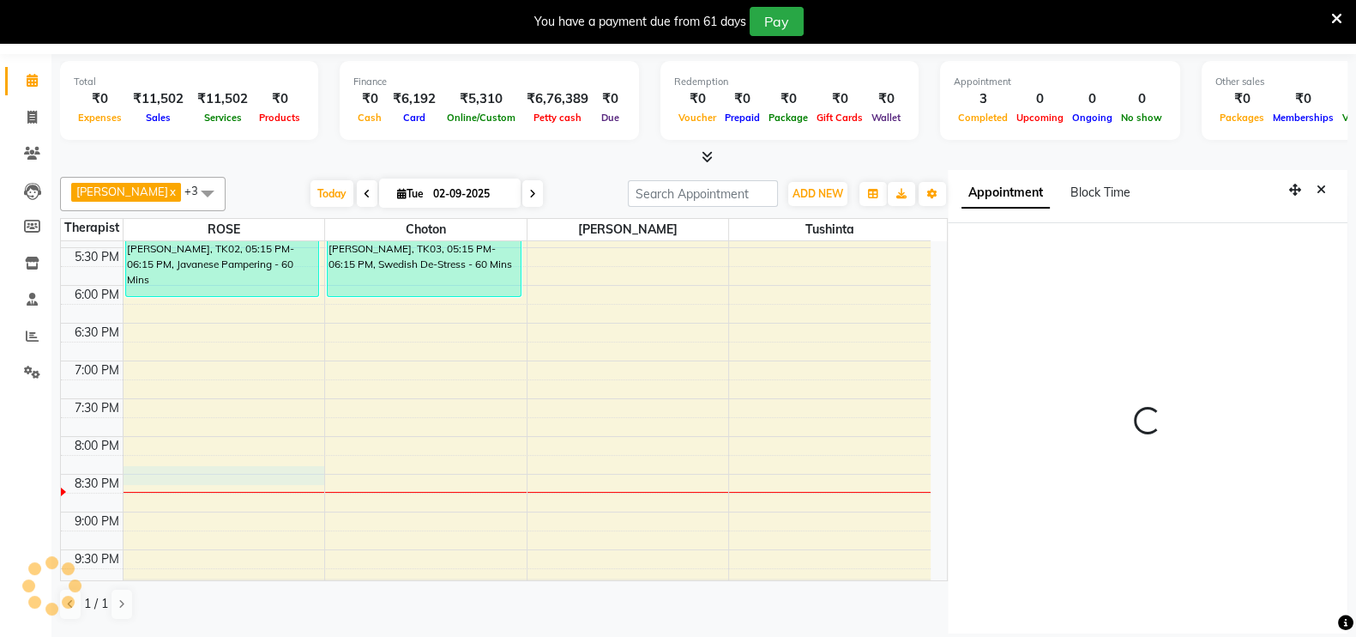
select select "1230"
select select "66745"
select select "tentative"
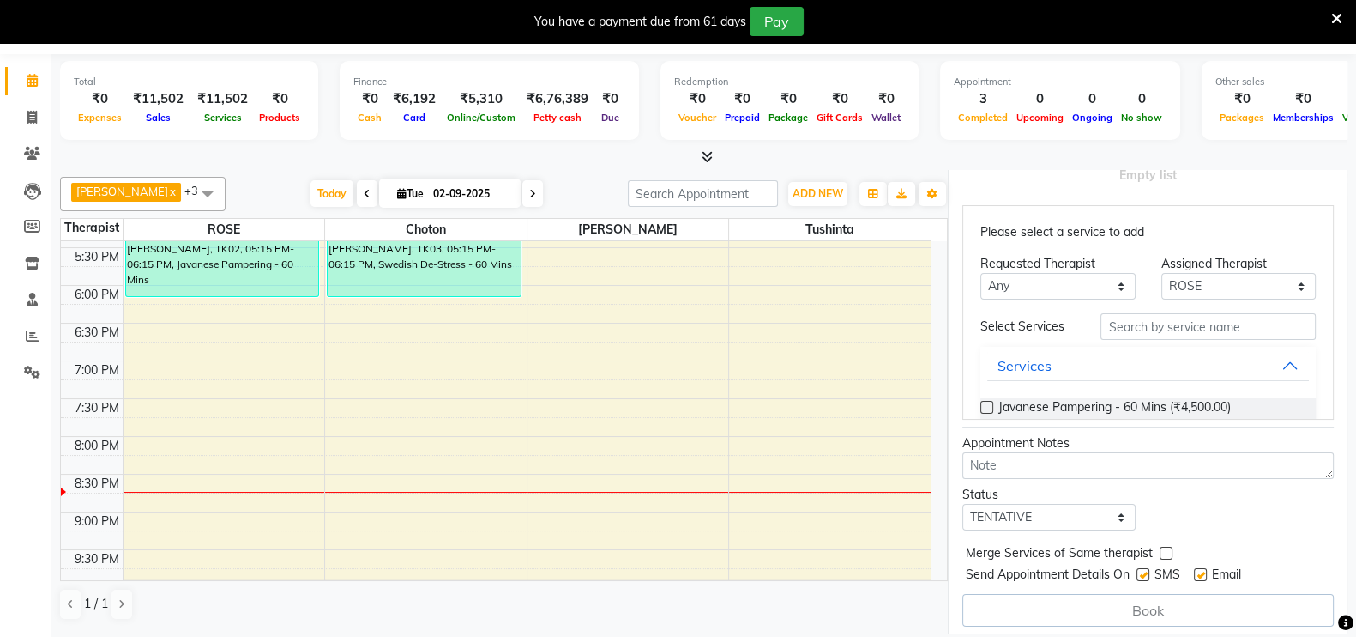
scroll to position [404, 0]
click at [1257, 365] on button "Services" at bounding box center [1148, 366] width 322 height 31
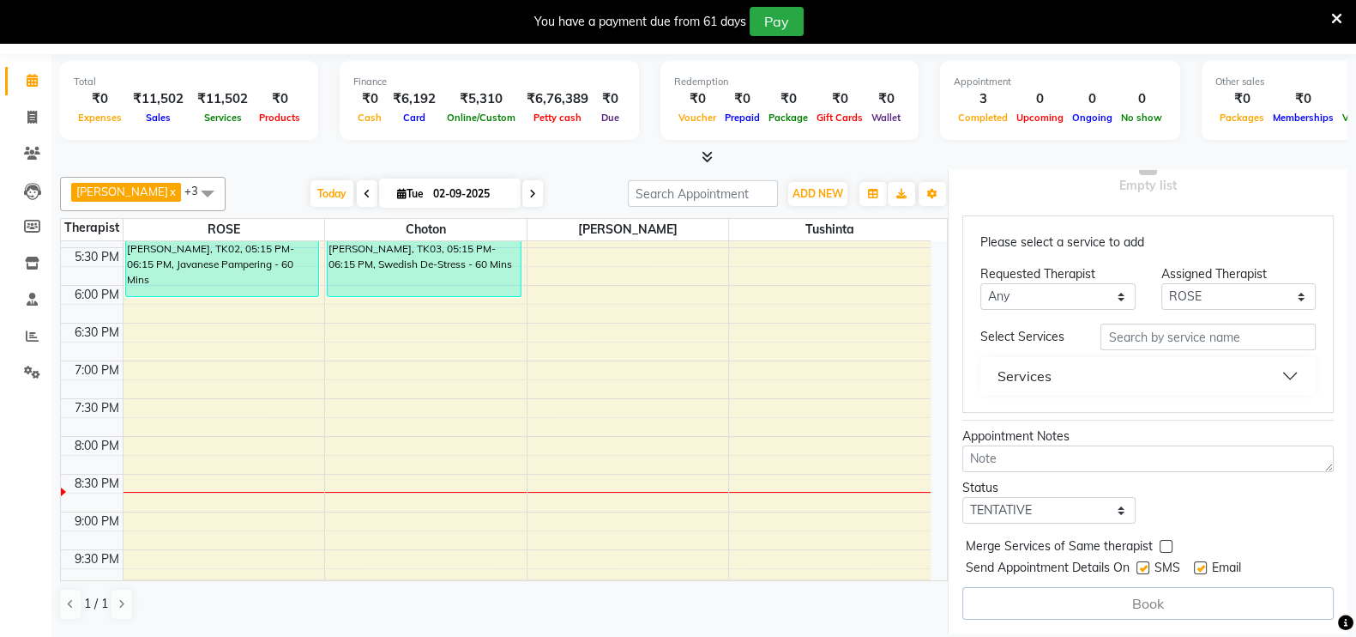
scroll to position [392, 0]
click at [1257, 365] on button "Services" at bounding box center [1148, 378] width 322 height 31
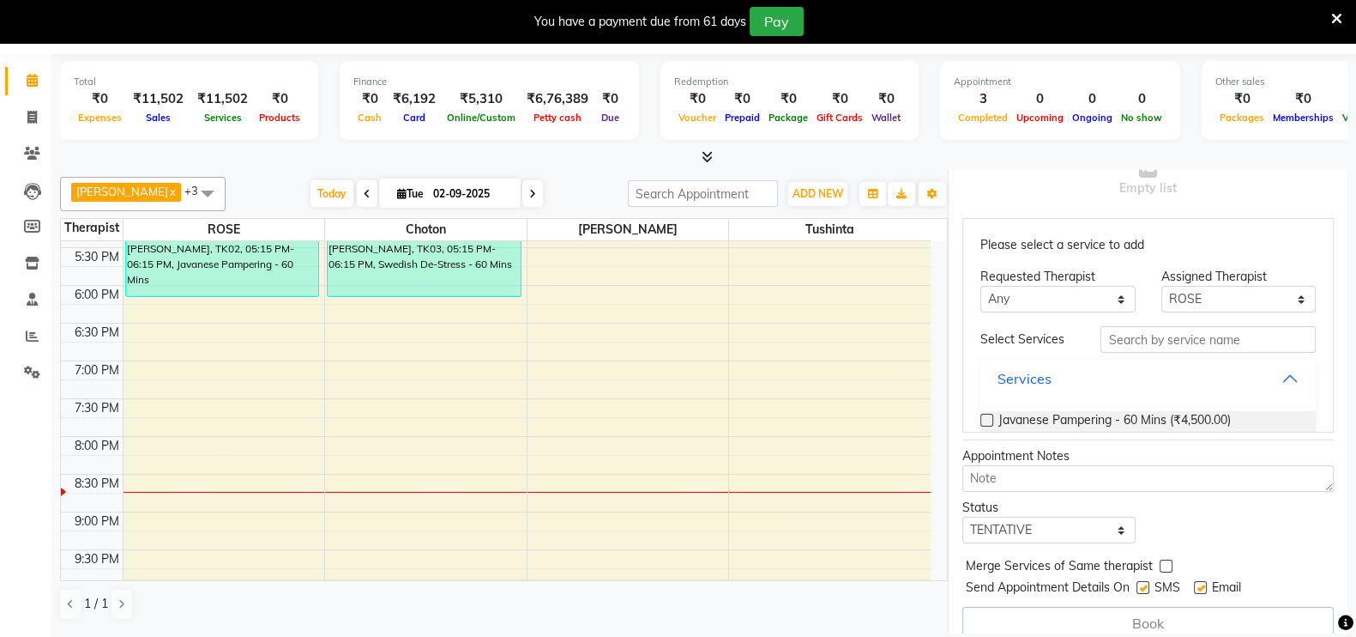
scroll to position [404, 0]
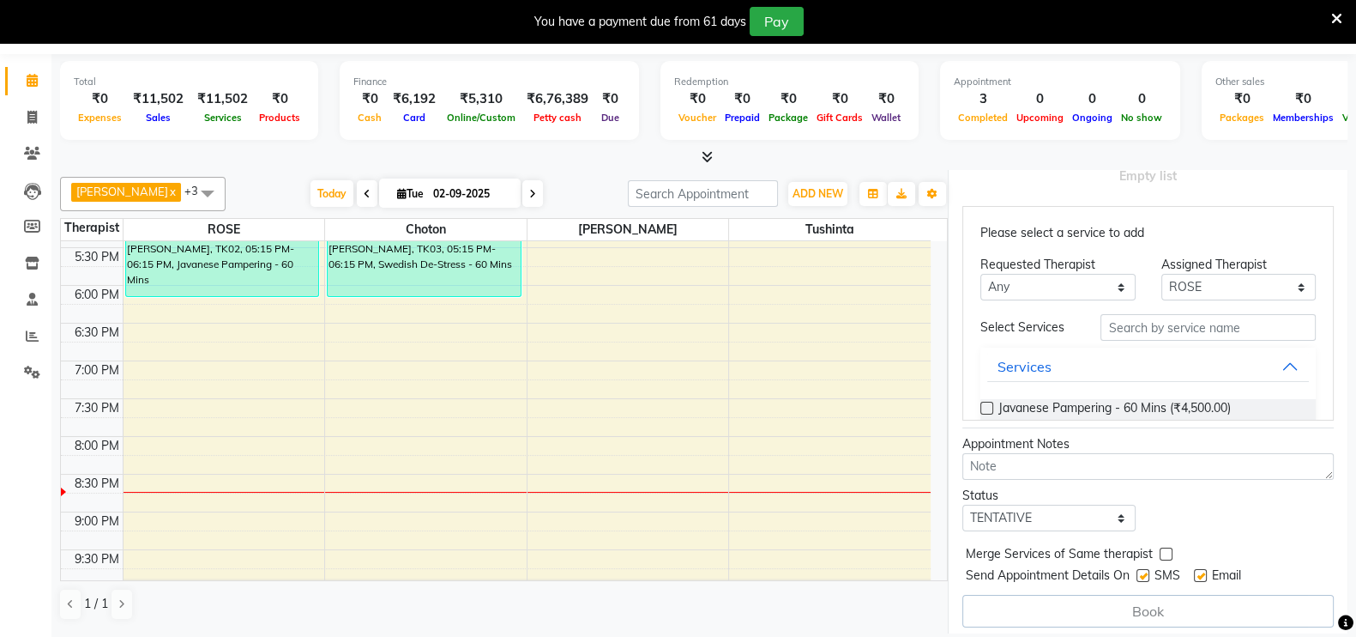
click at [990, 401] on label at bounding box center [987, 407] width 13 height 13
click at [990, 404] on input "checkbox" at bounding box center [986, 409] width 11 height 11
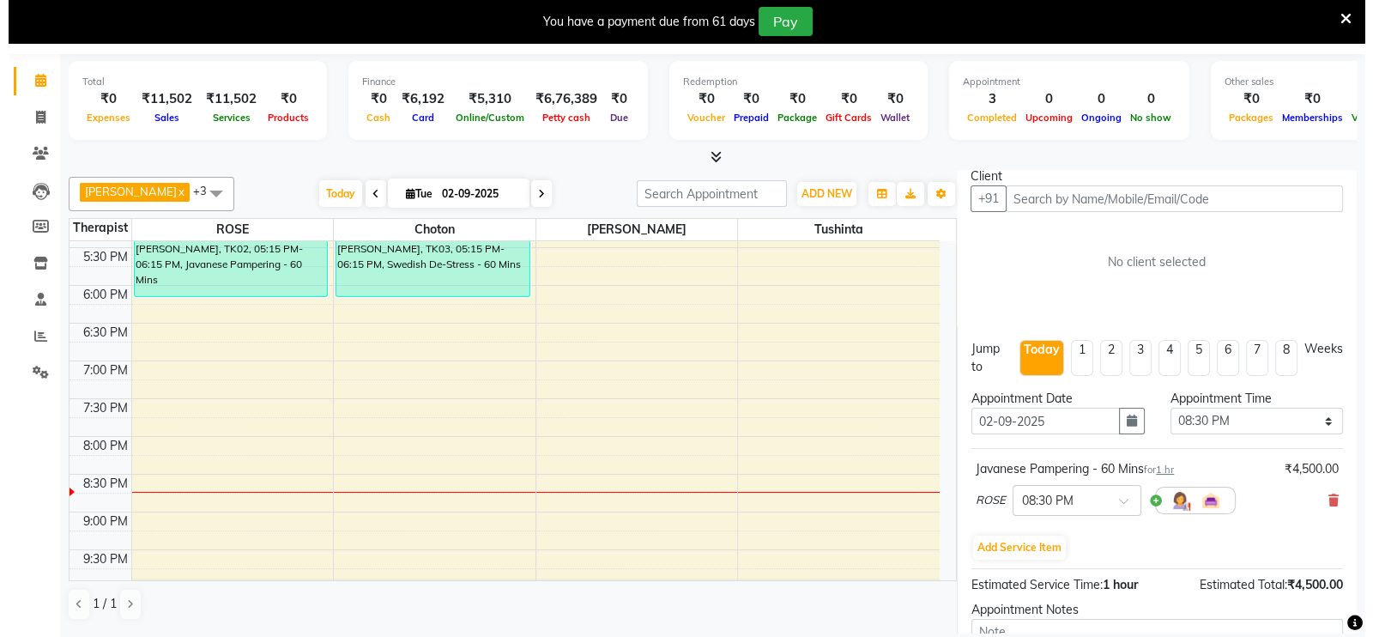
scroll to position [27, 0]
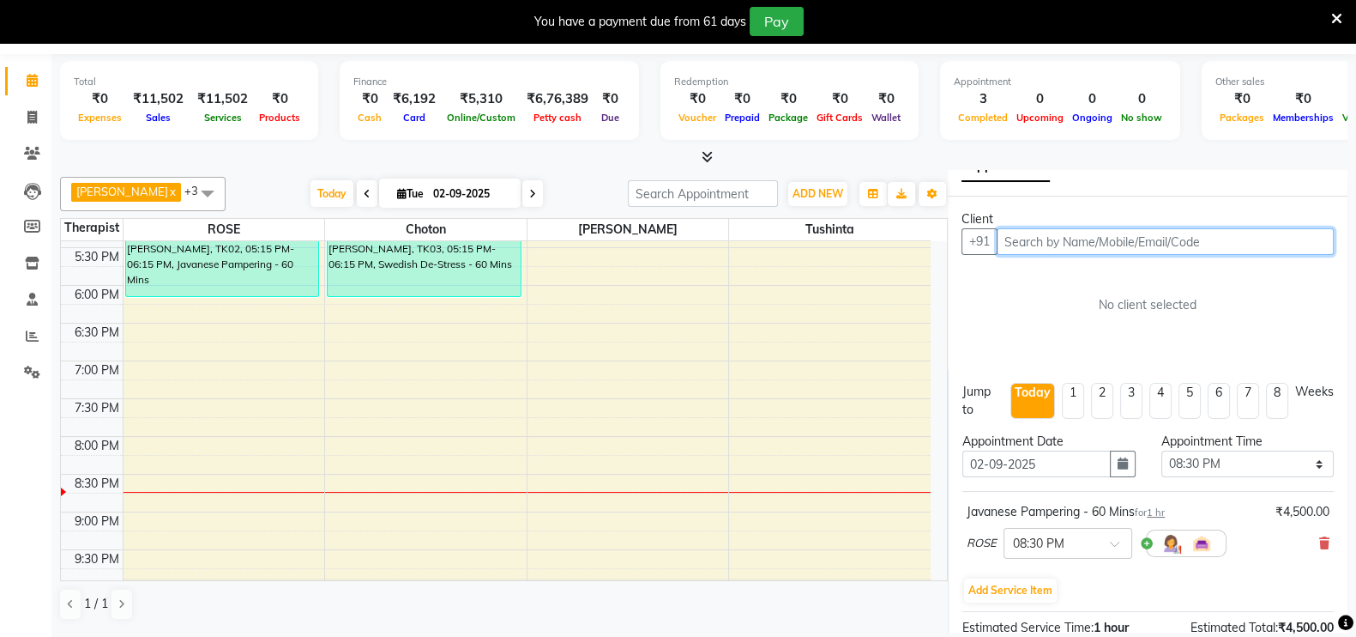
click at [1244, 238] on input "text" at bounding box center [1165, 241] width 337 height 27
type input "9849996483"
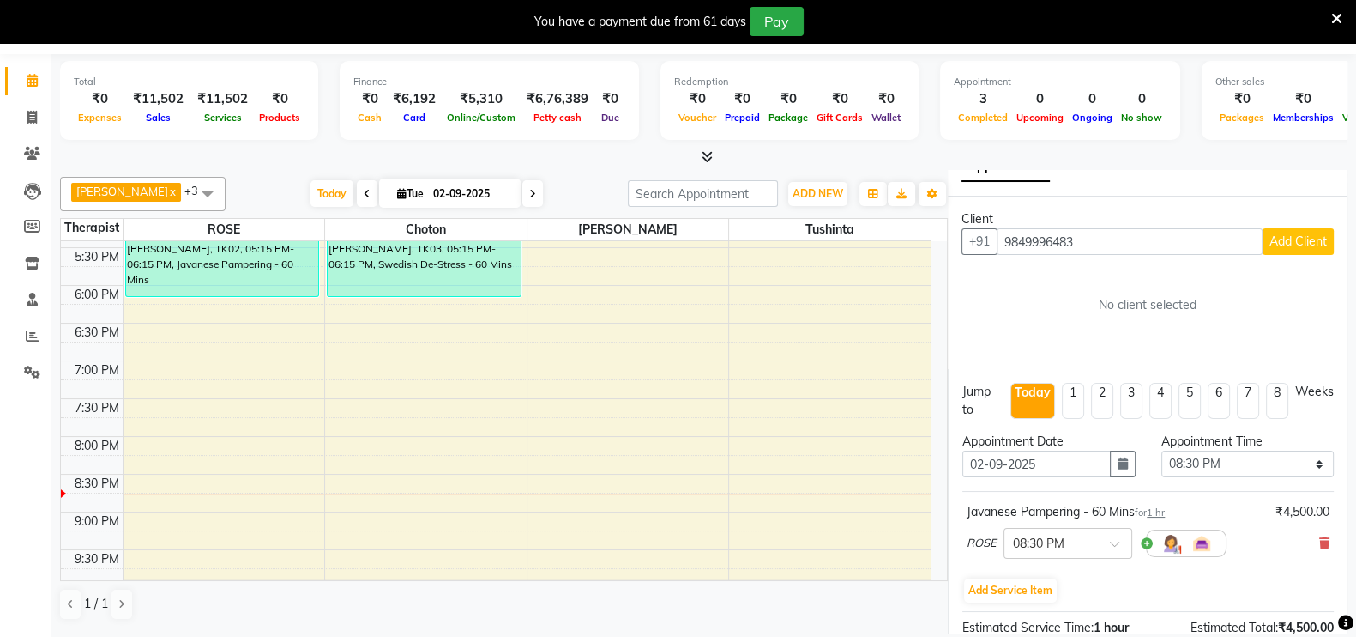
click at [1281, 237] on span "Add Client" at bounding box center [1298, 240] width 57 height 15
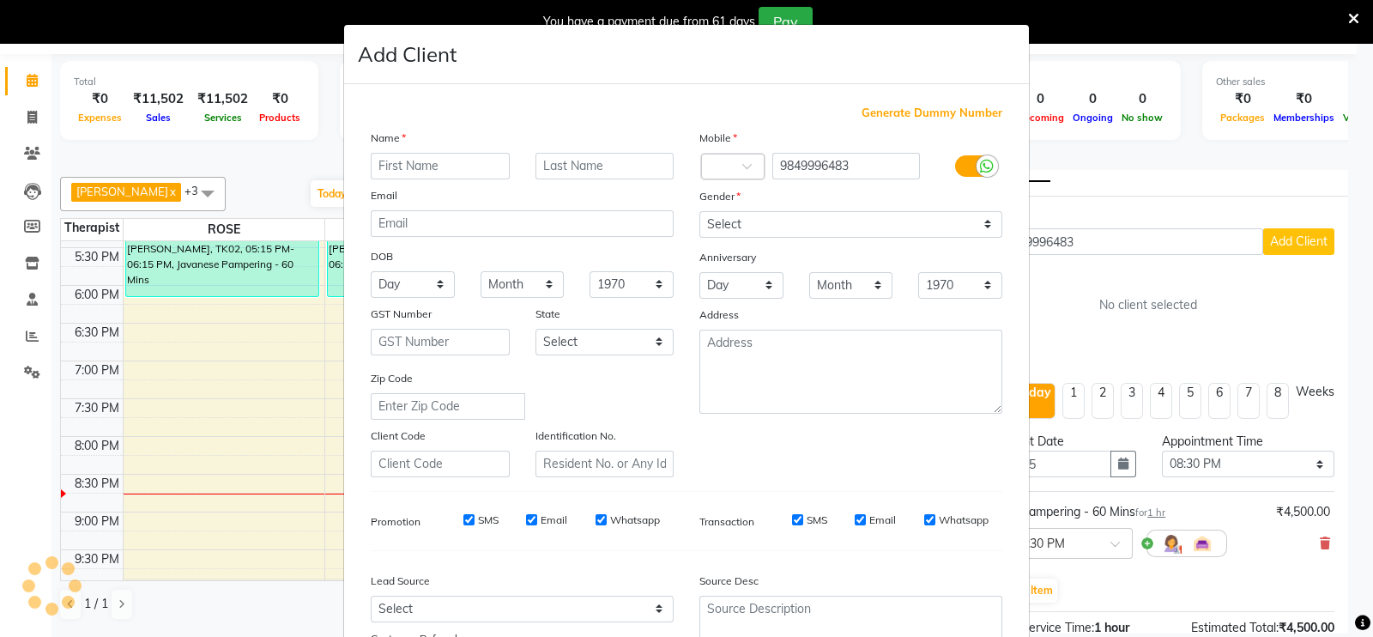
click at [476, 169] on input "text" at bounding box center [440, 166] width 139 height 27
type input "[PERSON_NAME]"
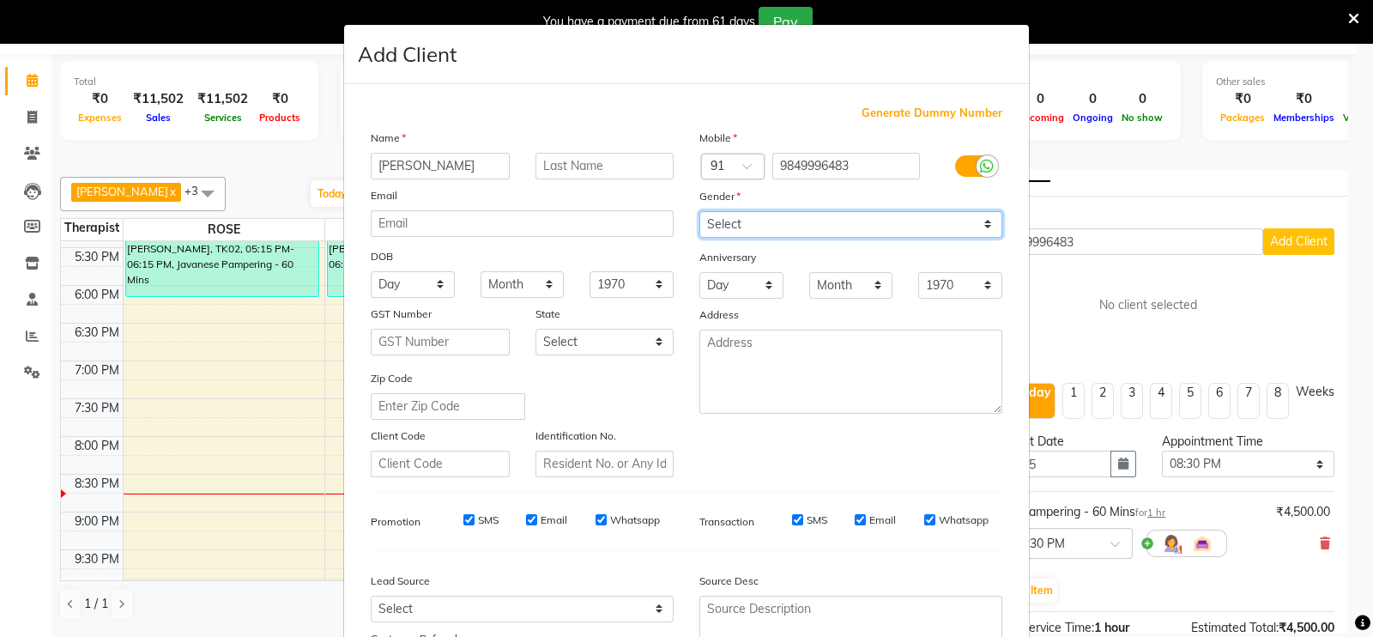
click at [972, 219] on select "Select [DEMOGRAPHIC_DATA] [DEMOGRAPHIC_DATA] Other Prefer Not To Say" at bounding box center [850, 224] width 303 height 27
select select "[DEMOGRAPHIC_DATA]"
click at [699, 212] on select "Select [DEMOGRAPHIC_DATA] [DEMOGRAPHIC_DATA] Other Prefer Not To Say" at bounding box center [850, 224] width 303 height 27
click at [1334, 614] on ngb-modal-window "Add Client Generate Dummy Number Name CHAKRADAR Email DOB Day 01 02 03 04 05 06…" at bounding box center [686, 318] width 1373 height 637
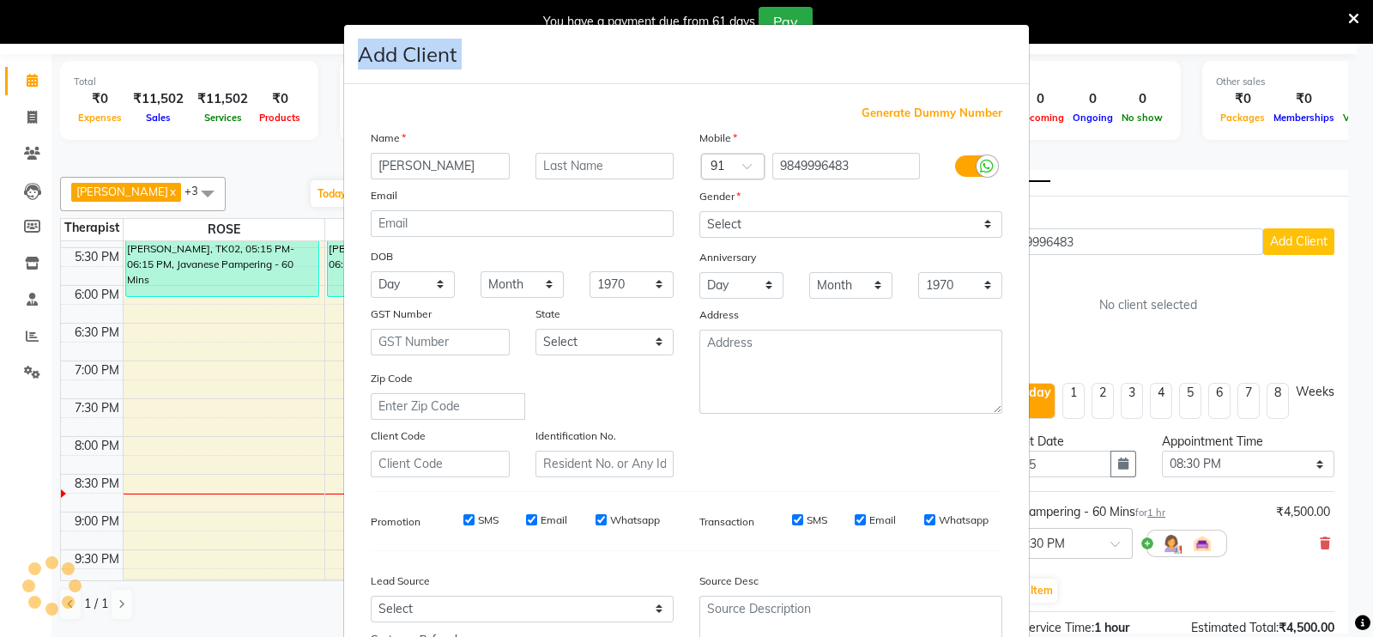
click at [1334, 614] on ngb-modal-window "Add Client Generate Dummy Number Name CHAKRADAR Email DOB Day 01 02 03 04 05 06…" at bounding box center [686, 318] width 1373 height 637
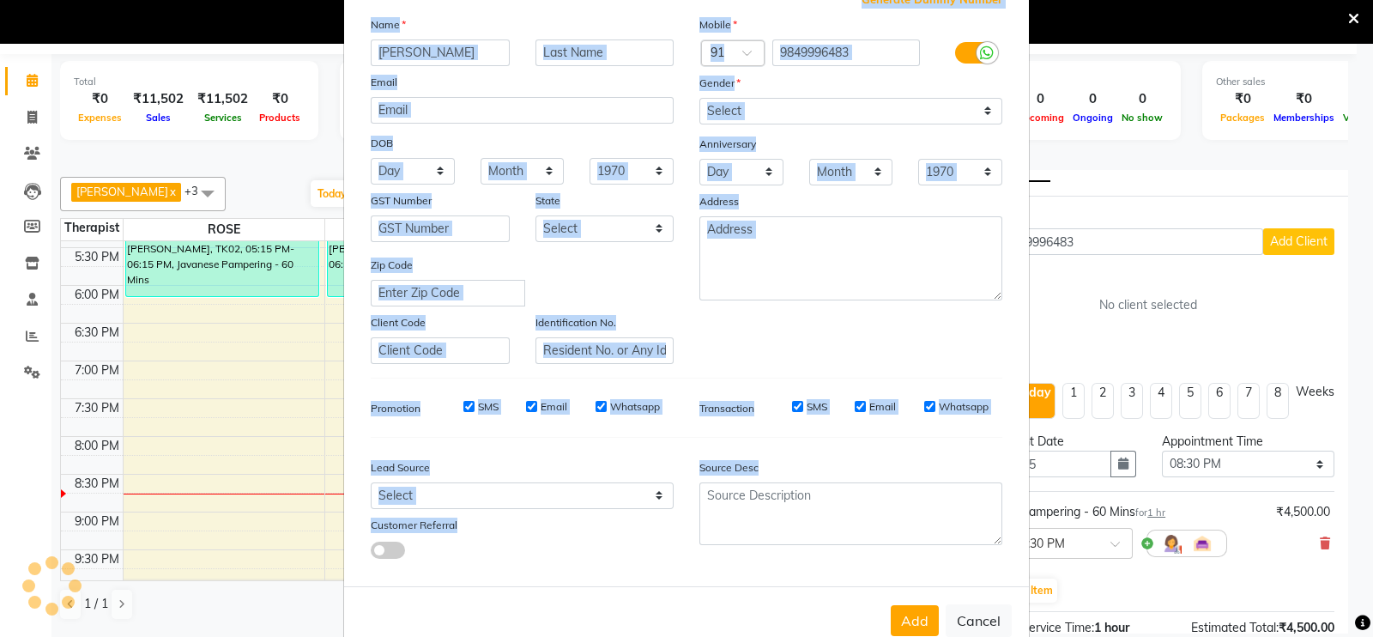
scroll to position [165, 0]
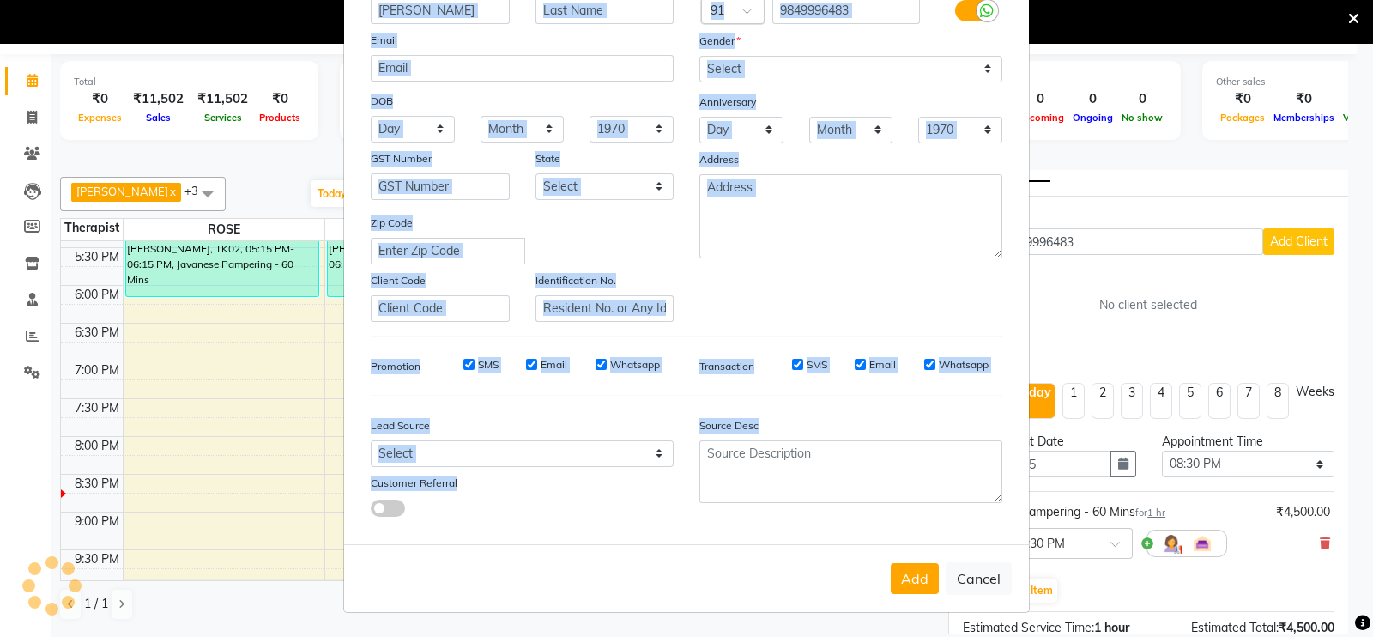
drag, startPoint x: 1334, startPoint y: 614, endPoint x: 1356, endPoint y: 626, distance: 25.3
click at [1355, 626] on ngb-modal-window "Add Client Generate Dummy Number Name CHAKRADAR Email DOB Day 01 02 03 04 05 06…" at bounding box center [686, 318] width 1373 height 637
click at [905, 568] on button "Add" at bounding box center [914, 578] width 48 height 31
select select
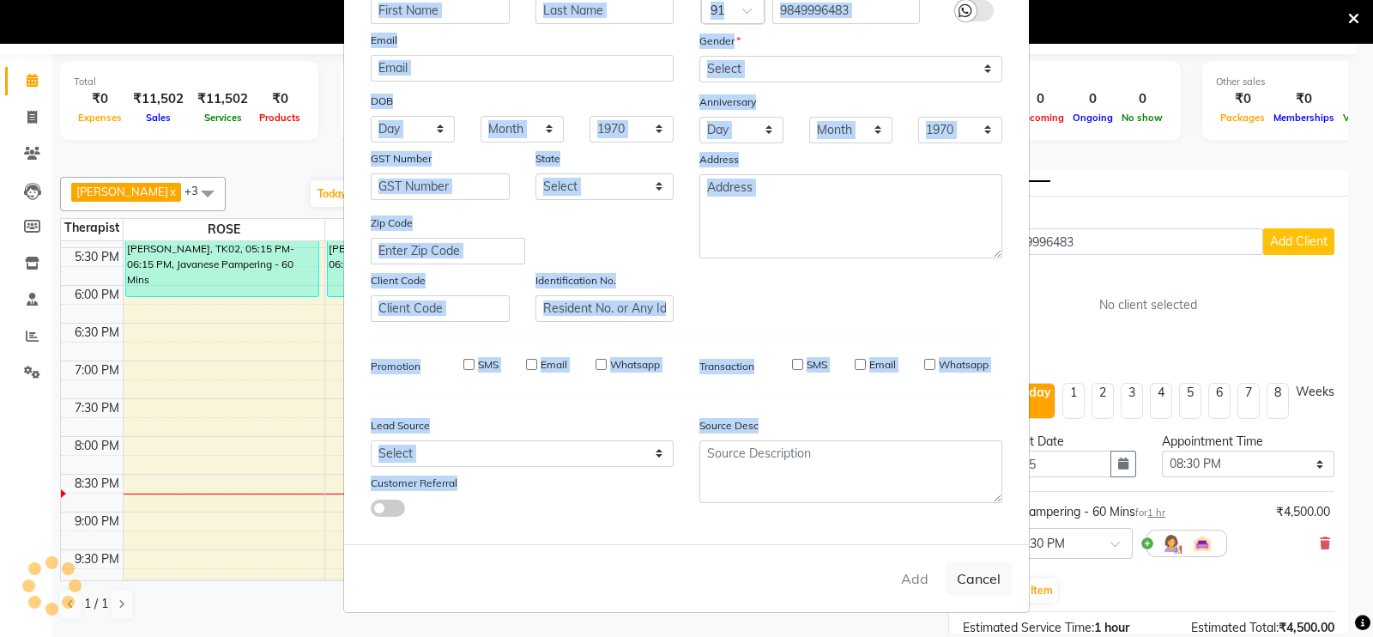
select select
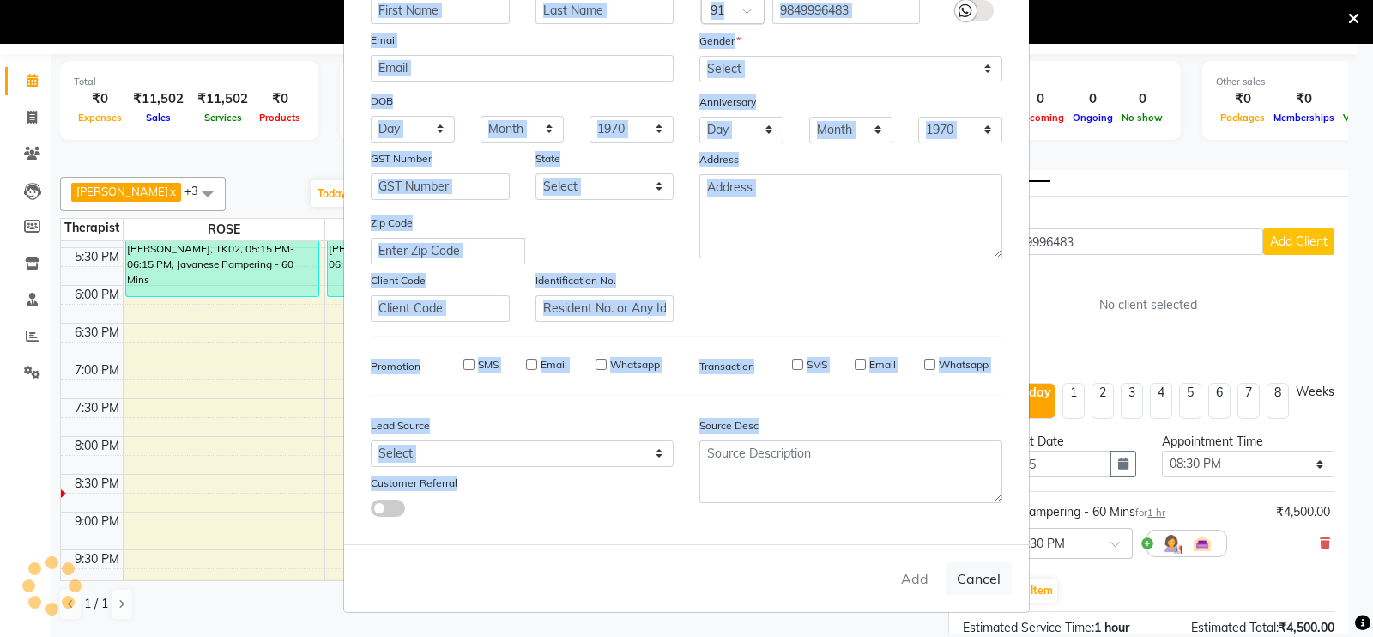
checkbox input "false"
click at [800, 535] on div "Generate Dummy Number Name Email DOB Day 01 02 03 04 05 06 07 08 09 10 11 12 13…" at bounding box center [686, 236] width 685 height 615
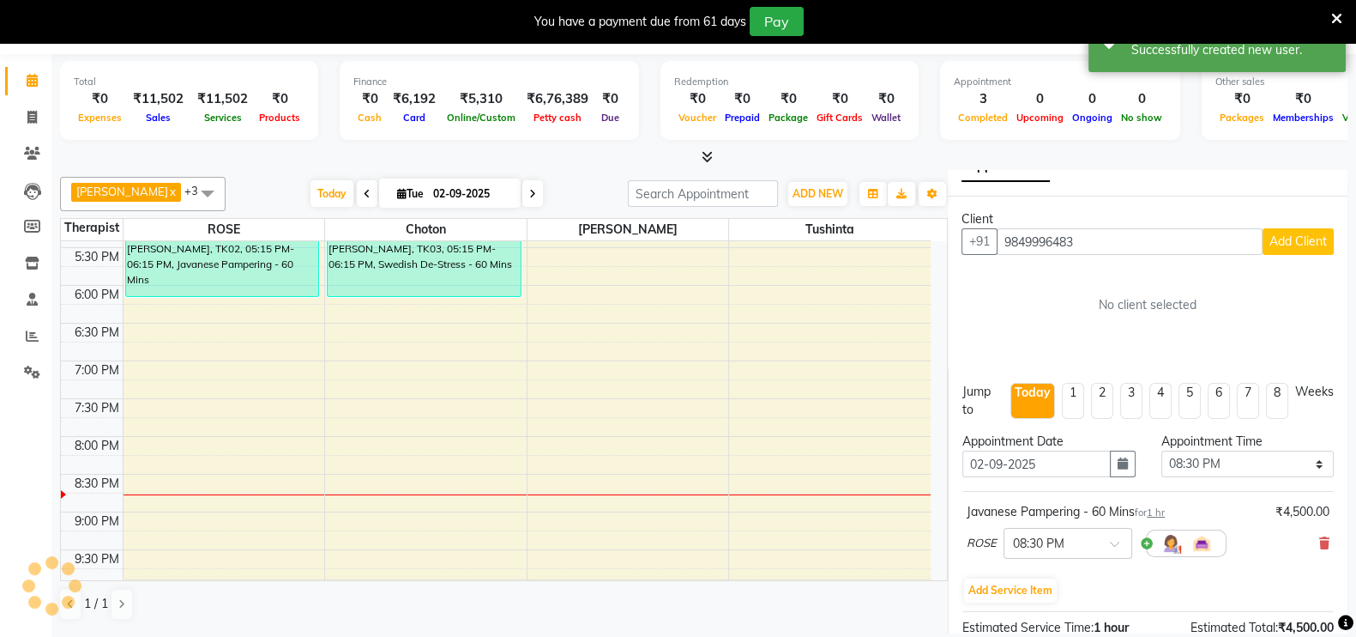
click at [1281, 233] on span "Add Client" at bounding box center [1298, 240] width 57 height 15
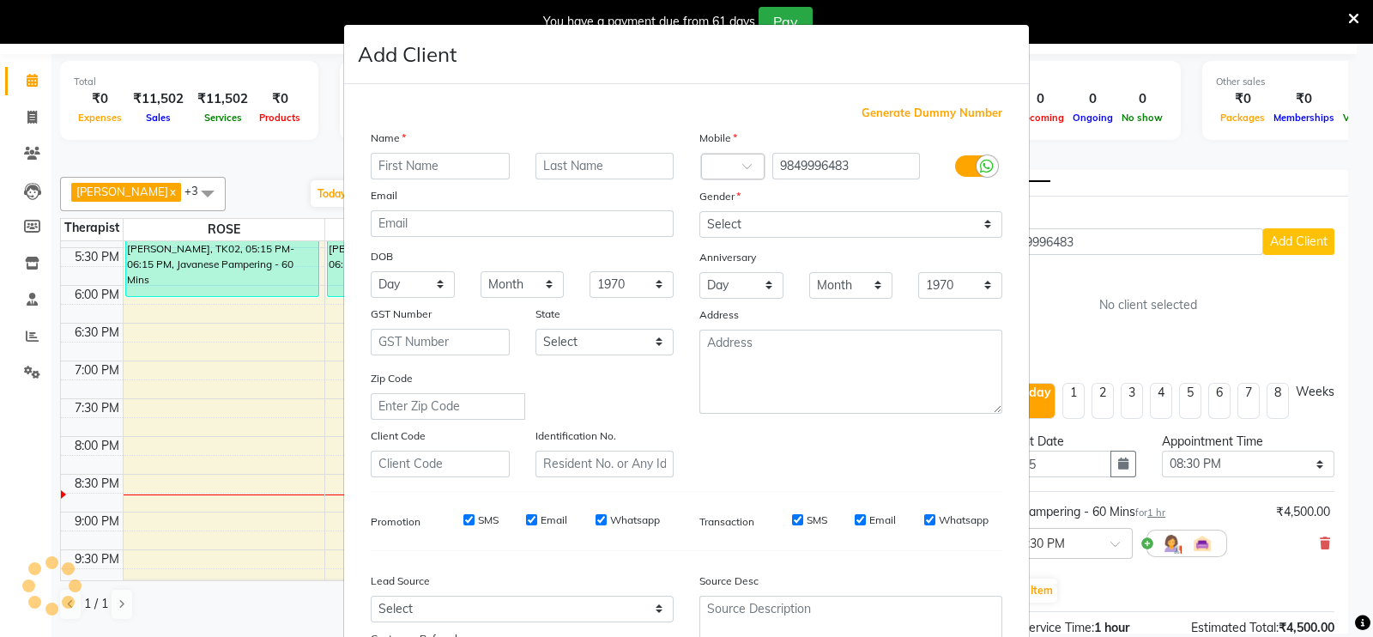
click at [462, 160] on input "text" at bounding box center [440, 166] width 139 height 27
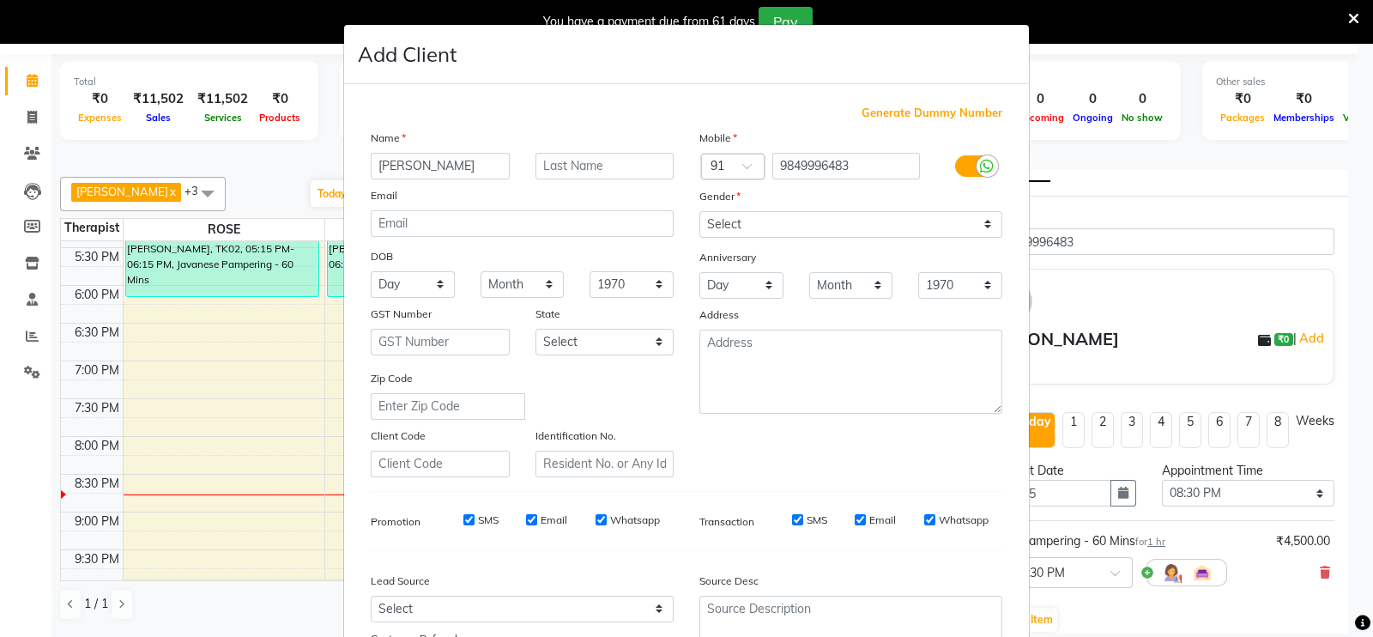
type input "[PERSON_NAME]"
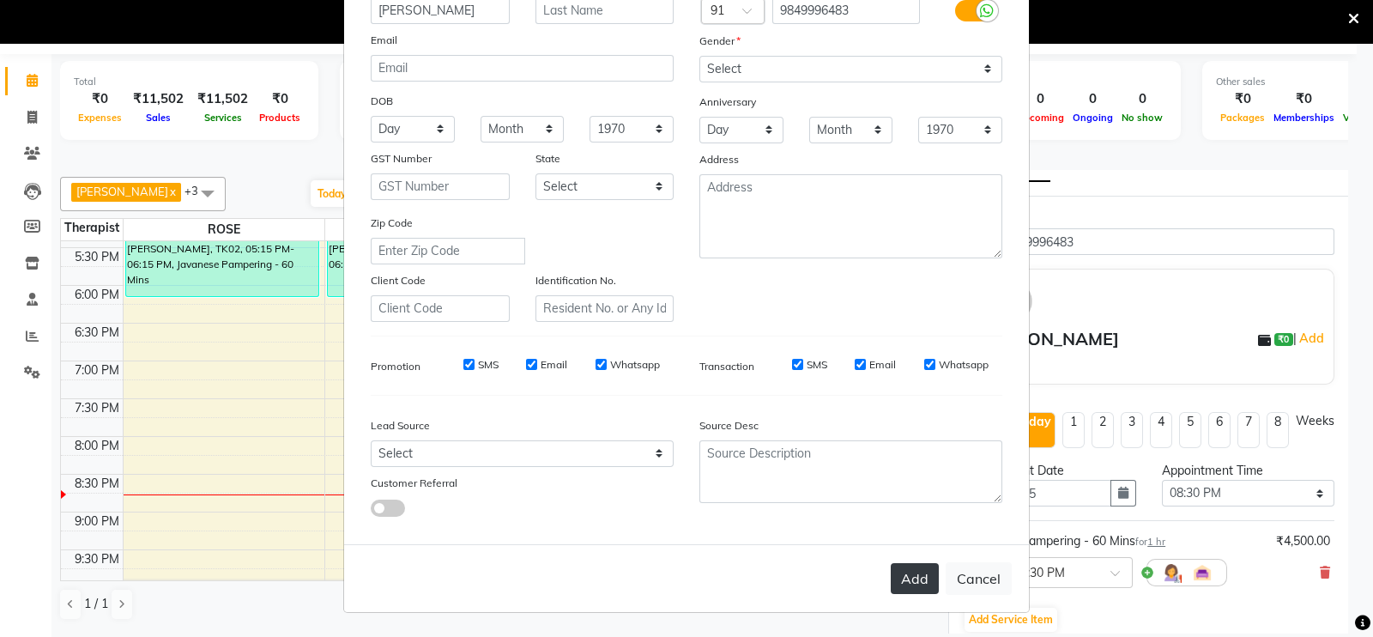
click at [922, 580] on button "Add" at bounding box center [914, 578] width 48 height 31
click at [900, 577] on button "Add" at bounding box center [914, 578] width 48 height 31
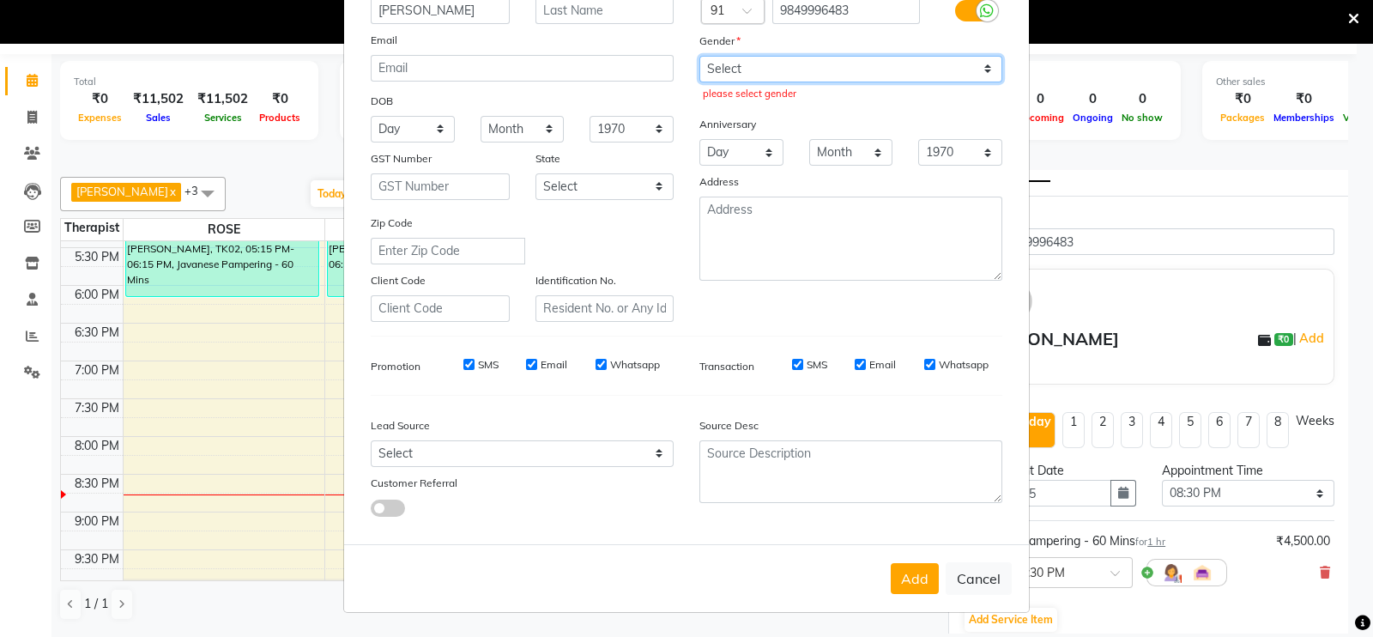
click at [965, 57] on select "Select [DEMOGRAPHIC_DATA] [DEMOGRAPHIC_DATA] Other Prefer Not To Say" at bounding box center [850, 69] width 303 height 27
select select "[DEMOGRAPHIC_DATA]"
click at [699, 56] on select "Select [DEMOGRAPHIC_DATA] [DEMOGRAPHIC_DATA] Other Prefer Not To Say" at bounding box center [850, 69] width 303 height 27
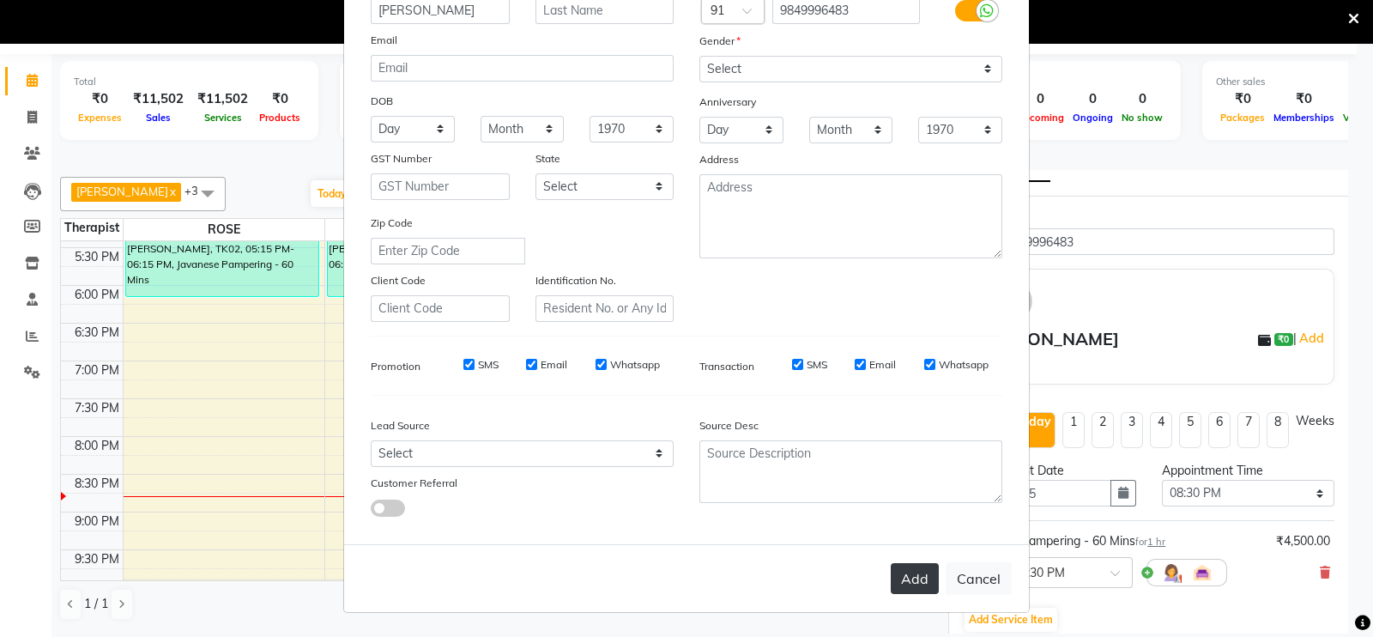
click at [898, 582] on button "Add" at bounding box center [914, 578] width 48 height 31
click at [651, 449] on select "Select Walk-in Referral Internet Friend Word of Mouth Advertisement Facebook Ju…" at bounding box center [522, 453] width 303 height 27
click at [886, 296] on div "Mobile Country Code × 91 9849996483 Gender Select Male Female Other Prefer Not …" at bounding box center [850, 147] width 329 height 348
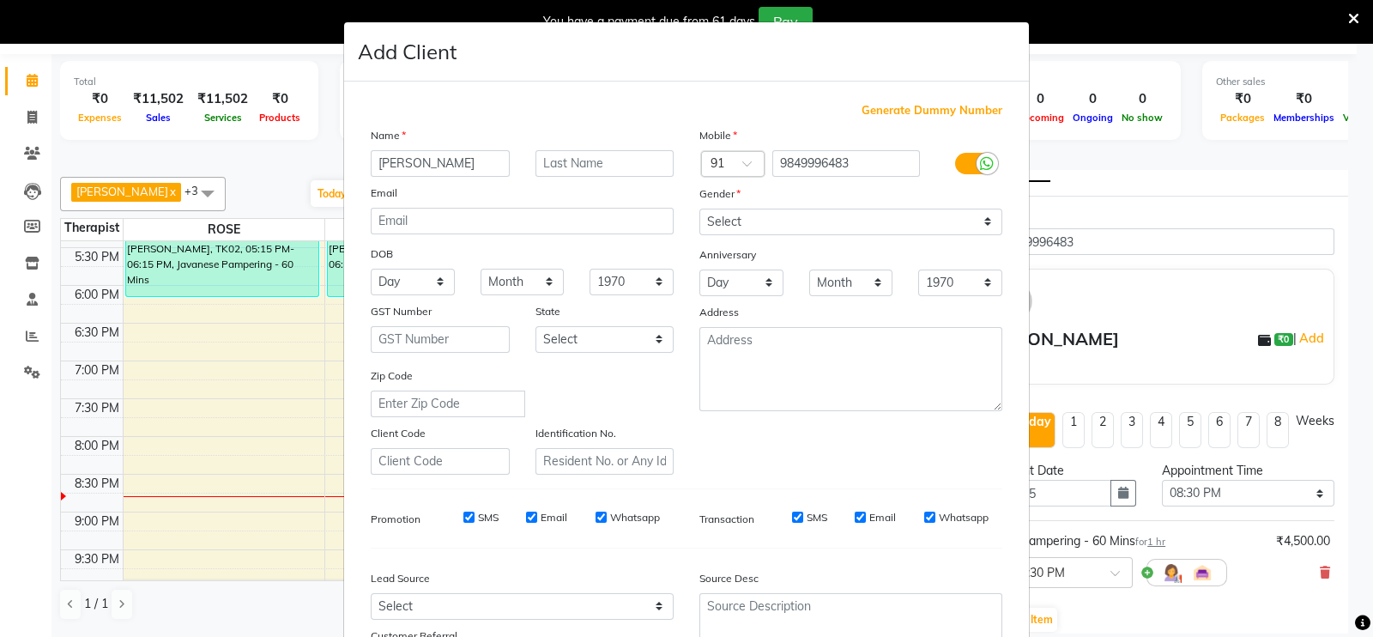
scroll to position [0, 0]
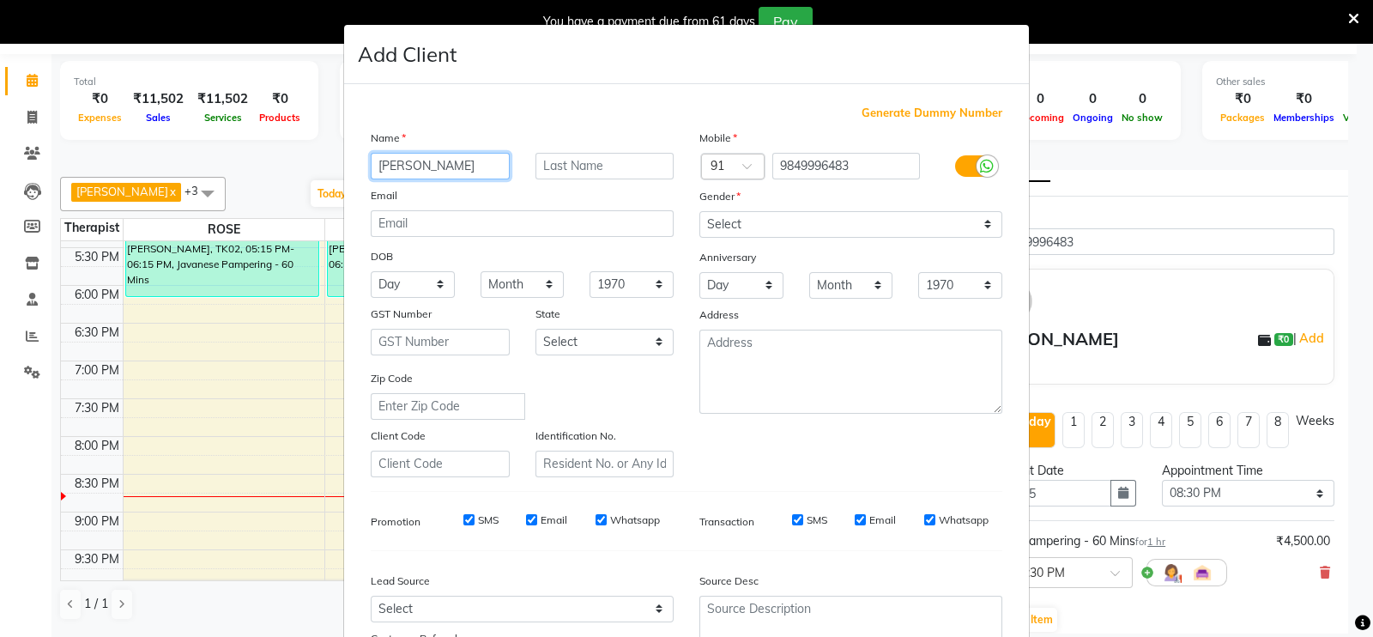
click at [463, 172] on input "[PERSON_NAME]" at bounding box center [440, 166] width 139 height 27
type input "C"
click at [437, 169] on input "ch" at bounding box center [440, 166] width 139 height 27
click at [437, 169] on input "chak" at bounding box center [440, 166] width 139 height 27
type input "chakradar"
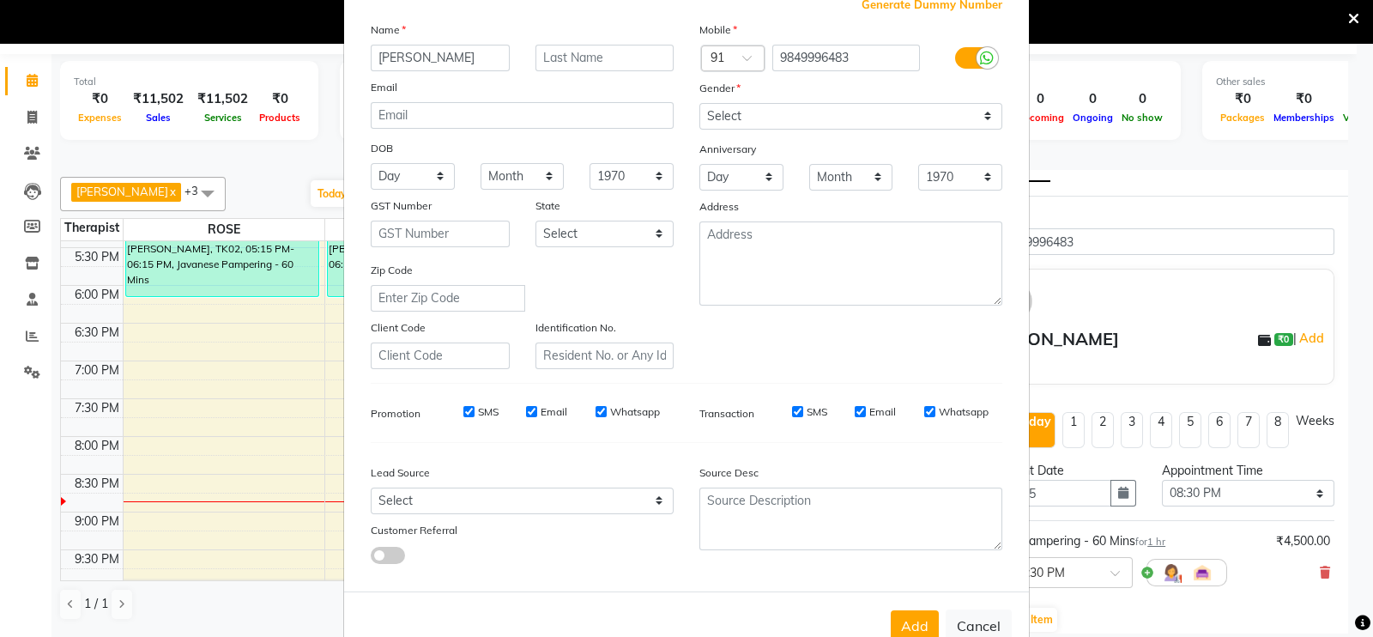
scroll to position [129, 0]
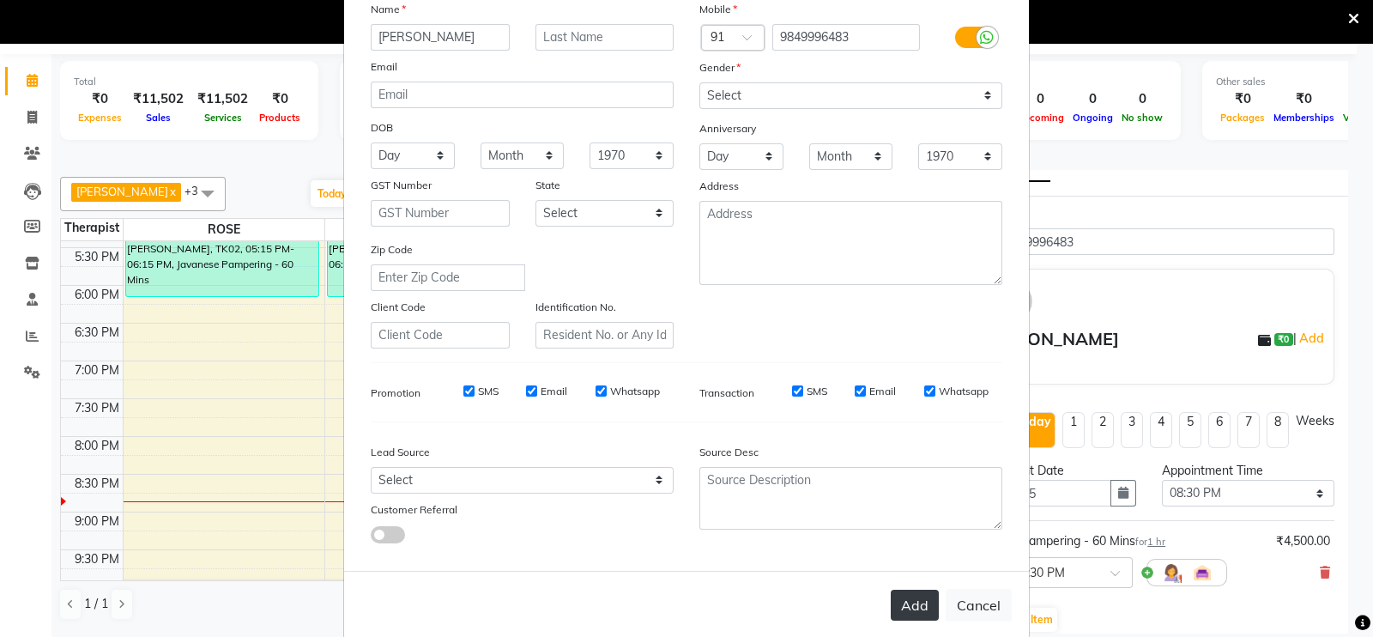
click at [909, 609] on button "Add" at bounding box center [914, 604] width 48 height 31
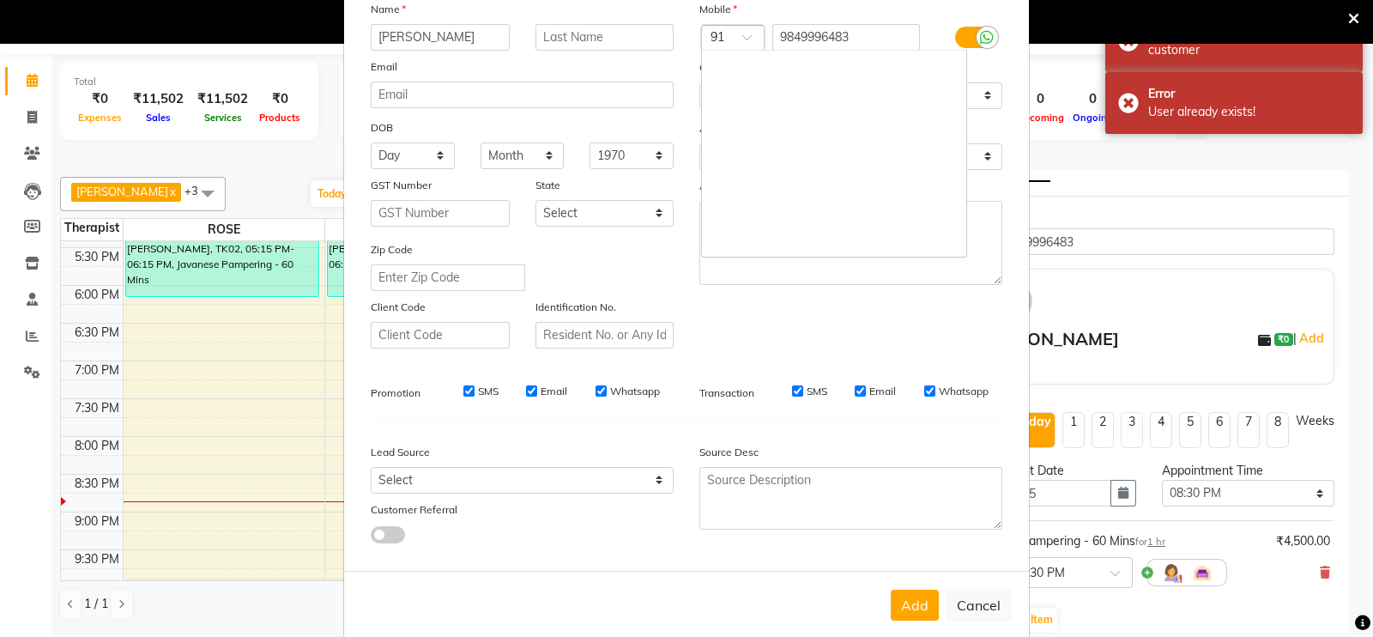
scroll to position [3110, 0]
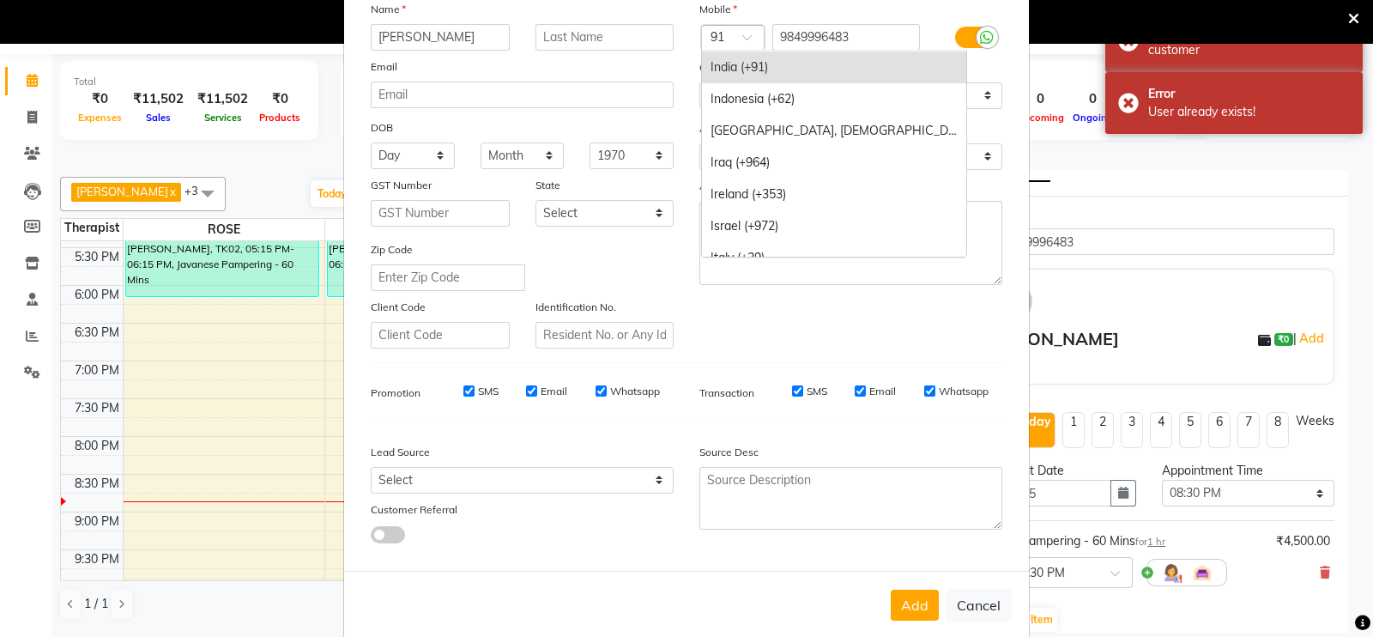
click at [742, 36] on span at bounding box center [752, 42] width 21 height 18
click at [737, 69] on div "India (+91)" at bounding box center [834, 67] width 264 height 32
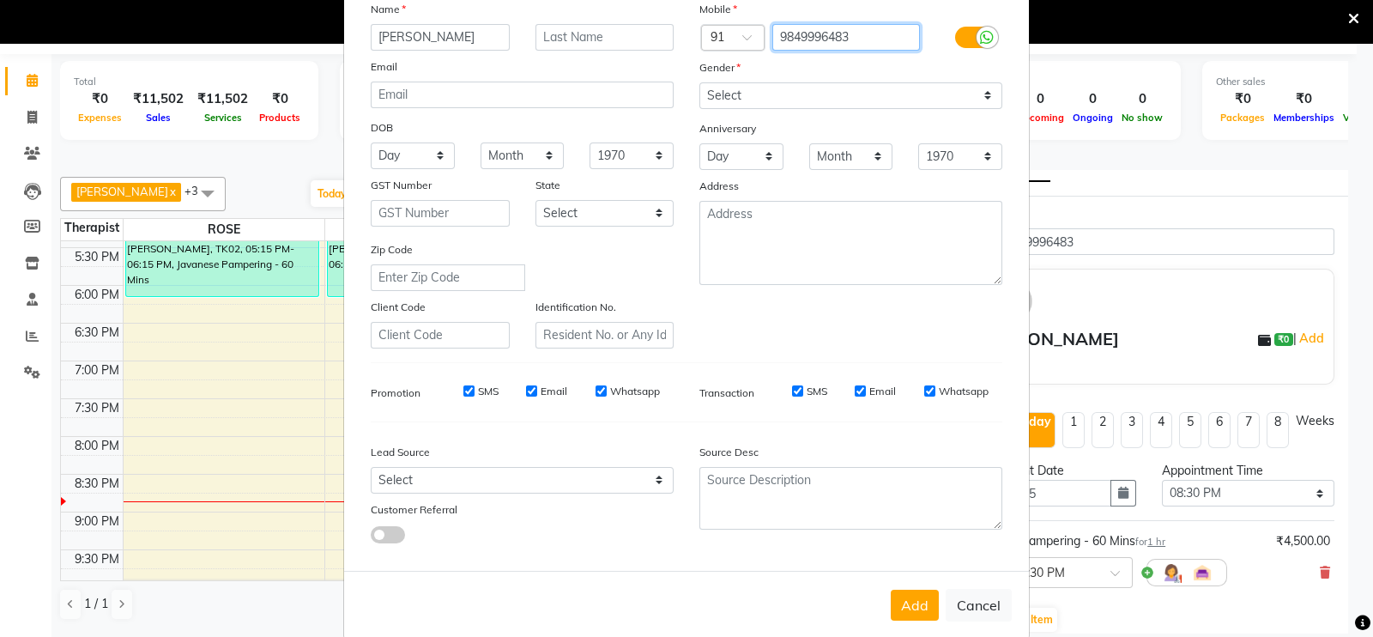
click at [855, 37] on input "9849996483" at bounding box center [846, 37] width 148 height 27
type input "9"
click at [980, 33] on icon at bounding box center [987, 37] width 14 height 15
click at [0, 0] on input "checkbox" at bounding box center [0, 0] width 0 height 0
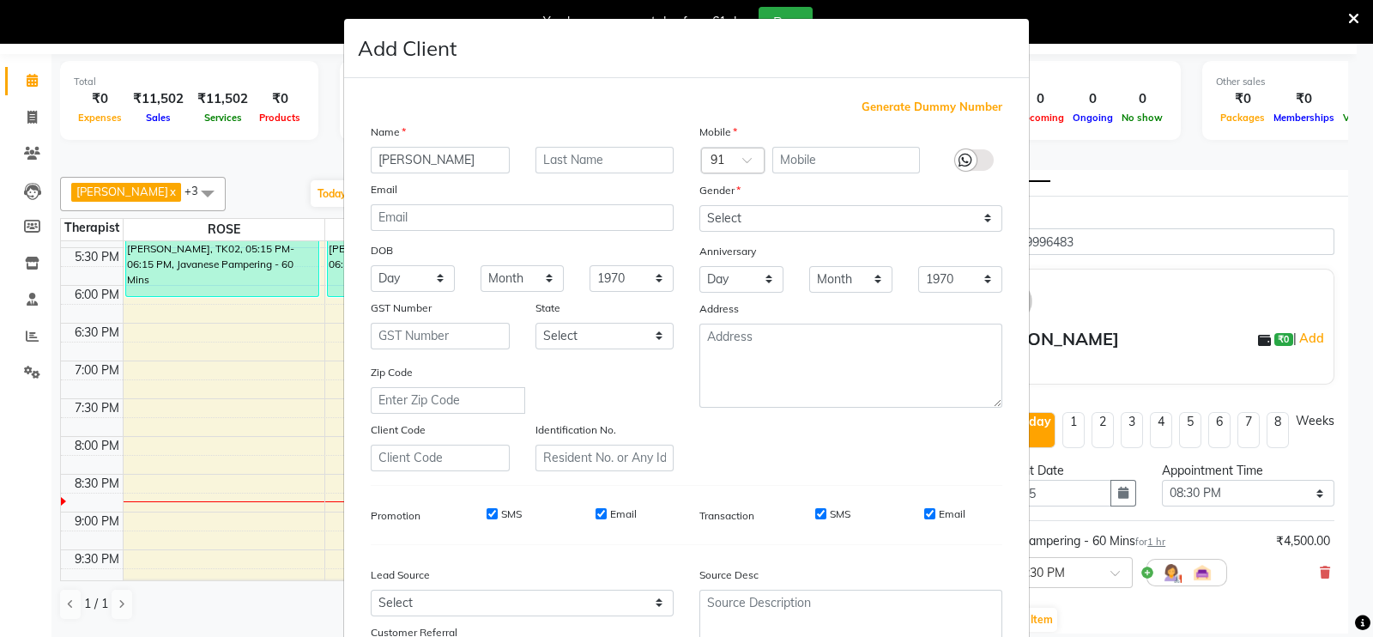
scroll to position [0, 0]
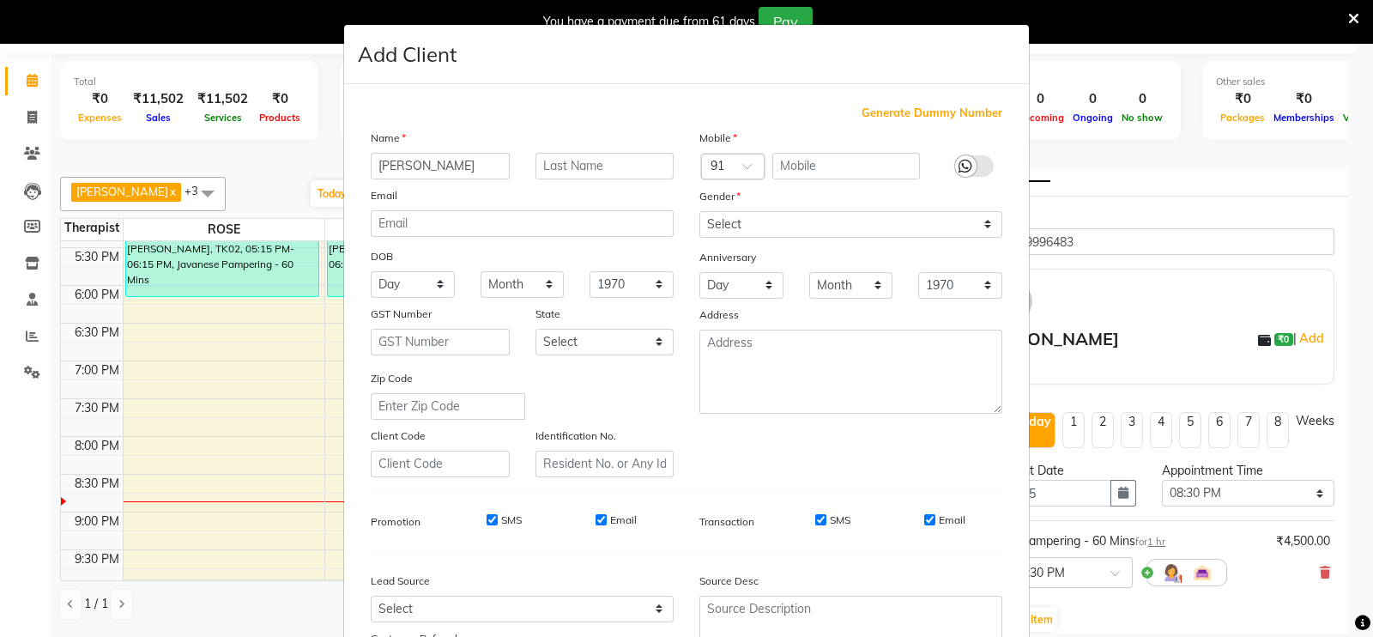
click at [966, 118] on span "Generate Dummy Number" at bounding box center [931, 113] width 141 height 17
type input "1285000000092"
checkbox input "false"
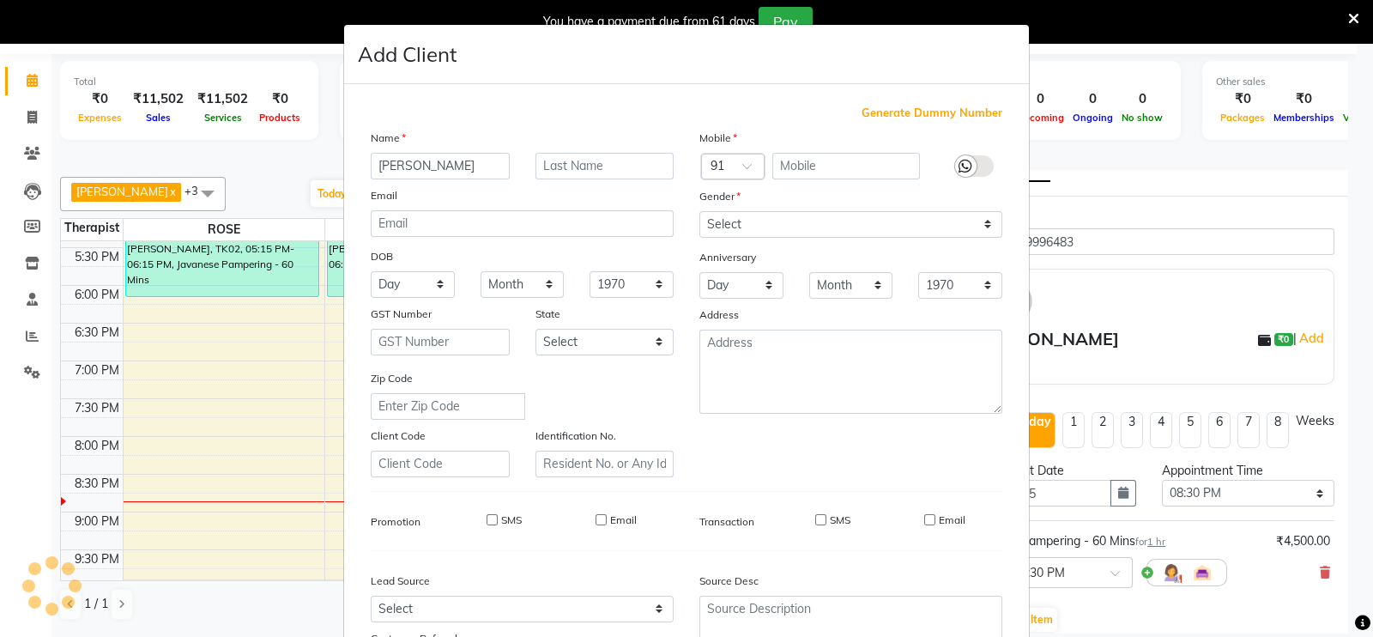
checkbox input "false"
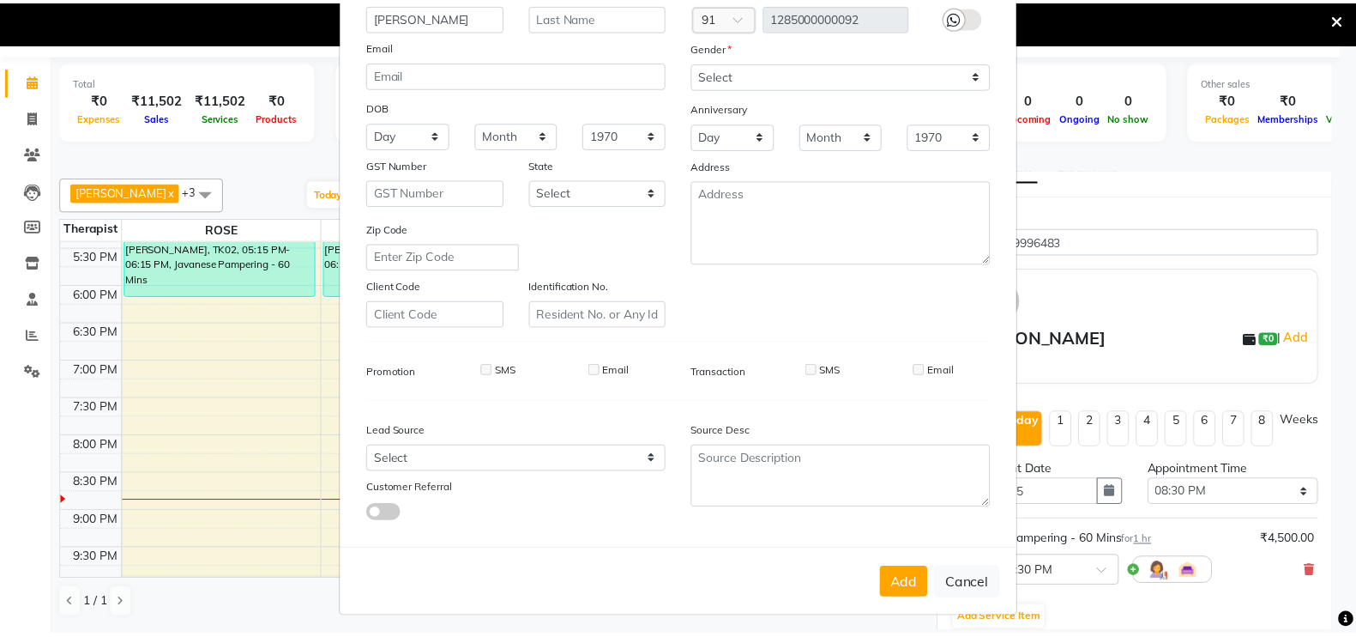
scroll to position [165, 0]
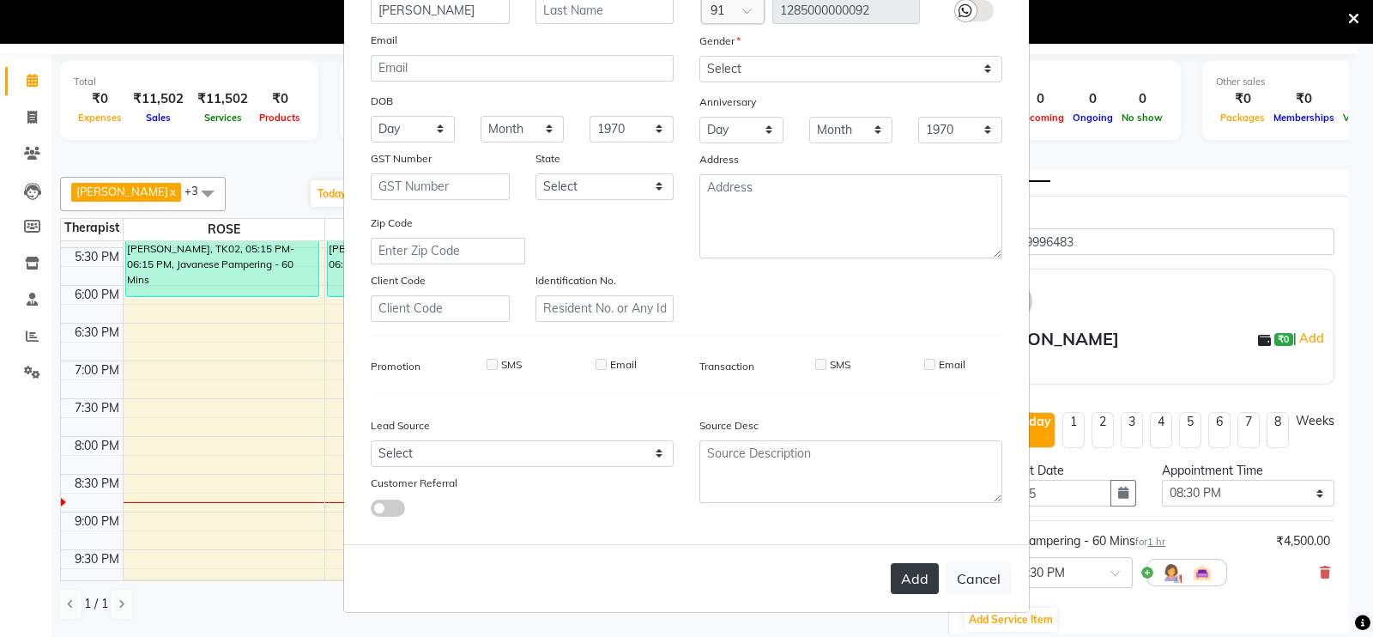
click at [902, 578] on button "Add" at bounding box center [914, 578] width 48 height 31
type input "1285000000092"
select select
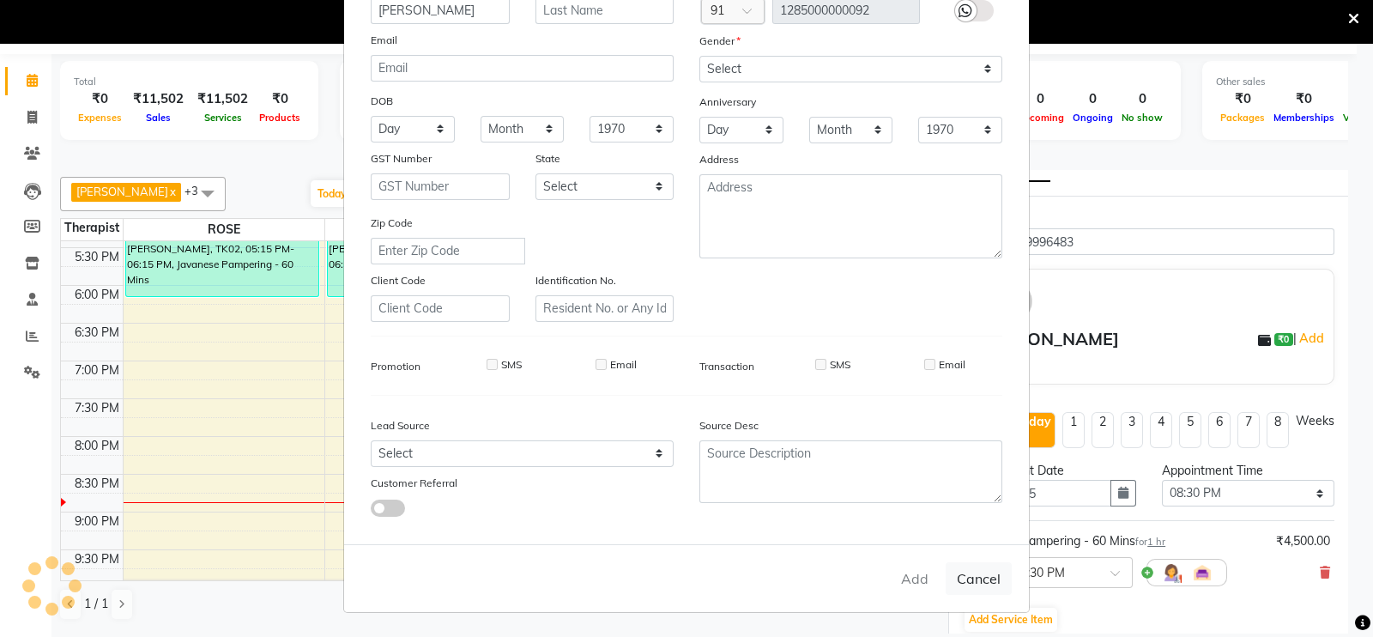
select select
checkbox input "false"
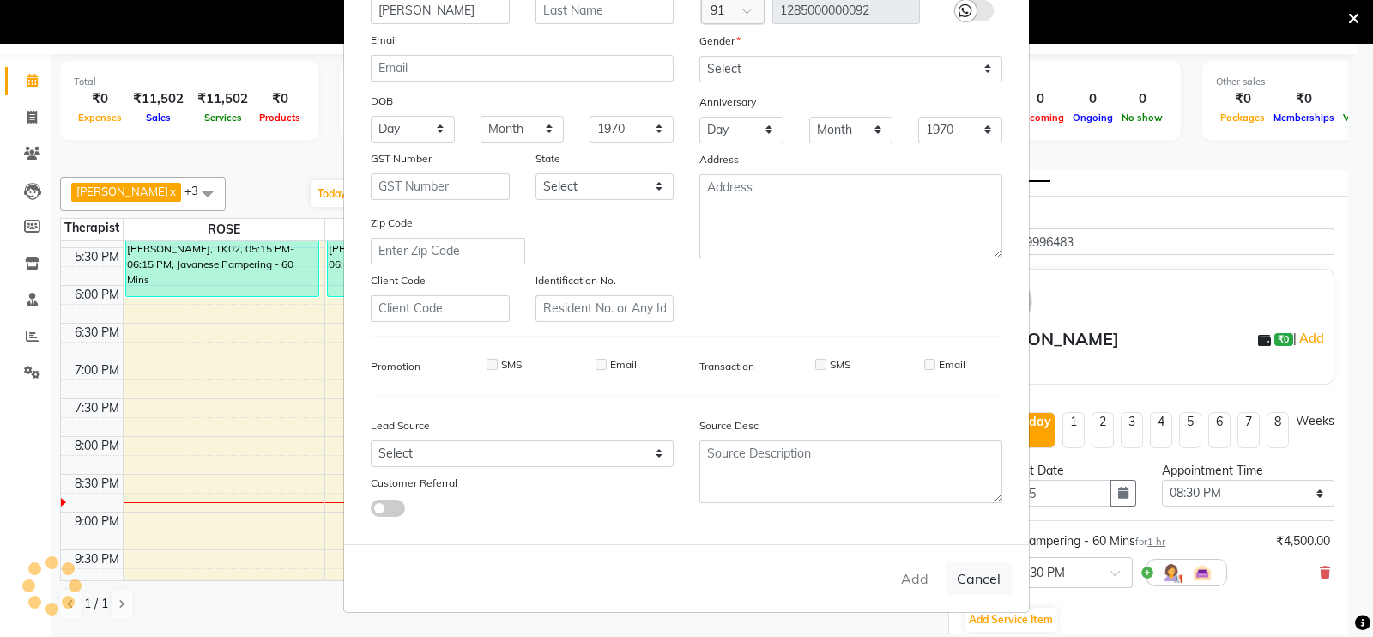
checkbox input "false"
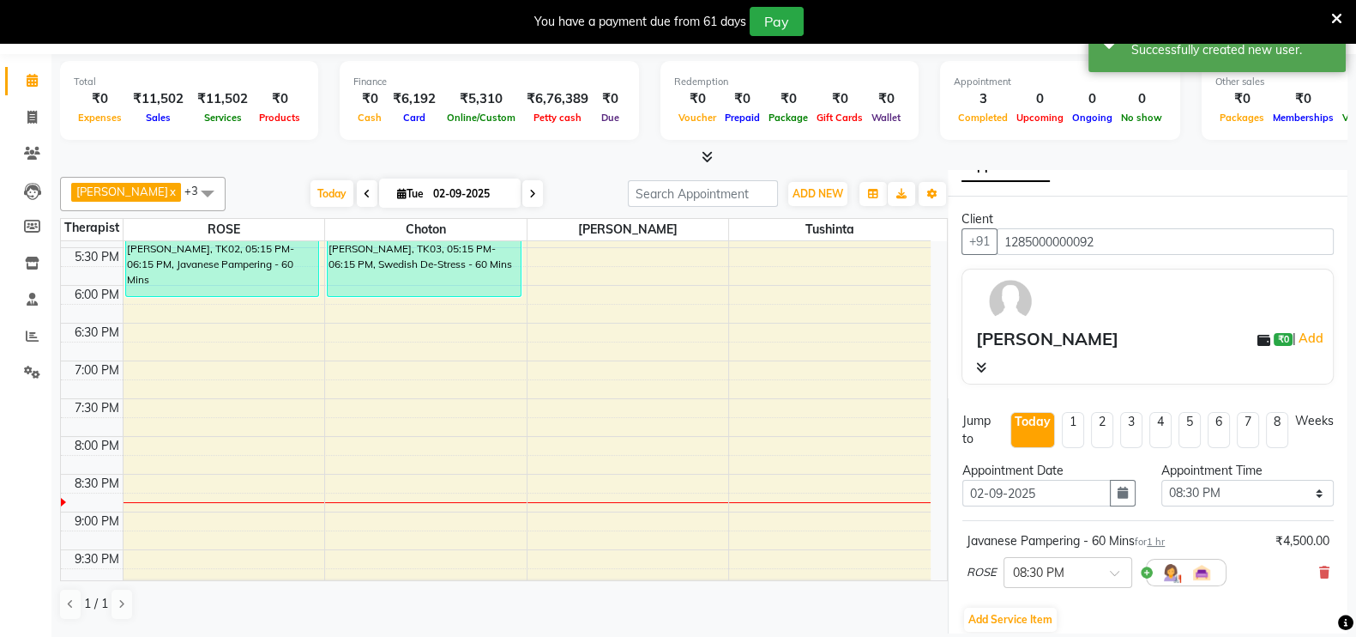
click at [1339, 618] on icon at bounding box center [1345, 622] width 15 height 15
drag, startPoint x: 1339, startPoint y: 618, endPoint x: 1341, endPoint y: 594, distance: 24.1
click at [1341, 594] on body "08047224946 Select Location × Zivaya Spa The Ummed Ahmedabad , Hansol Default P…" at bounding box center [678, 310] width 1356 height 637
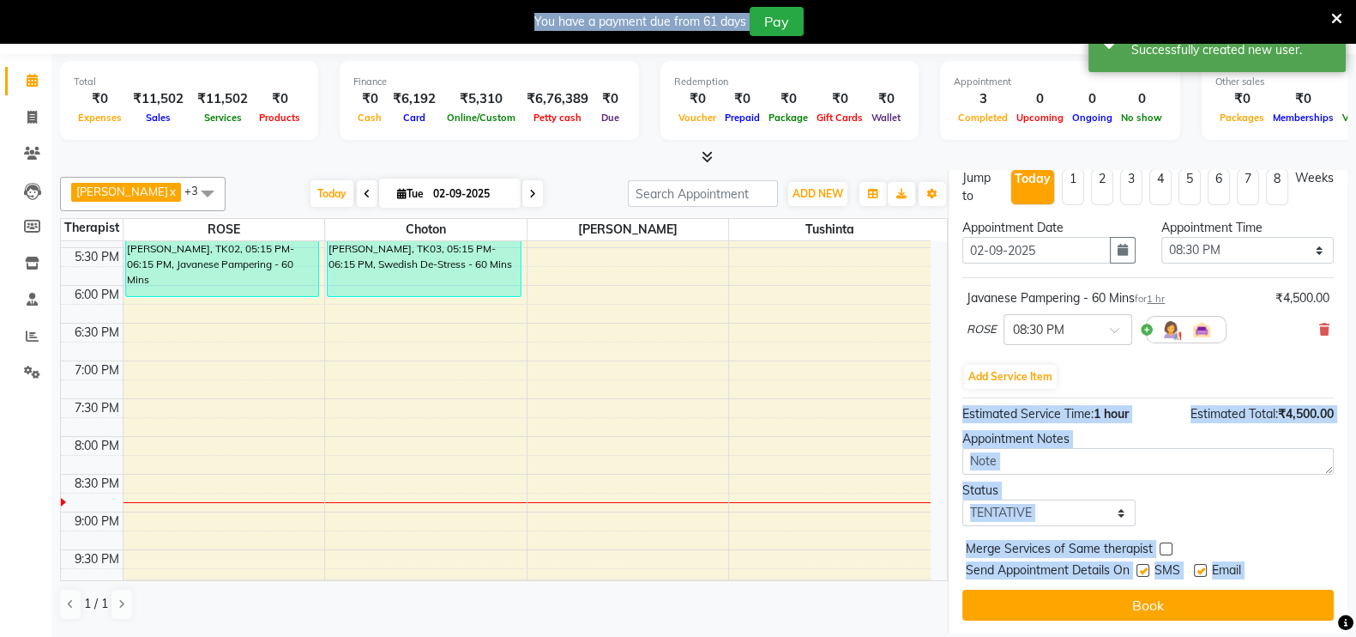
scroll to position [269, 0]
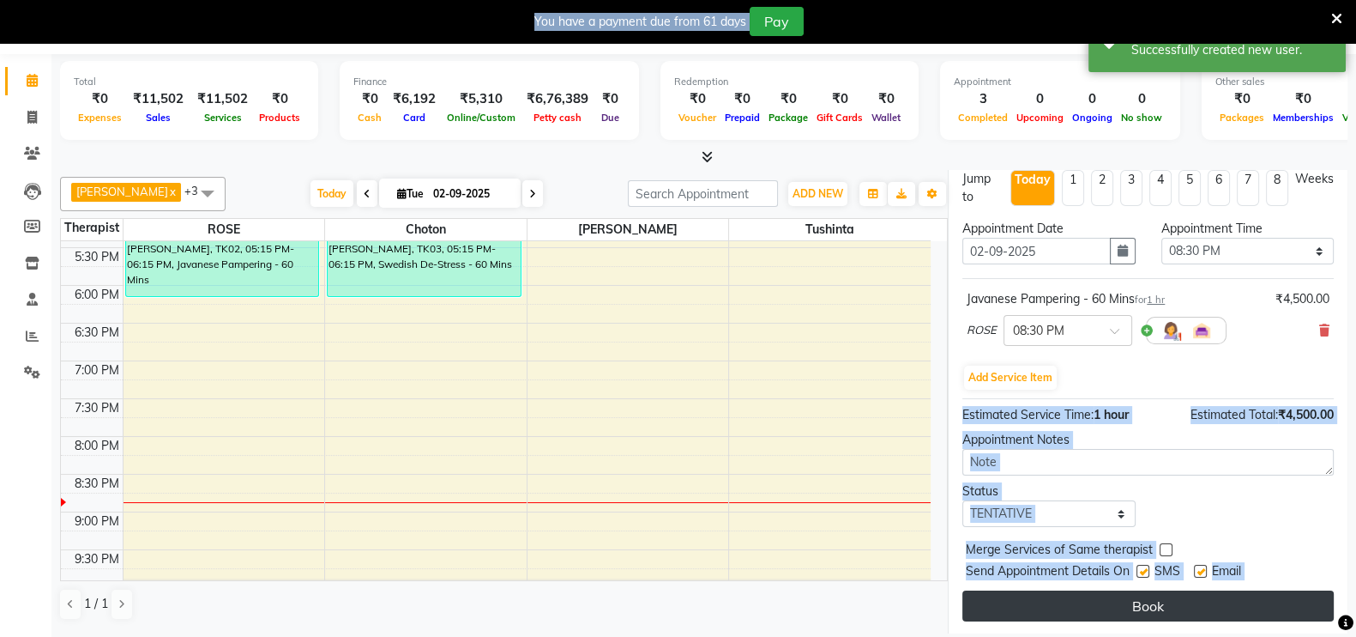
click at [1229, 607] on button "Book" at bounding box center [1147, 605] width 371 height 31
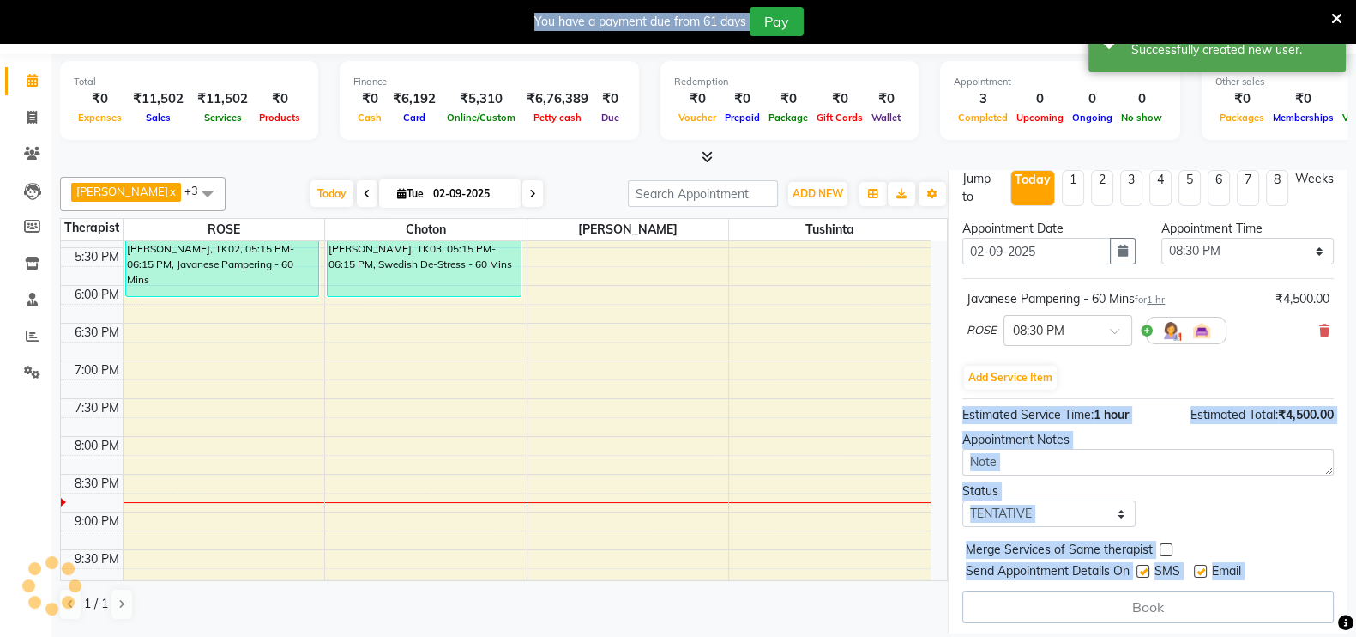
select select "66745"
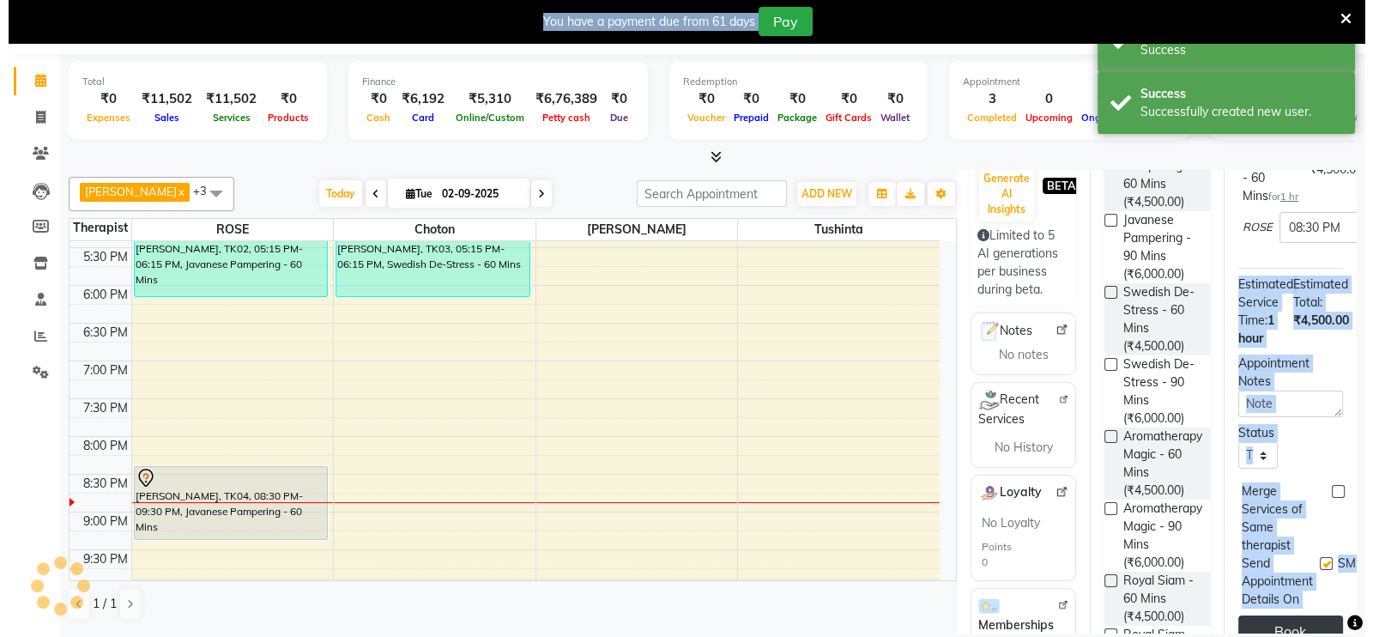
scroll to position [0, 0]
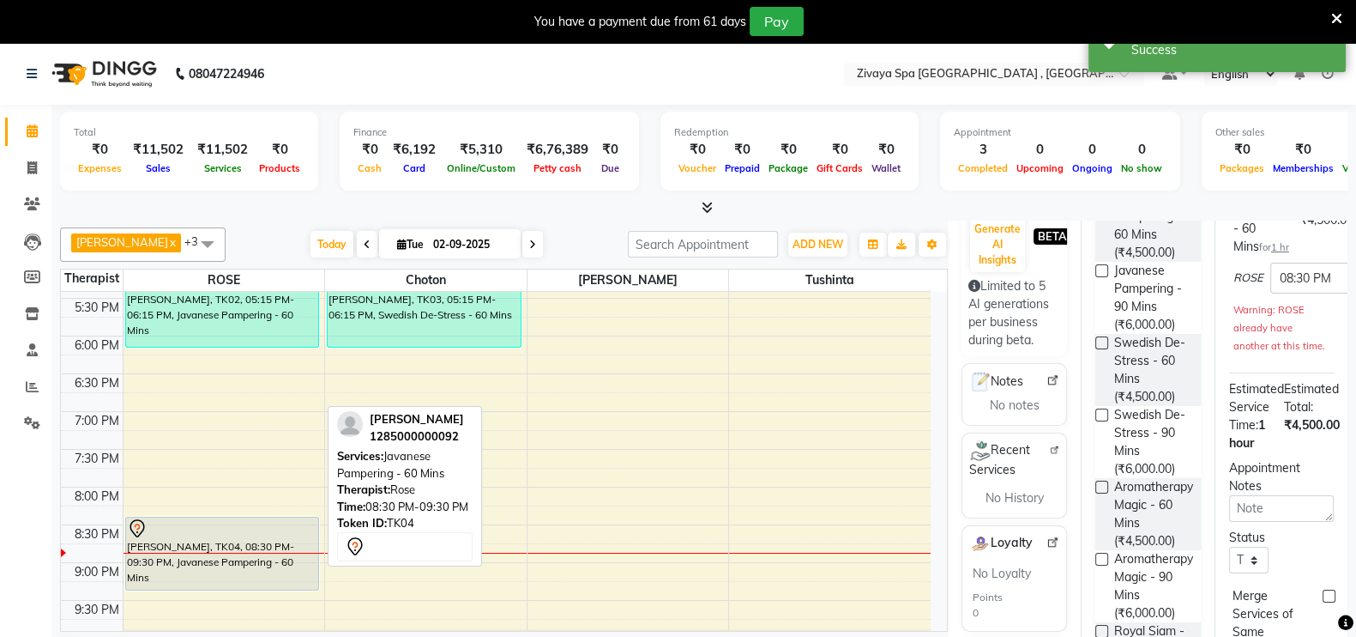
click at [200, 565] on div "chakradar, TK04, 08:30 PM-09:30 PM, Javanese Pampering - 60 Mins" at bounding box center [222, 553] width 193 height 72
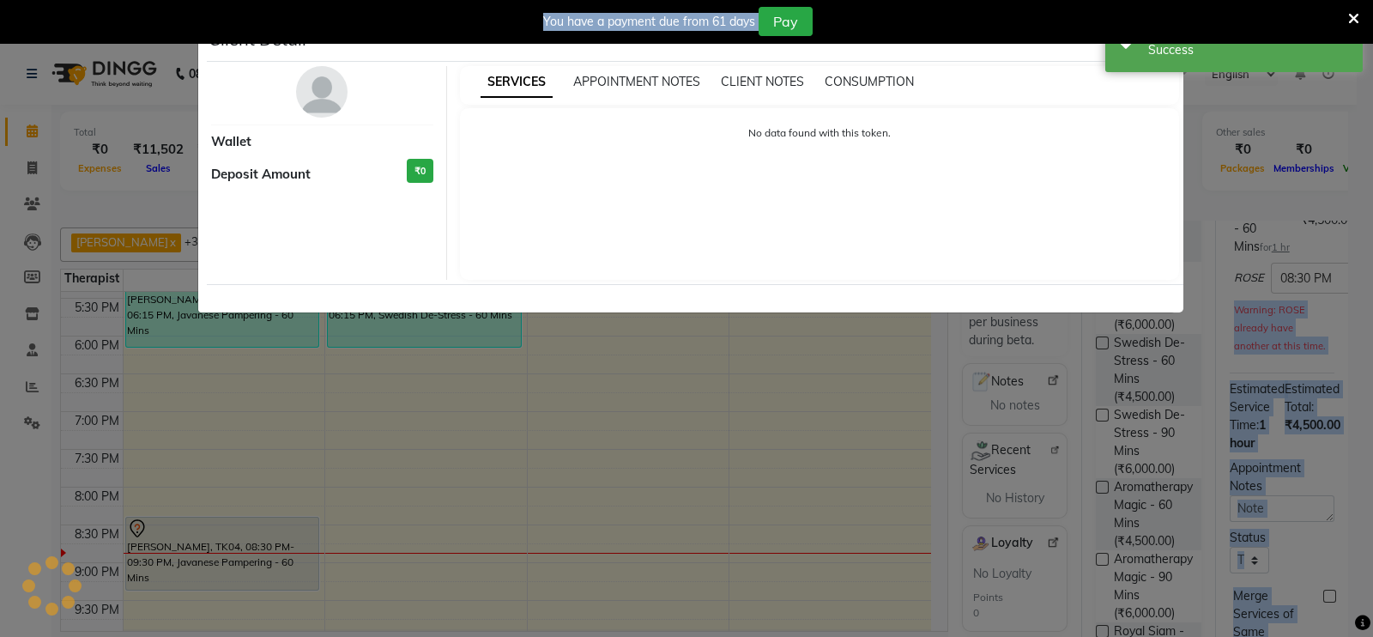
select select "7"
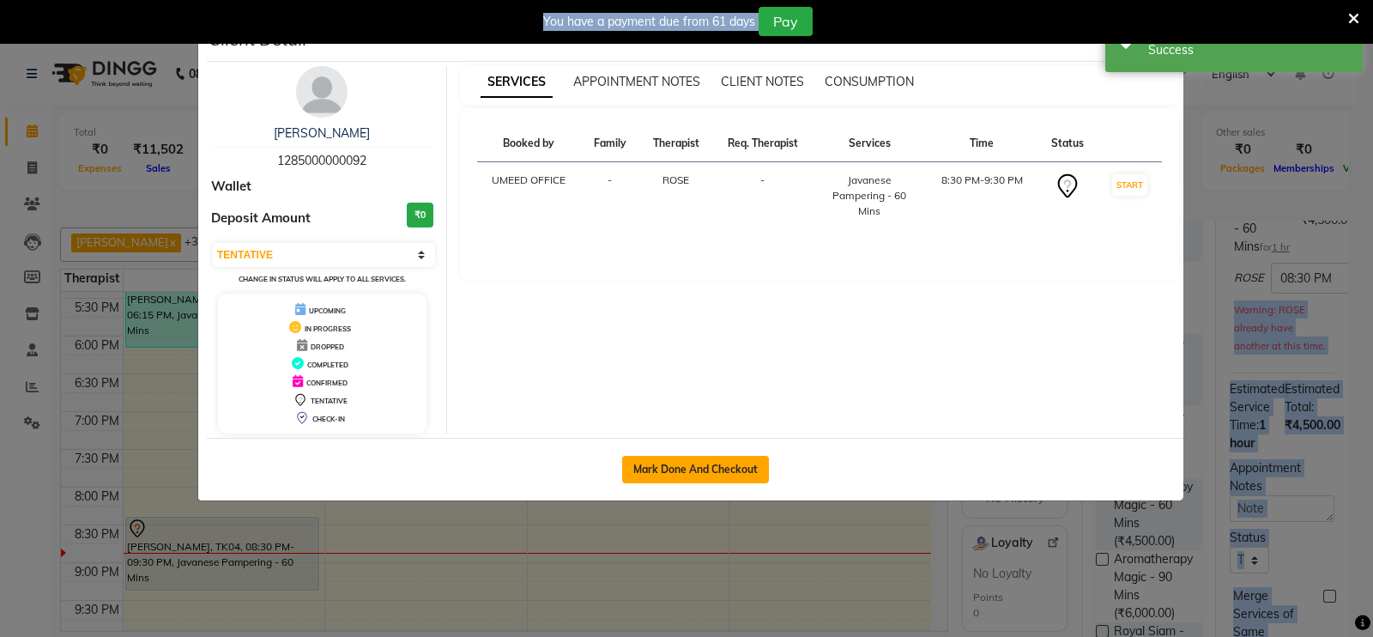
click at [677, 463] on button "Mark Done And Checkout" at bounding box center [695, 469] width 147 height 27
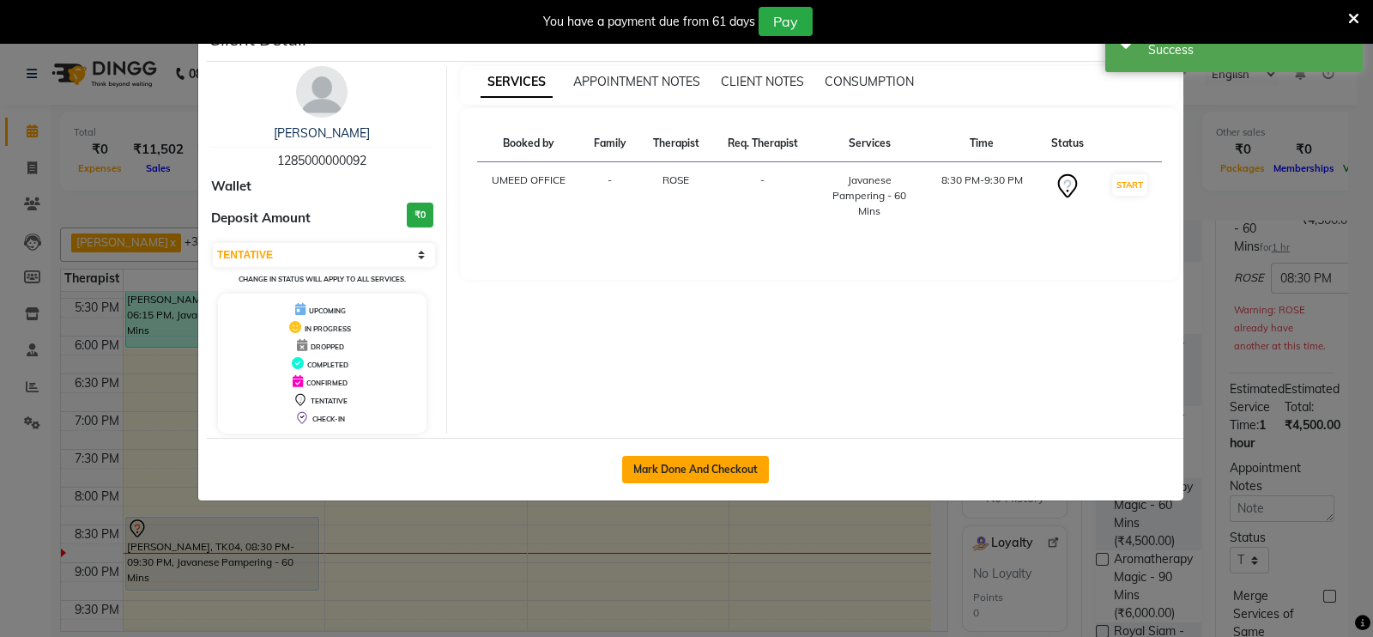
select select "service"
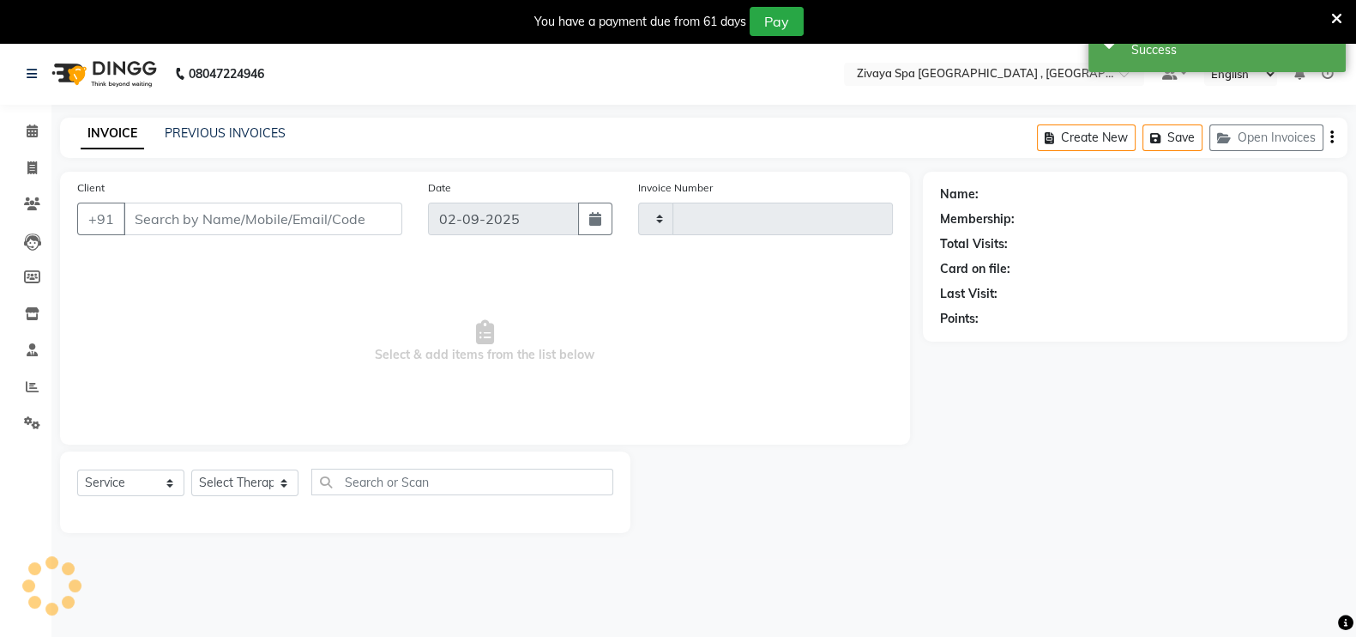
type input "0275"
select select "6505"
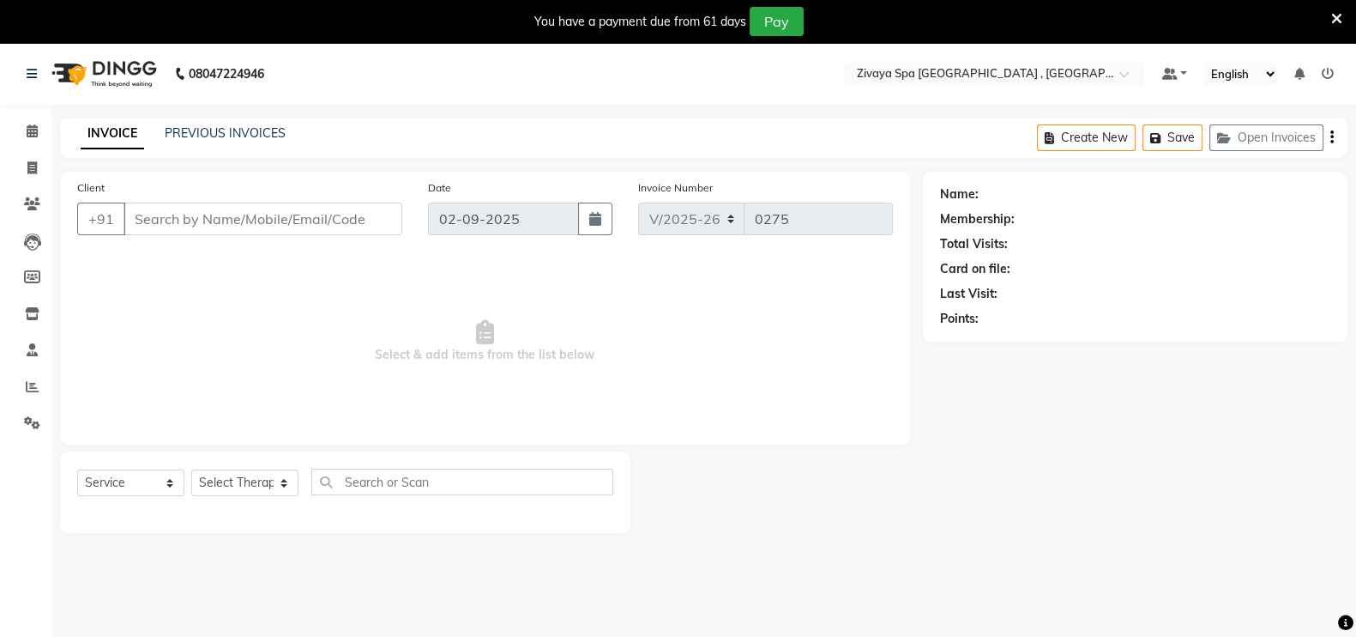
type input "1285000000092"
select select "66745"
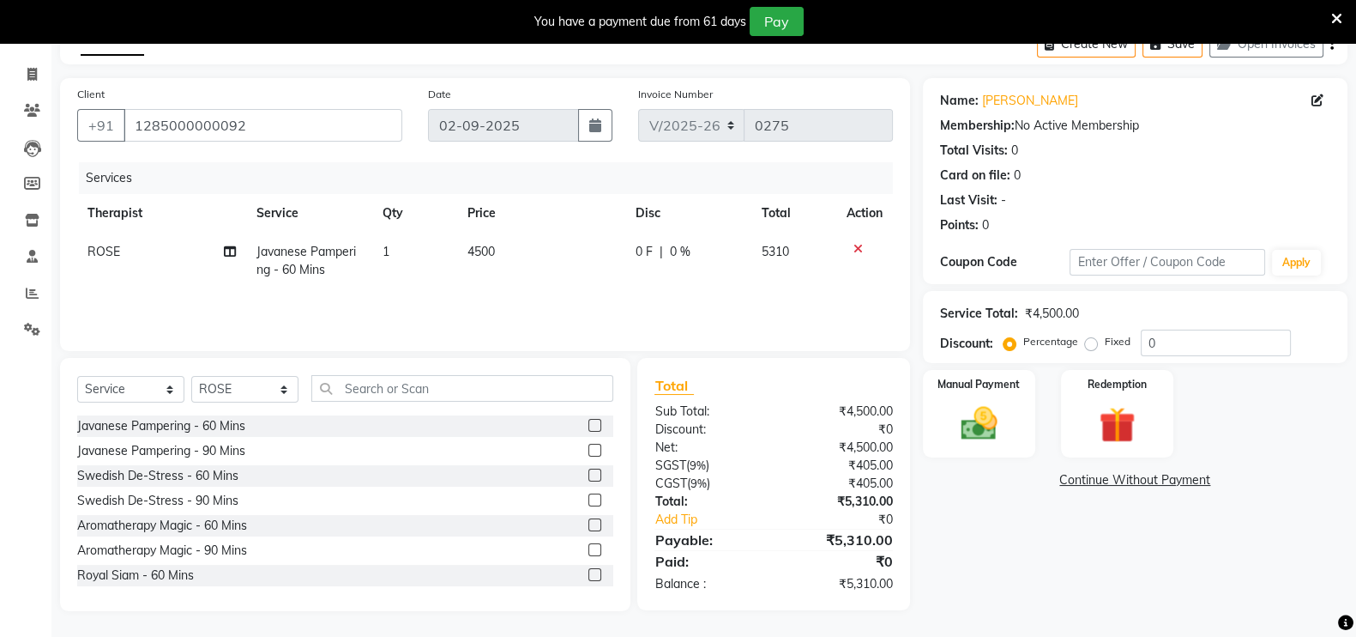
scroll to position [94, 0]
click at [987, 404] on img at bounding box center [979, 422] width 61 height 43
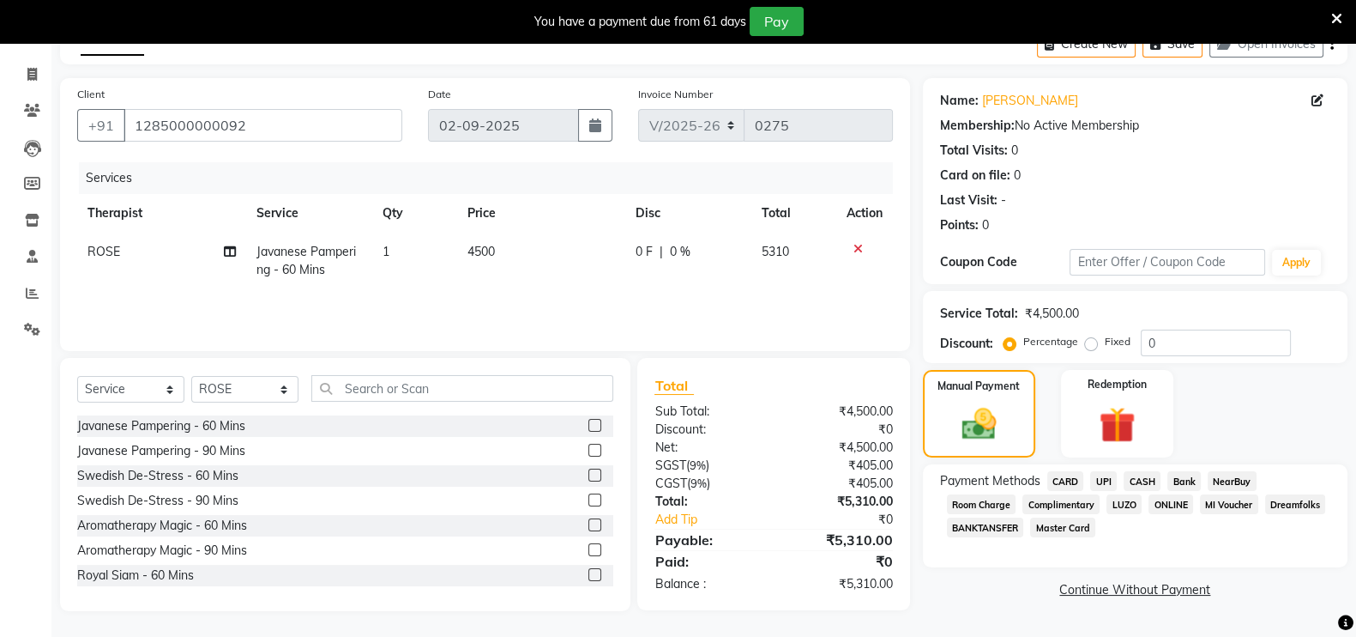
click at [999, 501] on span "Room Charge" at bounding box center [981, 504] width 69 height 20
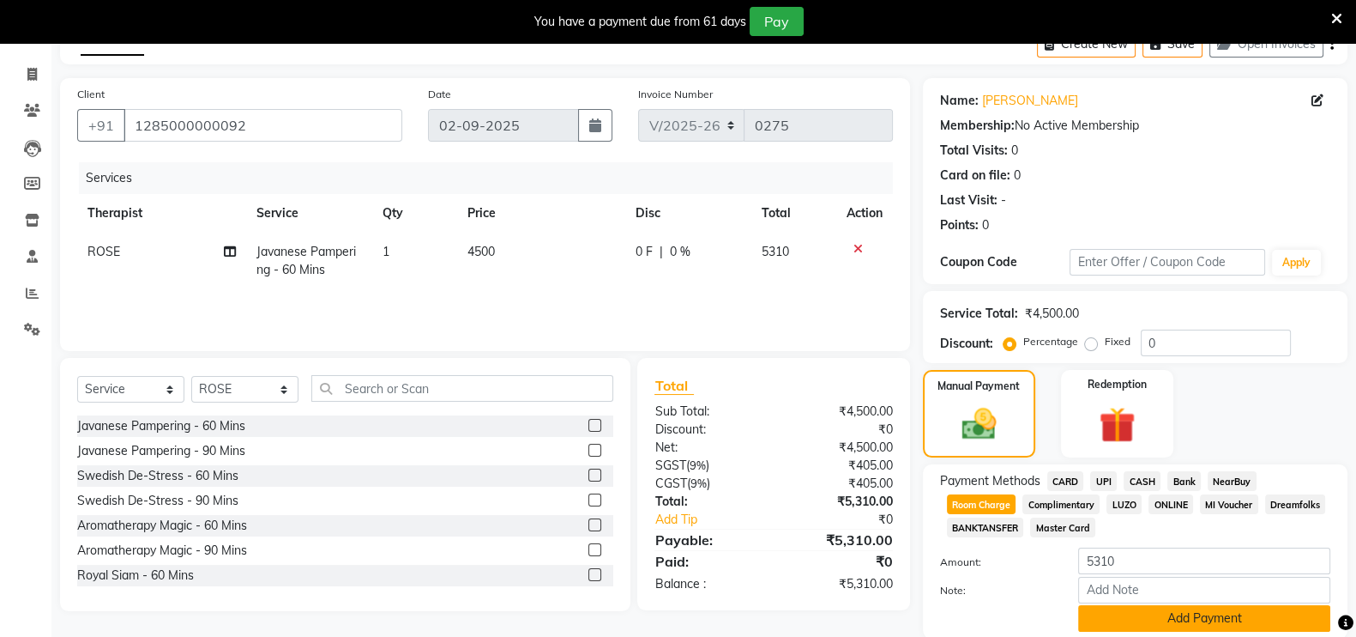
click at [1210, 622] on button "Add Payment" at bounding box center [1204, 618] width 252 height 27
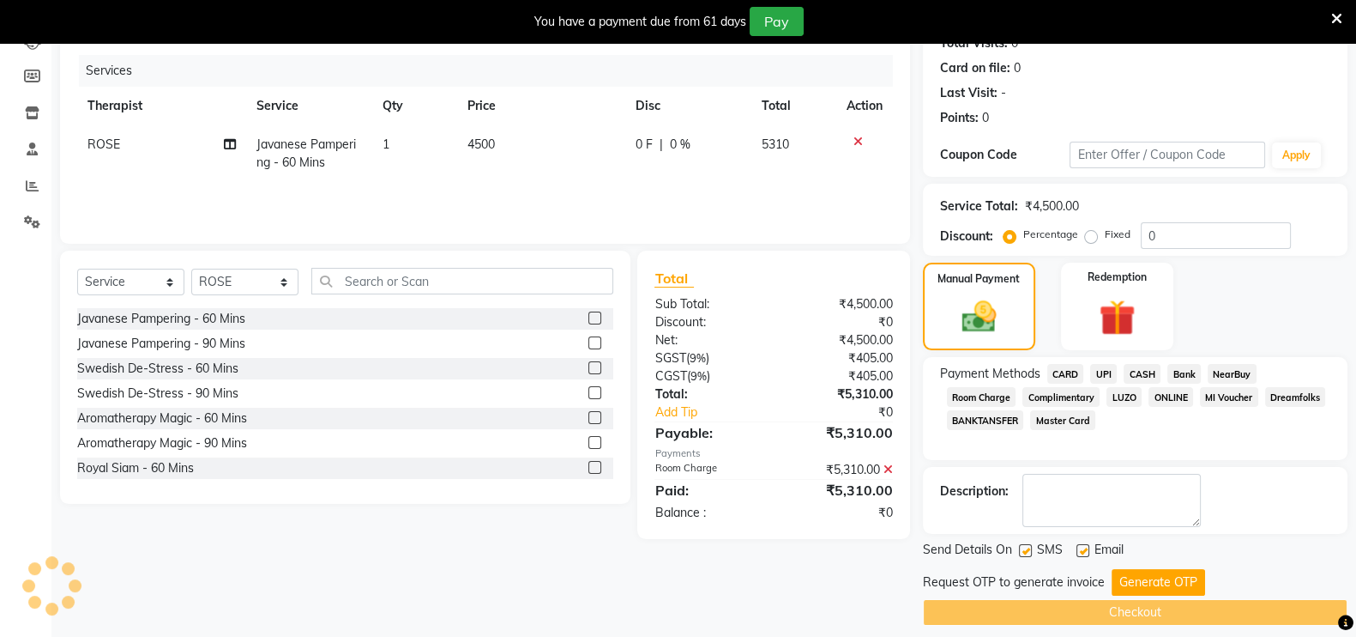
scroll to position [214, 0]
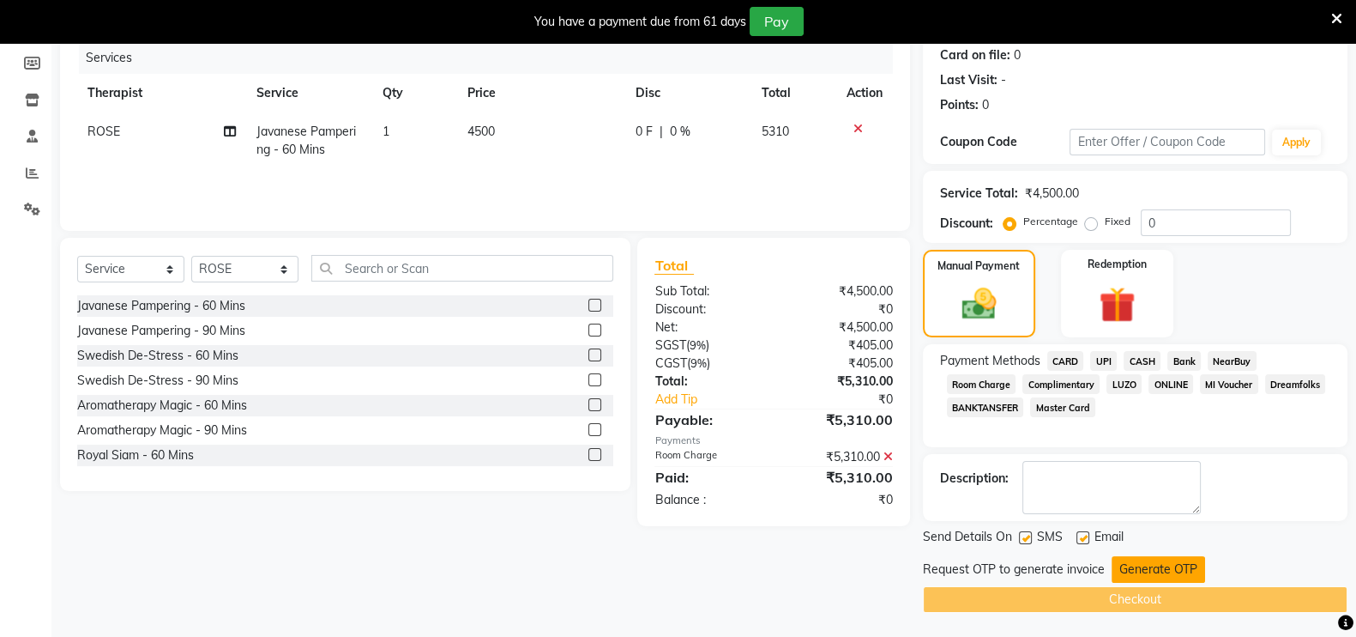
click at [1125, 570] on button "Generate OTP" at bounding box center [1159, 569] width 94 height 27
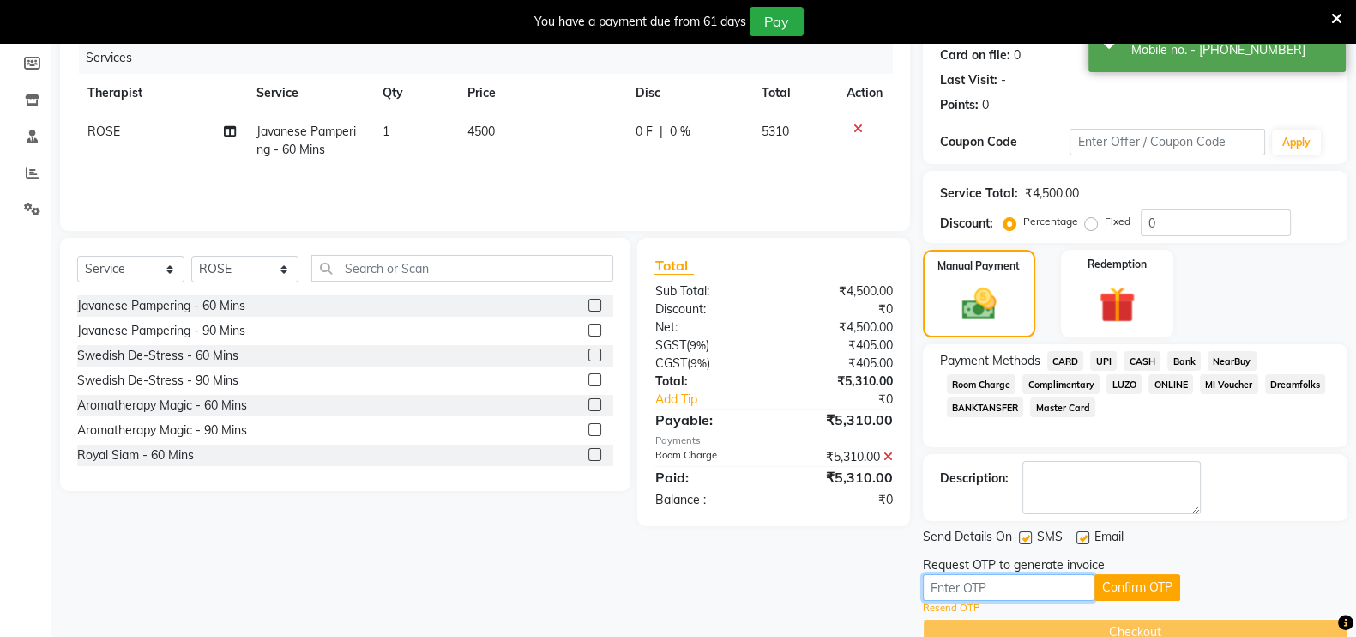
click at [1077, 591] on input "text" at bounding box center [1009, 587] width 172 height 27
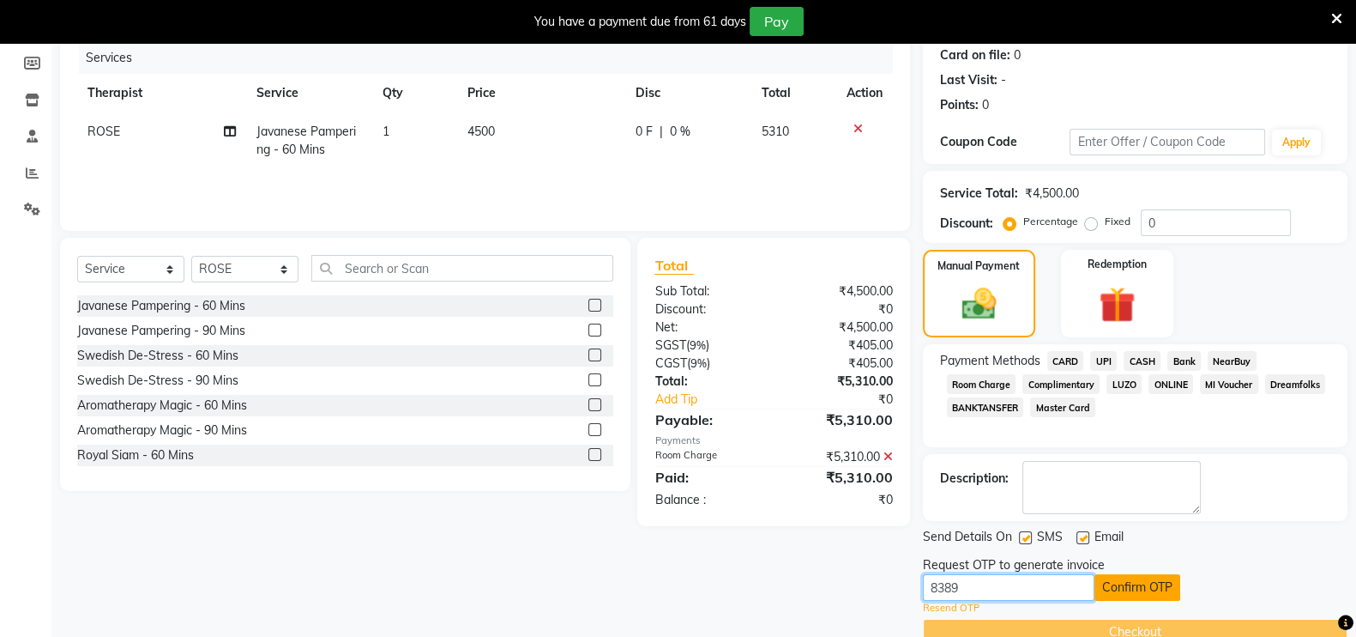
type input "8389"
click at [1147, 577] on button "Confirm OTP" at bounding box center [1138, 587] width 86 height 27
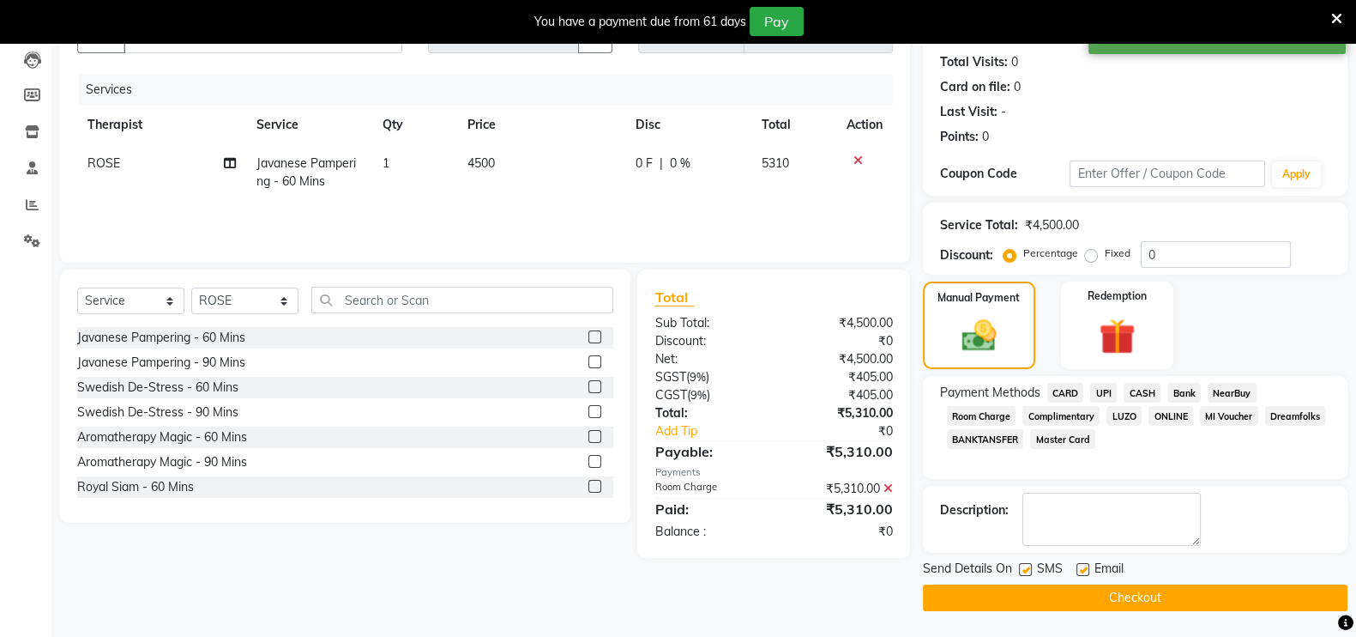
scroll to position [181, 0]
click at [1141, 597] on button "Checkout" at bounding box center [1135, 598] width 425 height 27
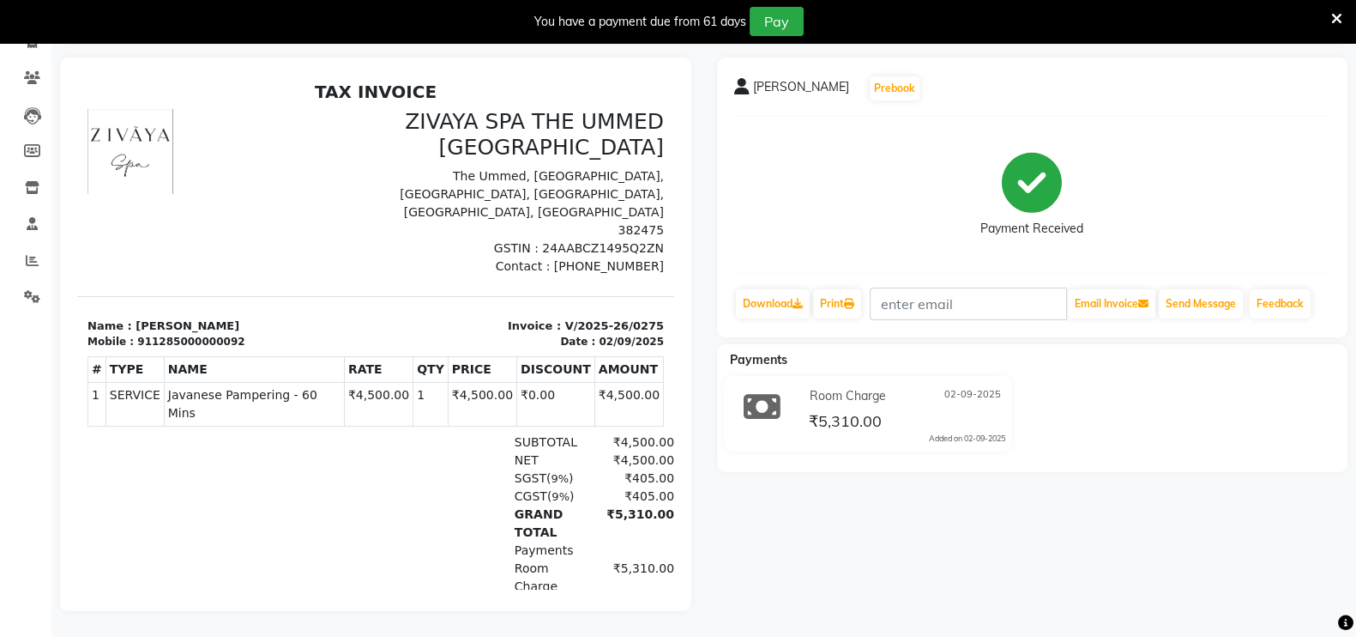
click at [1334, 17] on icon at bounding box center [1336, 18] width 11 height 15
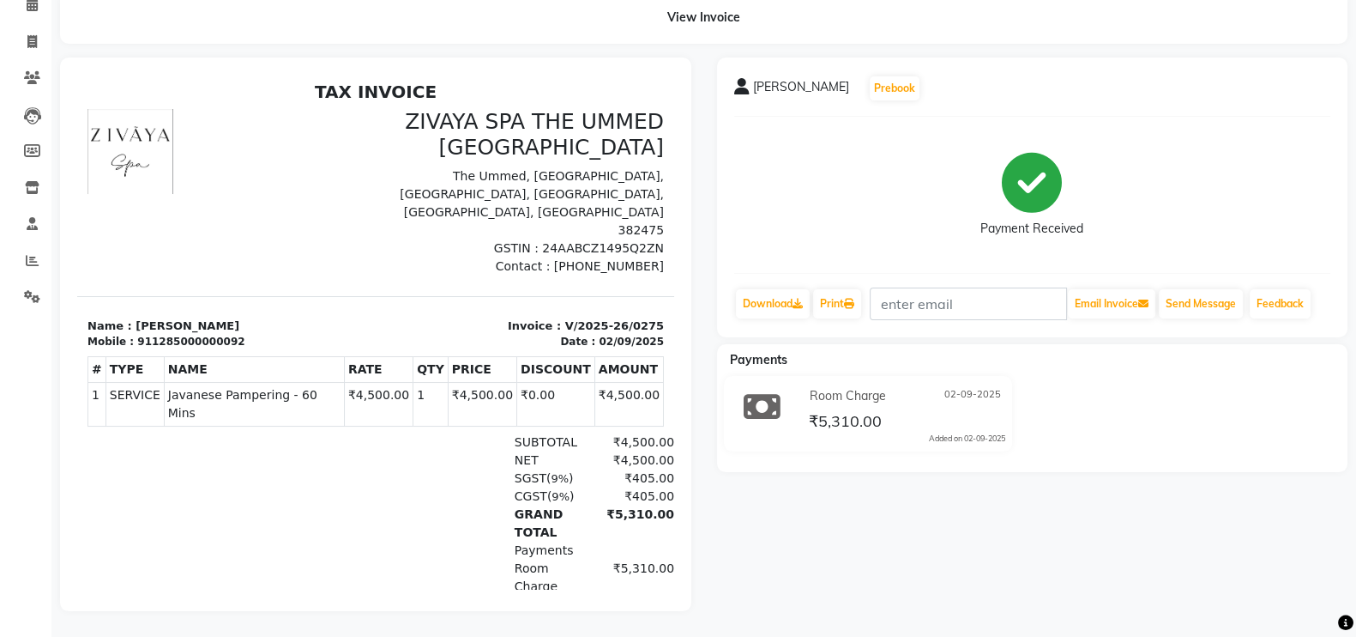
scroll to position [99, 0]
click at [27, 35] on icon at bounding box center [31, 41] width 9 height 13
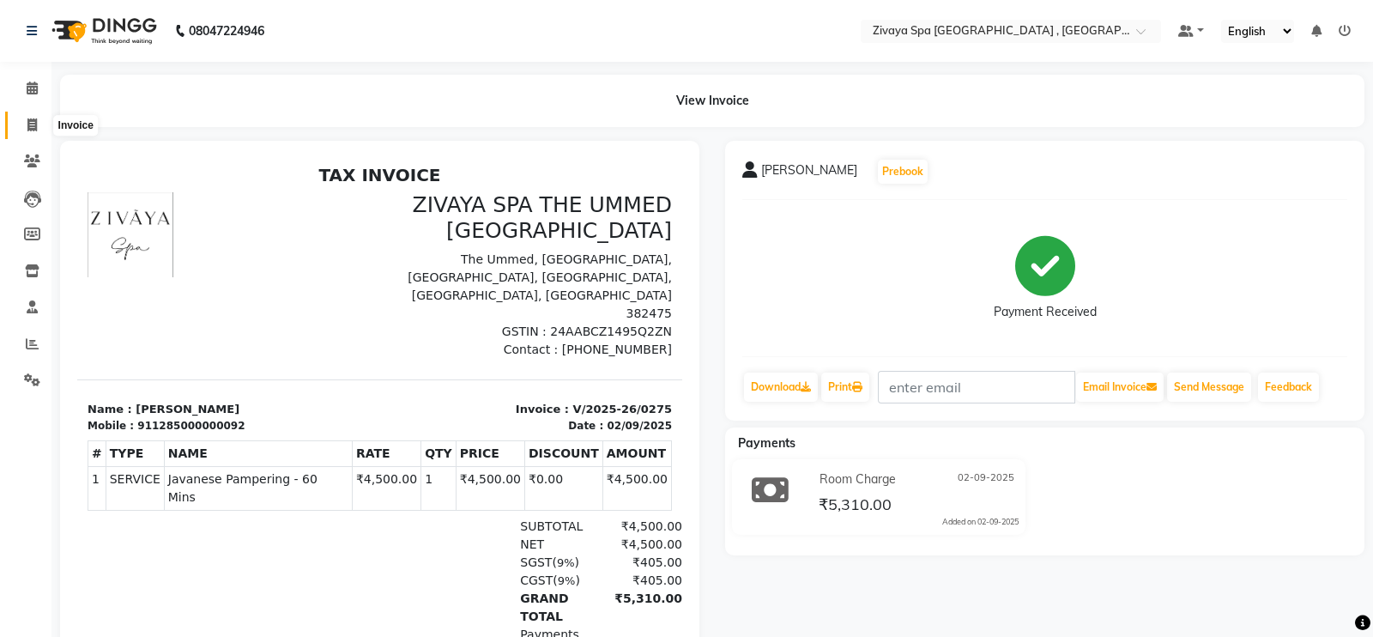
select select "service"
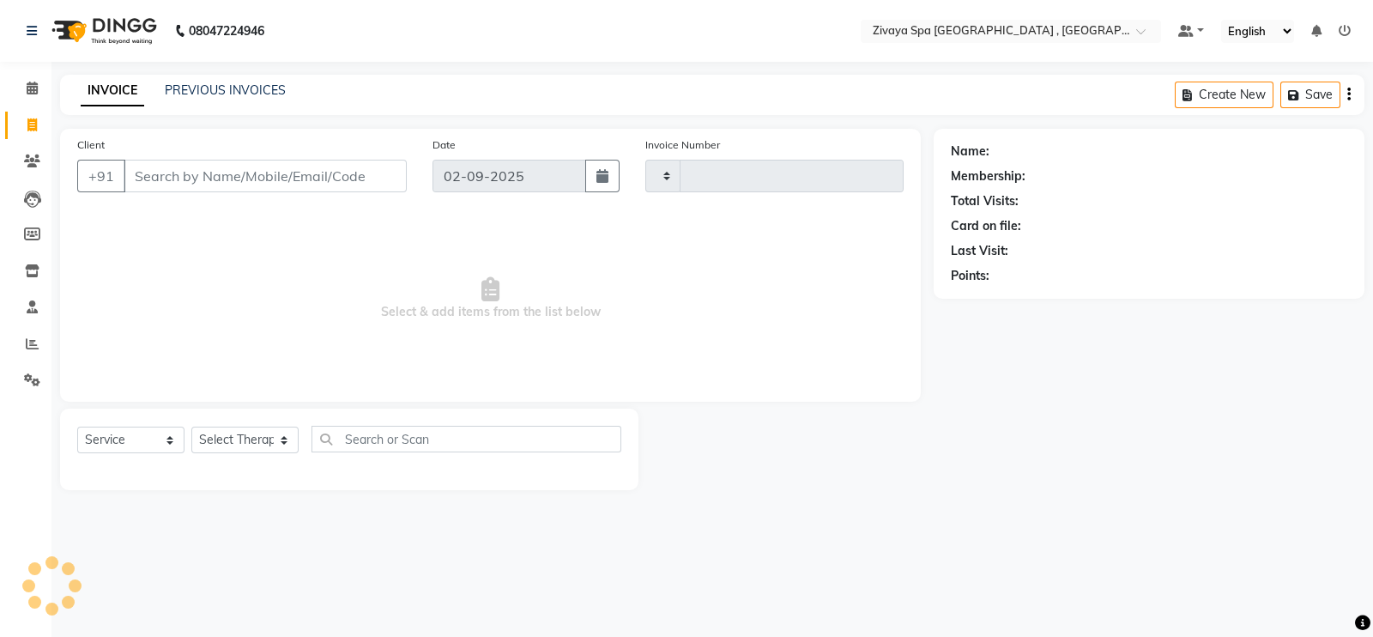
type input "0276"
select select "6505"
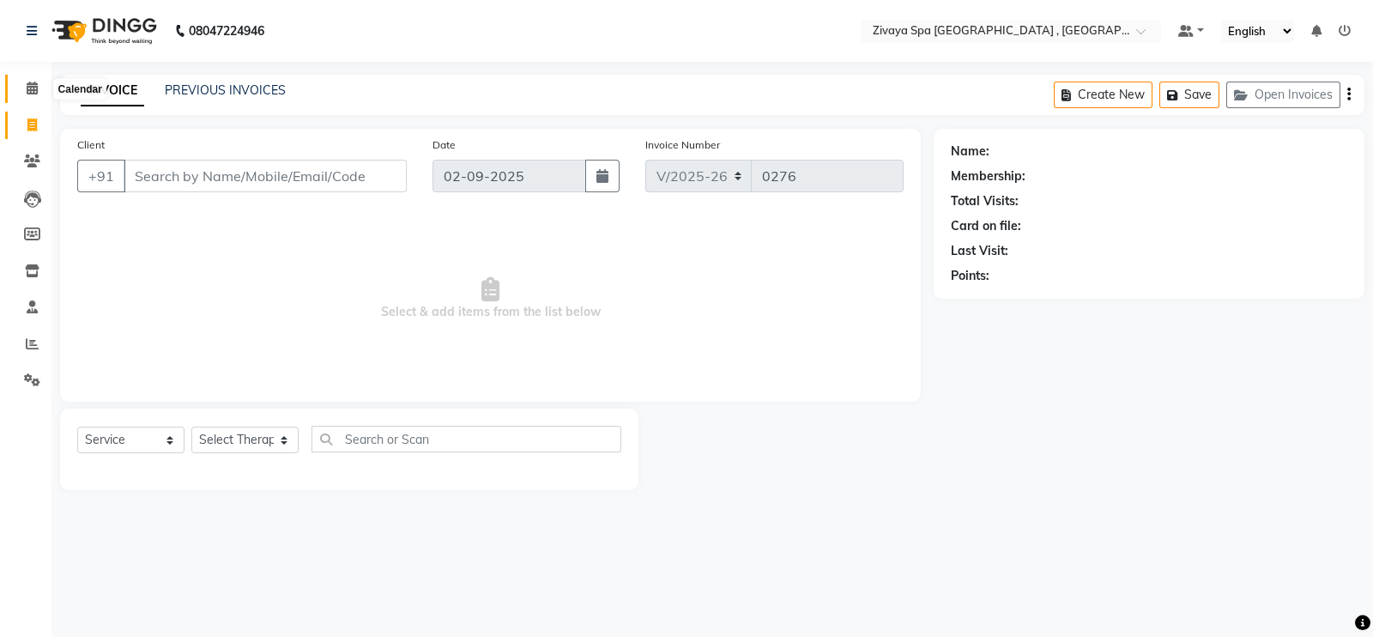
click at [21, 83] on span at bounding box center [32, 89] width 30 height 20
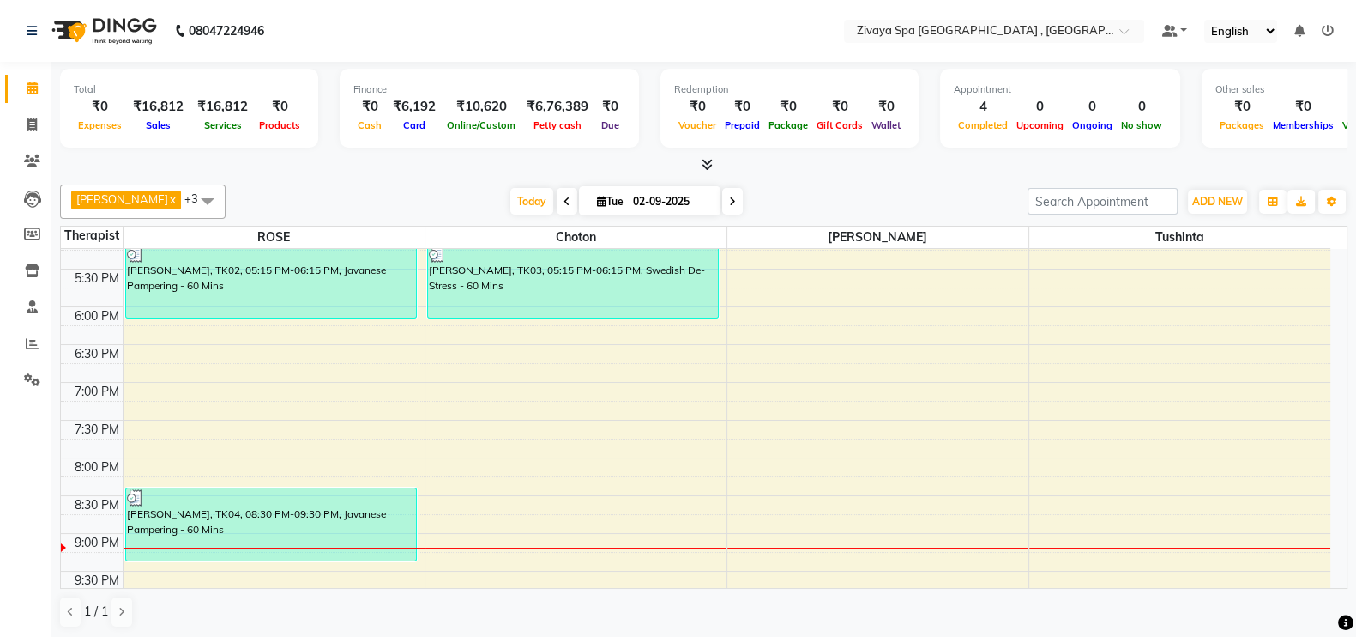
scroll to position [790, 0]
